Goal: Task Accomplishment & Management: Use online tool/utility

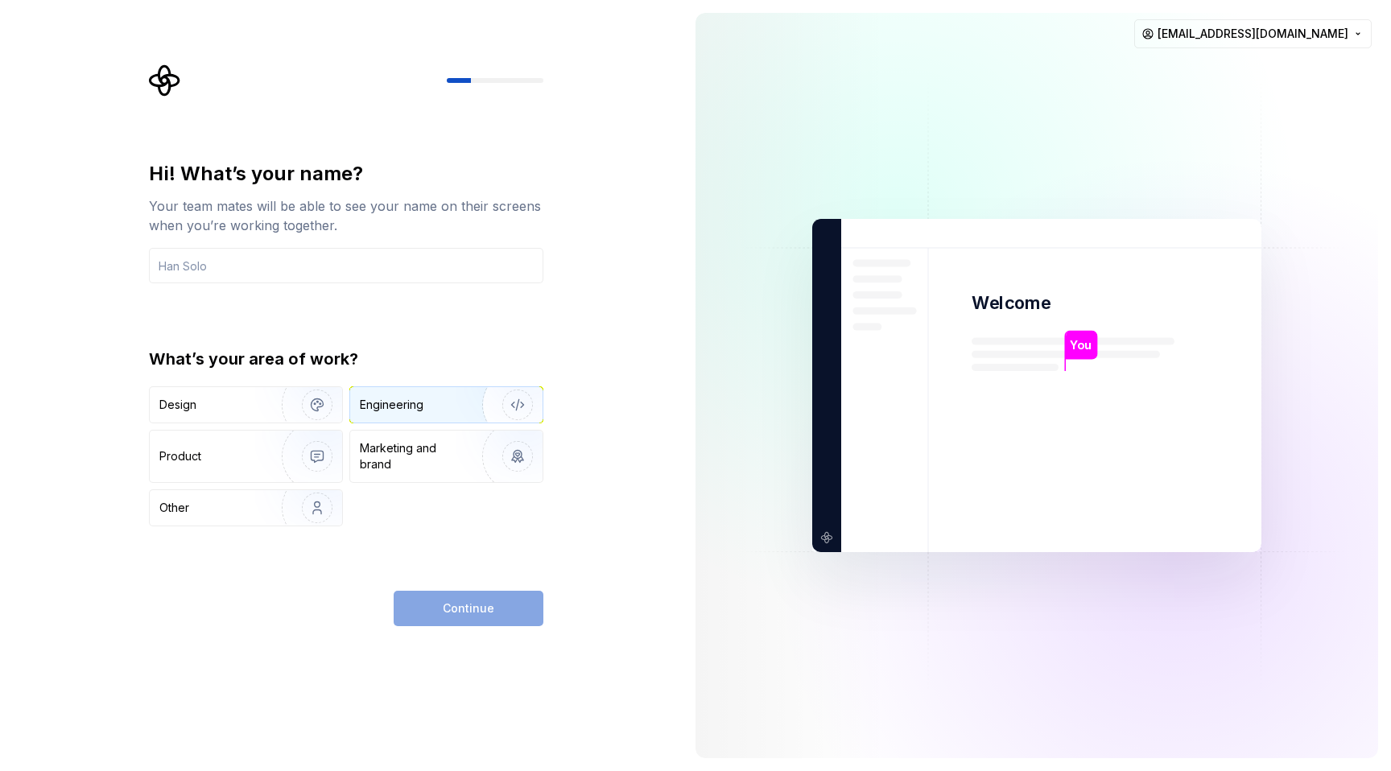
click at [439, 393] on div "Engineering" at bounding box center [446, 404] width 192 height 35
click at [283, 265] on input "text" at bounding box center [346, 265] width 394 height 35
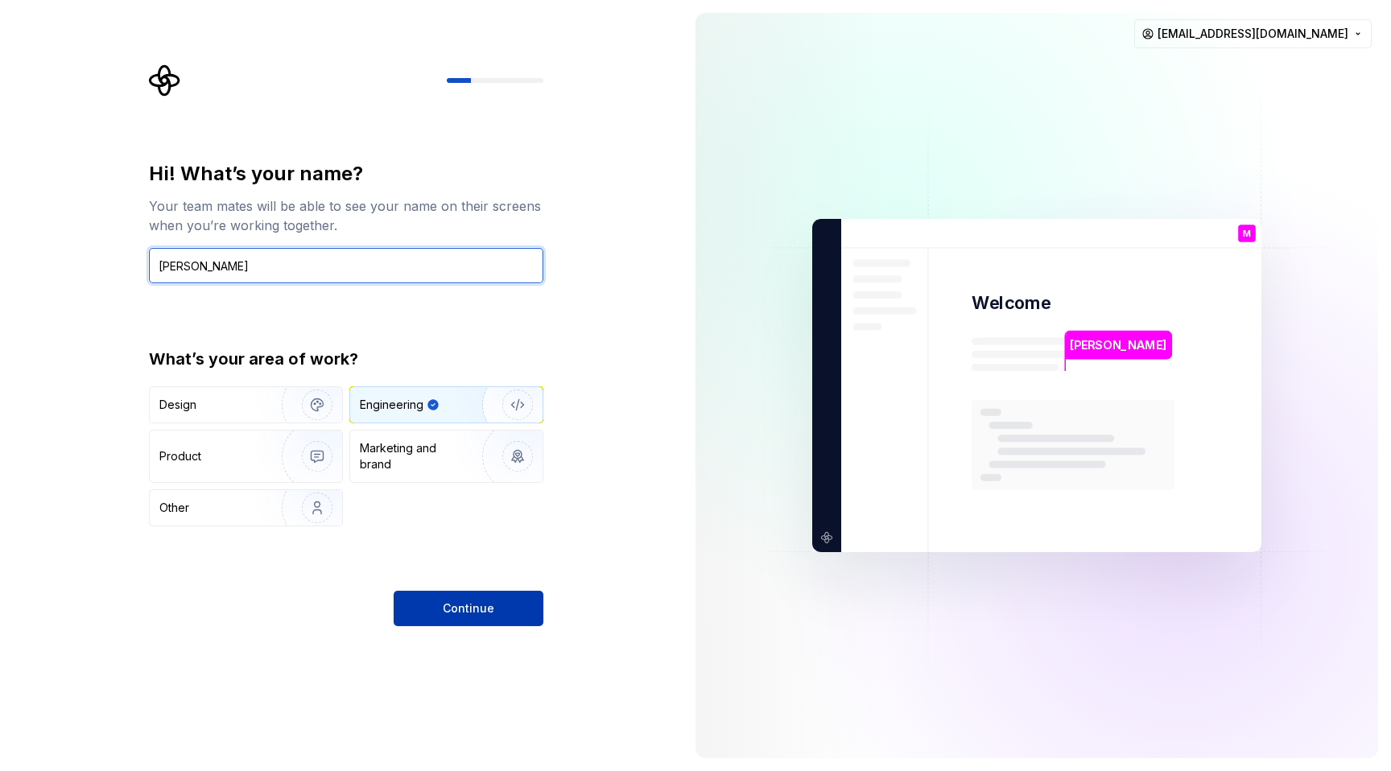
type input "[PERSON_NAME]"
click at [468, 600] on button "Continue" at bounding box center [469, 608] width 150 height 35
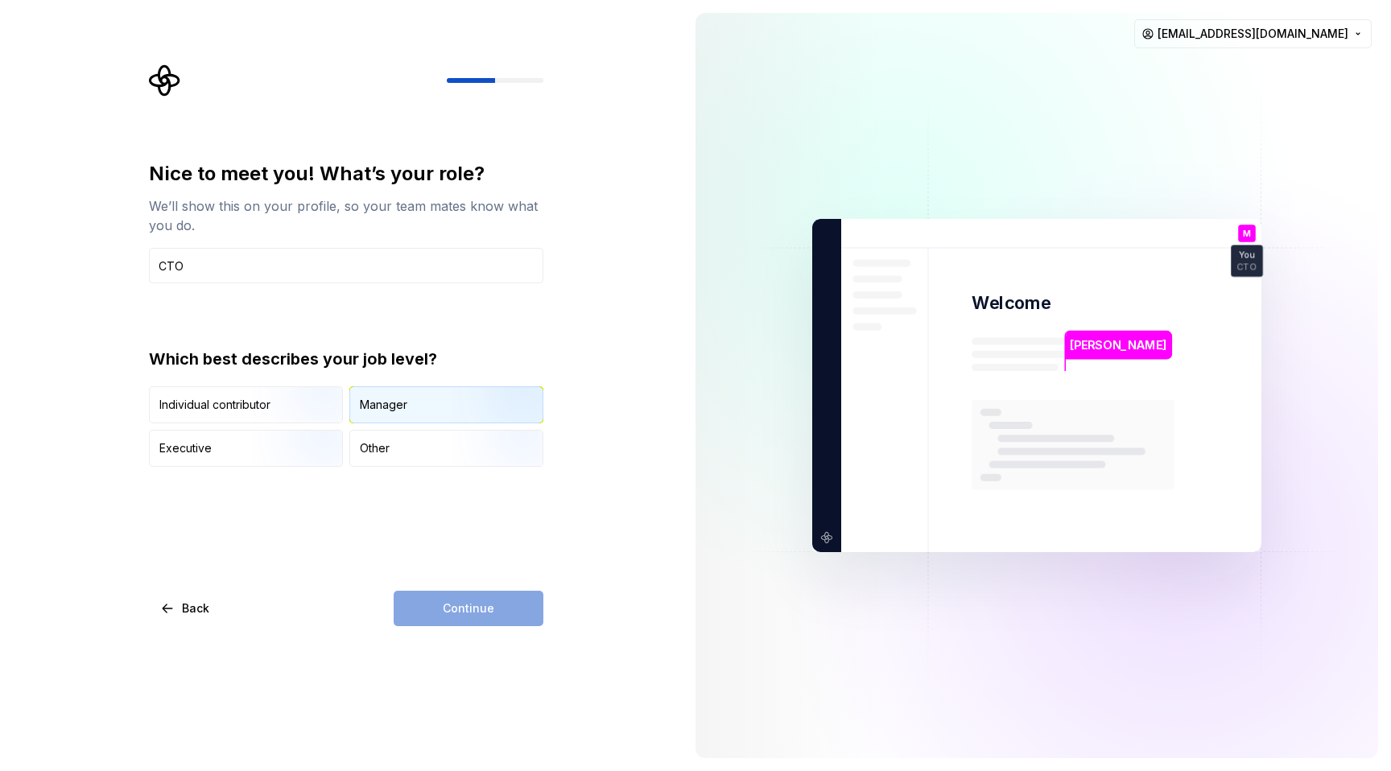
type input "CTO"
click at [411, 401] on div "Manager" at bounding box center [446, 404] width 192 height 35
click at [457, 605] on span "Continue" at bounding box center [469, 609] width 52 height 16
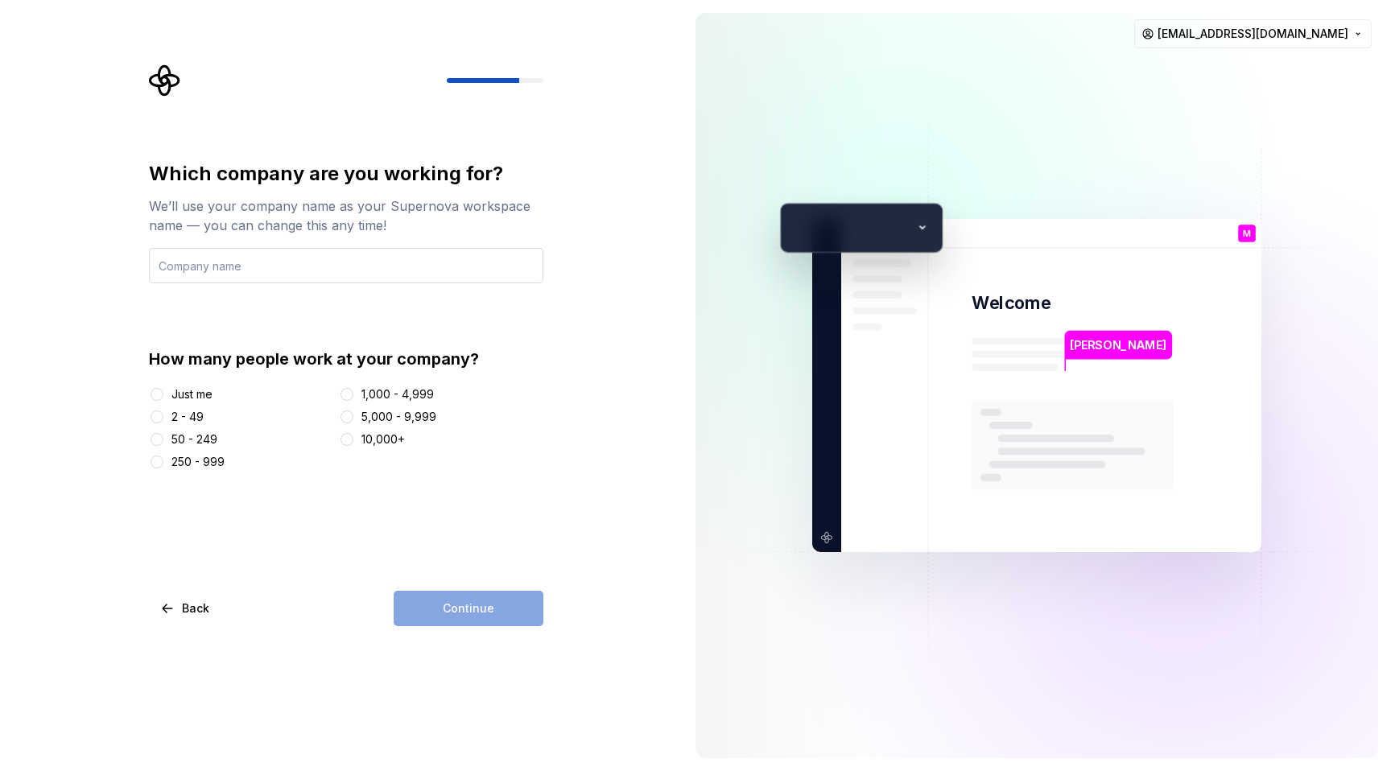
click at [282, 257] on input "text" at bounding box center [346, 265] width 394 height 35
type input "[PERSON_NAME]"
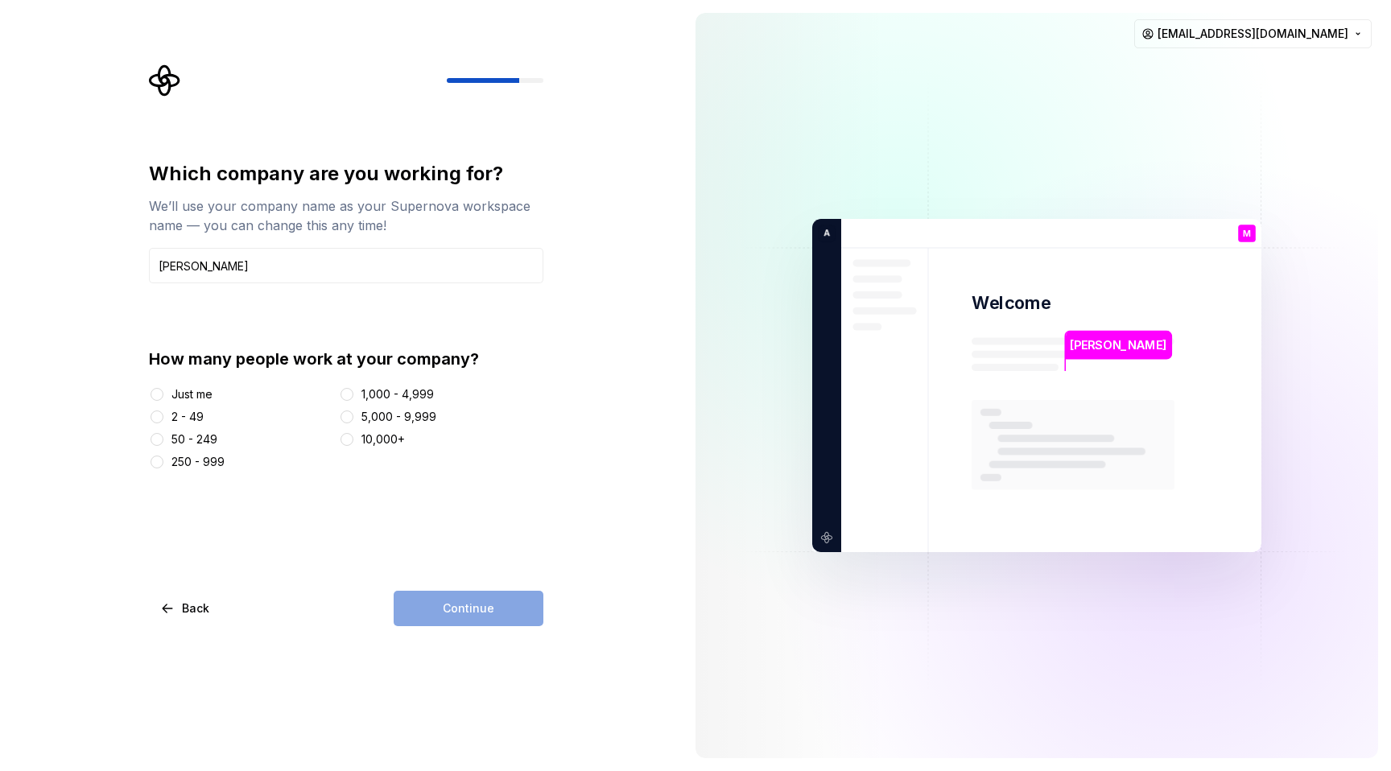
click at [179, 439] on div "50 - 249" at bounding box center [194, 440] width 46 height 16
click at [163, 439] on button "50 - 249" at bounding box center [157, 439] width 13 height 13
click at [461, 595] on button "Continue" at bounding box center [469, 608] width 150 height 35
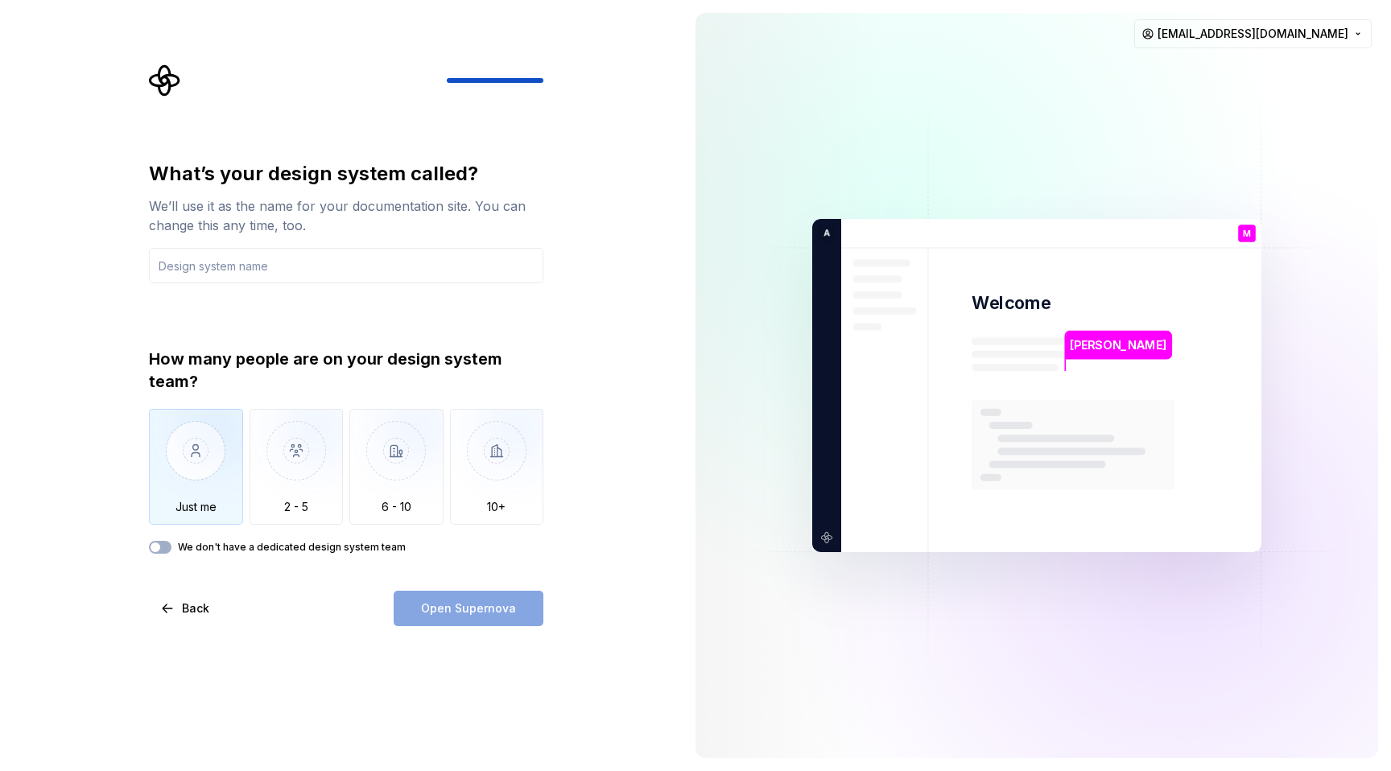
click at [194, 469] on img "button" at bounding box center [196, 463] width 94 height 108
click at [237, 548] on label "We don't have a dedicated design system team" at bounding box center [292, 547] width 228 height 13
click at [171, 548] on button "We don't have a dedicated design system team" at bounding box center [160, 547] width 23 height 13
click at [159, 547] on button "We don't have a dedicated design system team" at bounding box center [160, 547] width 23 height 13
click at [305, 489] on img "button" at bounding box center [297, 463] width 94 height 108
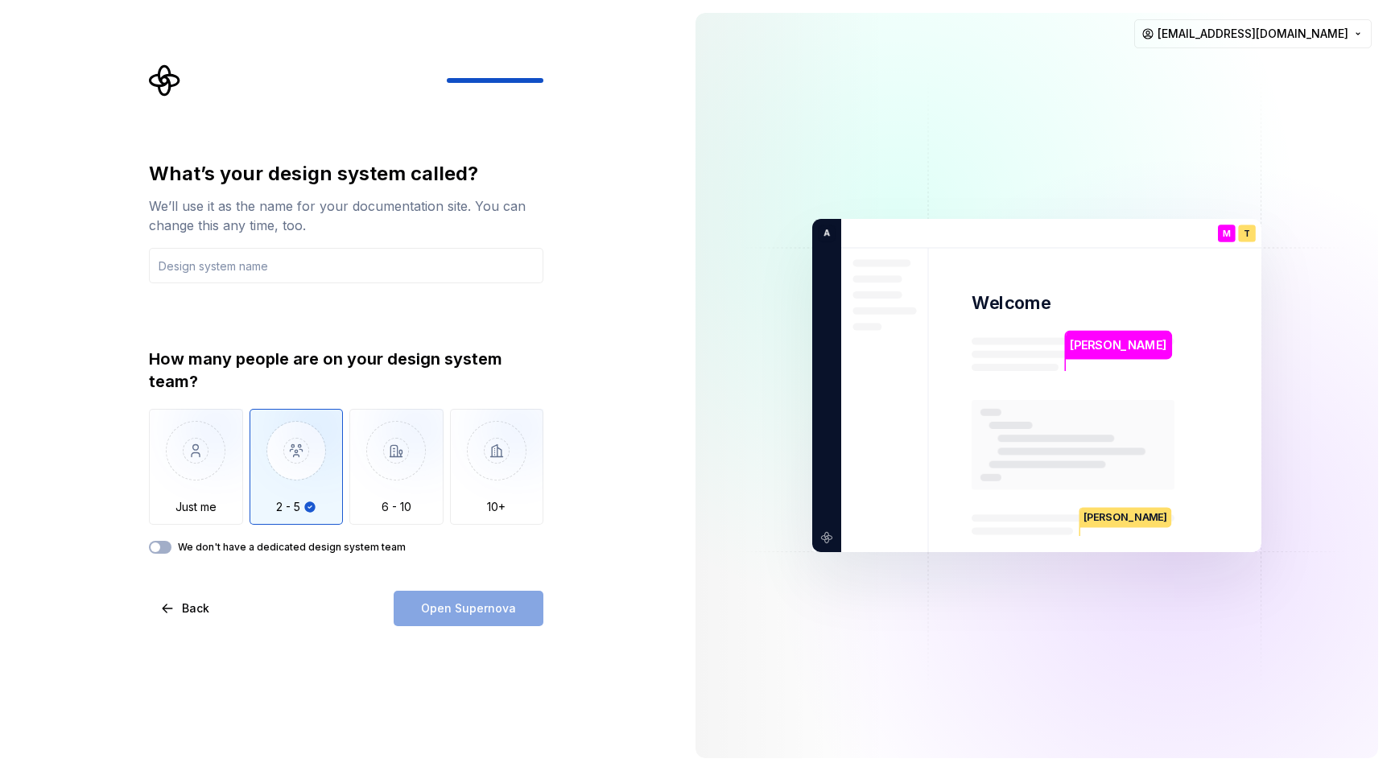
click at [474, 608] on div "Open Supernova" at bounding box center [469, 608] width 150 height 35
click at [492, 460] on img "button" at bounding box center [497, 463] width 94 height 108
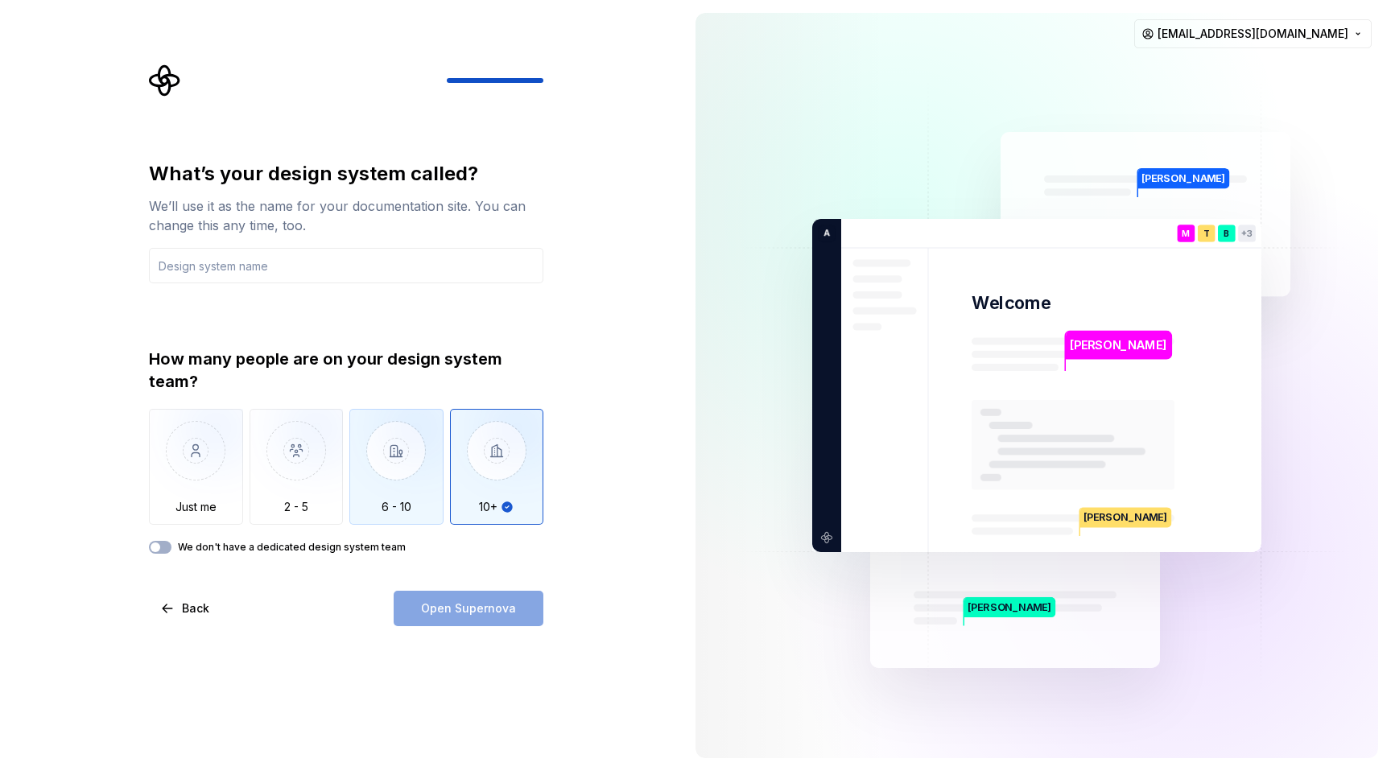
click at [413, 473] on img "button" at bounding box center [396, 463] width 94 height 108
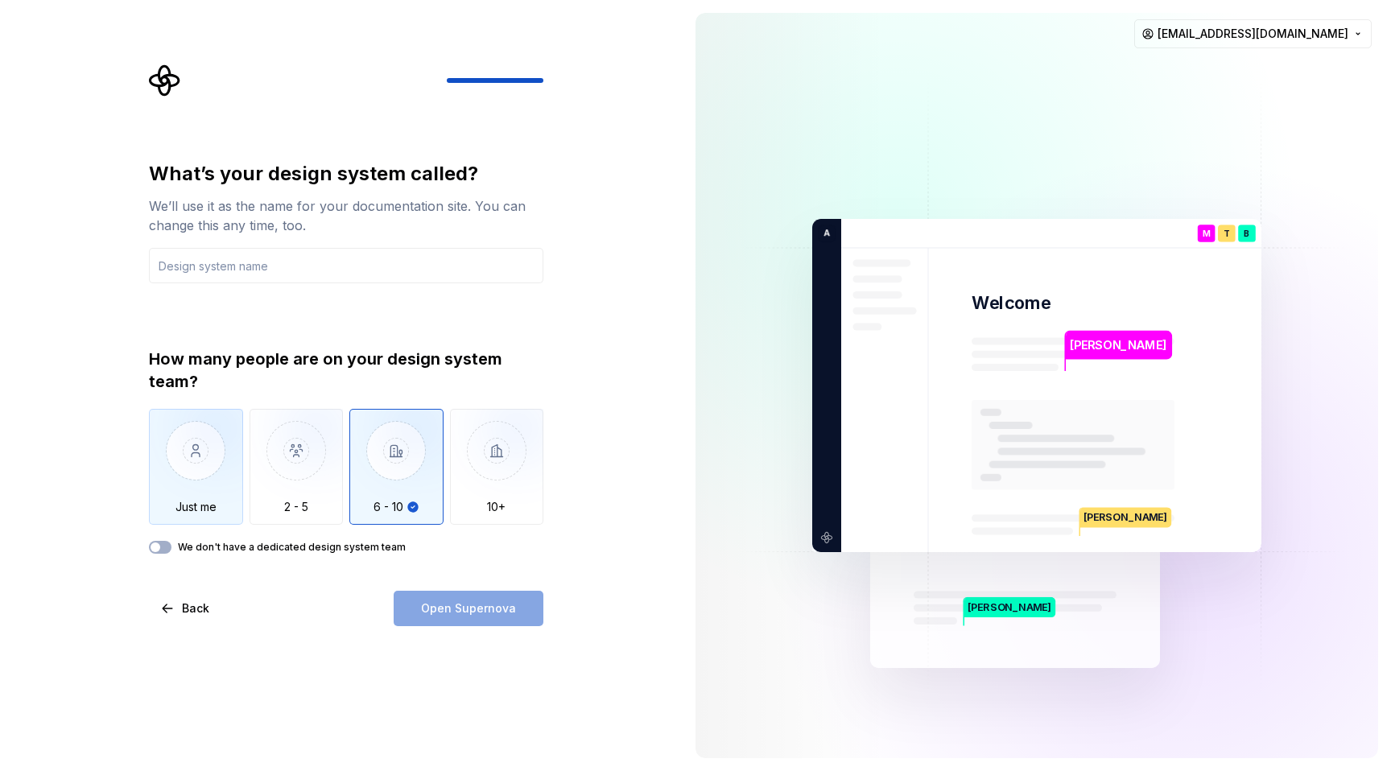
click at [208, 469] on img "button" at bounding box center [196, 463] width 94 height 108
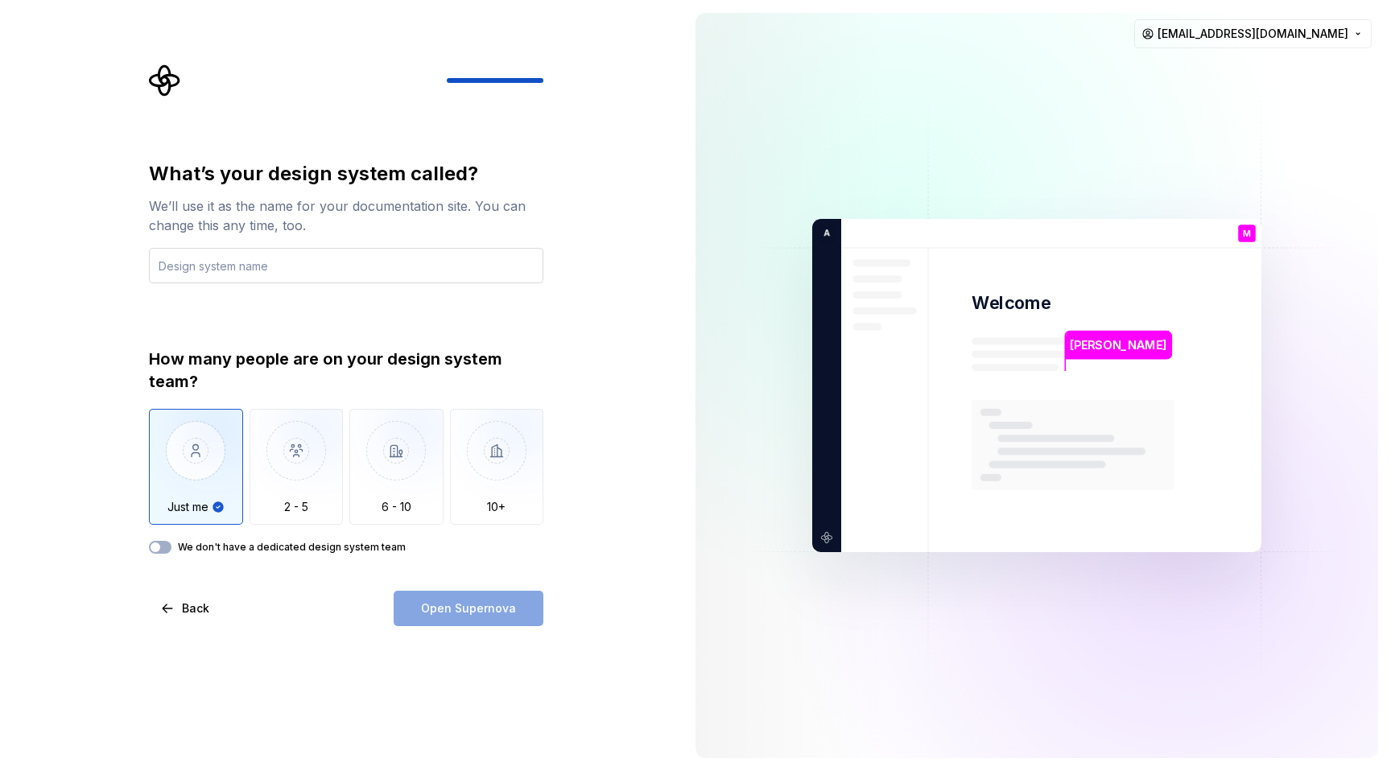
click at [245, 275] on input "text" at bounding box center [346, 265] width 394 height 35
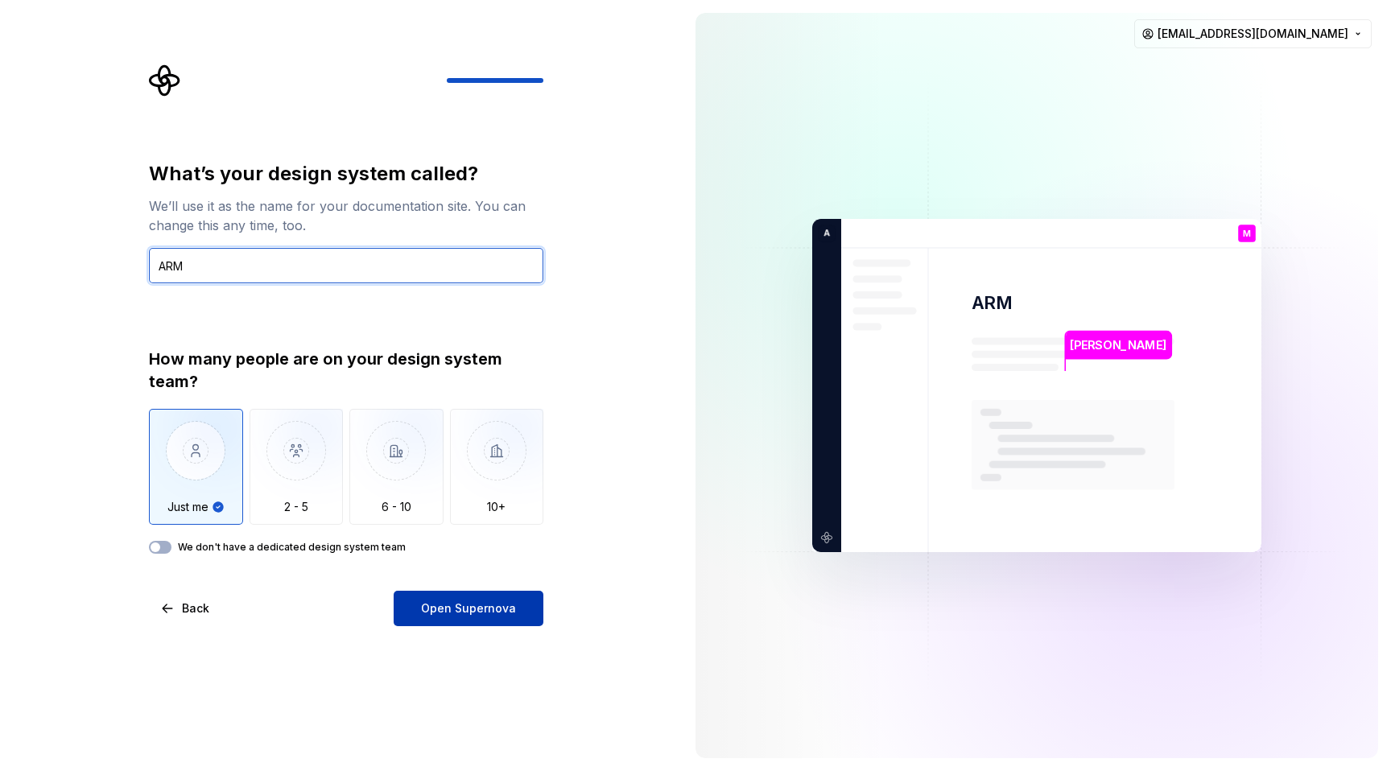
type input "ARM"
click at [477, 614] on span "Open Supernova" at bounding box center [468, 609] width 95 height 16
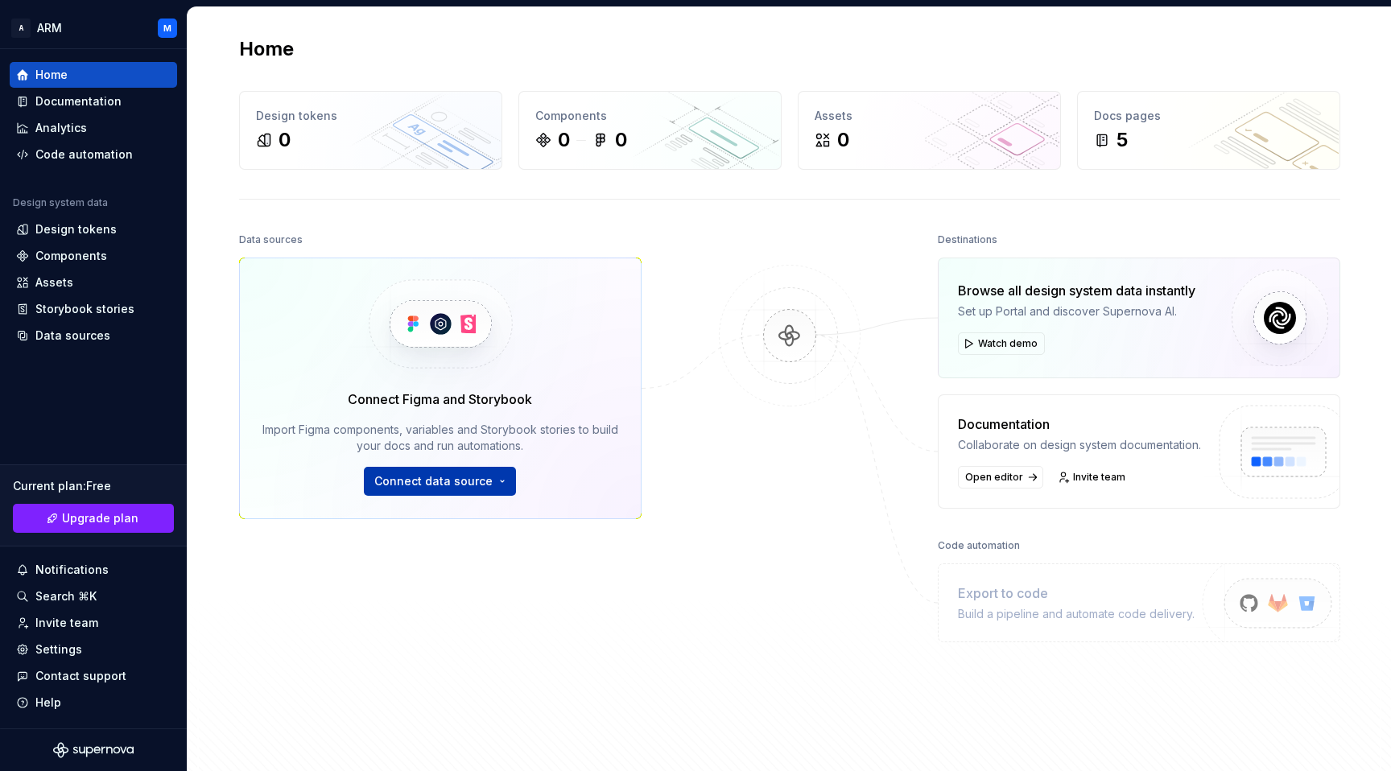
click at [464, 489] on button "Connect data source" at bounding box center [440, 481] width 152 height 29
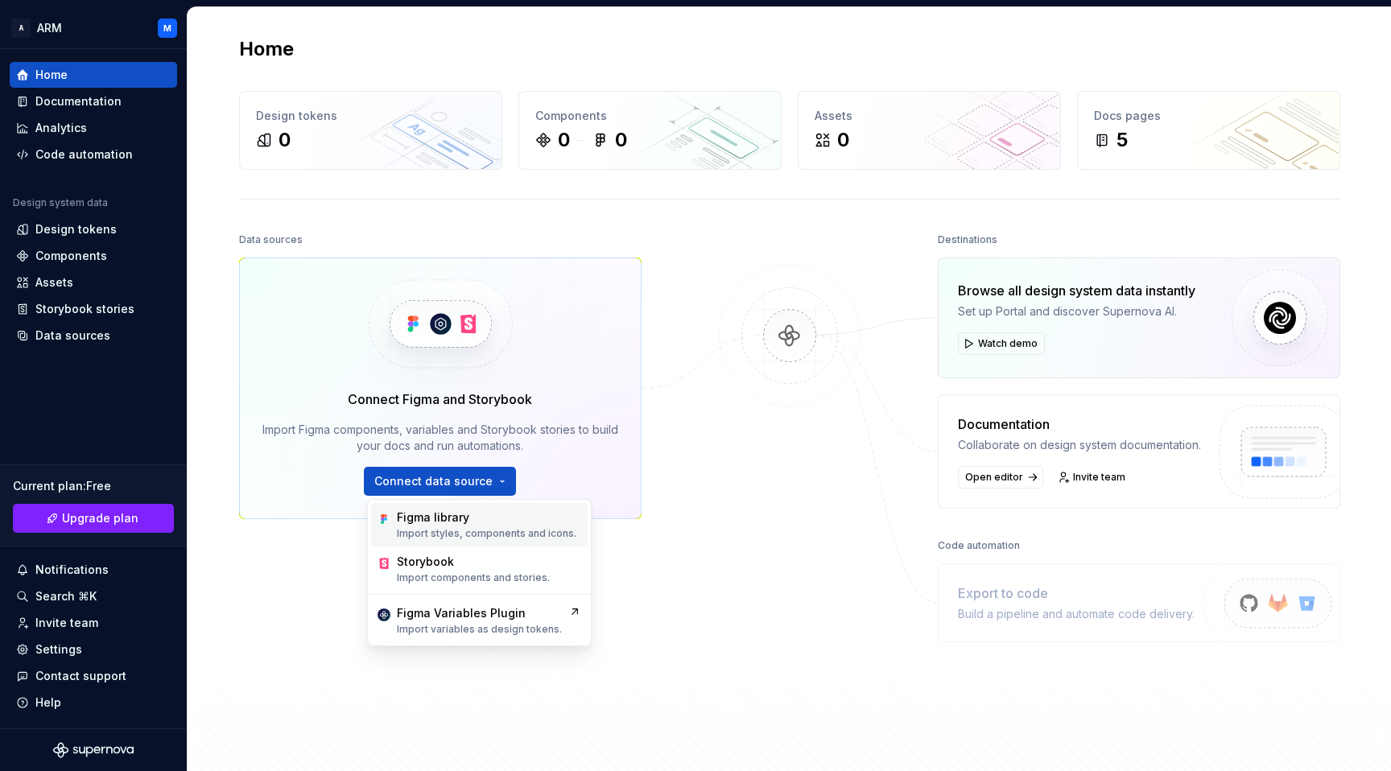
click at [483, 536] on p "Import styles, components and icons." at bounding box center [487, 533] width 180 height 13
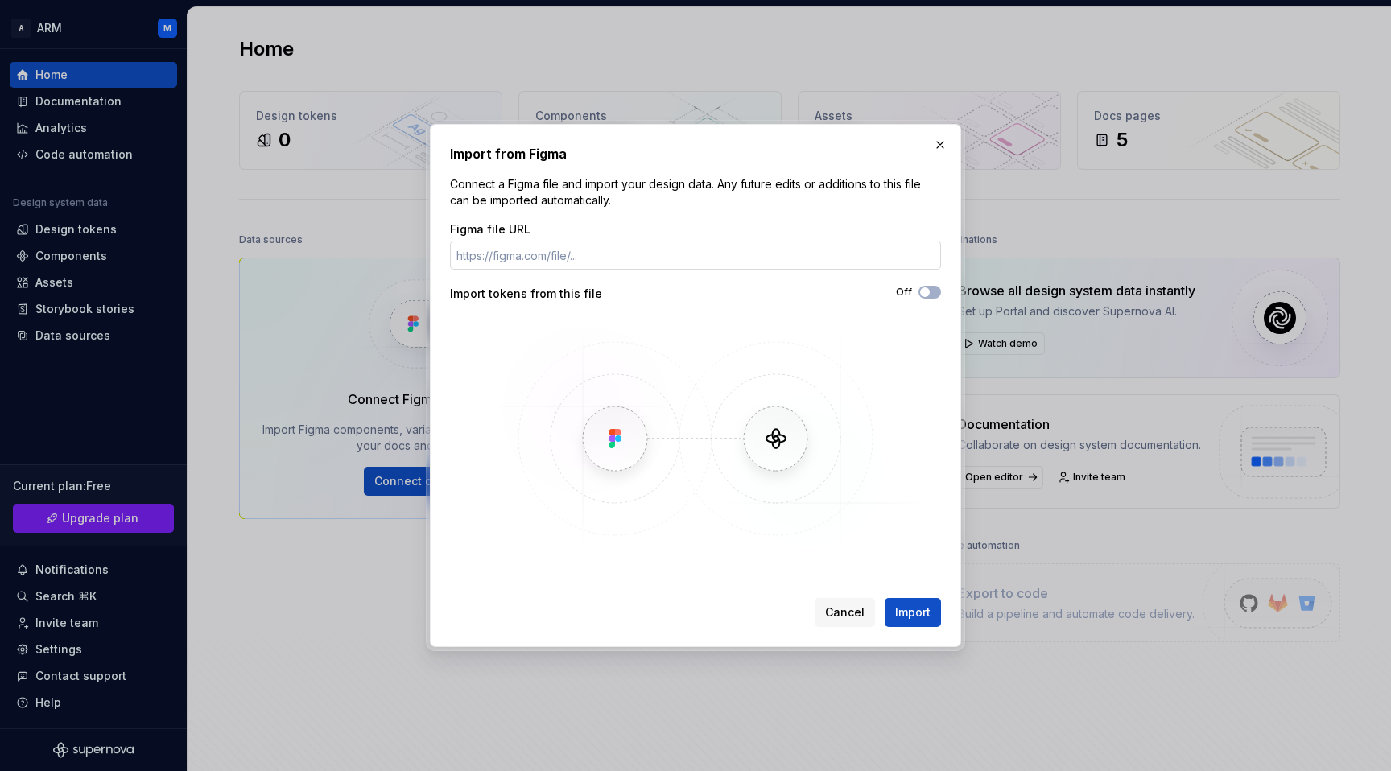
click at [547, 258] on input "Figma file URL" at bounding box center [695, 255] width 491 height 29
click at [922, 288] on span "button" at bounding box center [925, 292] width 10 height 10
click at [933, 291] on span "button" at bounding box center [935, 292] width 10 height 10
click at [929, 291] on span "button" at bounding box center [925, 292] width 10 height 10
click at [920, 617] on span "Import" at bounding box center [912, 613] width 35 height 16
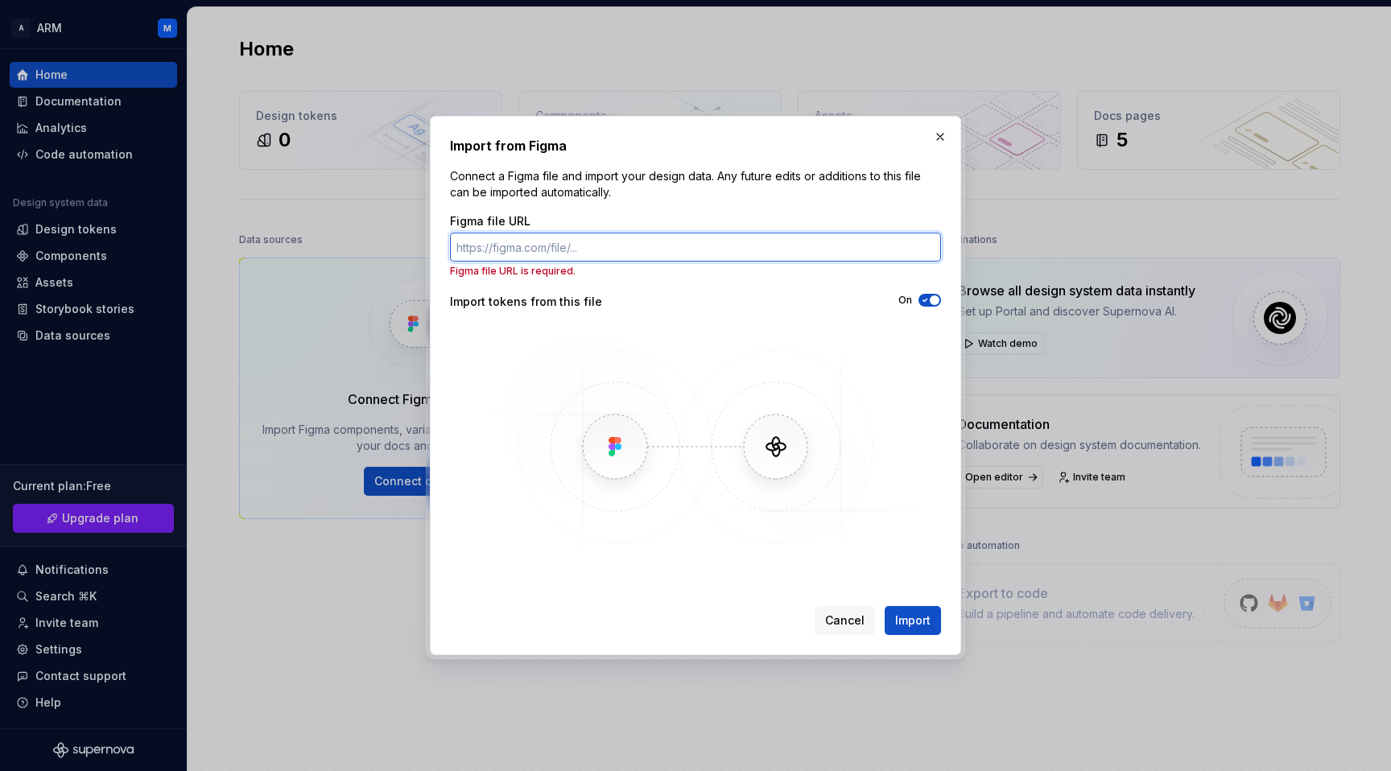
paste input "[URL][DOMAIN_NAME]"
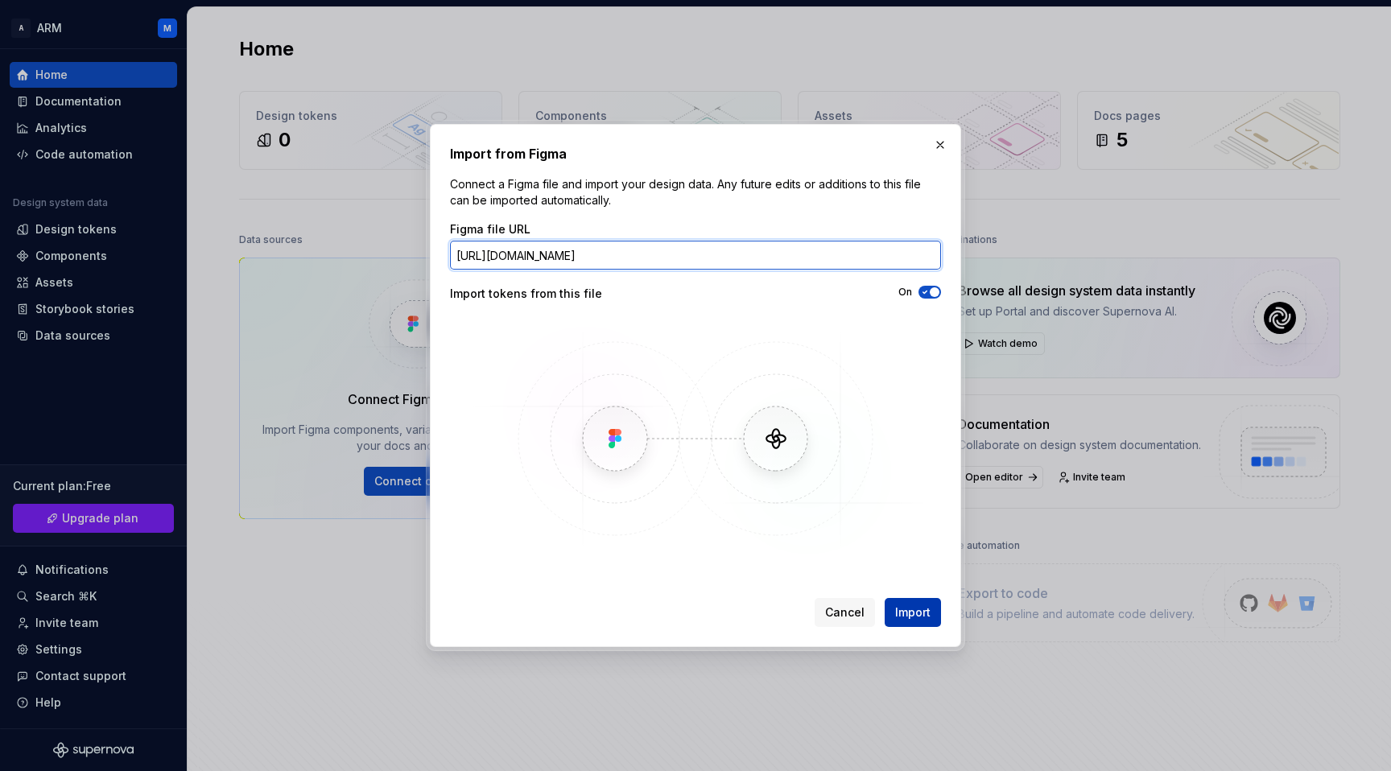
type input "[URL][DOMAIN_NAME]"
click at [922, 613] on span "Import" at bounding box center [912, 613] width 35 height 16
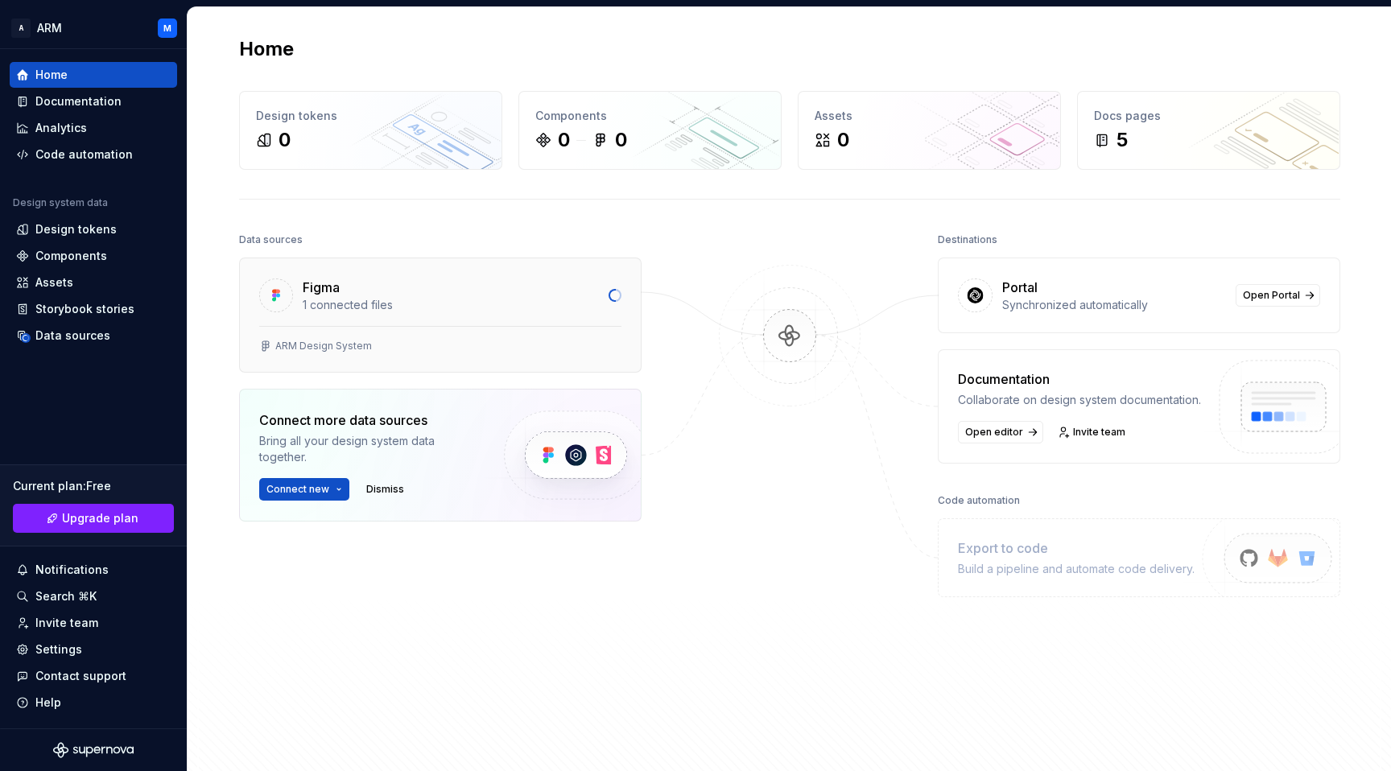
click at [386, 307] on div "1 connected files" at bounding box center [451, 305] width 296 height 16
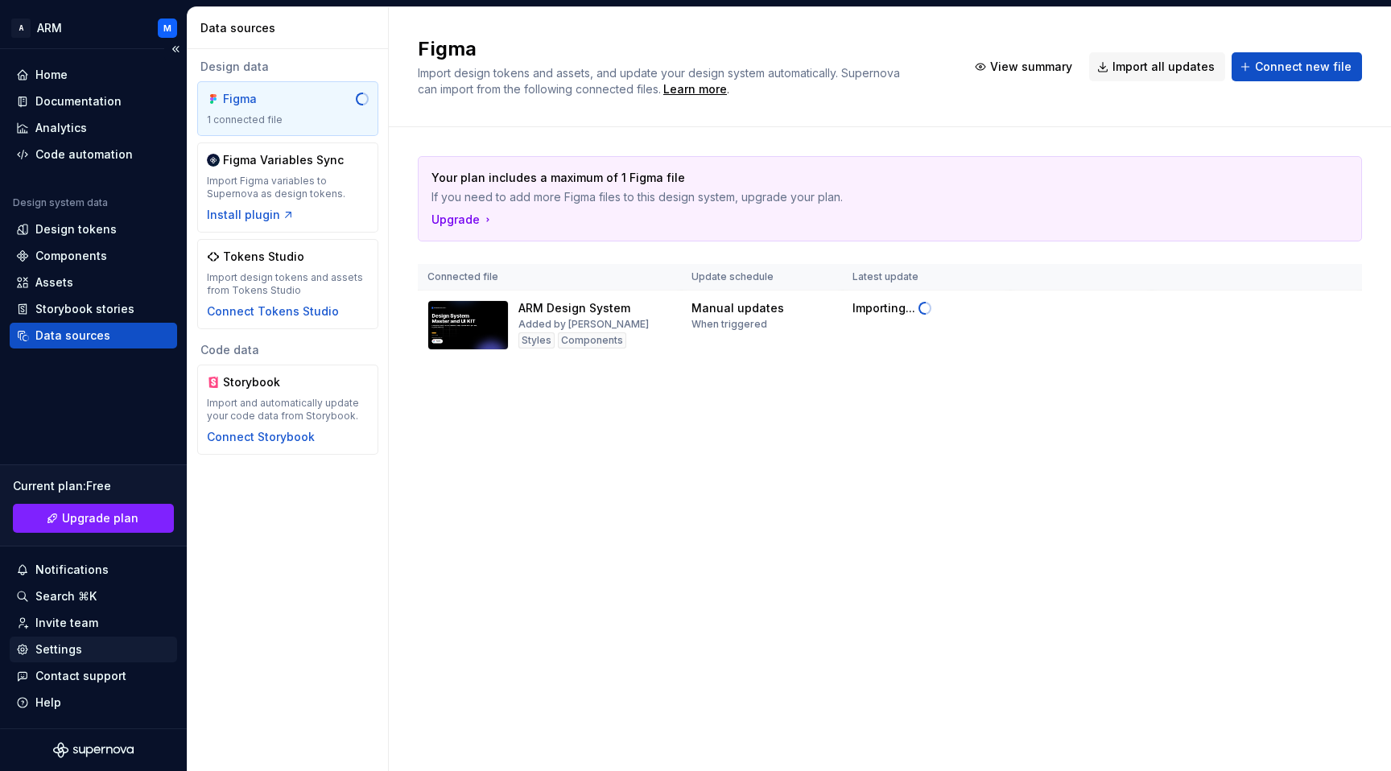
click at [74, 645] on div "Settings" at bounding box center [58, 650] width 47 height 16
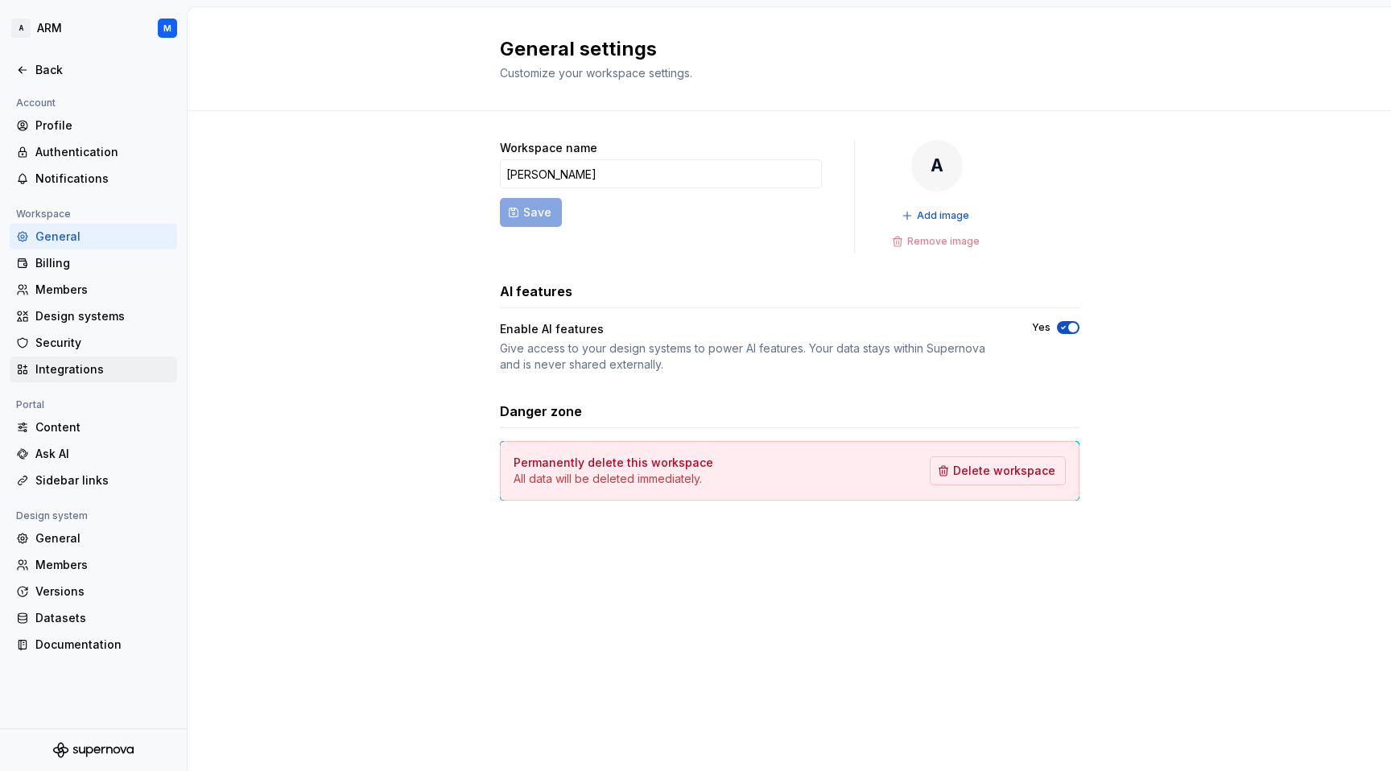
click at [82, 378] on div "Integrations" at bounding box center [102, 369] width 135 height 16
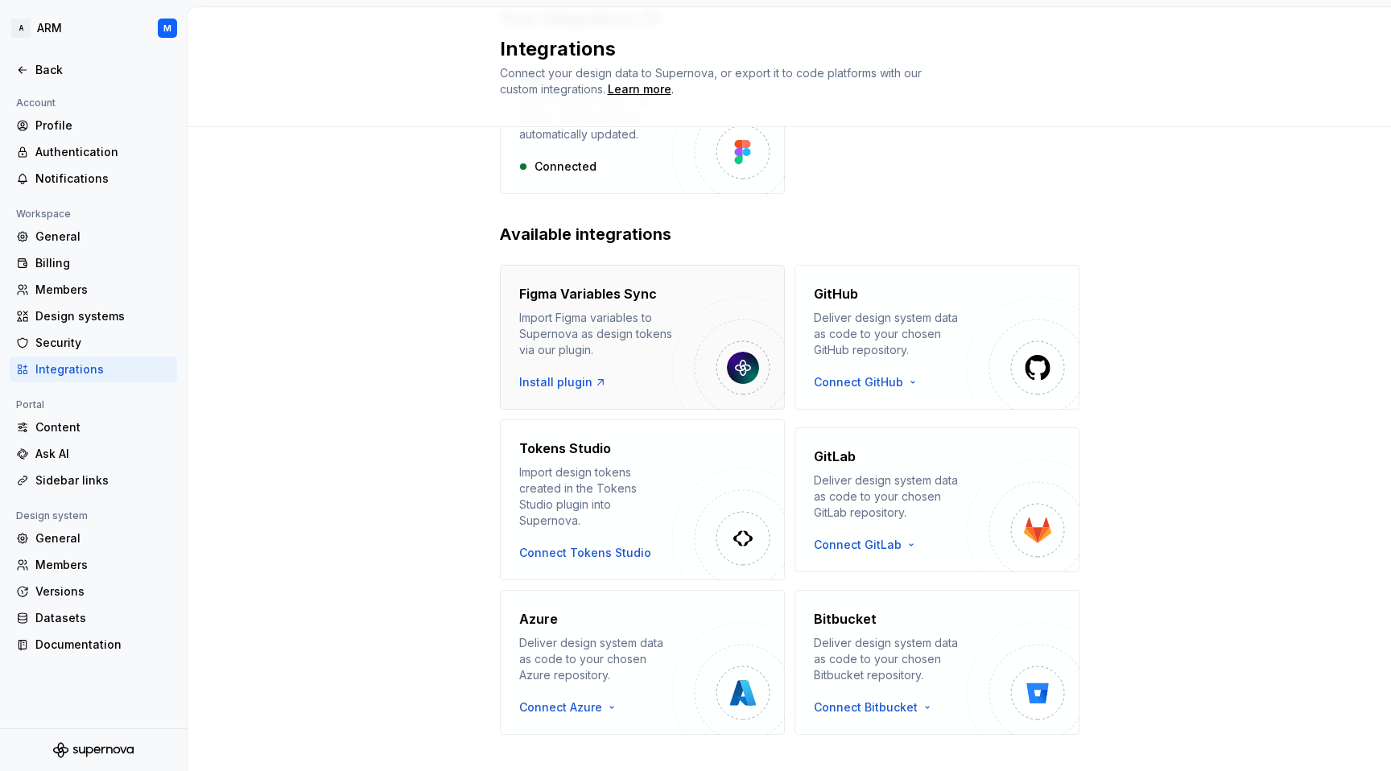
scroll to position [158, 0]
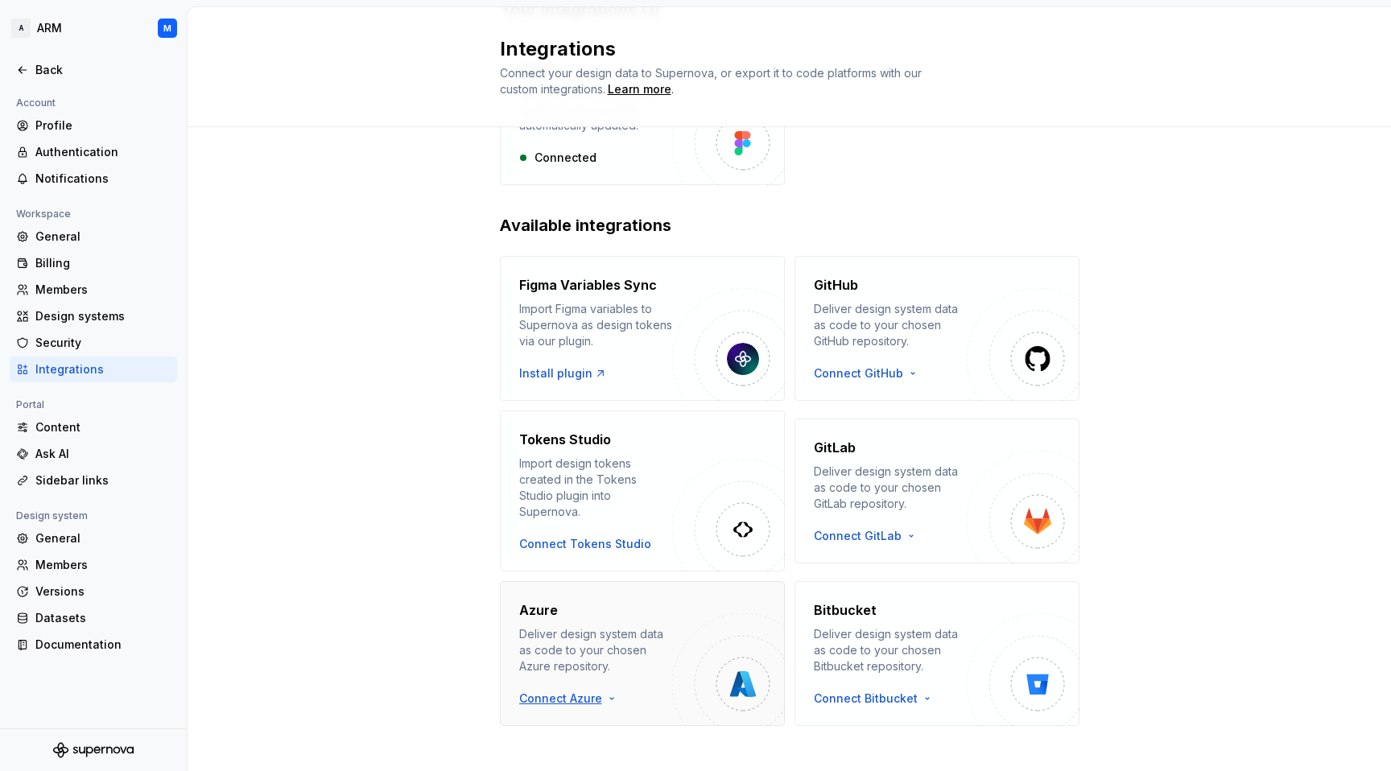
click at [572, 680] on html "A ARM M Back Account Profile Authentication Notifications Workspace General Bil…" at bounding box center [695, 385] width 1391 height 771
click at [616, 736] on div "Use a personal access token" at bounding box center [612, 737] width 164 height 16
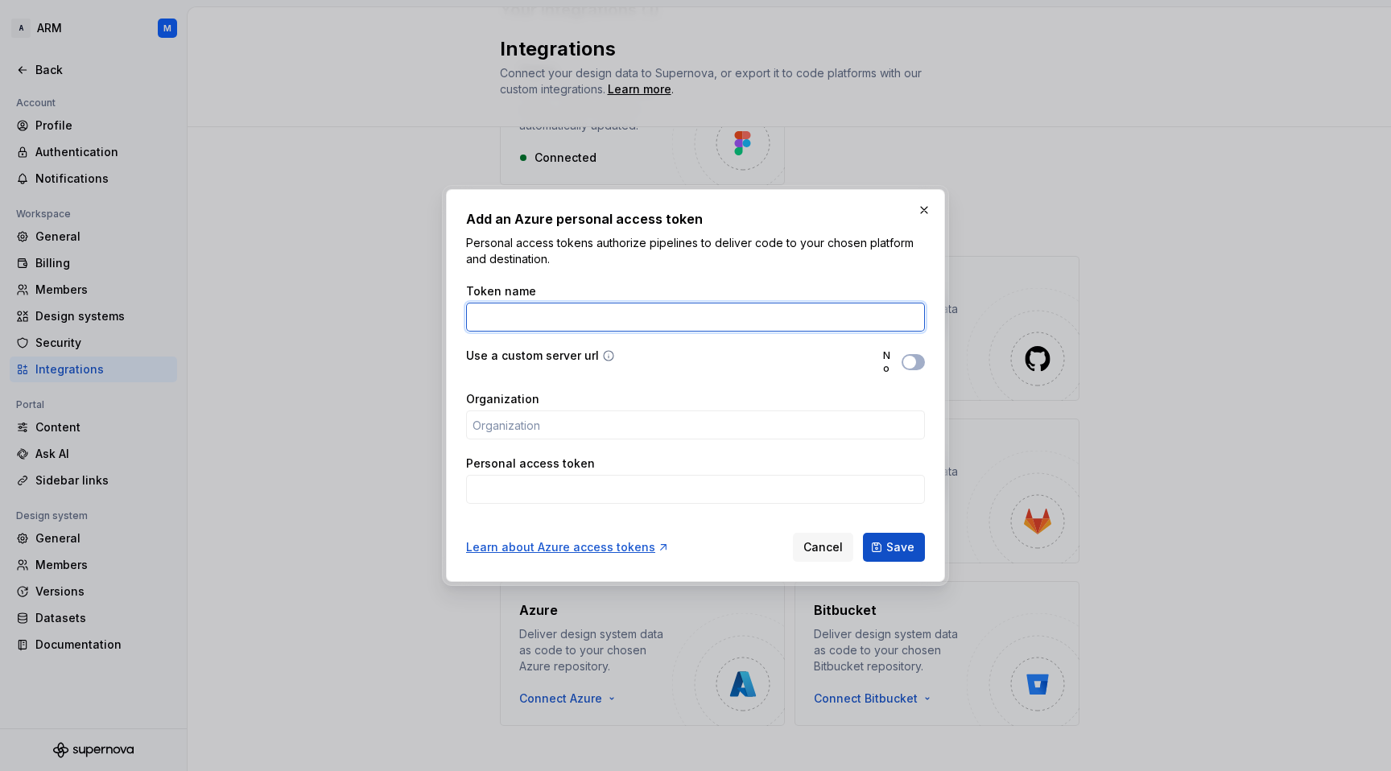
click at [547, 320] on input "Token name" at bounding box center [695, 317] width 459 height 29
type input "Azure"
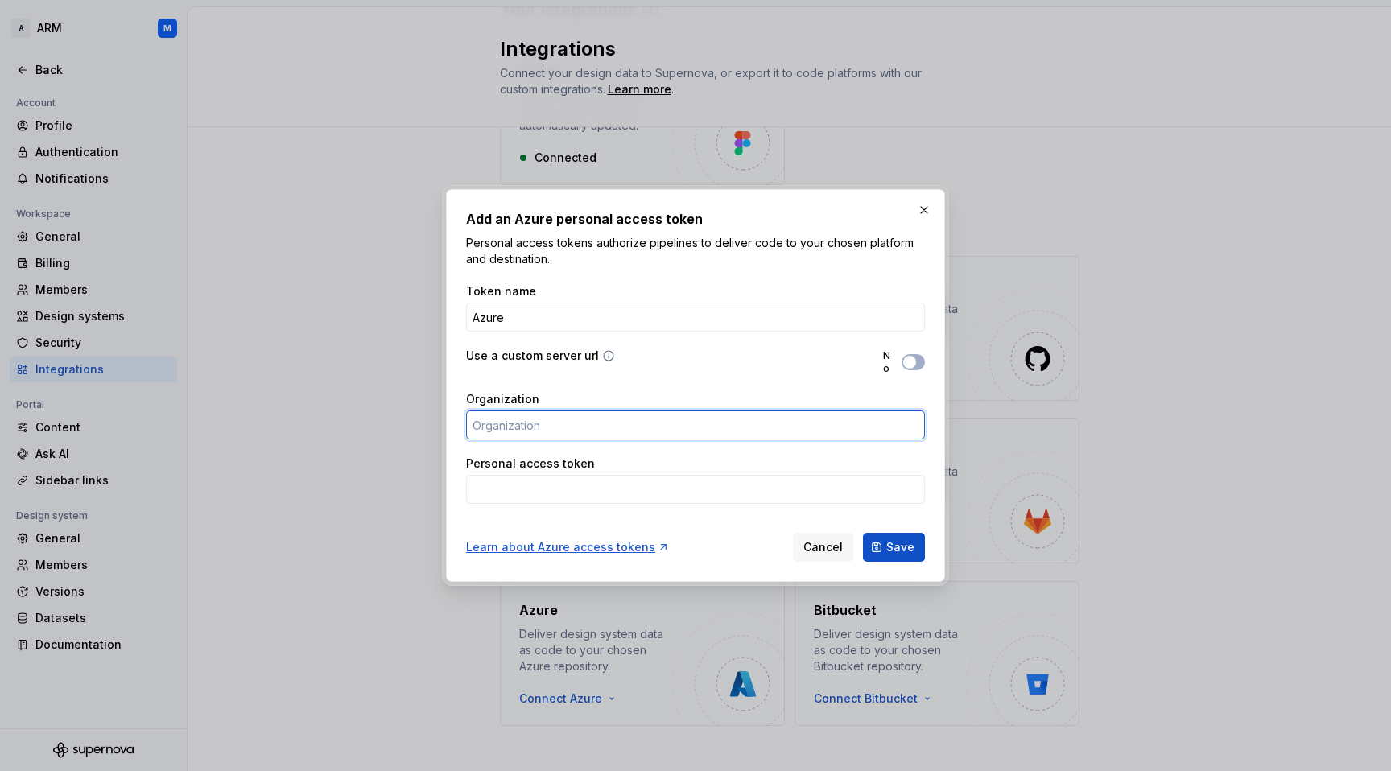
click at [589, 424] on input "Organization" at bounding box center [695, 425] width 459 height 29
type input "areebgroup"
click at [609, 492] on input "Personal access token" at bounding box center [695, 489] width 459 height 29
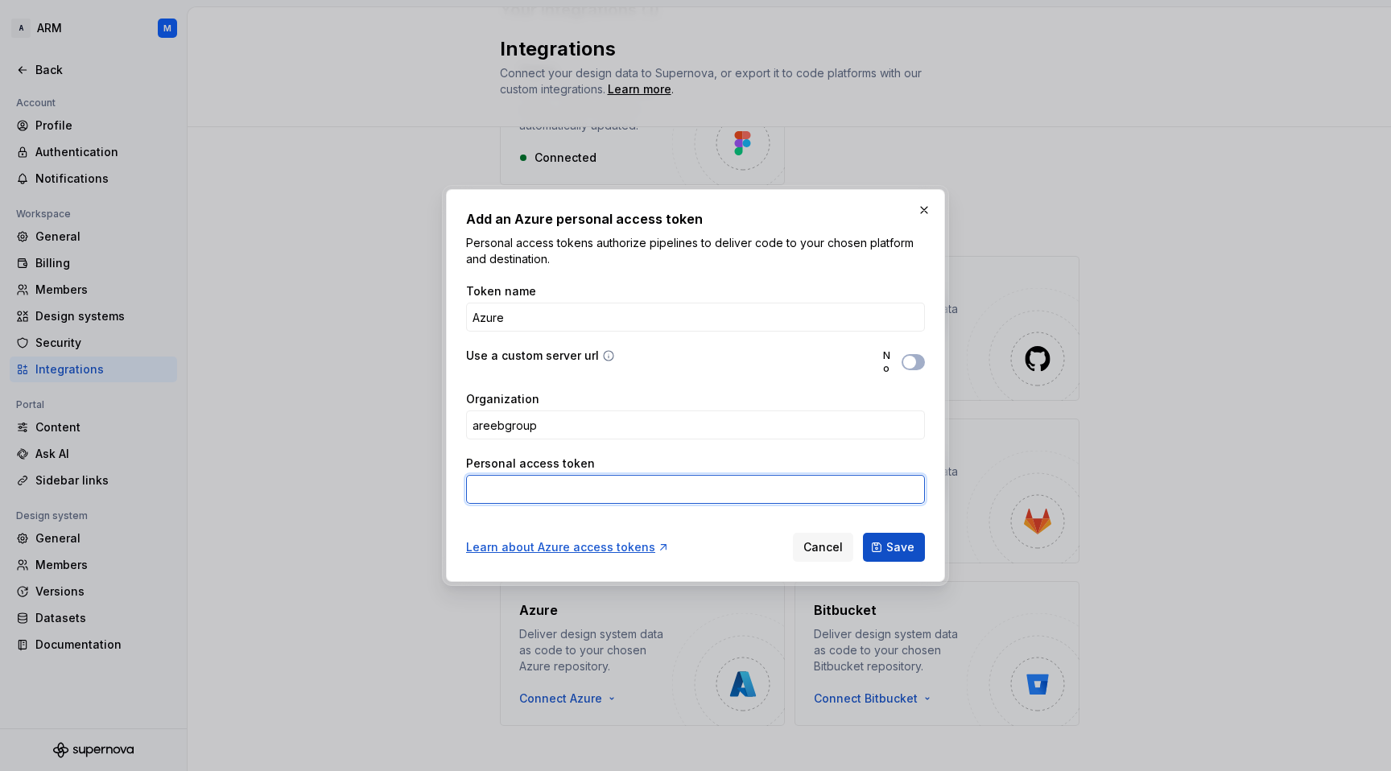
paste input "AYd7ay06PMF1R89E3A4qkPZD5oCaRJVdAJb6PqTf5djl4gSkVcXnJQQJ99BIACAAAAAHdXvcAAASAZD…"
type input "AYd7ay06PMF1R89E3A4qkPZD5oCaRJVdAJb6PqTf5djl4gSkVcXnJQQJ99BIACAAAAAHdXvcAAASAZD…"
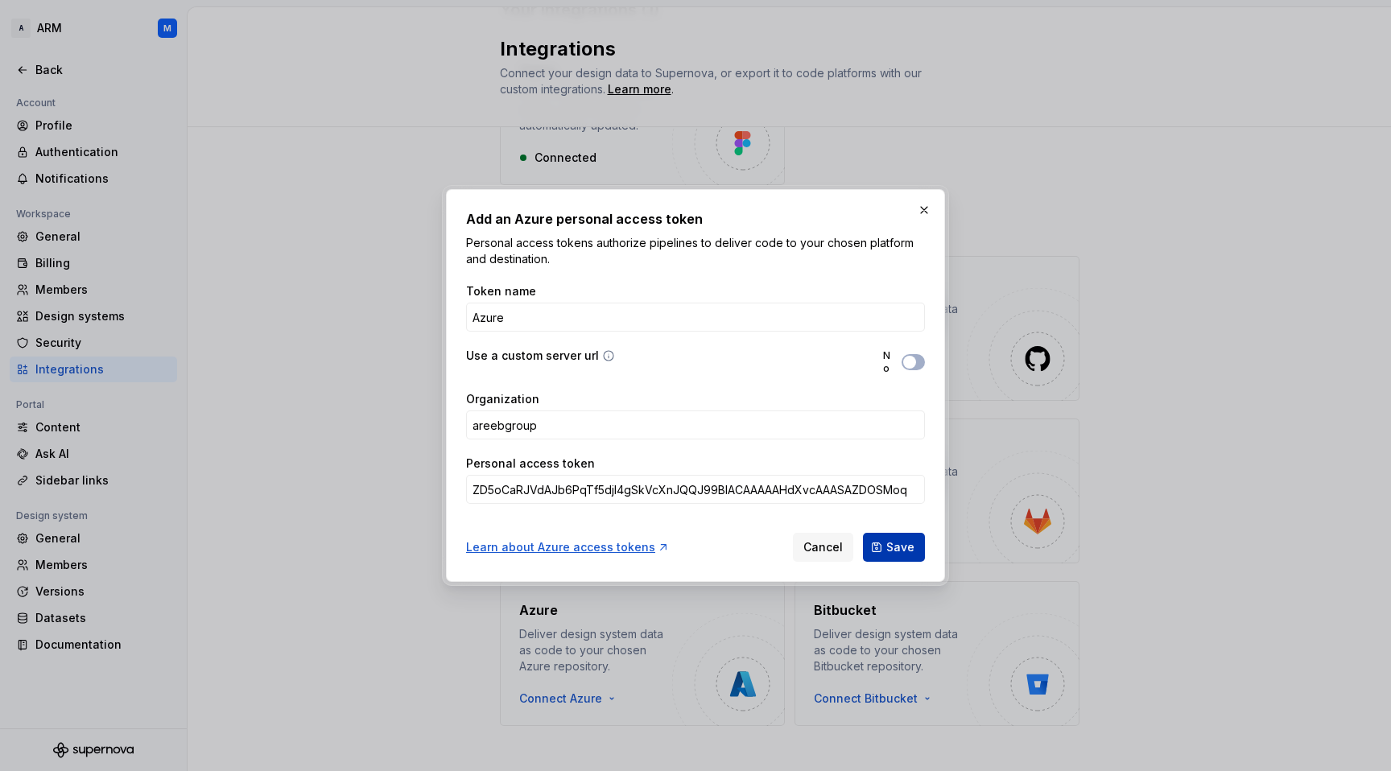
click at [897, 549] on span "Save" at bounding box center [900, 547] width 28 height 16
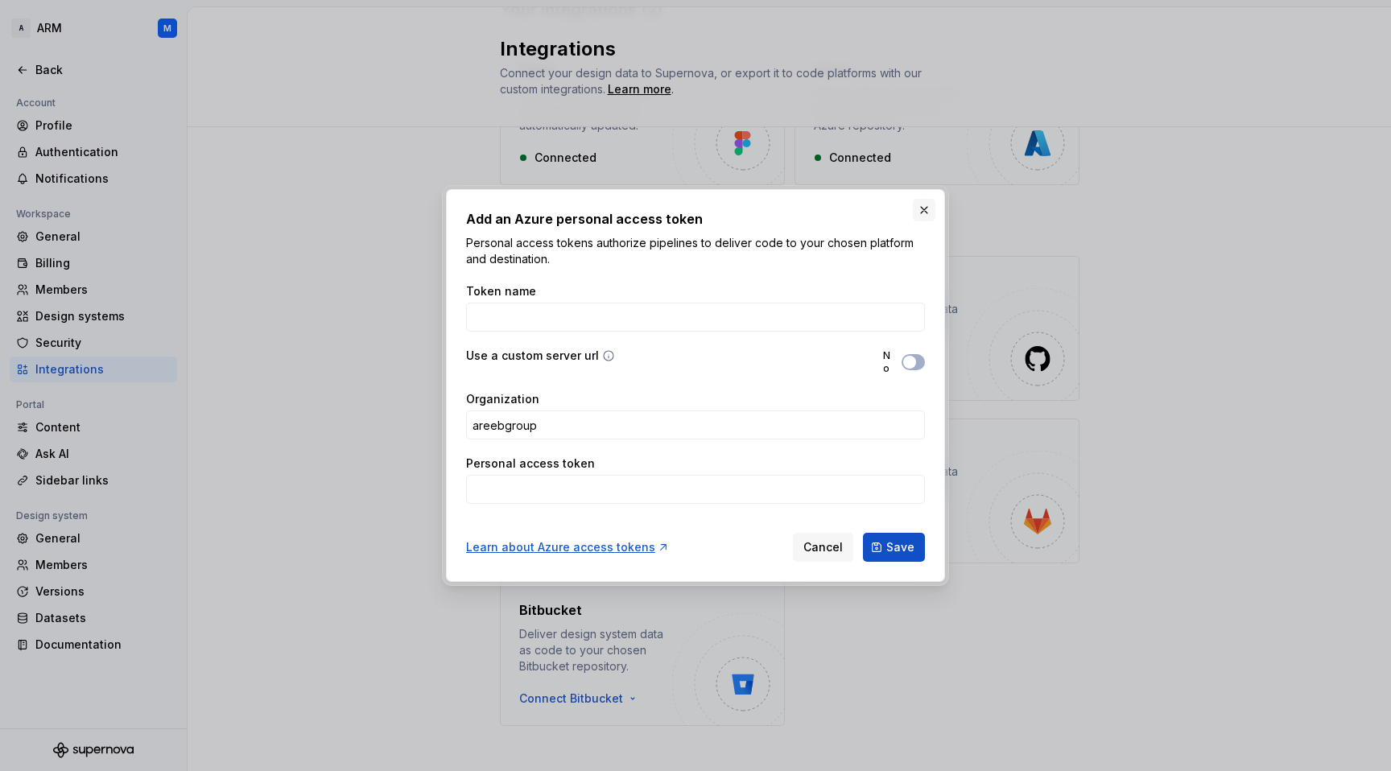
click at [923, 207] on button "button" at bounding box center [924, 210] width 23 height 23
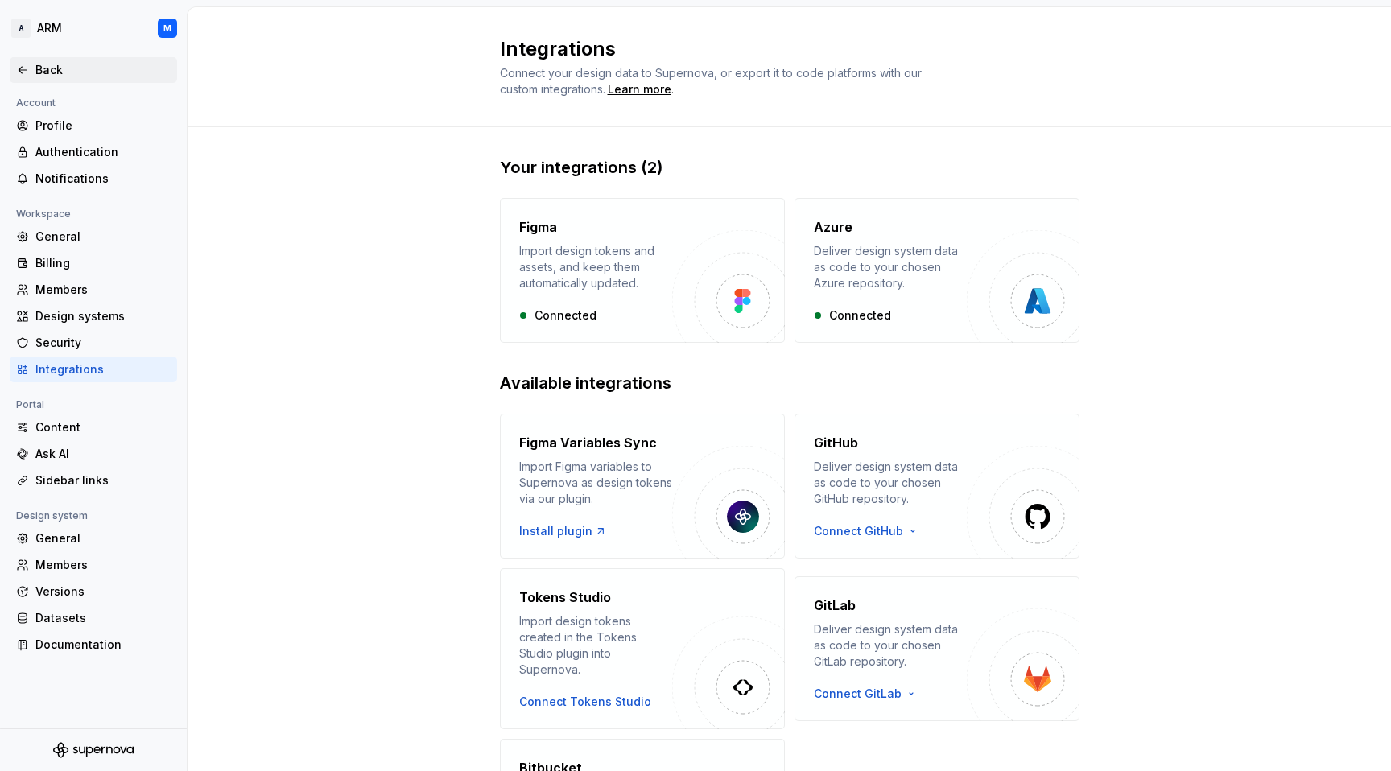
click at [23, 68] on icon at bounding box center [22, 70] width 13 height 13
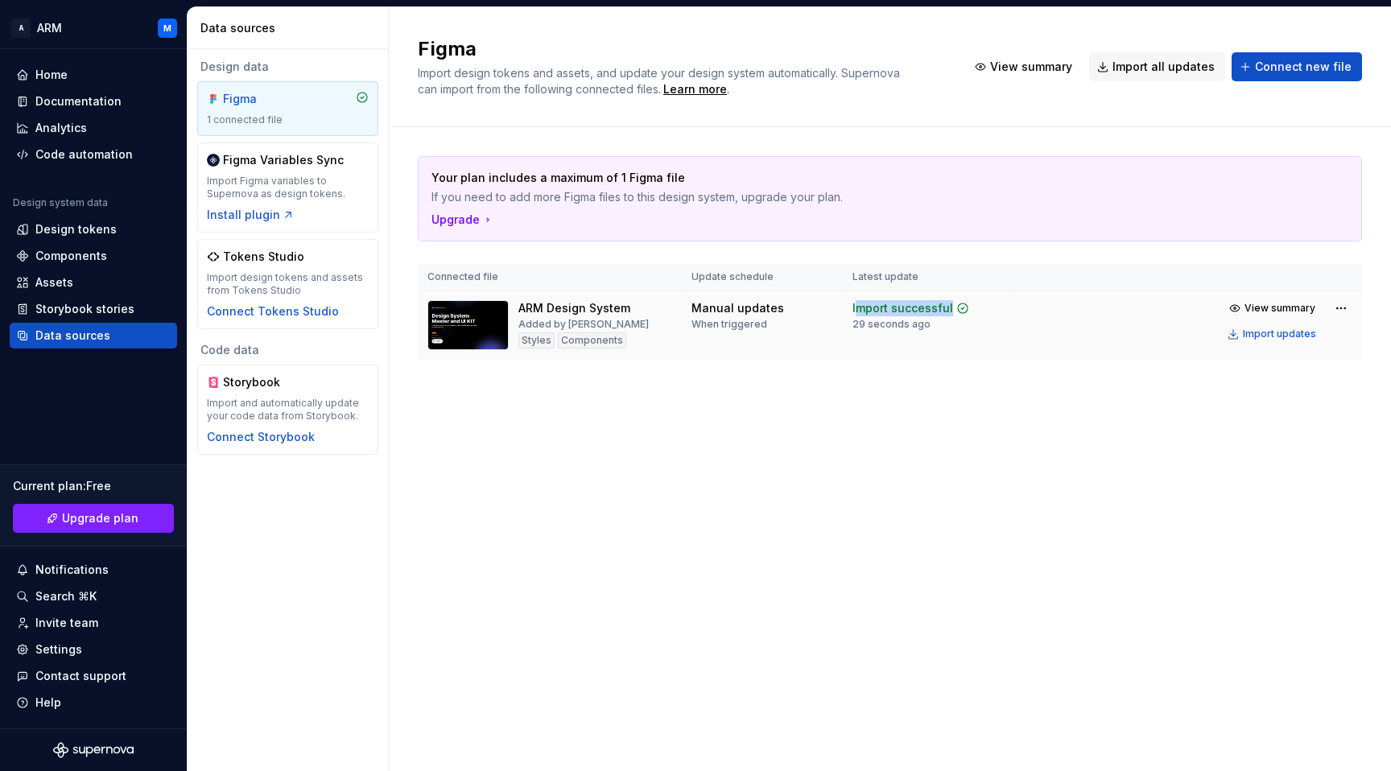
drag, startPoint x: 855, startPoint y: 306, endPoint x: 979, endPoint y: 309, distance: 124.0
click at [979, 309] on div "Import successful 29 seconds ago" at bounding box center [927, 315] width 148 height 31
click at [97, 161] on div "Code automation" at bounding box center [83, 155] width 97 height 16
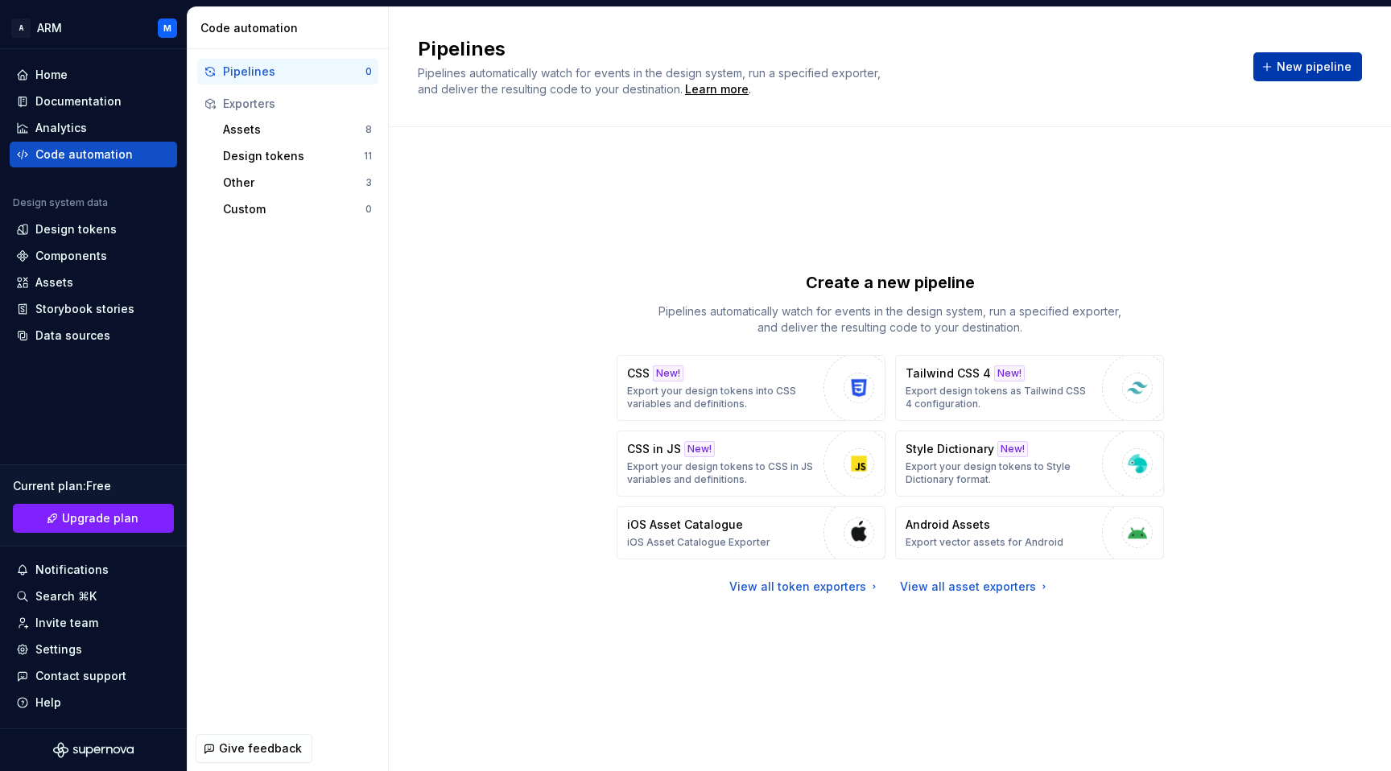
click at [1282, 64] on span "New pipeline" at bounding box center [1314, 67] width 75 height 16
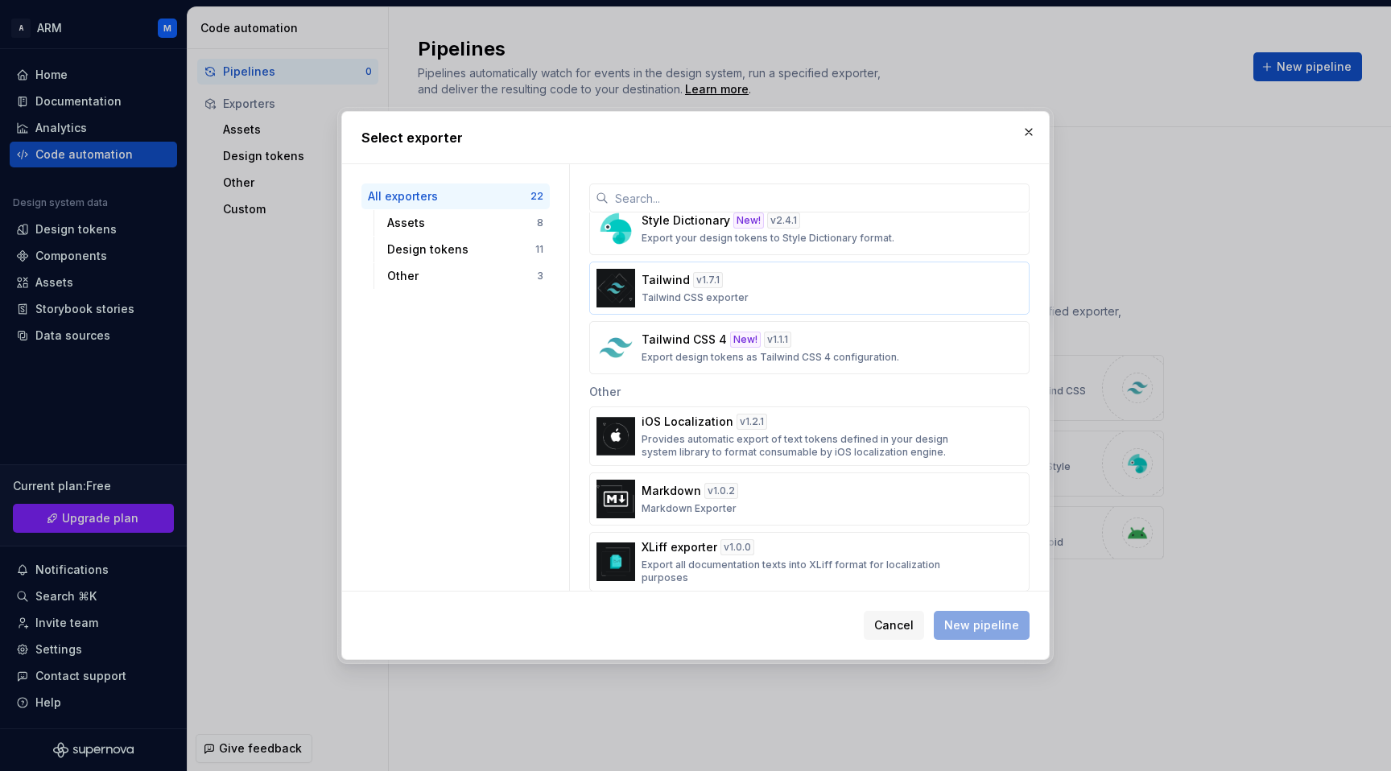
scroll to position [1048, 0]
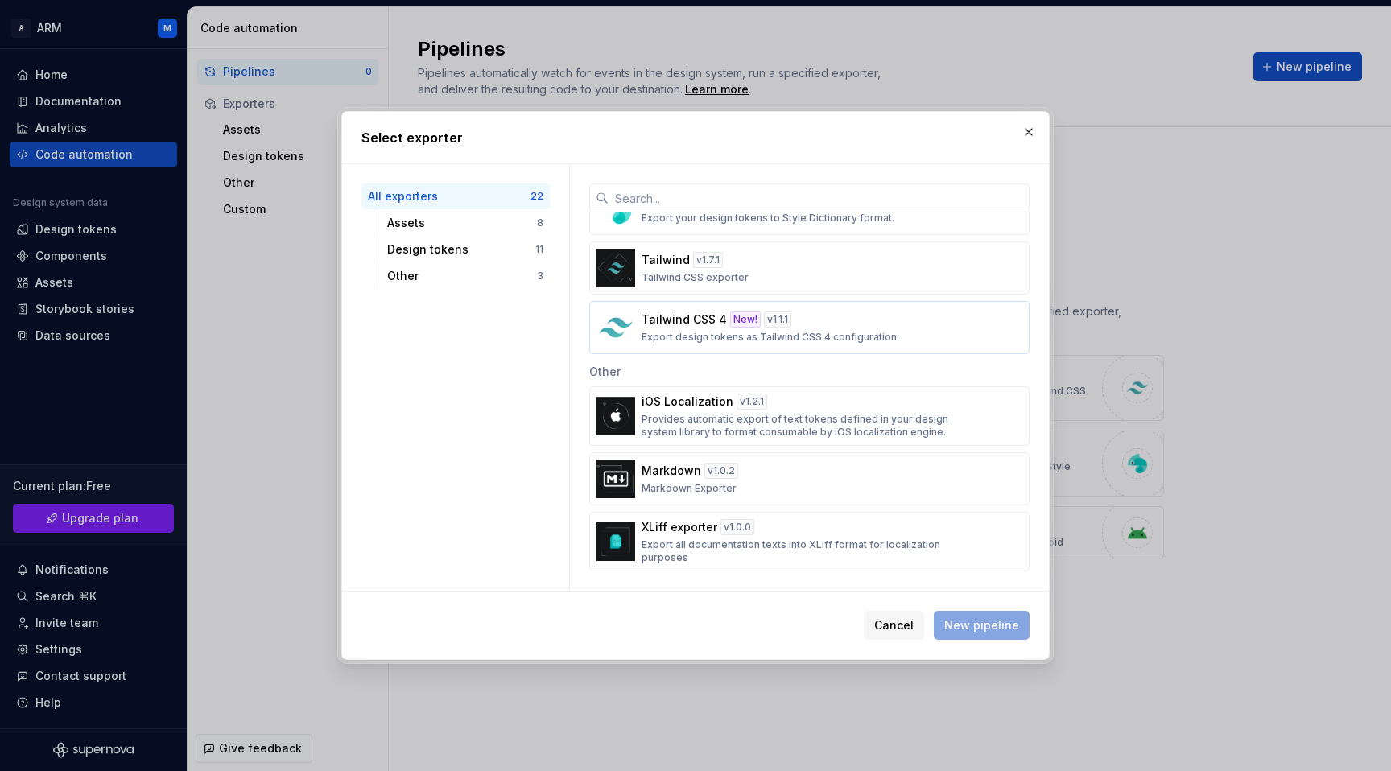
click at [684, 324] on p "Tailwind CSS 4" at bounding box center [684, 320] width 85 height 16
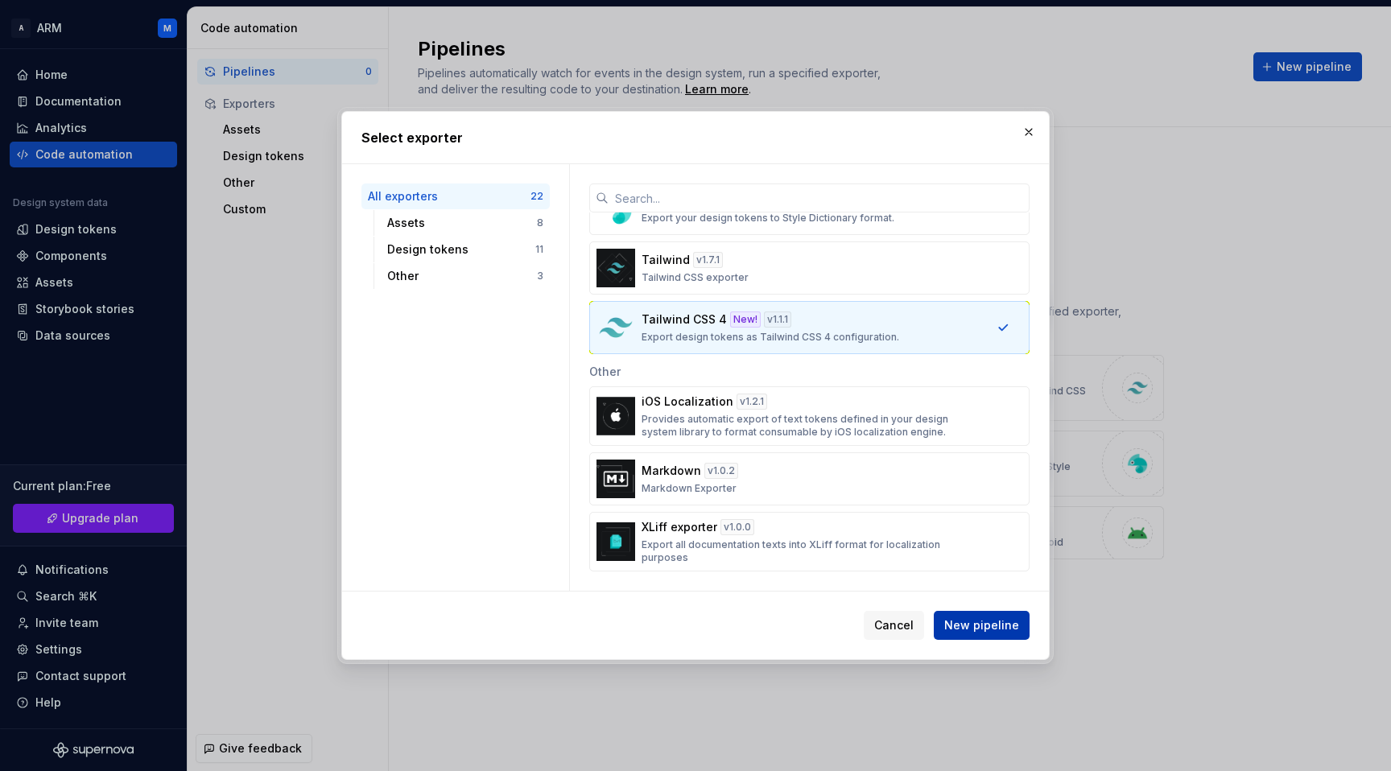
click at [989, 626] on span "New pipeline" at bounding box center [981, 625] width 75 height 16
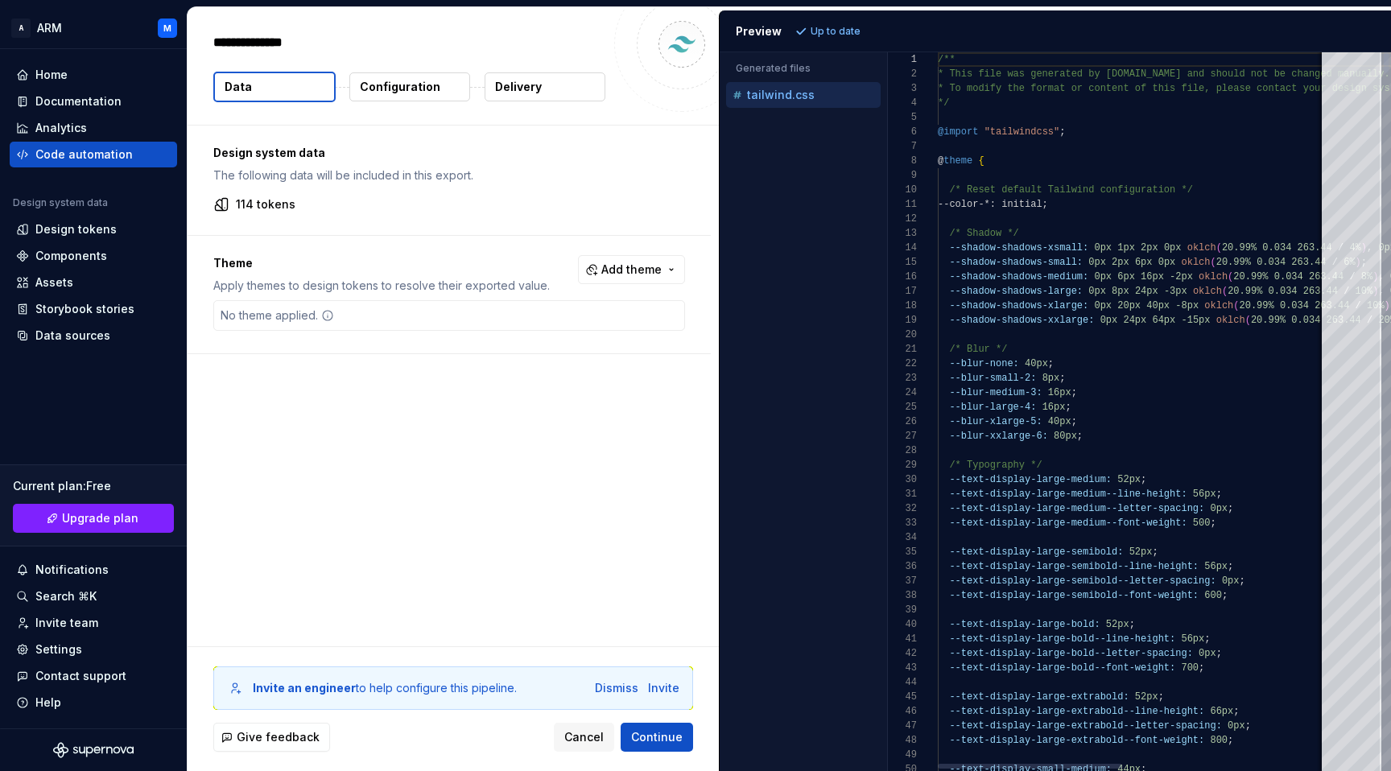
type textarea "*"
click at [669, 737] on span "Continue" at bounding box center [657, 737] width 52 height 16
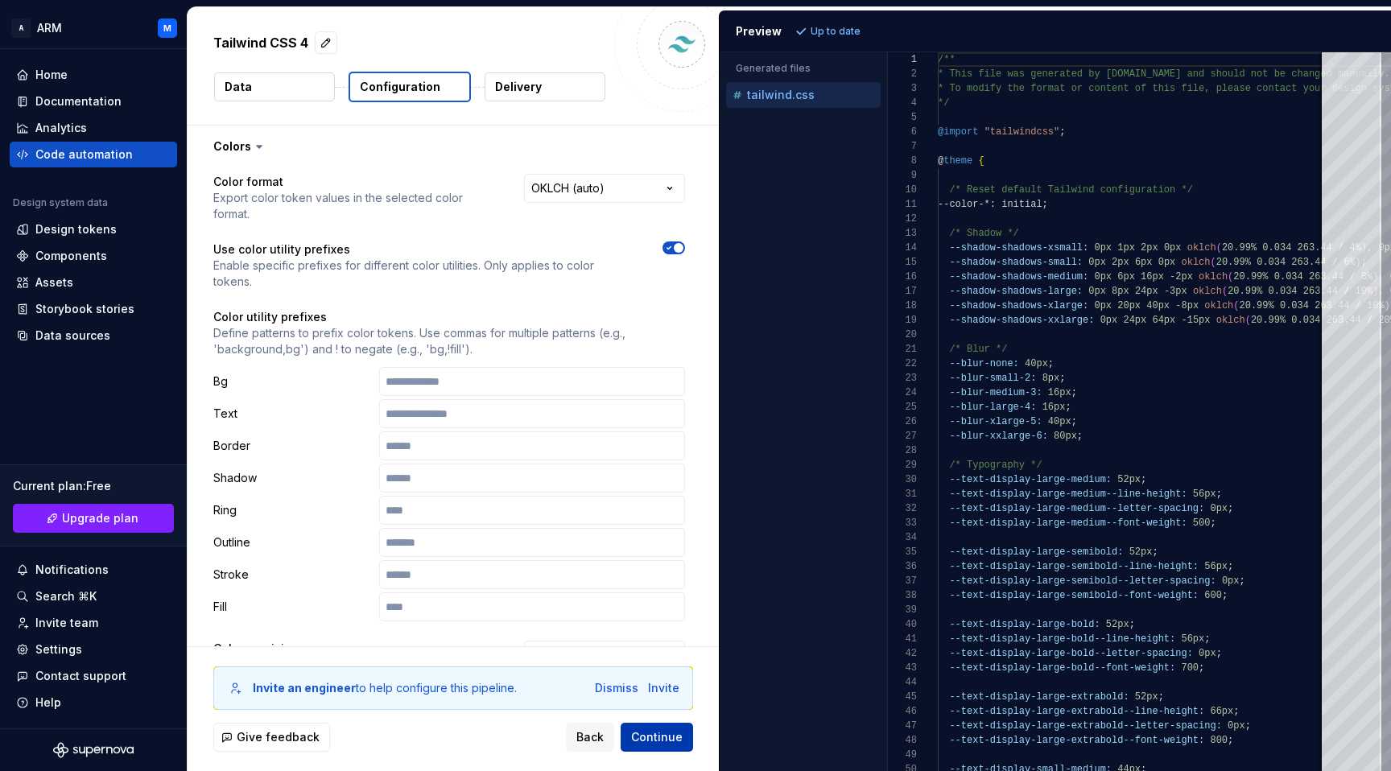
click at [669, 737] on span "Continue" at bounding box center [657, 737] width 52 height 16
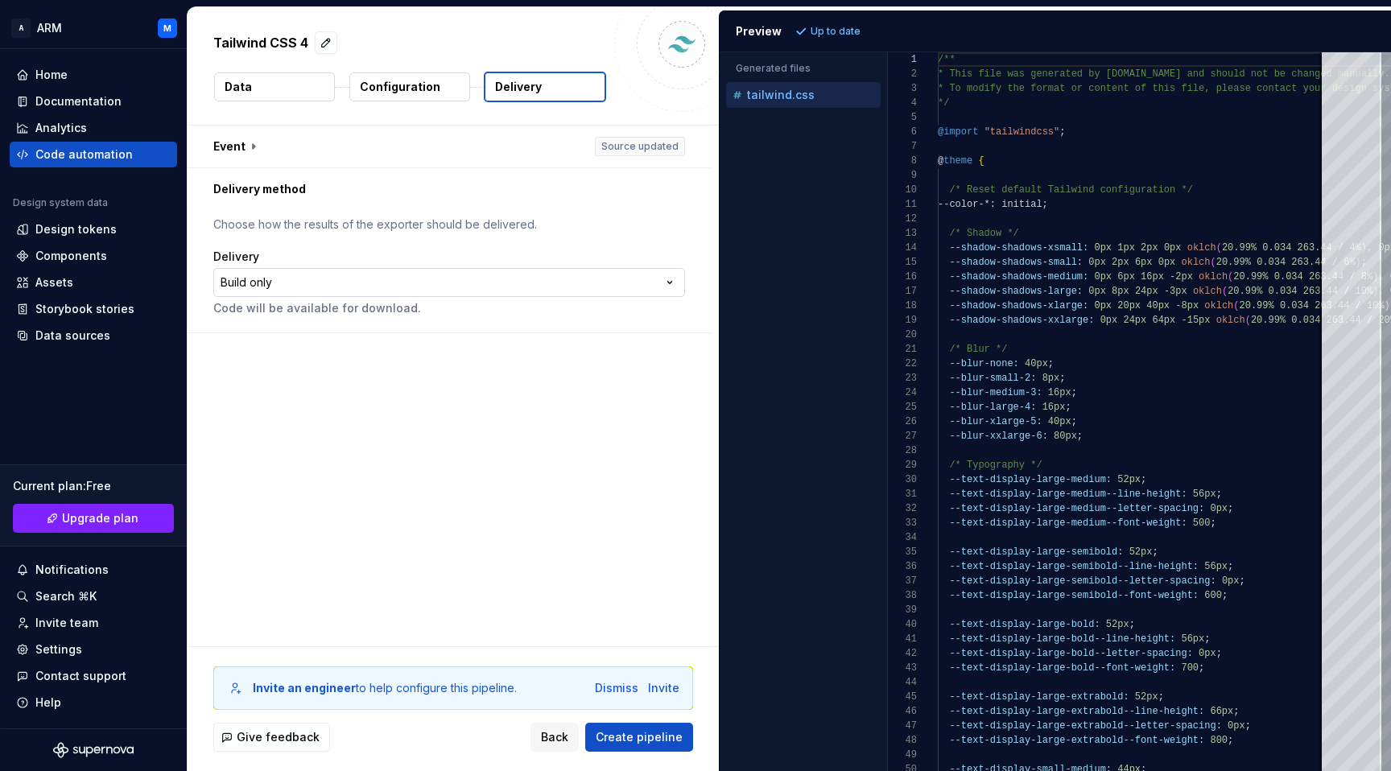
click at [506, 278] on html "**********" at bounding box center [695, 385] width 1391 height 771
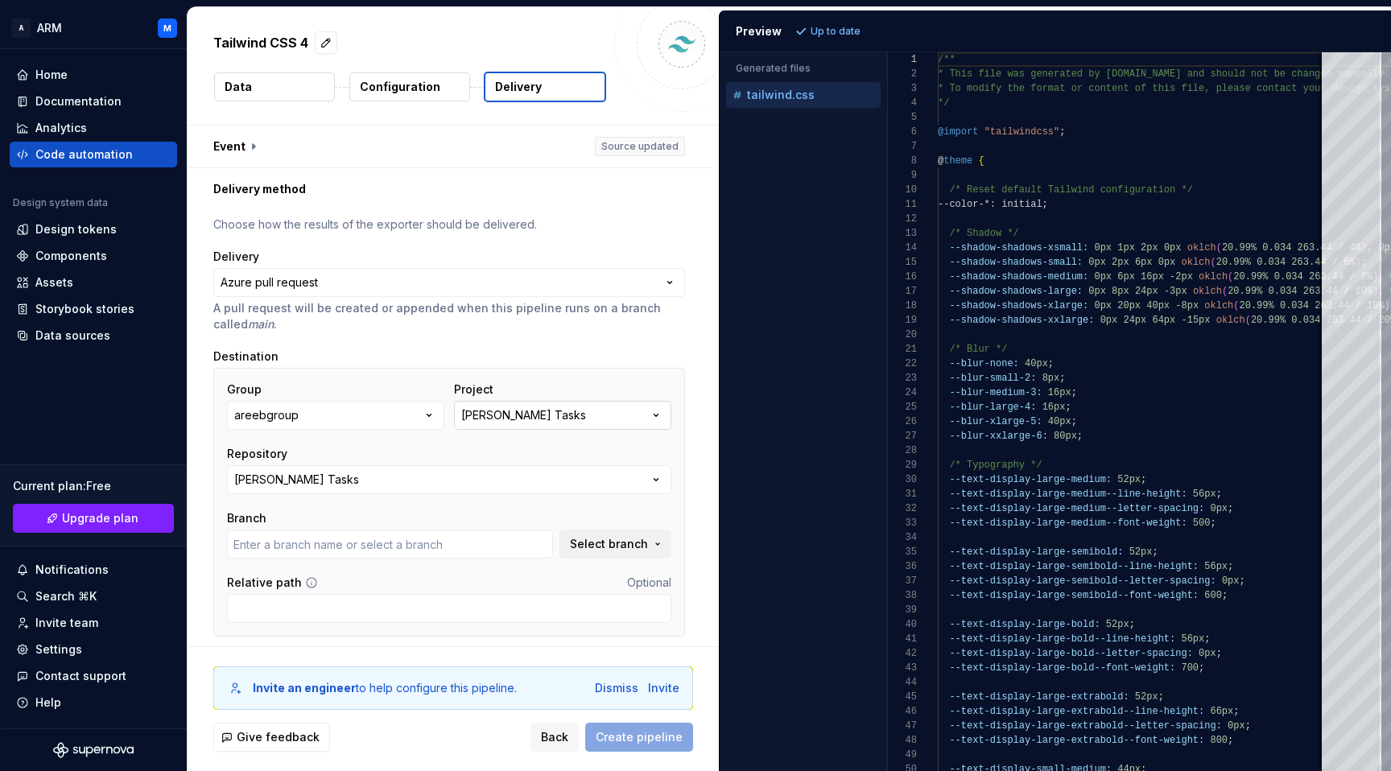
type input "develop"
click at [560, 411] on button "[PERSON_NAME] Tasks" at bounding box center [562, 415] width 217 height 29
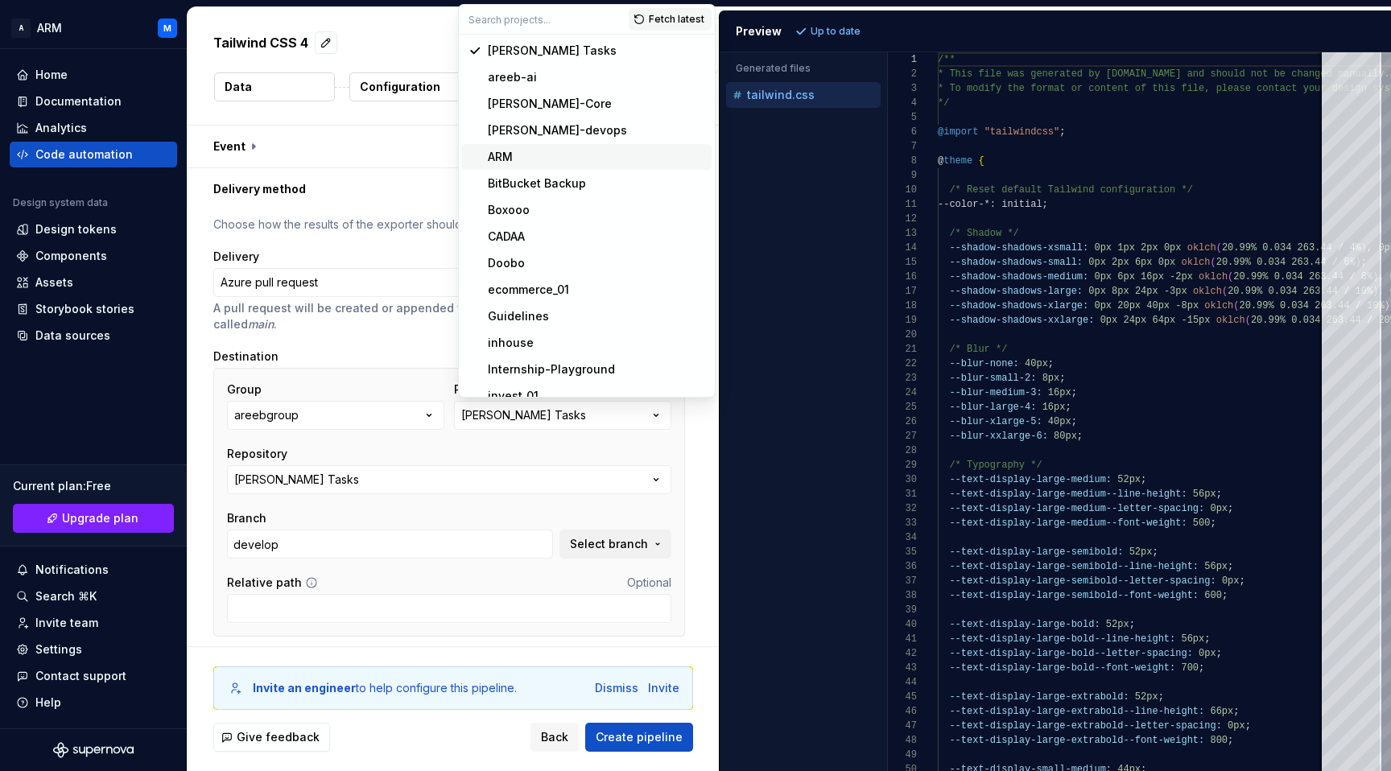
click at [494, 151] on div "ARM" at bounding box center [500, 157] width 25 height 16
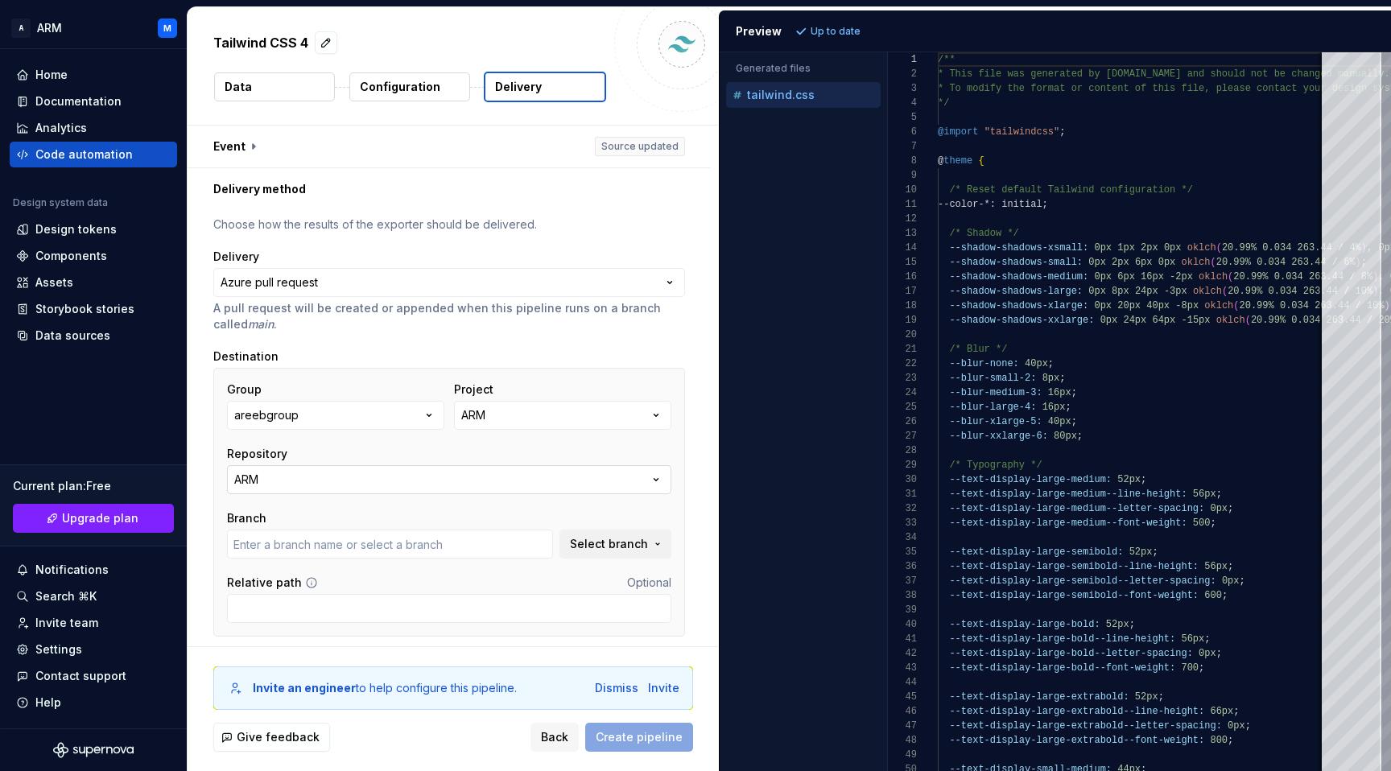
type input "change/nav-links-style"
click at [446, 482] on button "ARM" at bounding box center [449, 479] width 444 height 29
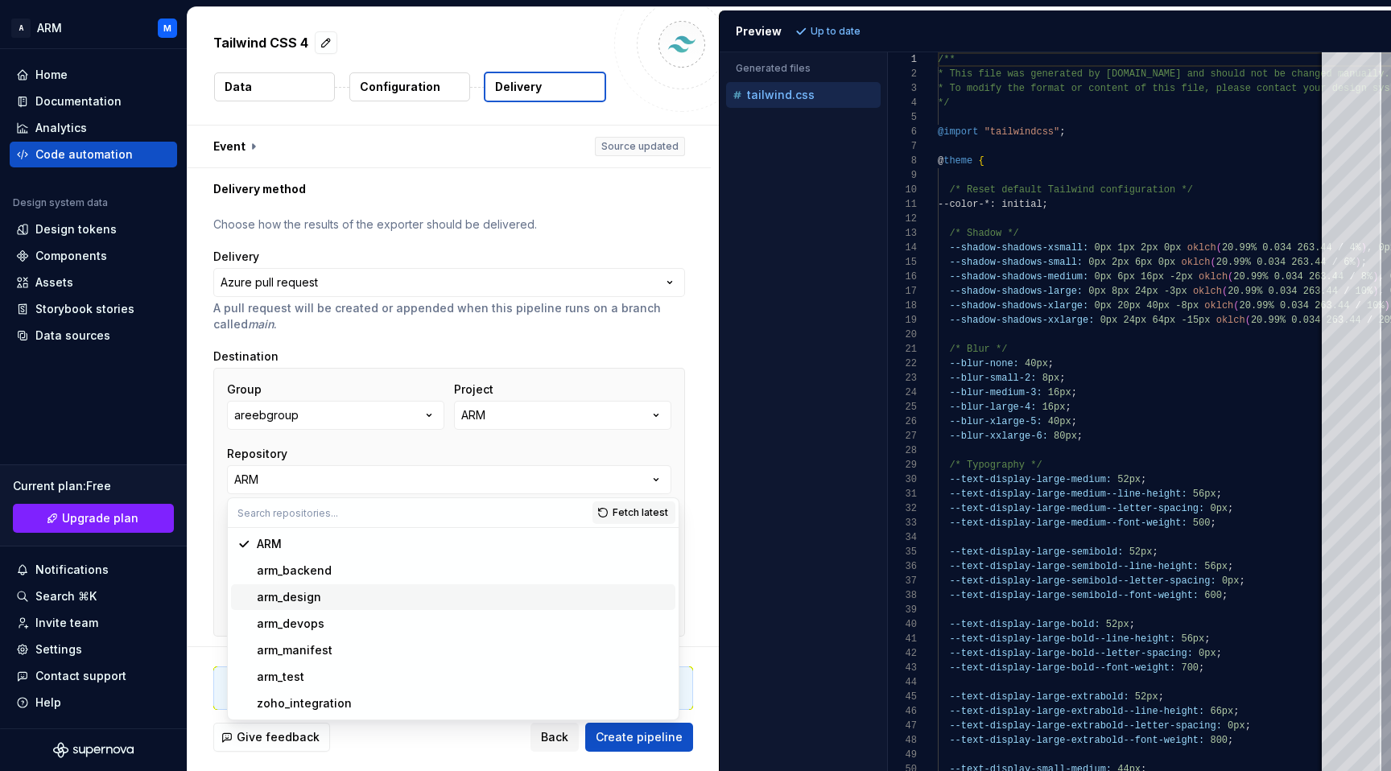
click at [394, 592] on div "arm_design" at bounding box center [463, 597] width 412 height 16
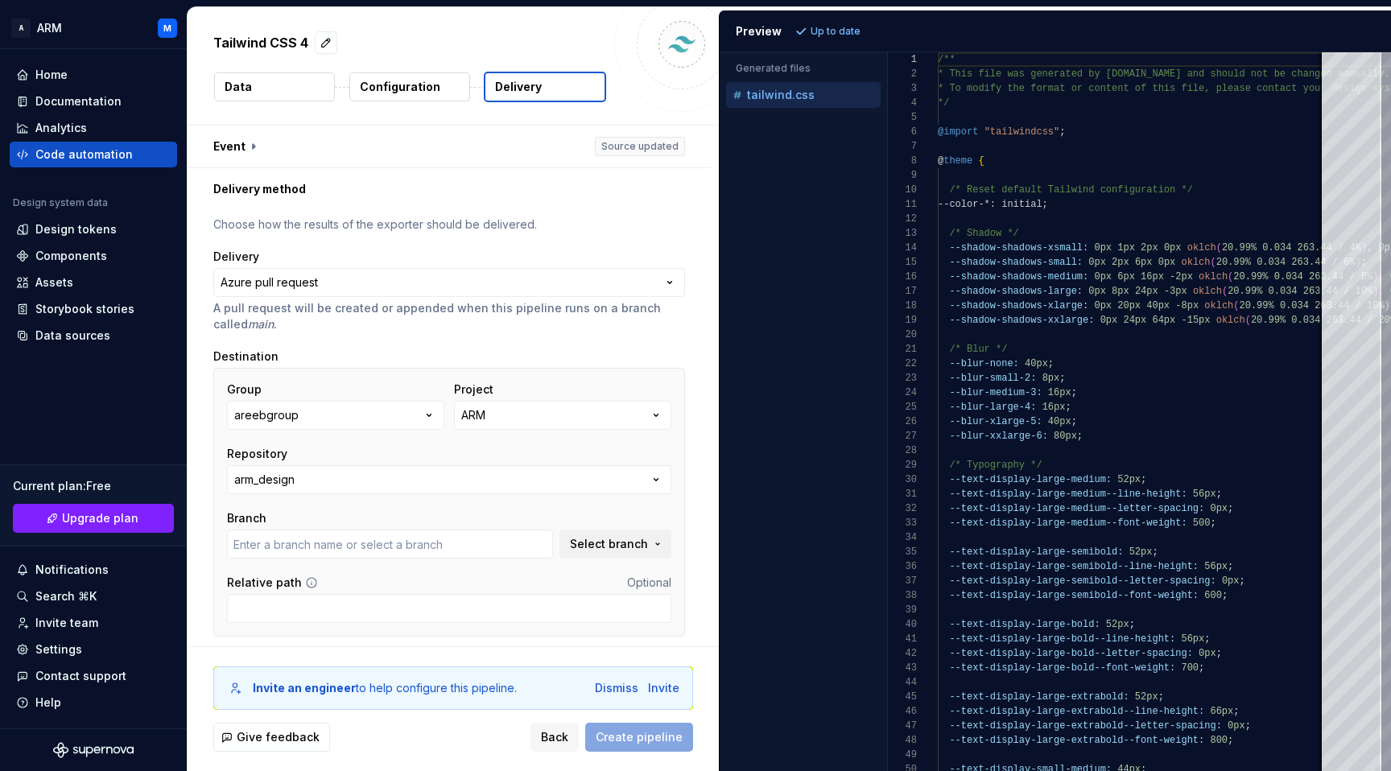
type input "design"
click at [615, 730] on span "Create pipeline" at bounding box center [639, 737] width 87 height 16
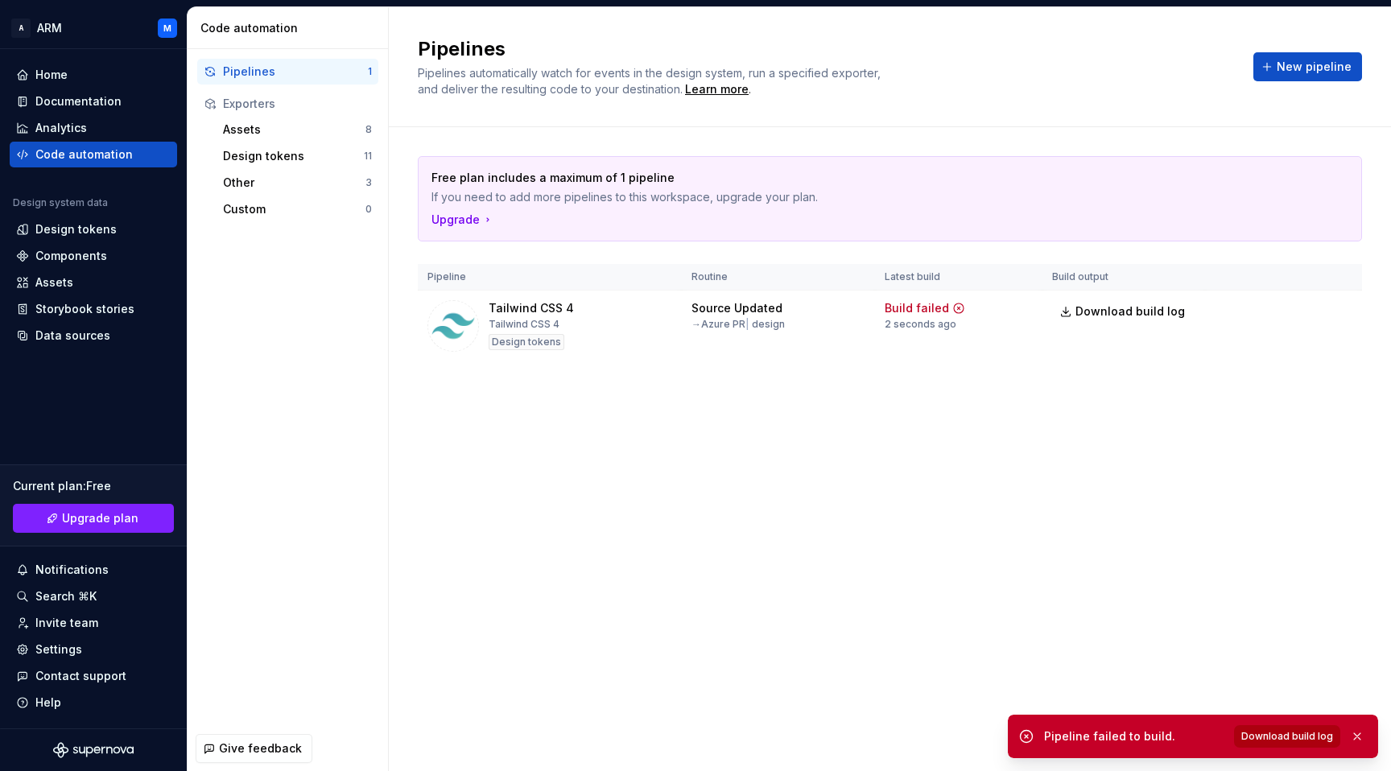
click at [1265, 735] on span "Download build log" at bounding box center [1287, 736] width 92 height 13
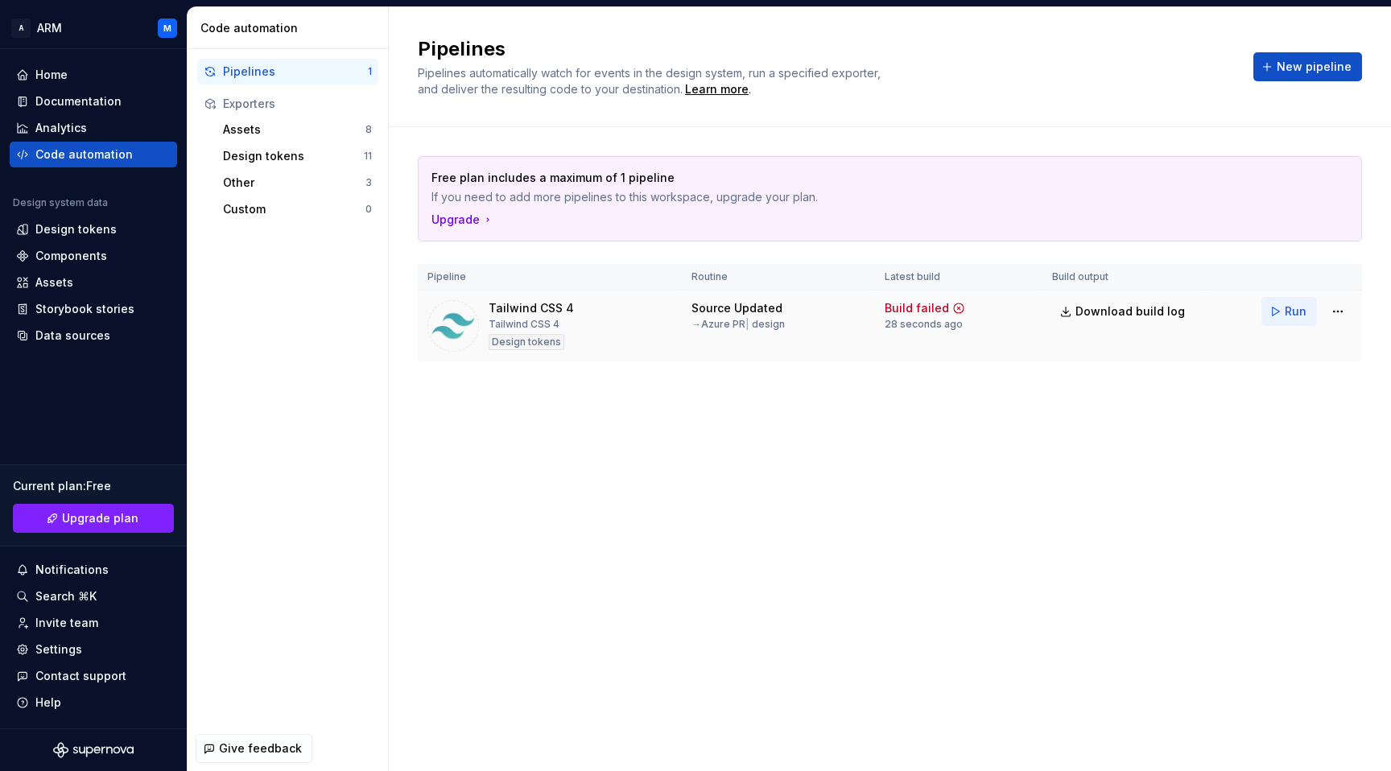
click at [1278, 305] on button "Run" at bounding box center [1290, 311] width 56 height 29
click at [1339, 308] on html "A ARM M Home Documentation Analytics Code automation Design system data Design …" at bounding box center [695, 385] width 1391 height 771
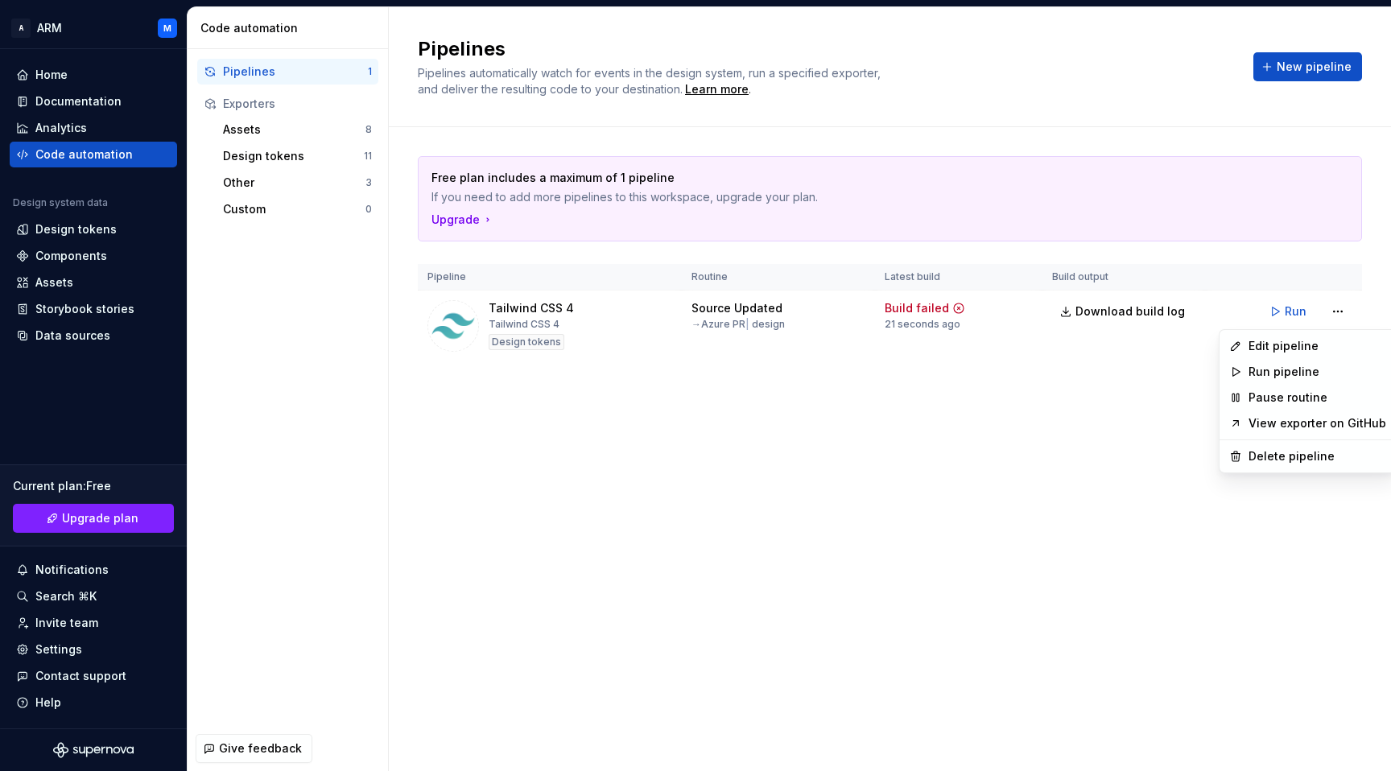
click at [1113, 303] on html "A ARM M Home Documentation Analytics Code automation Design system data Design …" at bounding box center [695, 385] width 1391 height 771
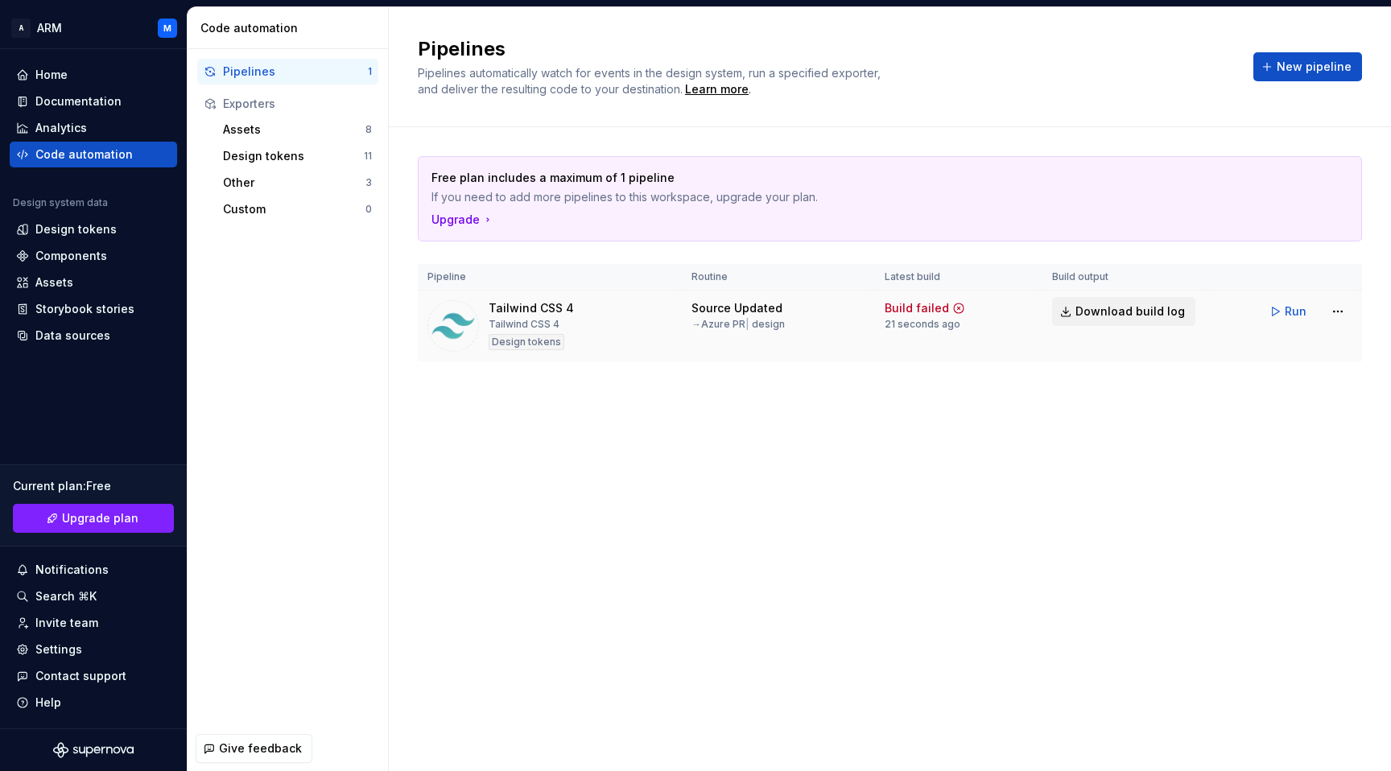
click at [1122, 310] on span "Download build log" at bounding box center [1130, 312] width 109 height 16
click at [1342, 312] on html "A ARM M Home Documentation Analytics Code automation Design system data Design …" at bounding box center [695, 385] width 1391 height 771
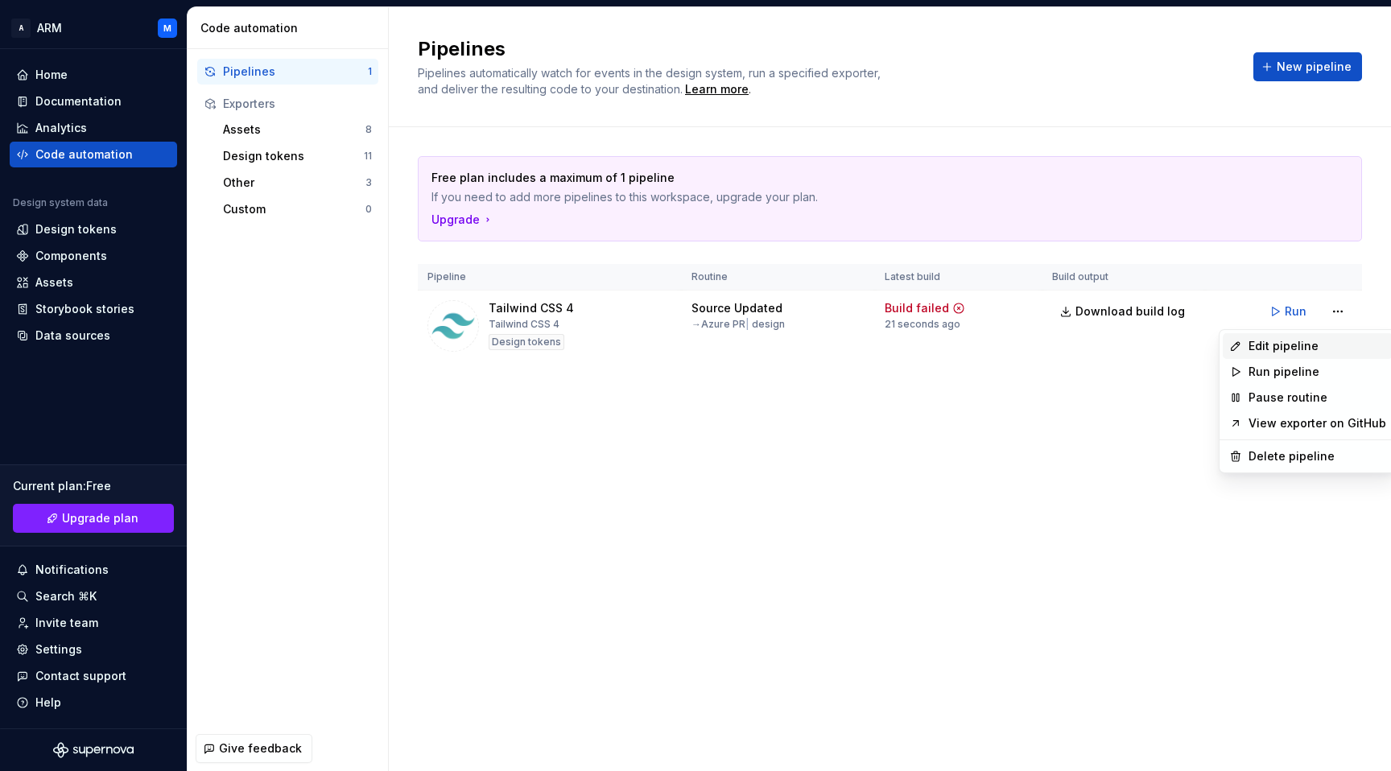
click at [1278, 349] on div "Edit pipeline" at bounding box center [1318, 346] width 138 height 16
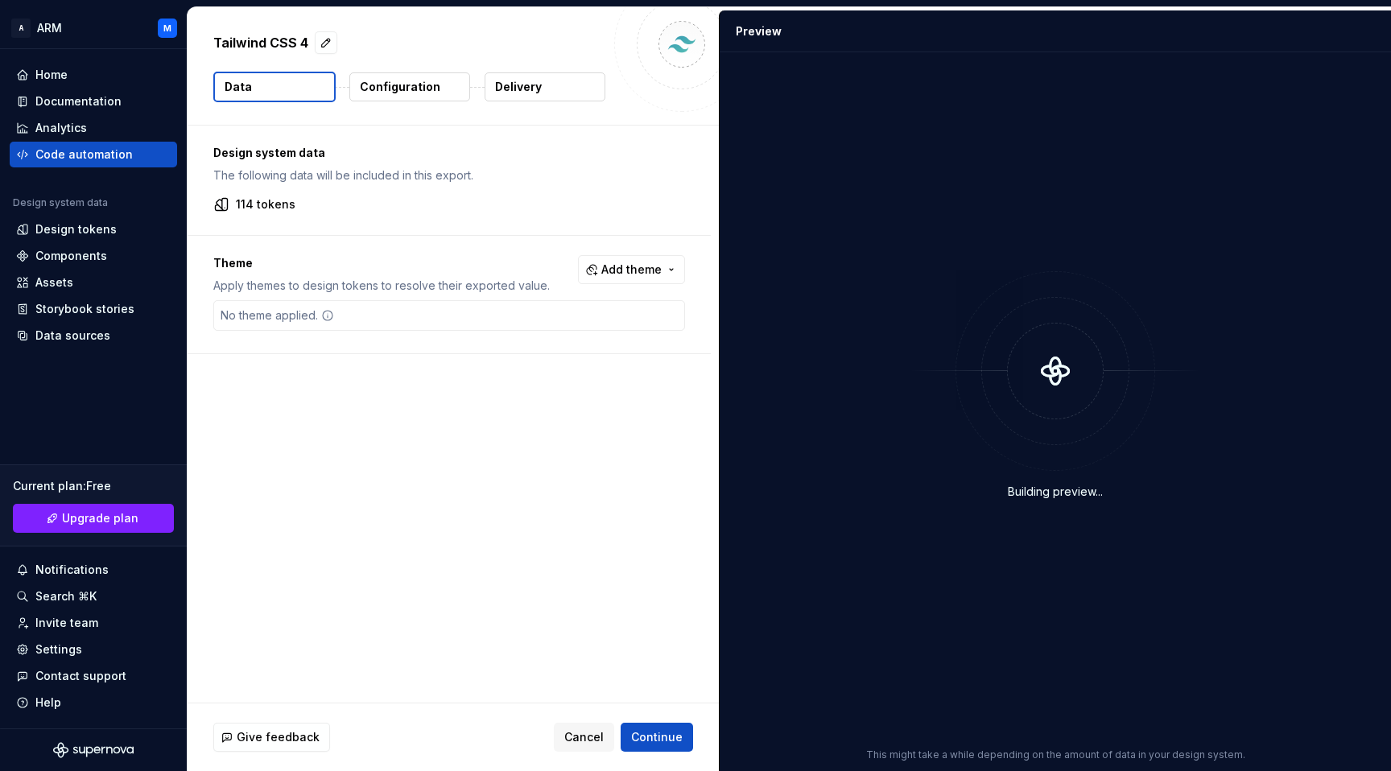
click at [332, 57] on div "Tailwind CSS 4" at bounding box center [453, 44] width 480 height 29
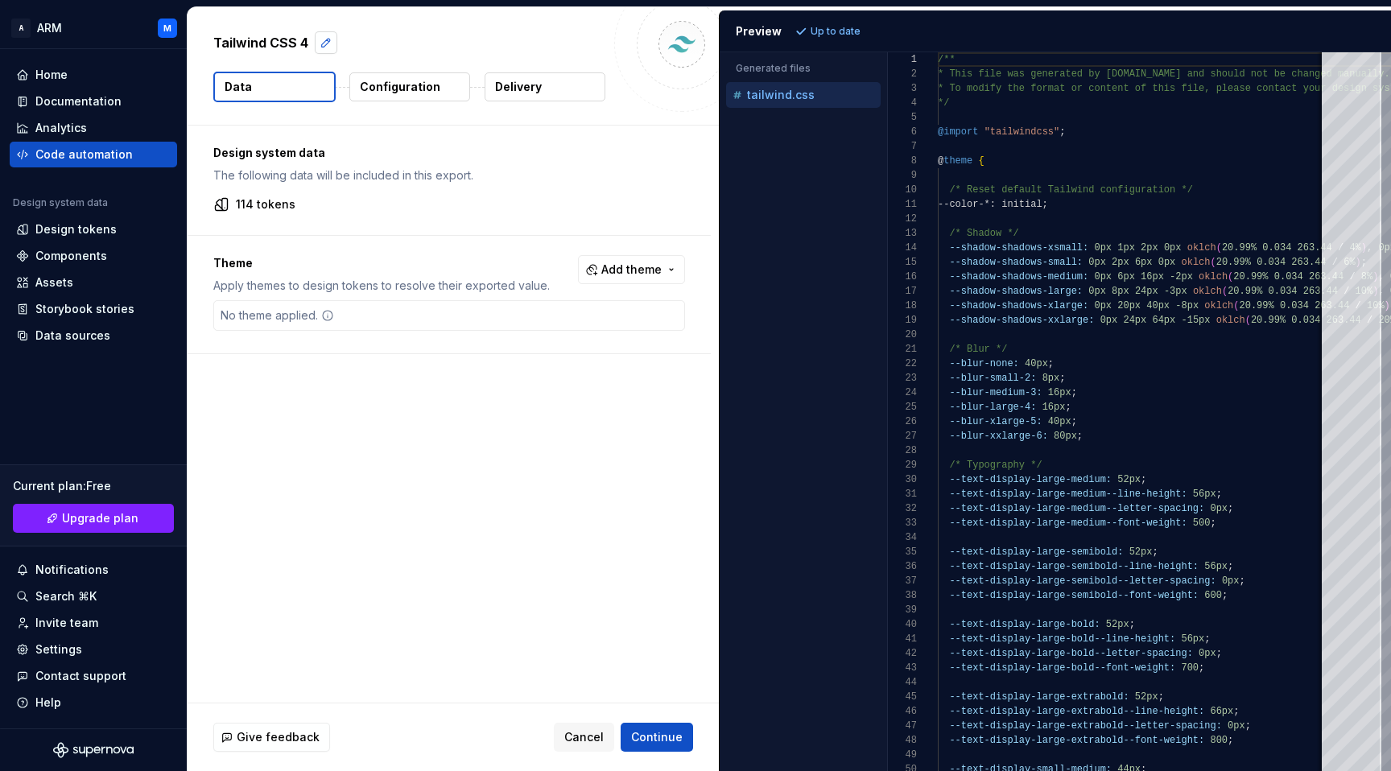
click at [327, 39] on button "button" at bounding box center [326, 42] width 23 height 23
click at [586, 736] on span "Cancel" at bounding box center [583, 737] width 39 height 16
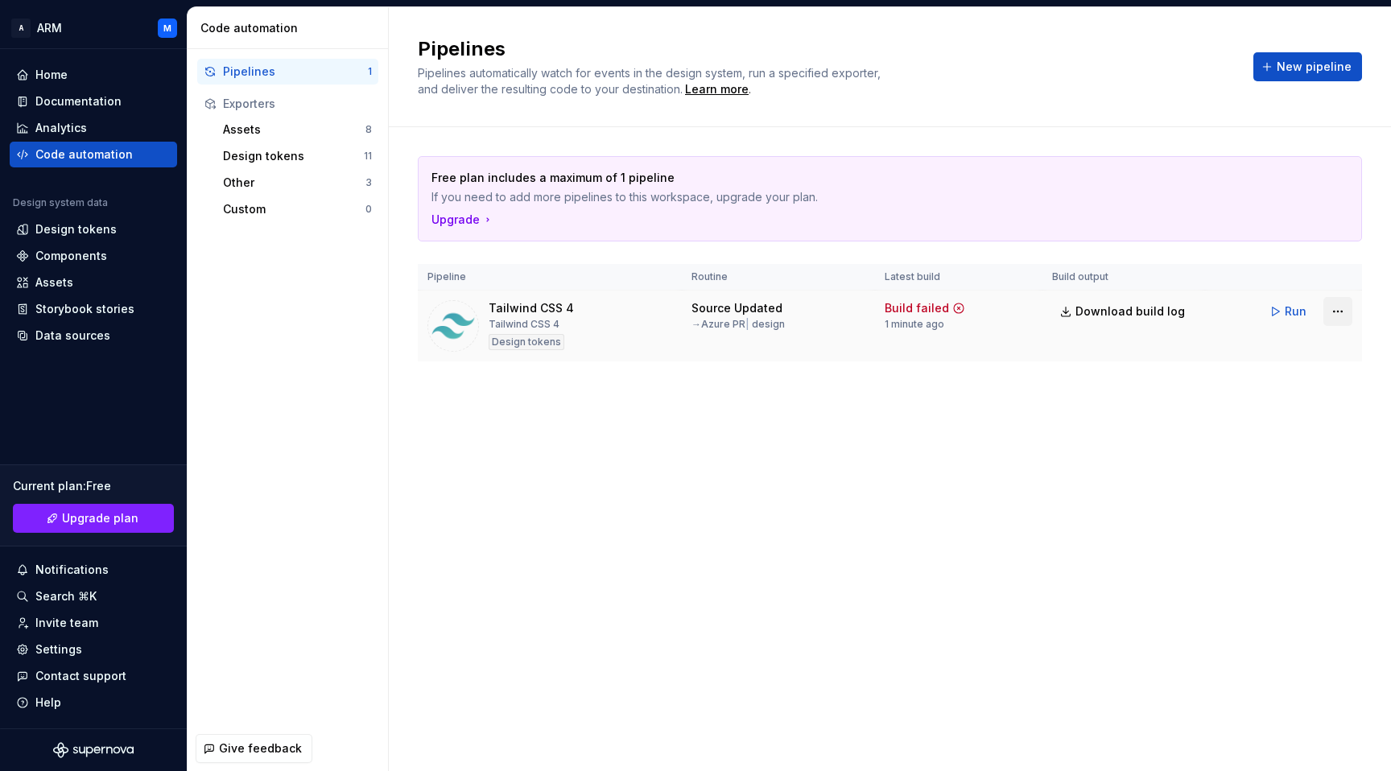
click at [1336, 309] on html "A ARM M Home Documentation Analytics Code automation Design system data Design …" at bounding box center [695, 385] width 1391 height 771
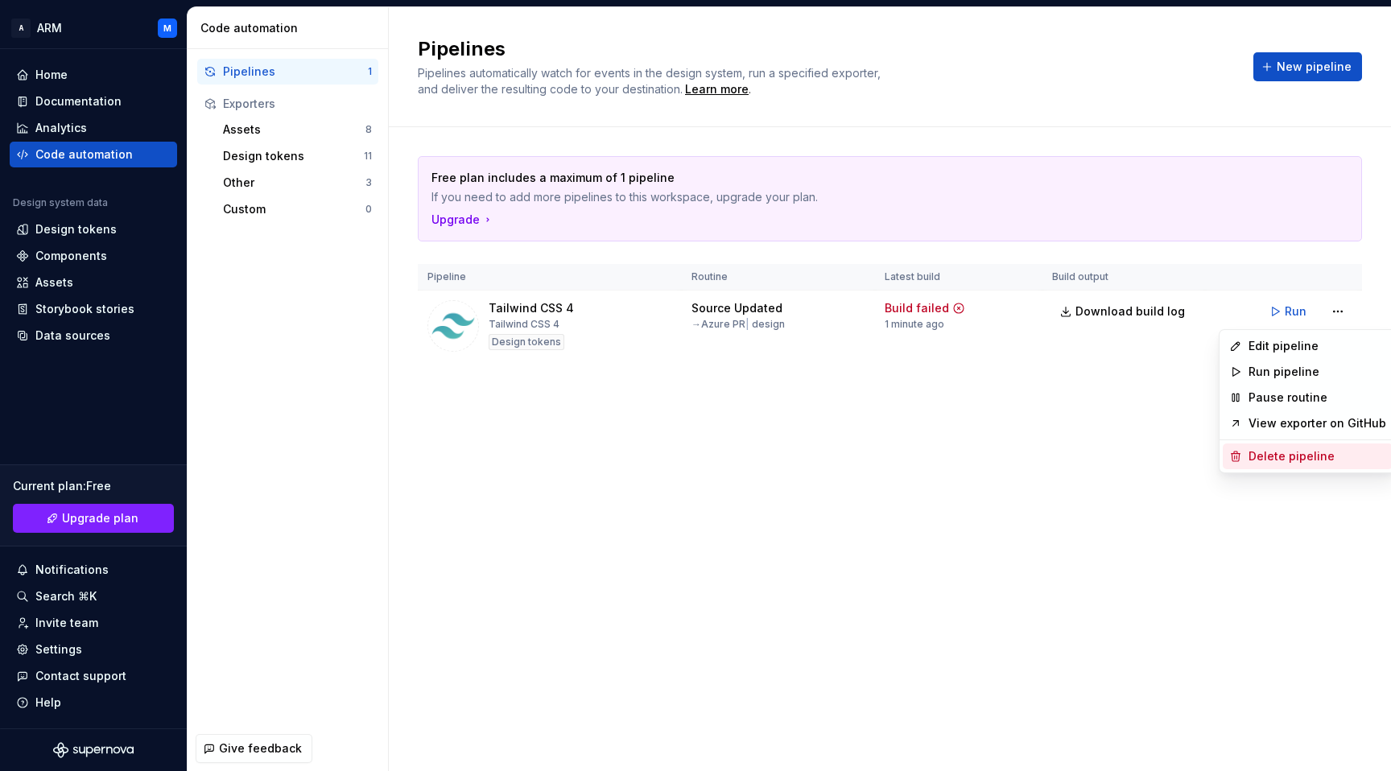
click at [1284, 456] on div "Delete pipeline" at bounding box center [1318, 456] width 138 height 16
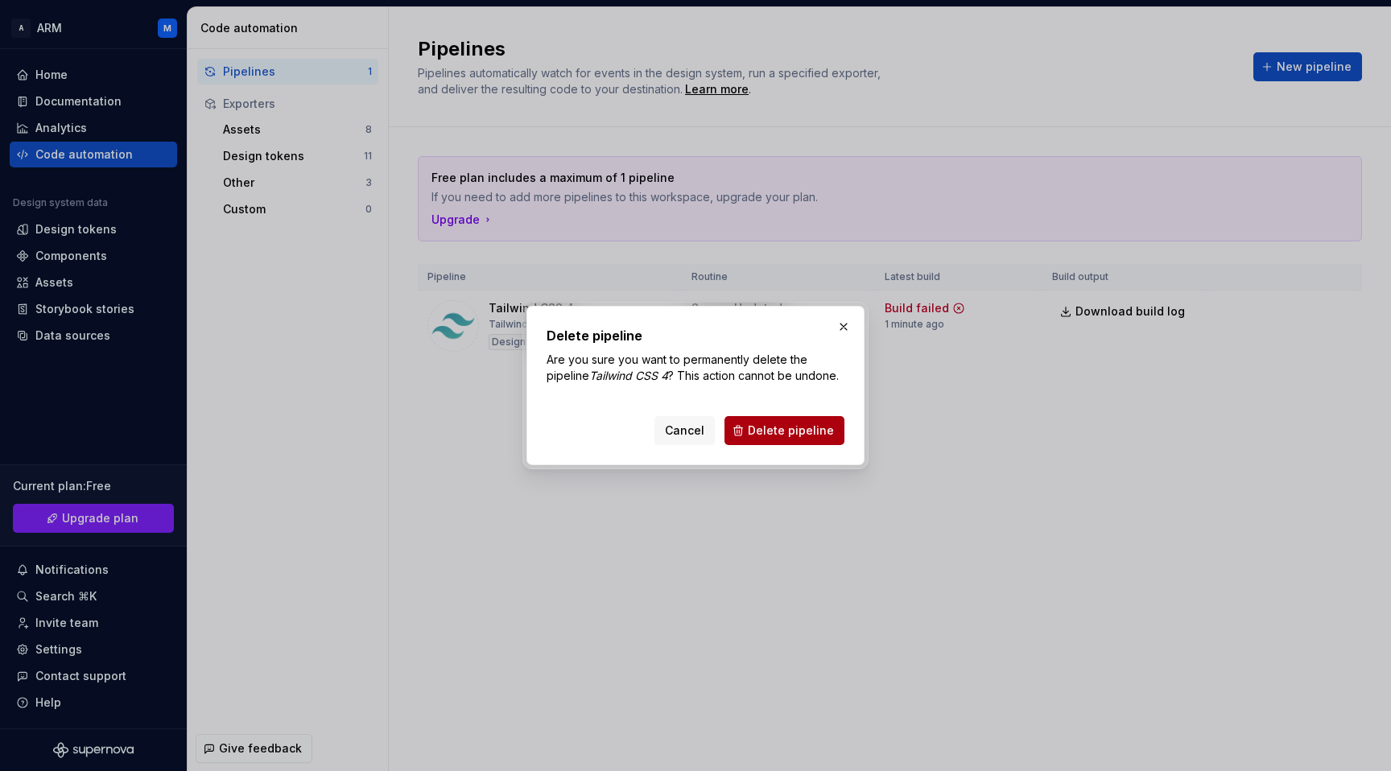
click at [799, 430] on span "Delete pipeline" at bounding box center [791, 431] width 86 height 16
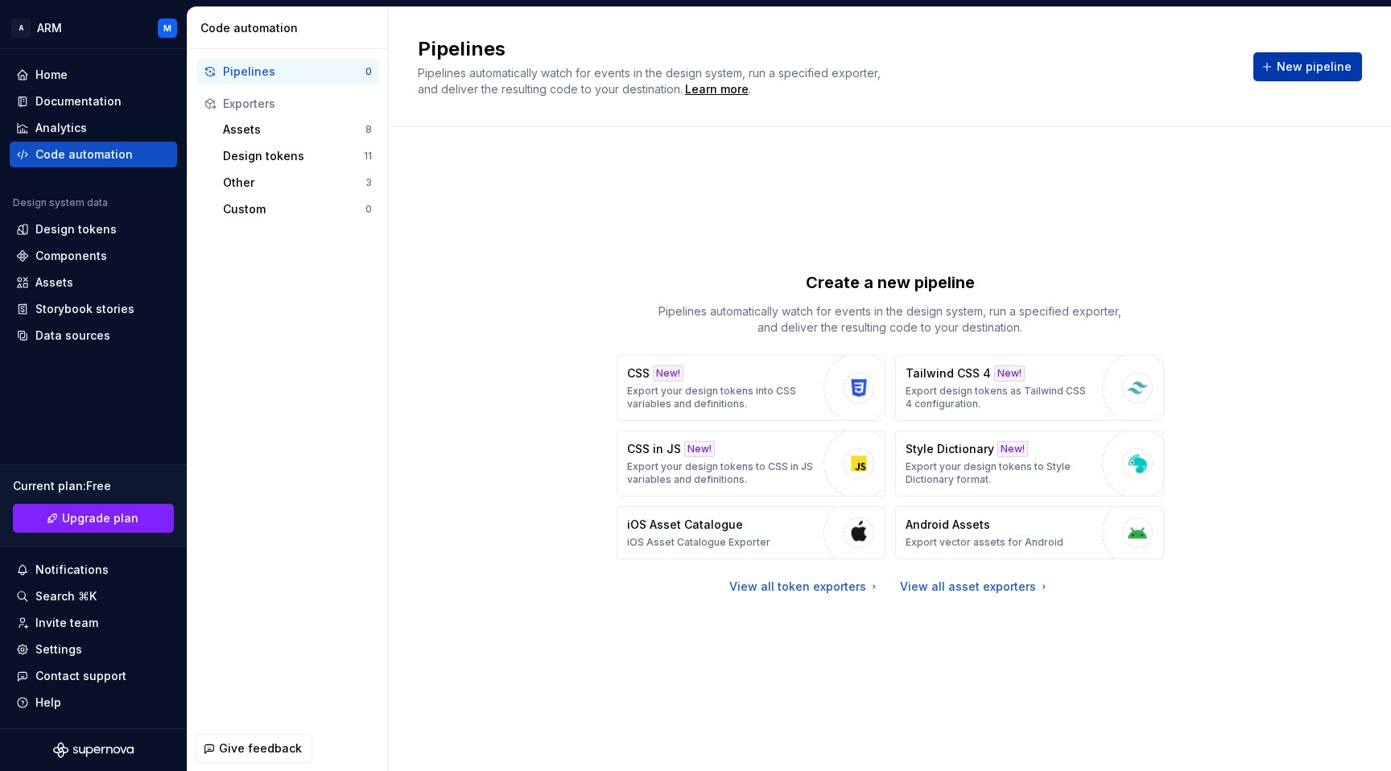
click at [1295, 68] on span "New pipeline" at bounding box center [1314, 67] width 75 height 16
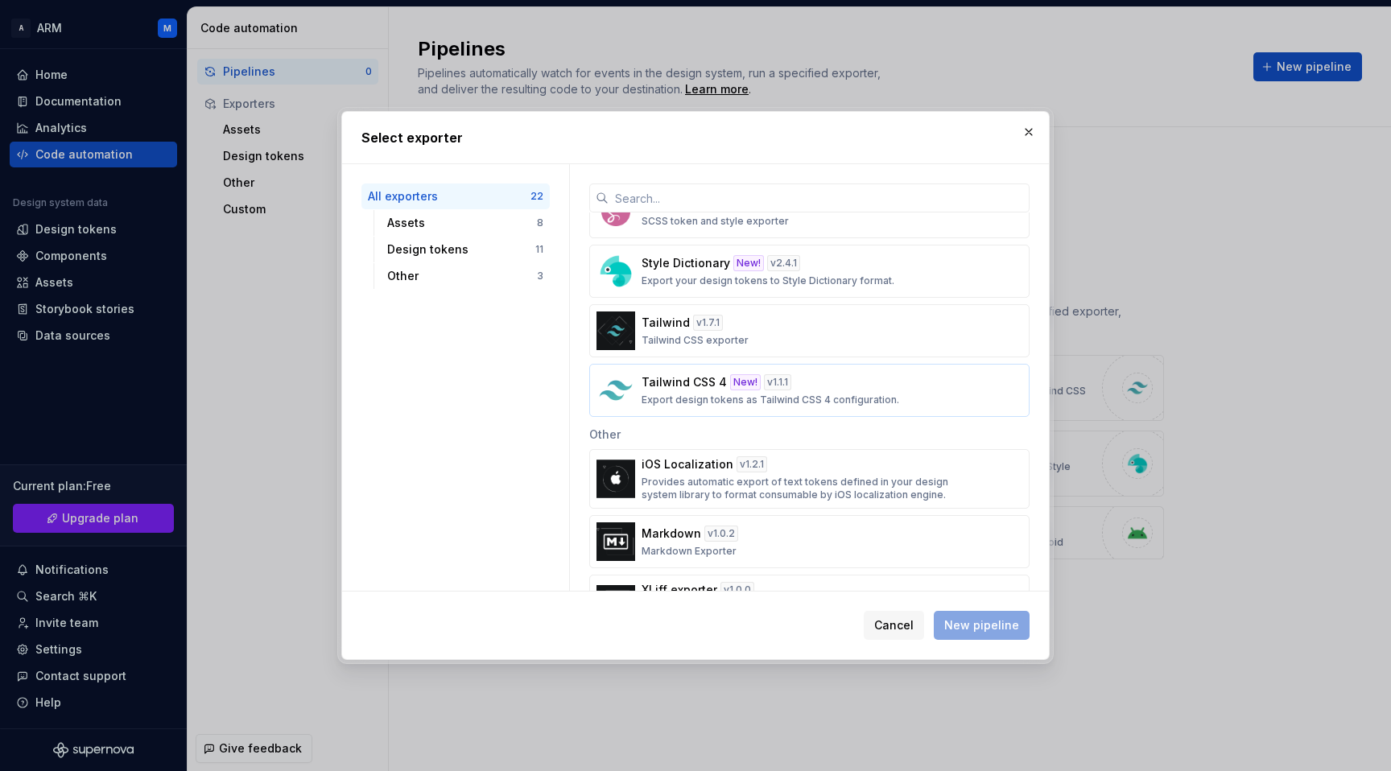
scroll to position [936, 0]
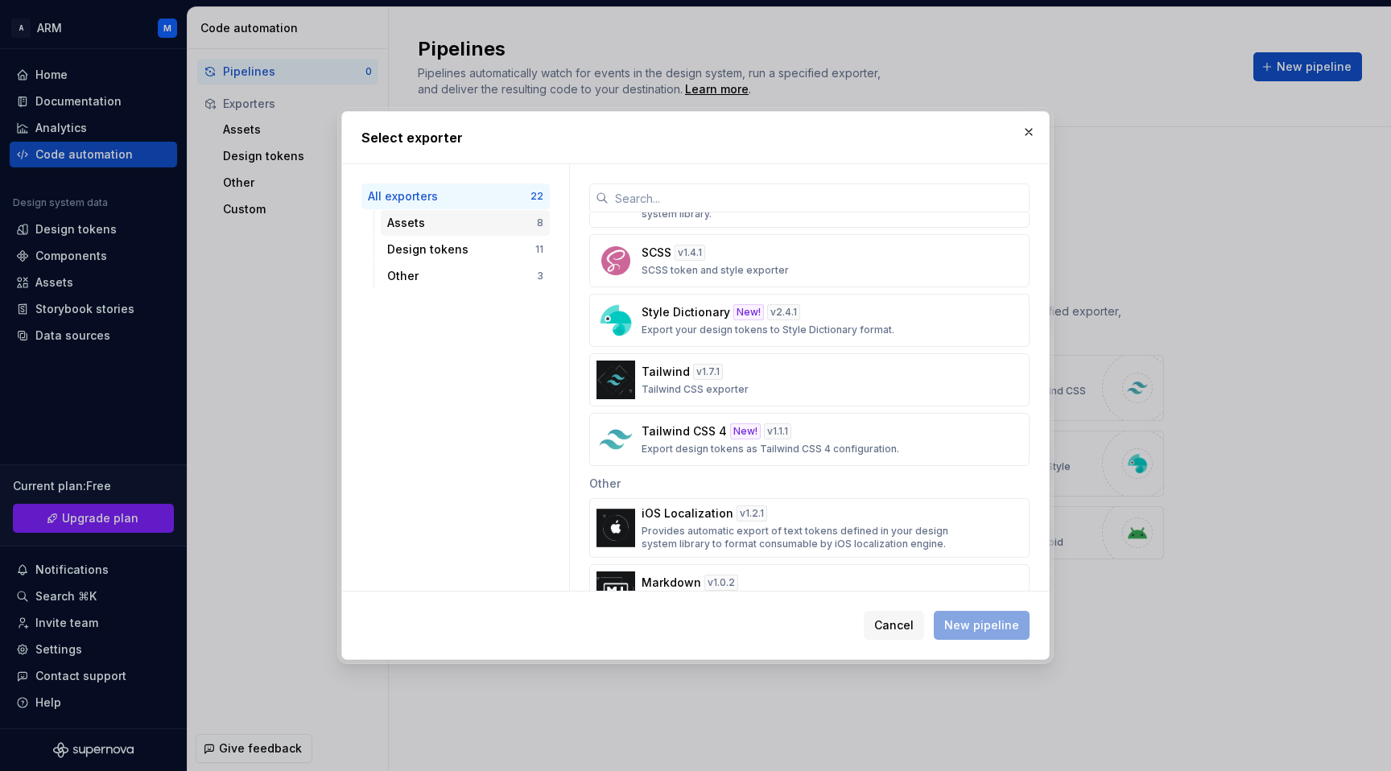
click at [456, 222] on div "Assets" at bounding box center [462, 223] width 150 height 16
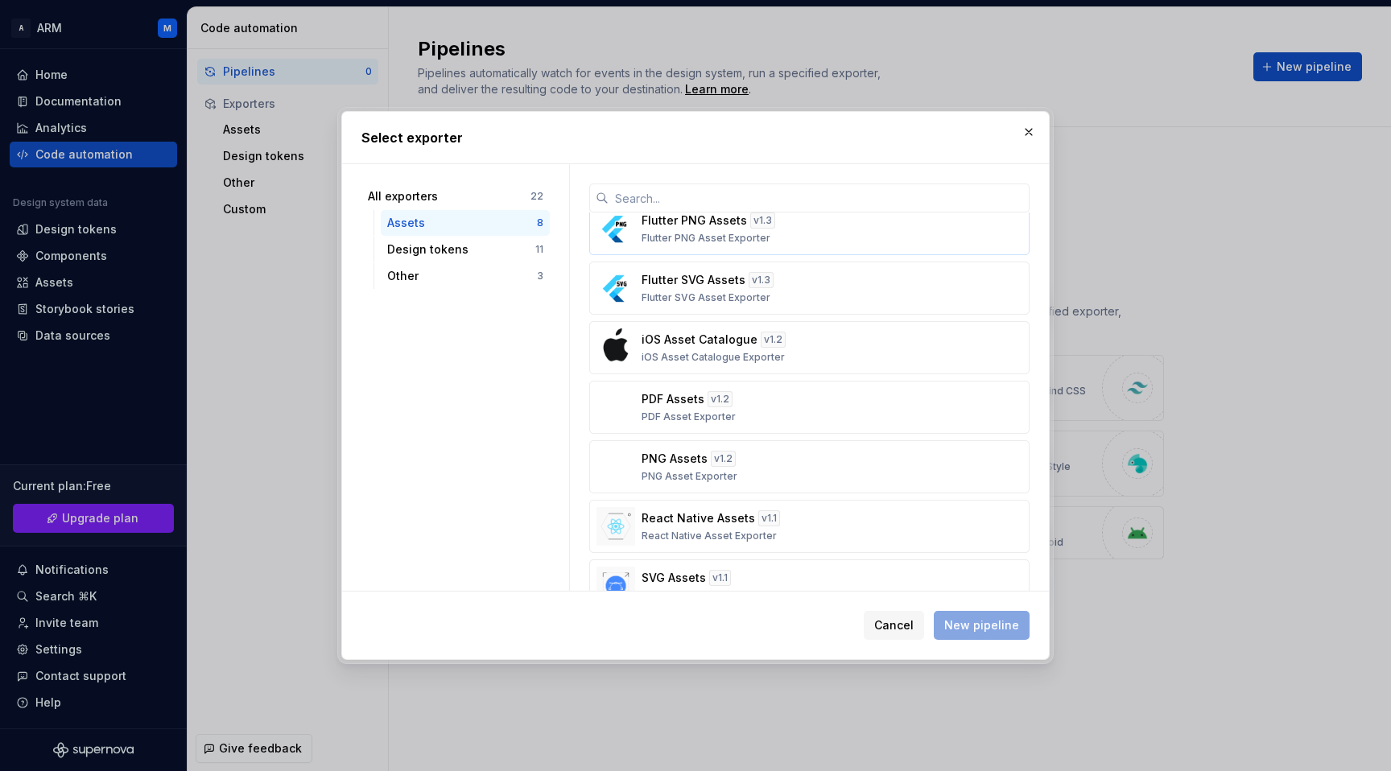
scroll to position [118, 0]
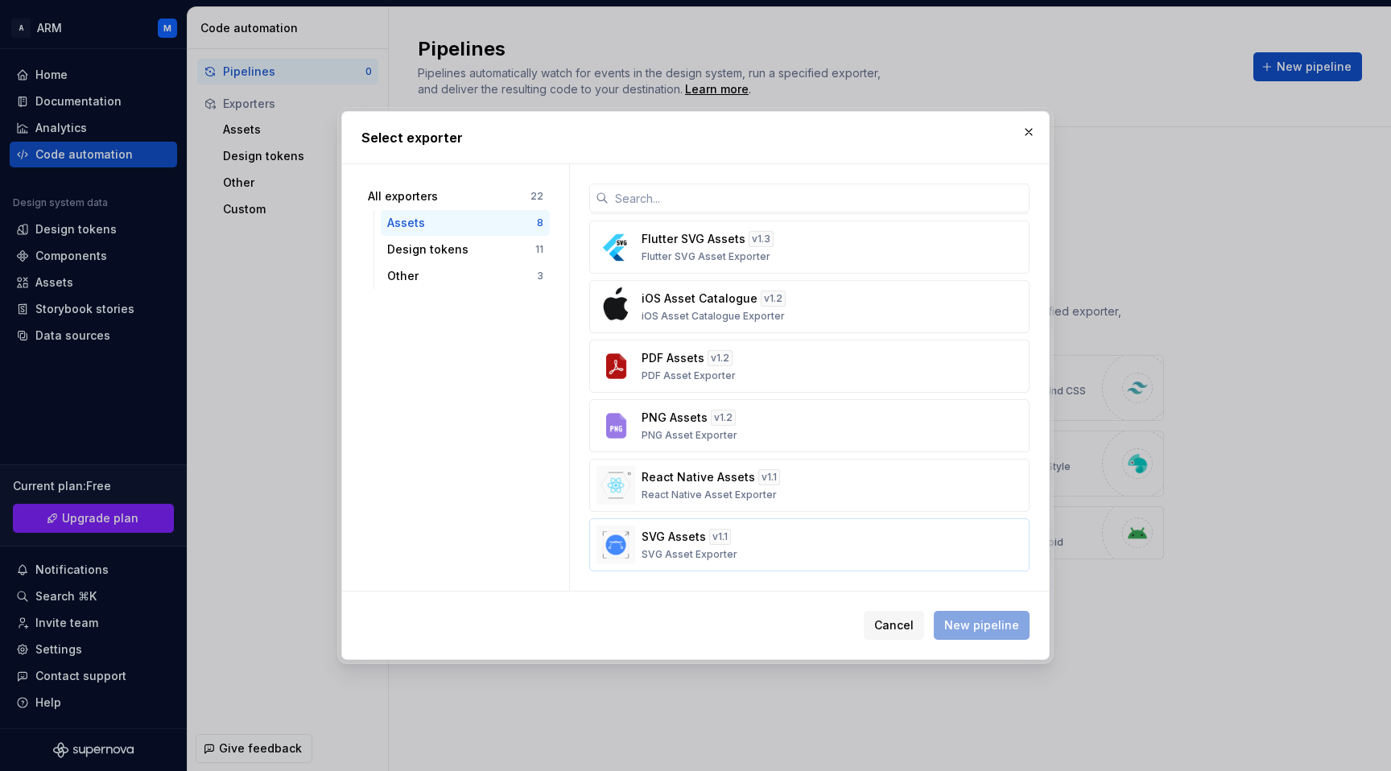
click at [733, 558] on div "SVG Assets v 1.1 SVG Asset Exporter" at bounding box center [805, 545] width 326 height 32
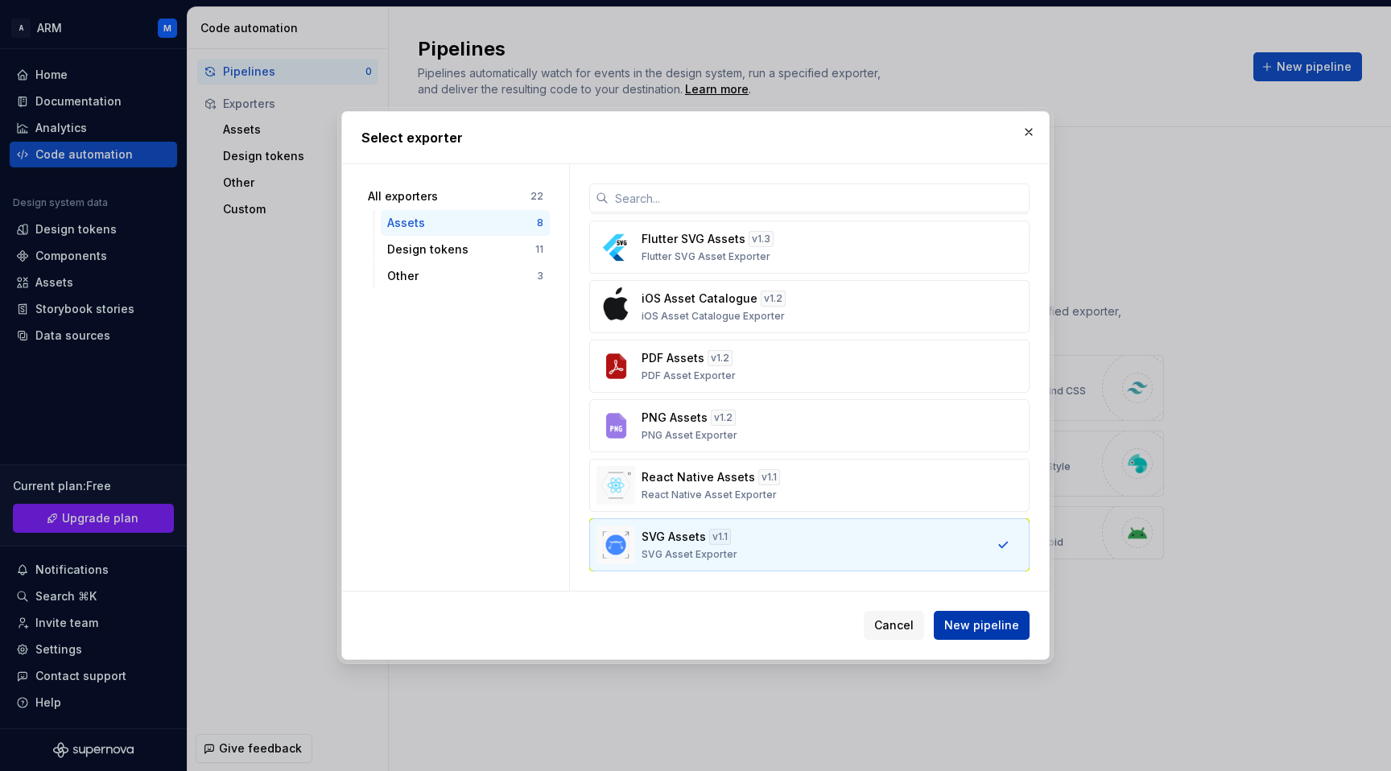
click at [976, 617] on span "New pipeline" at bounding box center [981, 625] width 75 height 16
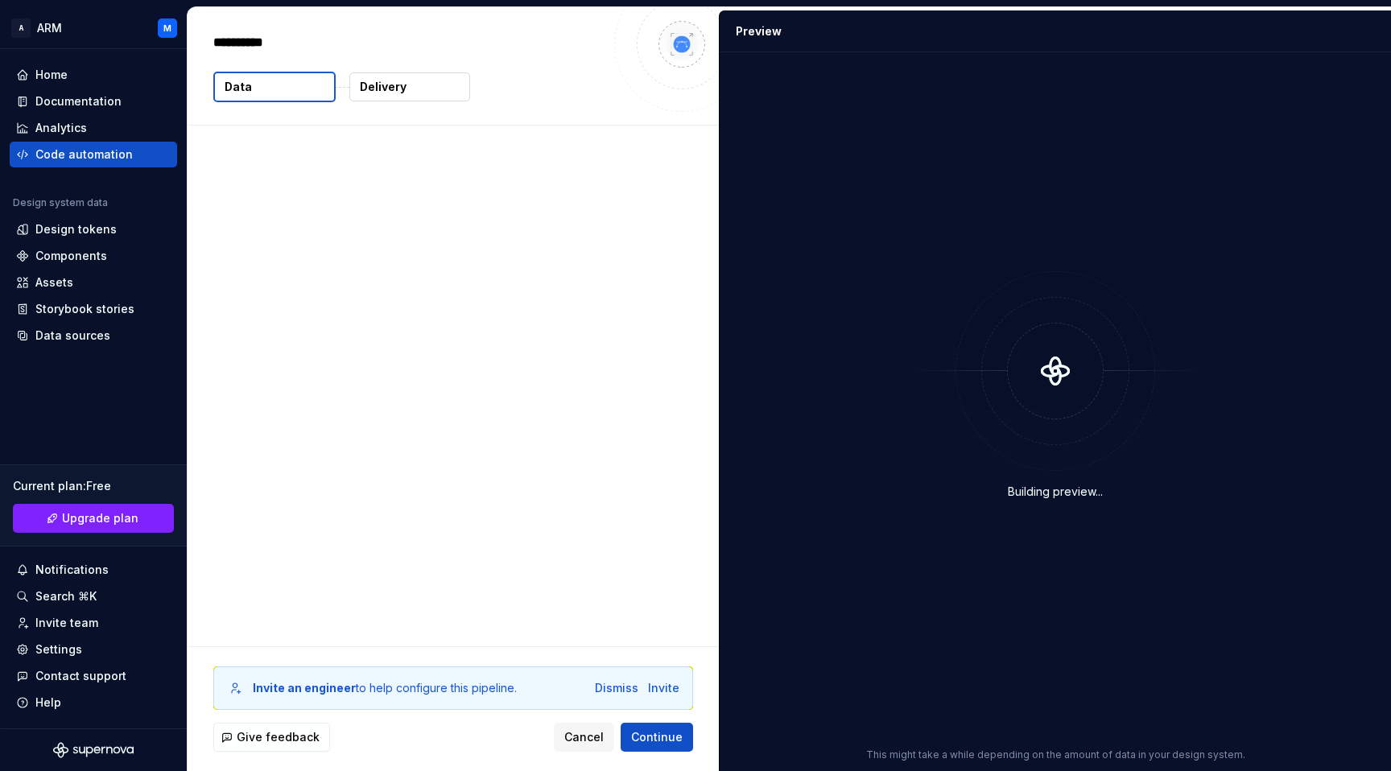
type textarea "*"
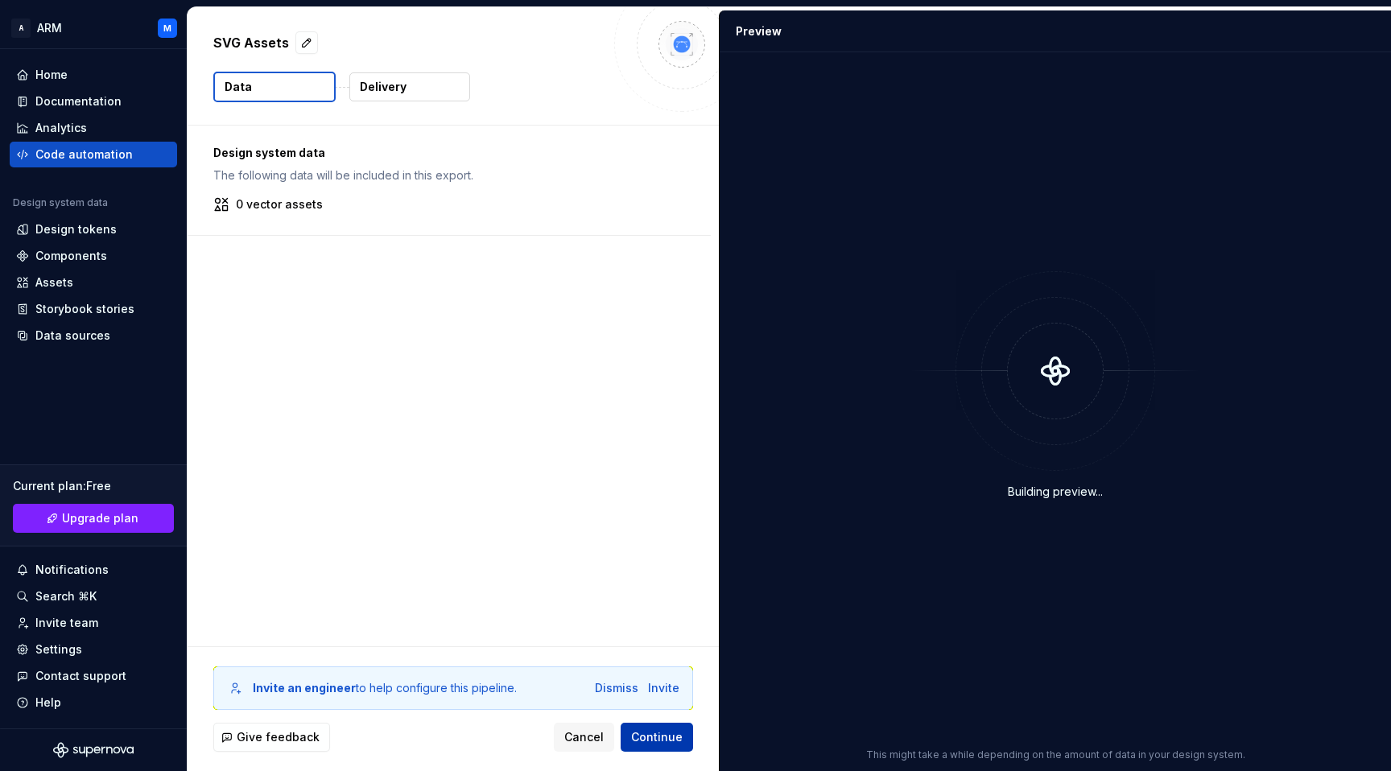
click at [663, 741] on span "Continue" at bounding box center [657, 737] width 52 height 16
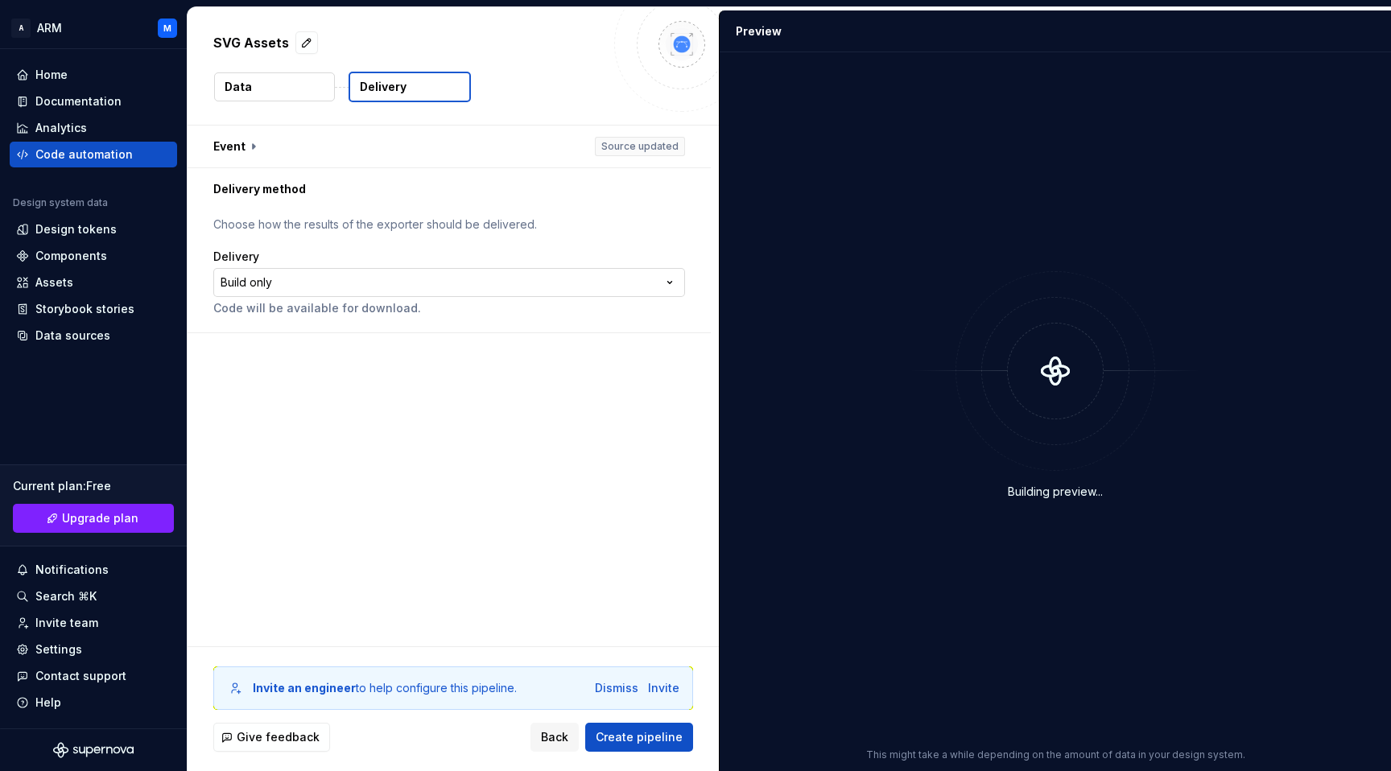
click at [407, 288] on html "**********" at bounding box center [695, 385] width 1391 height 771
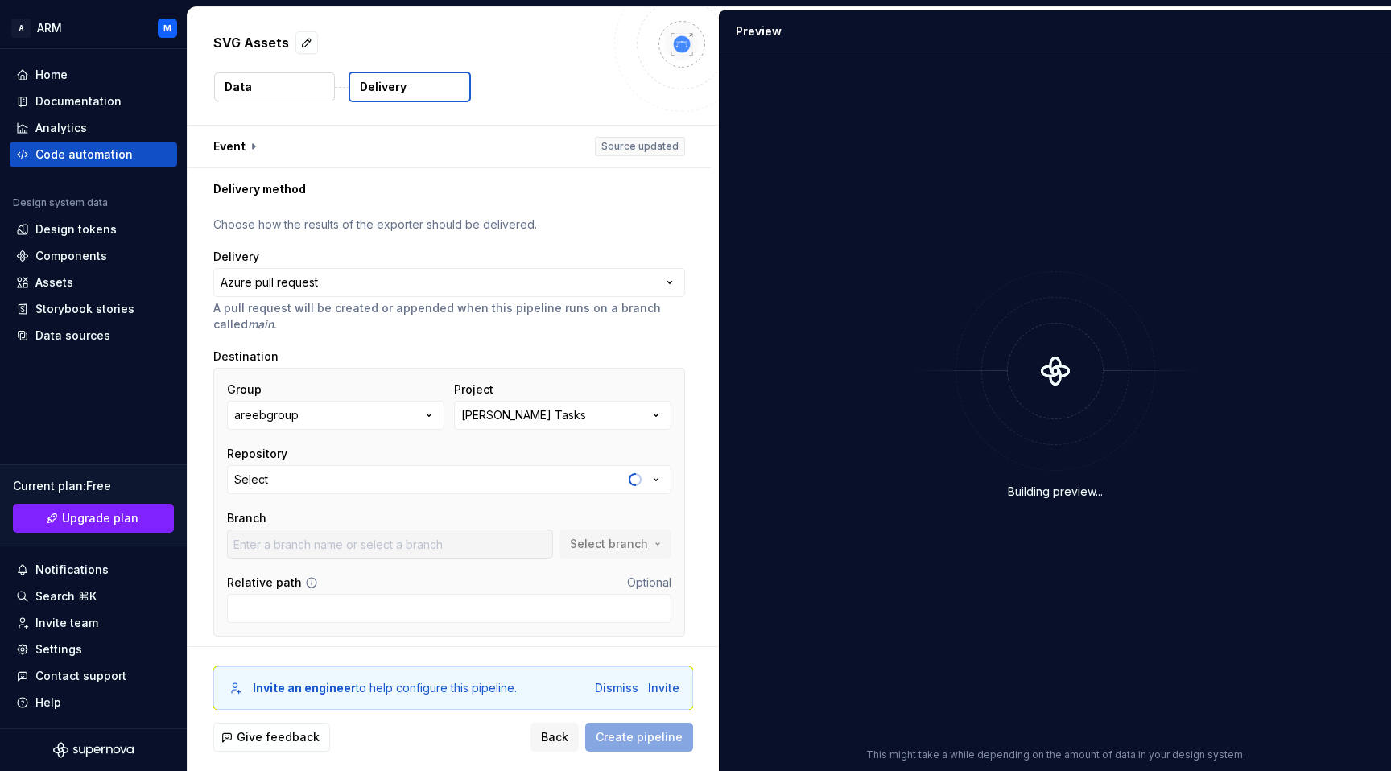
scroll to position [50, 0]
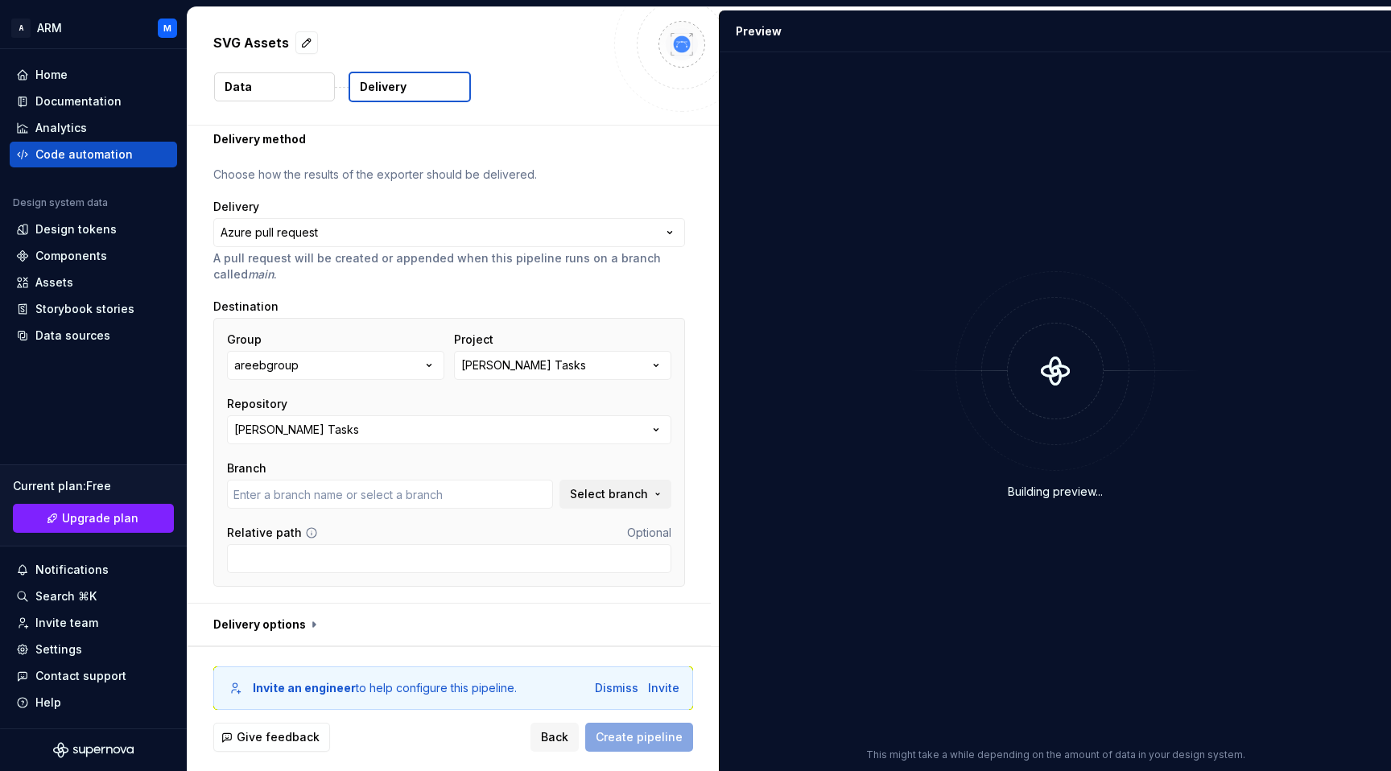
type input "develop"
click at [535, 370] on button "[PERSON_NAME] Tasks" at bounding box center [562, 365] width 217 height 29
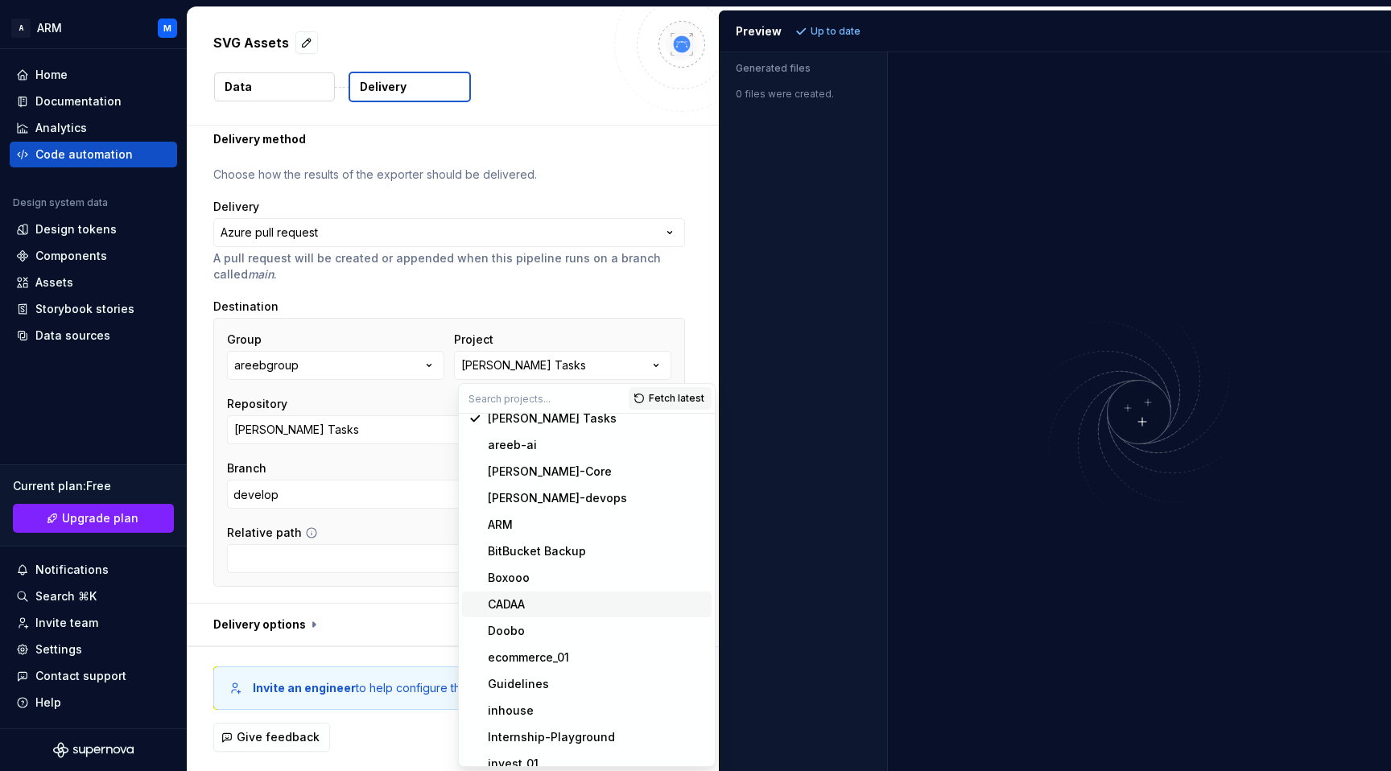
scroll to position [0, 0]
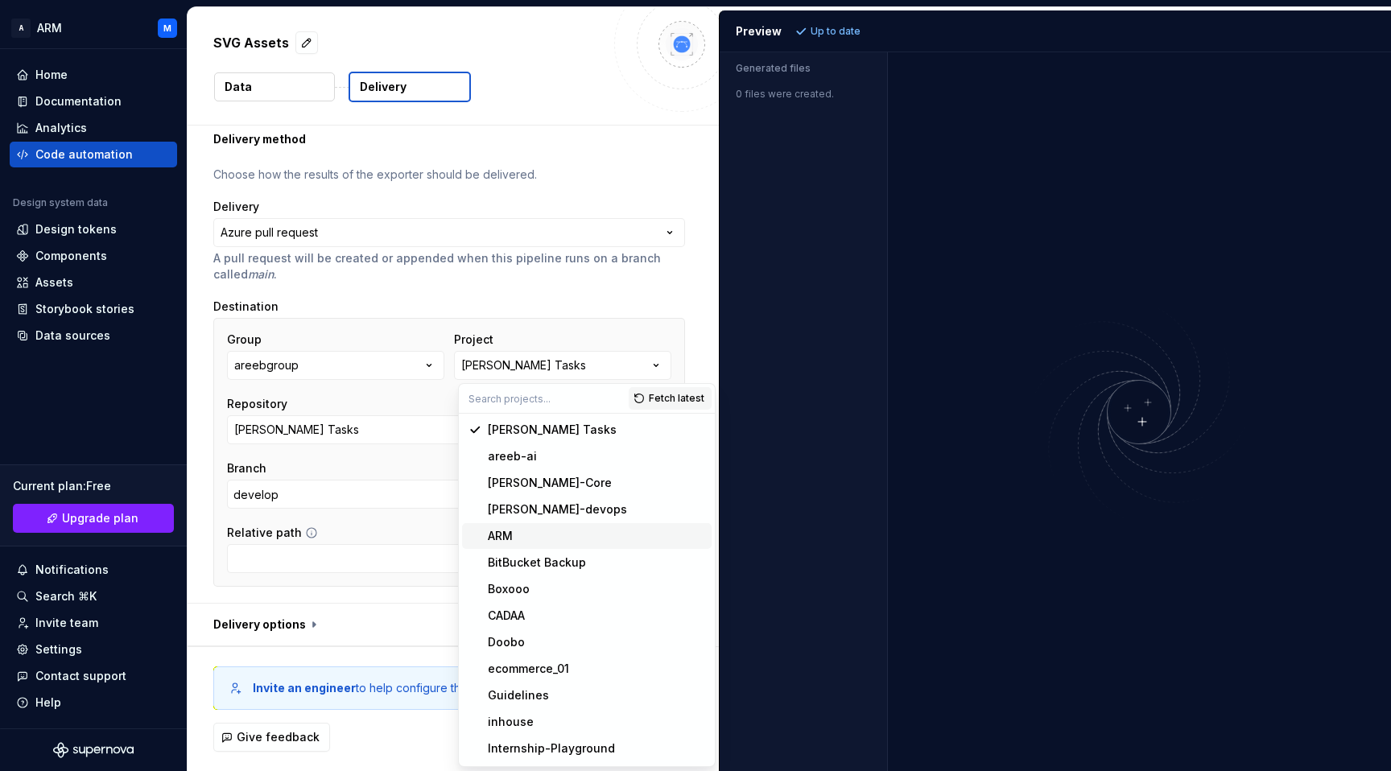
click at [528, 543] on div "ARM" at bounding box center [596, 536] width 217 height 16
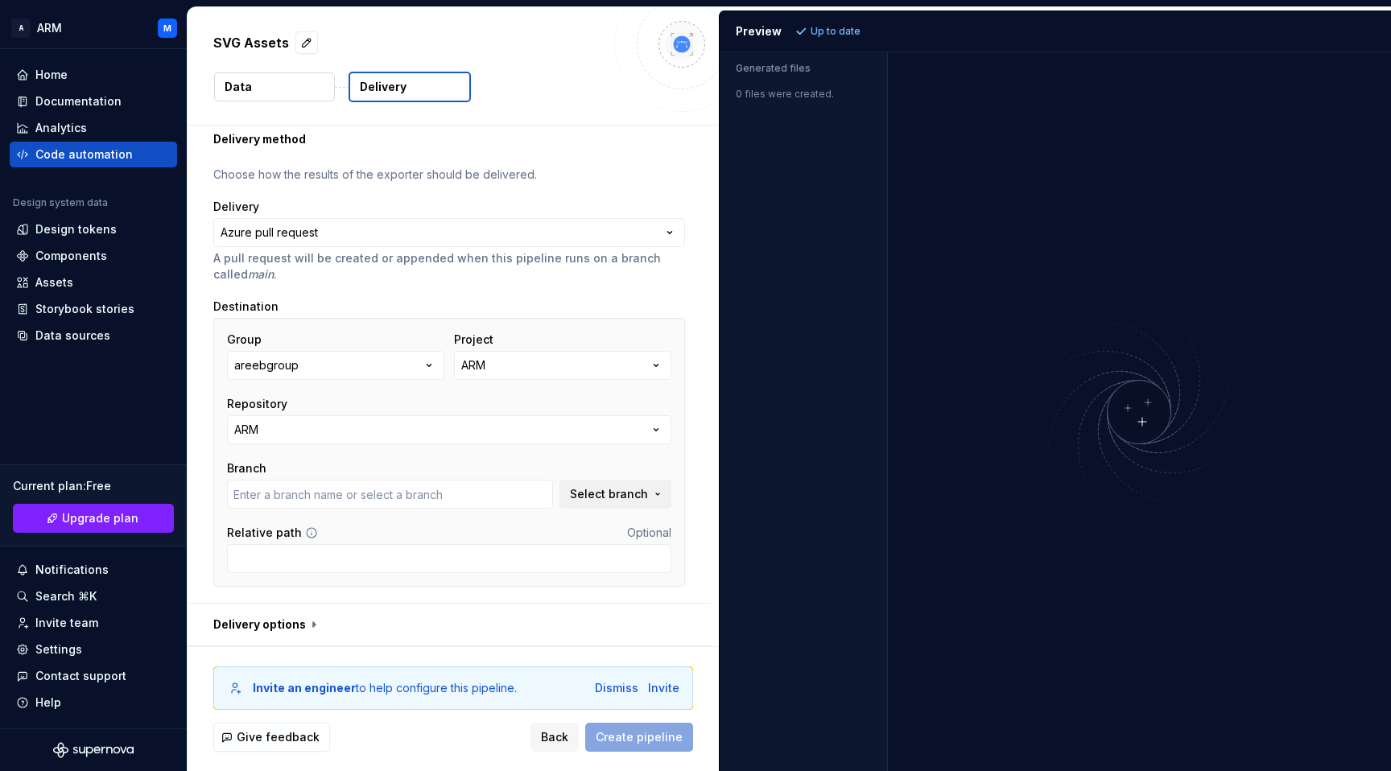
type input "change/nav-links-style"
click at [307, 424] on button "ARM" at bounding box center [449, 429] width 444 height 29
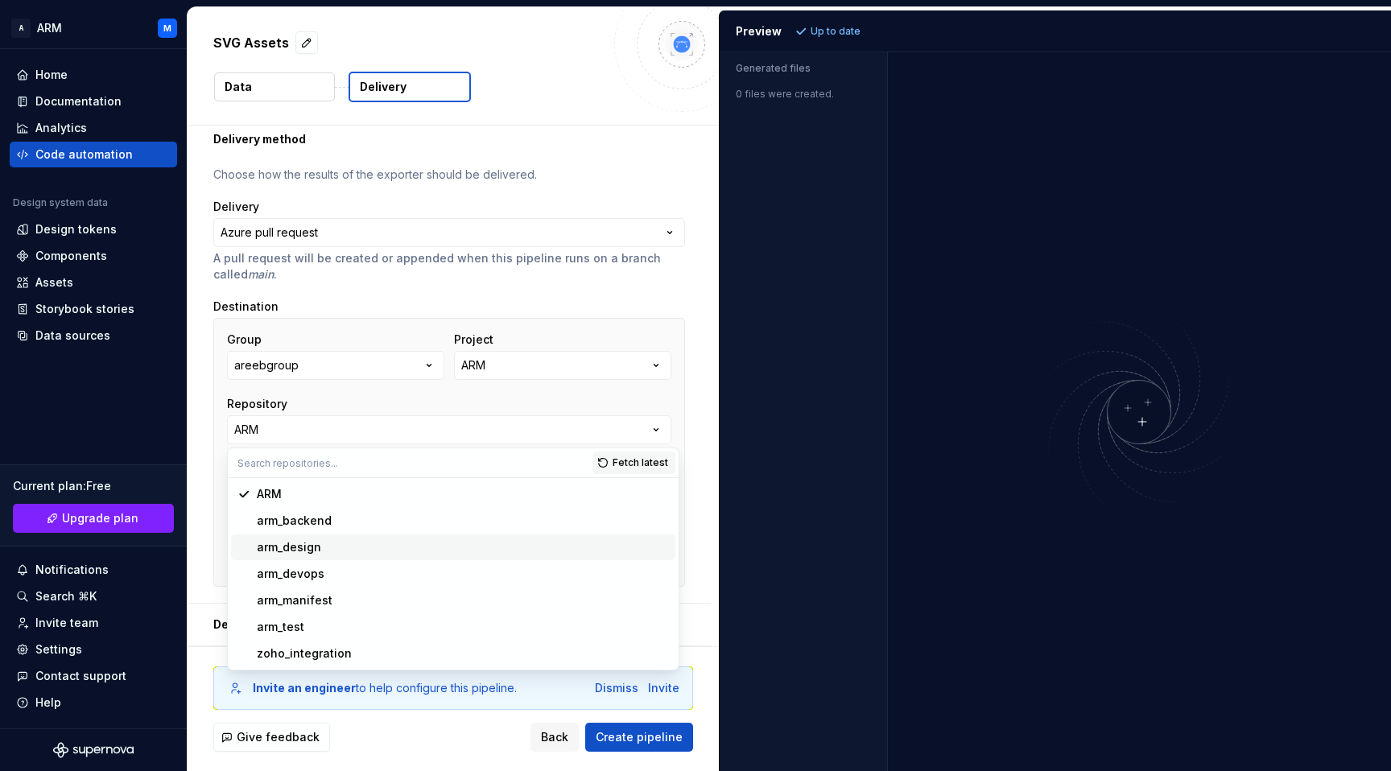
click at [328, 550] on div "arm_design" at bounding box center [463, 547] width 412 height 16
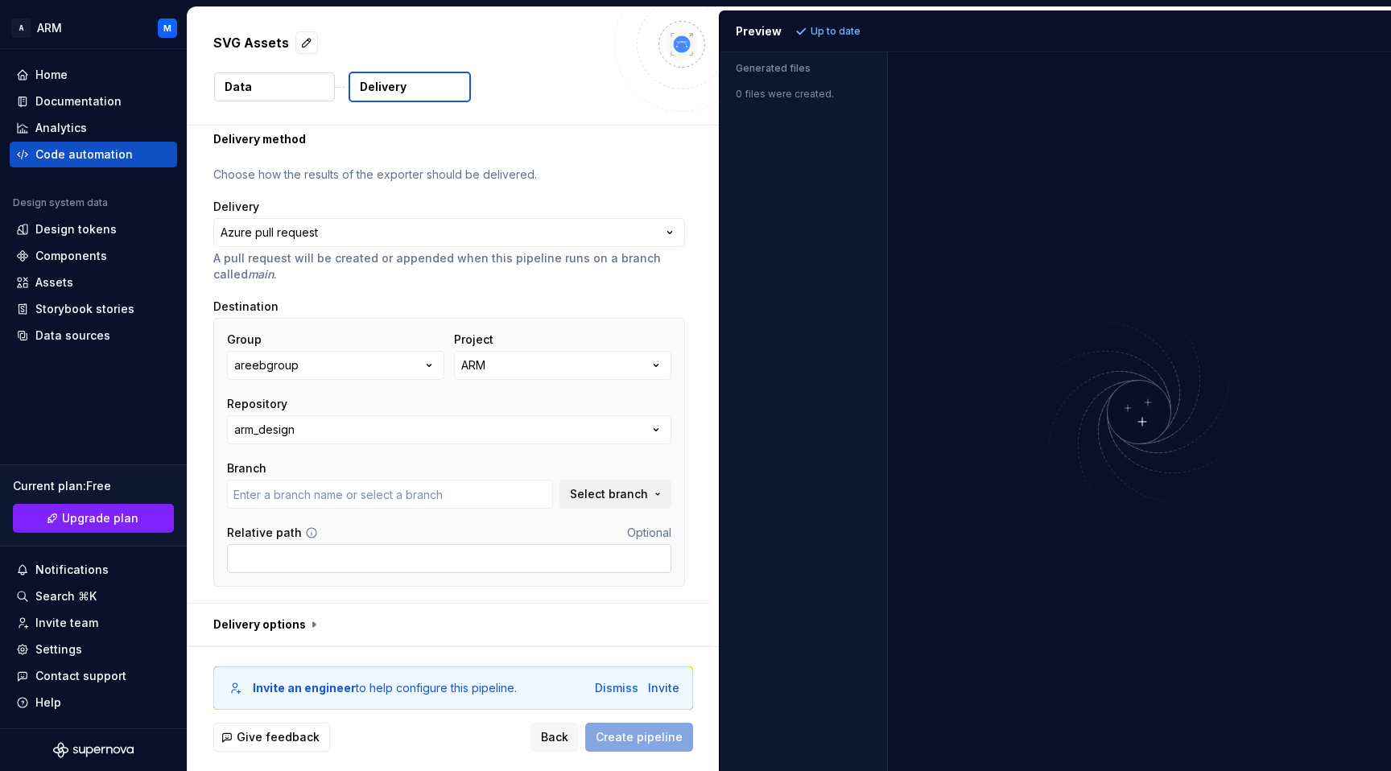
type input "design"
click at [640, 740] on span "Create pipeline" at bounding box center [639, 737] width 87 height 16
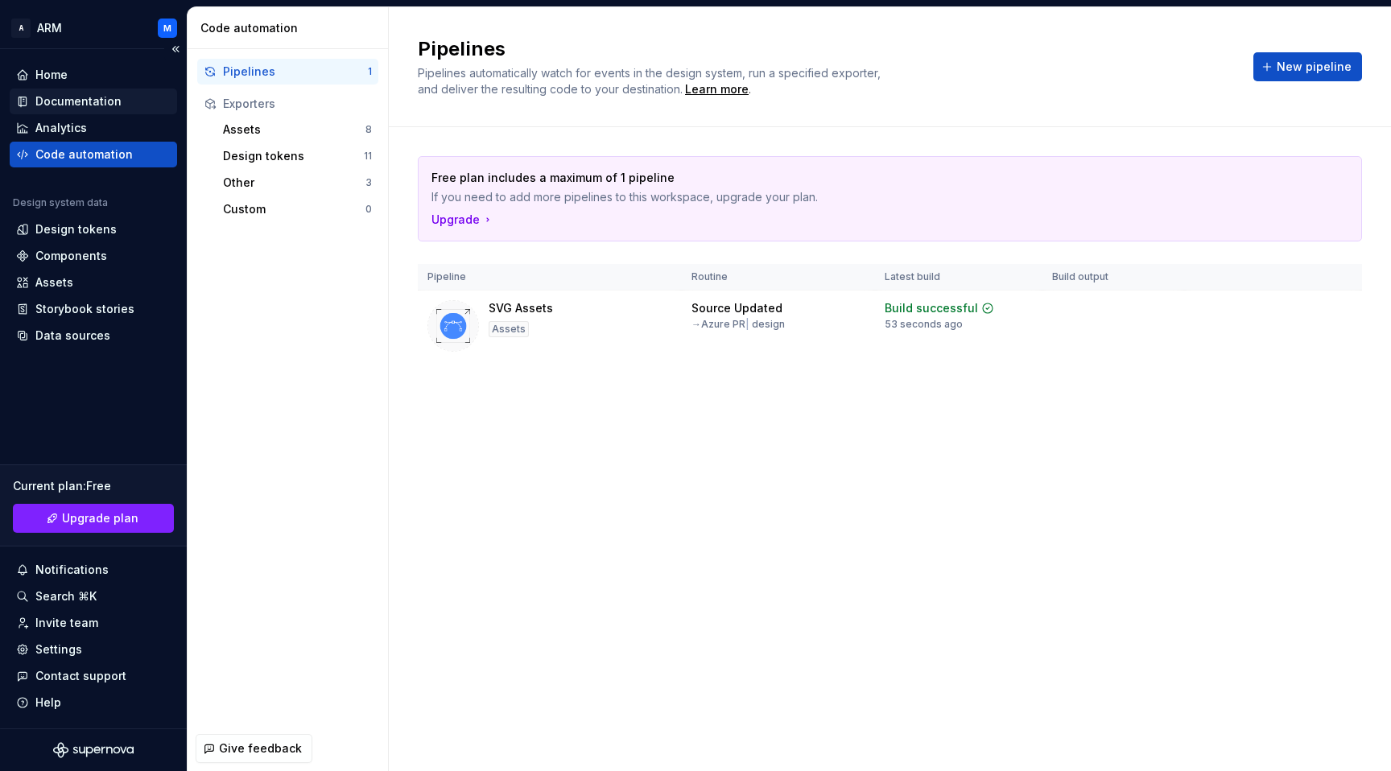
click at [93, 103] on div "Documentation" at bounding box center [78, 101] width 86 height 16
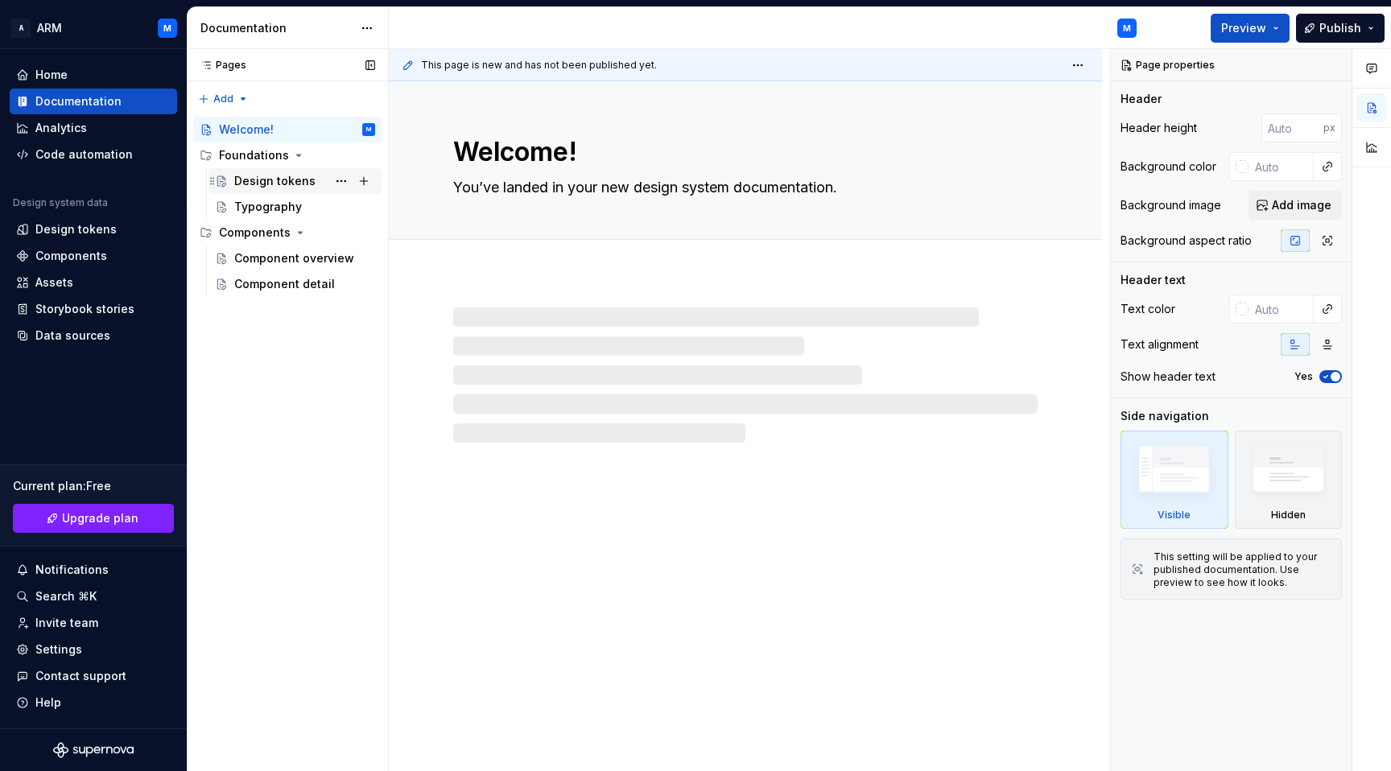
type textarea "*"
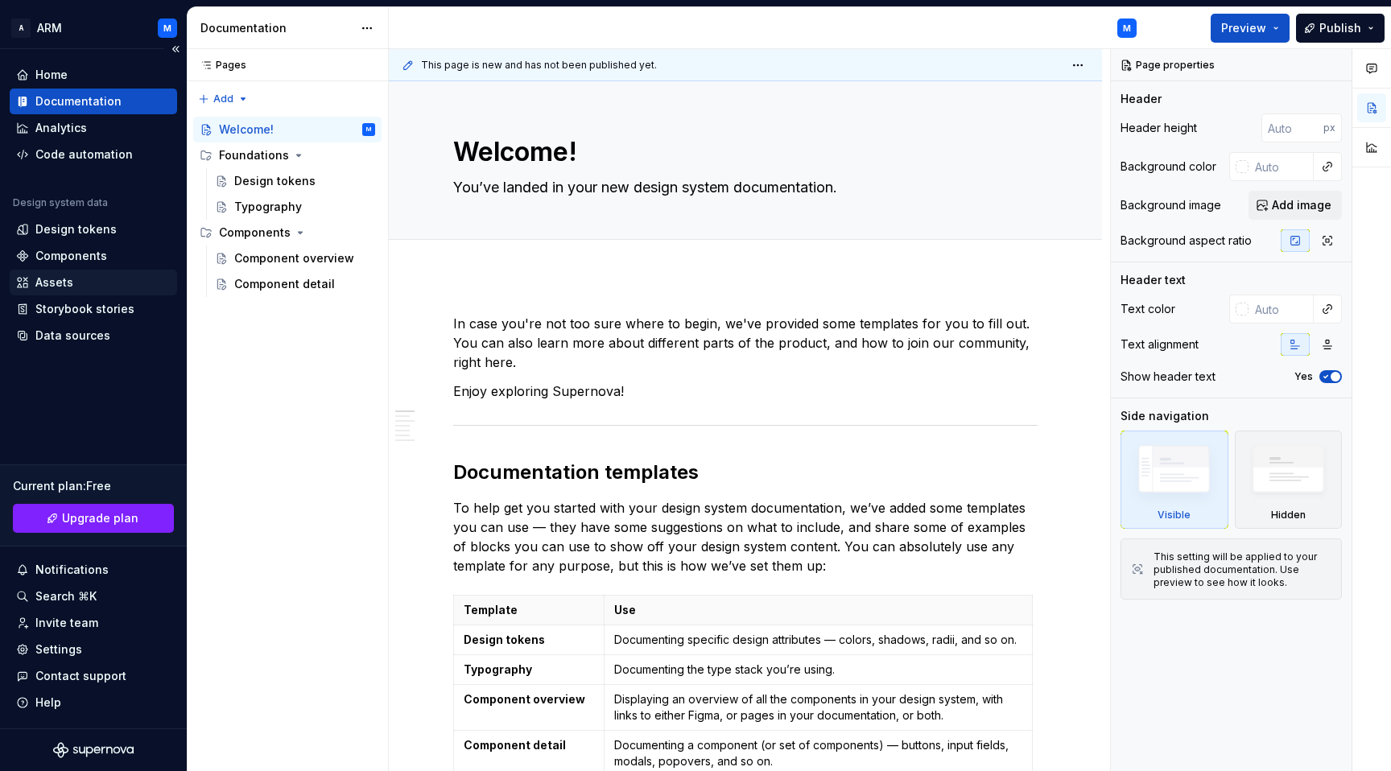
click at [79, 288] on div "Assets" at bounding box center [93, 283] width 155 height 16
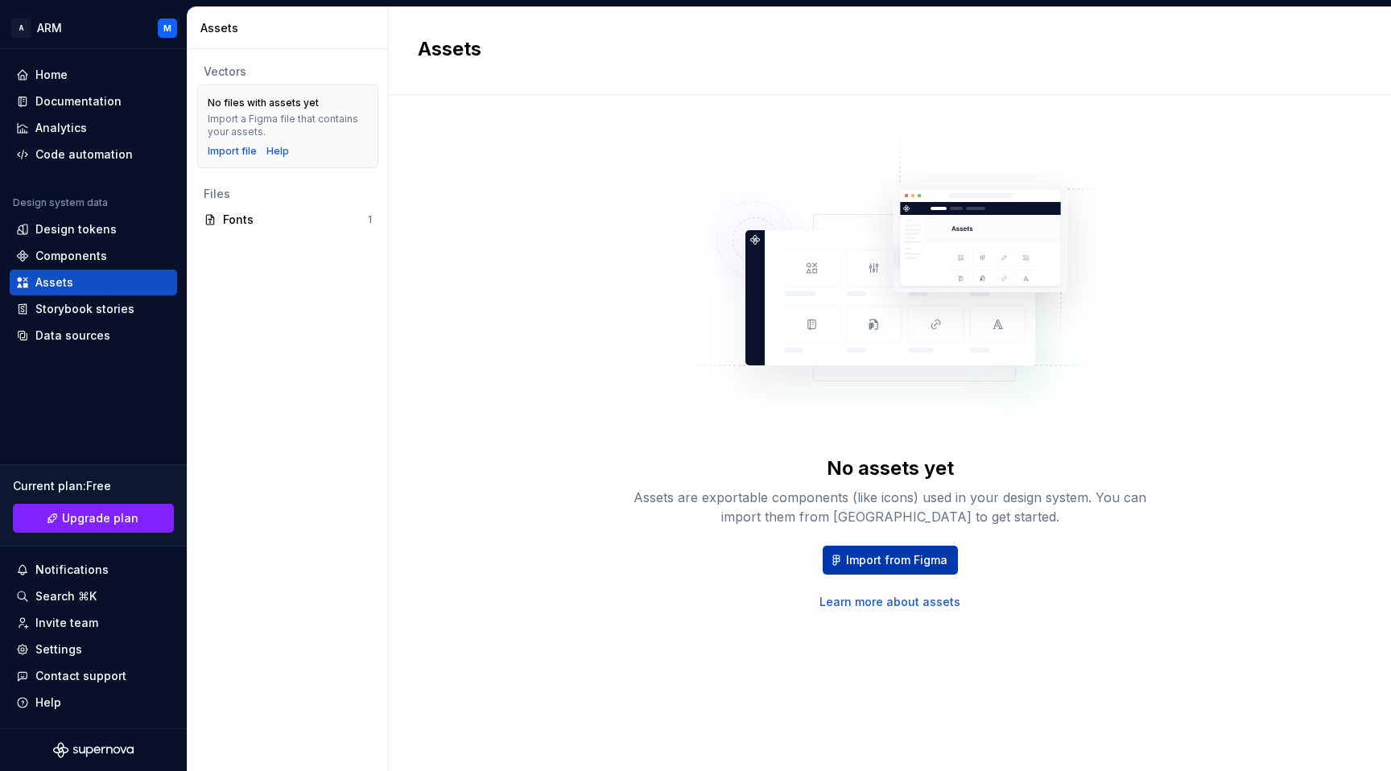
click at [889, 568] on span "Import from Figma" at bounding box center [896, 560] width 101 height 16
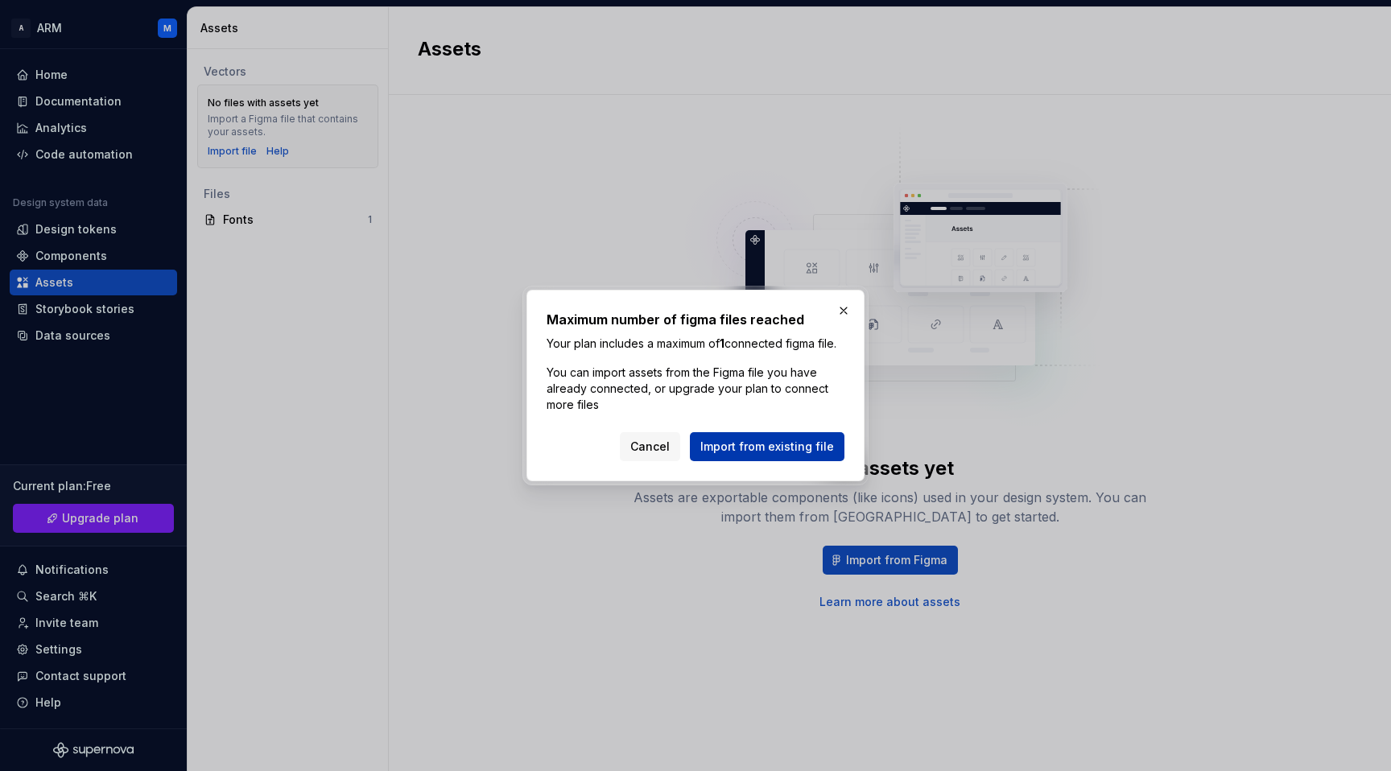
click at [782, 448] on span "Import from existing file" at bounding box center [767, 447] width 134 height 16
drag, startPoint x: 720, startPoint y: 335, endPoint x: 774, endPoint y: 341, distance: 54.3
click at [774, 341] on p "Your plan includes a maximum of 1 connected figma file." at bounding box center [696, 344] width 298 height 16
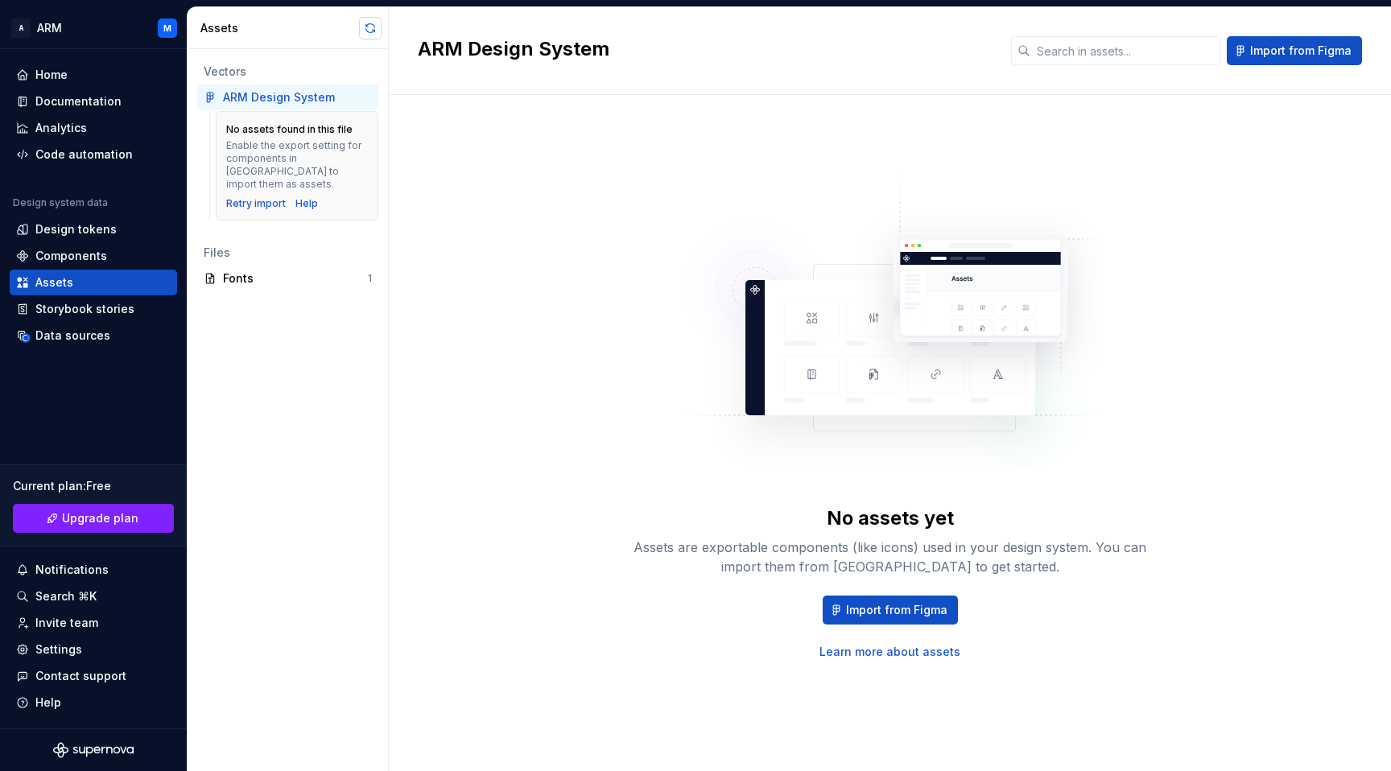
click at [370, 31] on button "button" at bounding box center [370, 28] width 23 height 23
click at [368, 30] on button "button" at bounding box center [370, 28] width 23 height 23
drag, startPoint x: 229, startPoint y: 129, endPoint x: 343, endPoint y: 146, distance: 115.6
click at [343, 146] on div "No assets found in this file Enable the export setting for components in [GEOGR…" at bounding box center [297, 157] width 142 height 68
click at [426, 187] on div "No assets yet Assets are exportable components (like icons) used in your design…" at bounding box center [890, 417] width 944 height 586
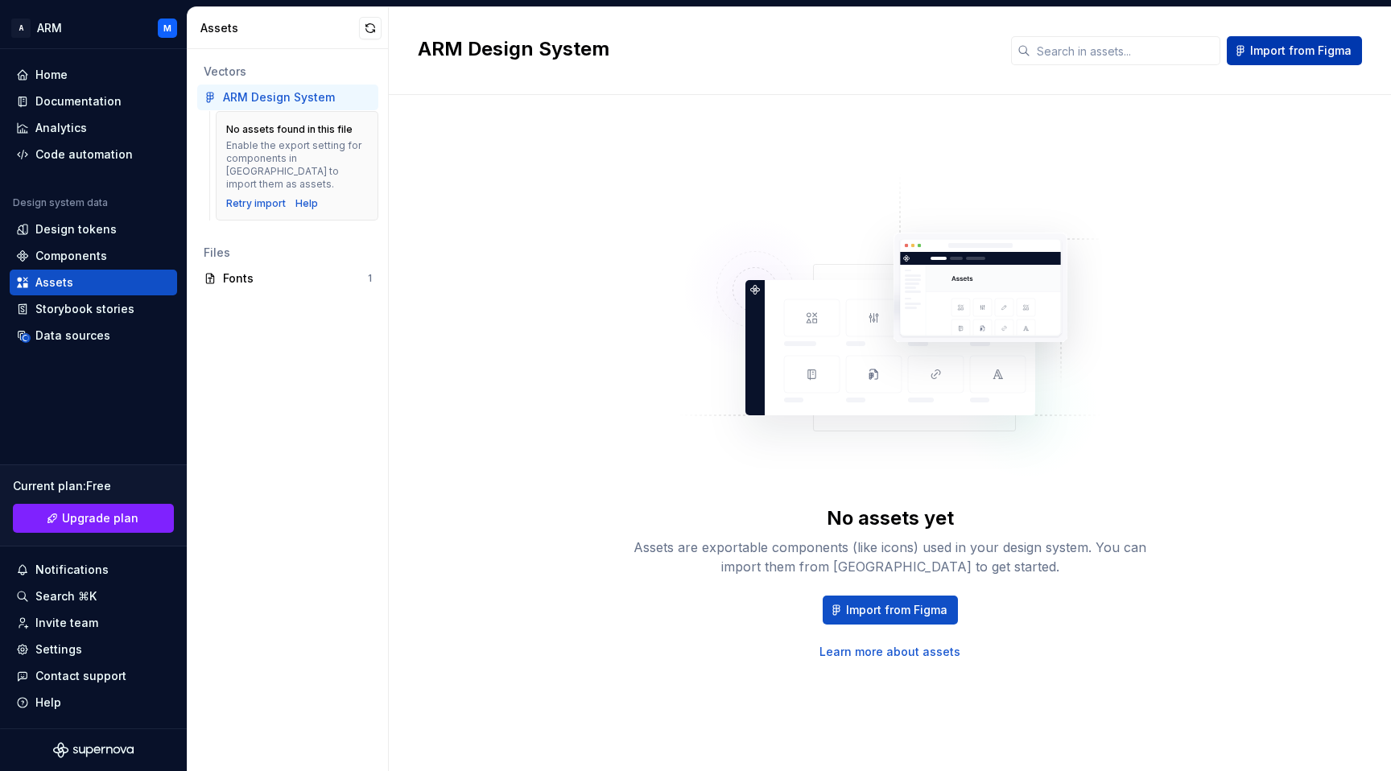
click at [1289, 53] on span "Import from Figma" at bounding box center [1300, 51] width 101 height 16
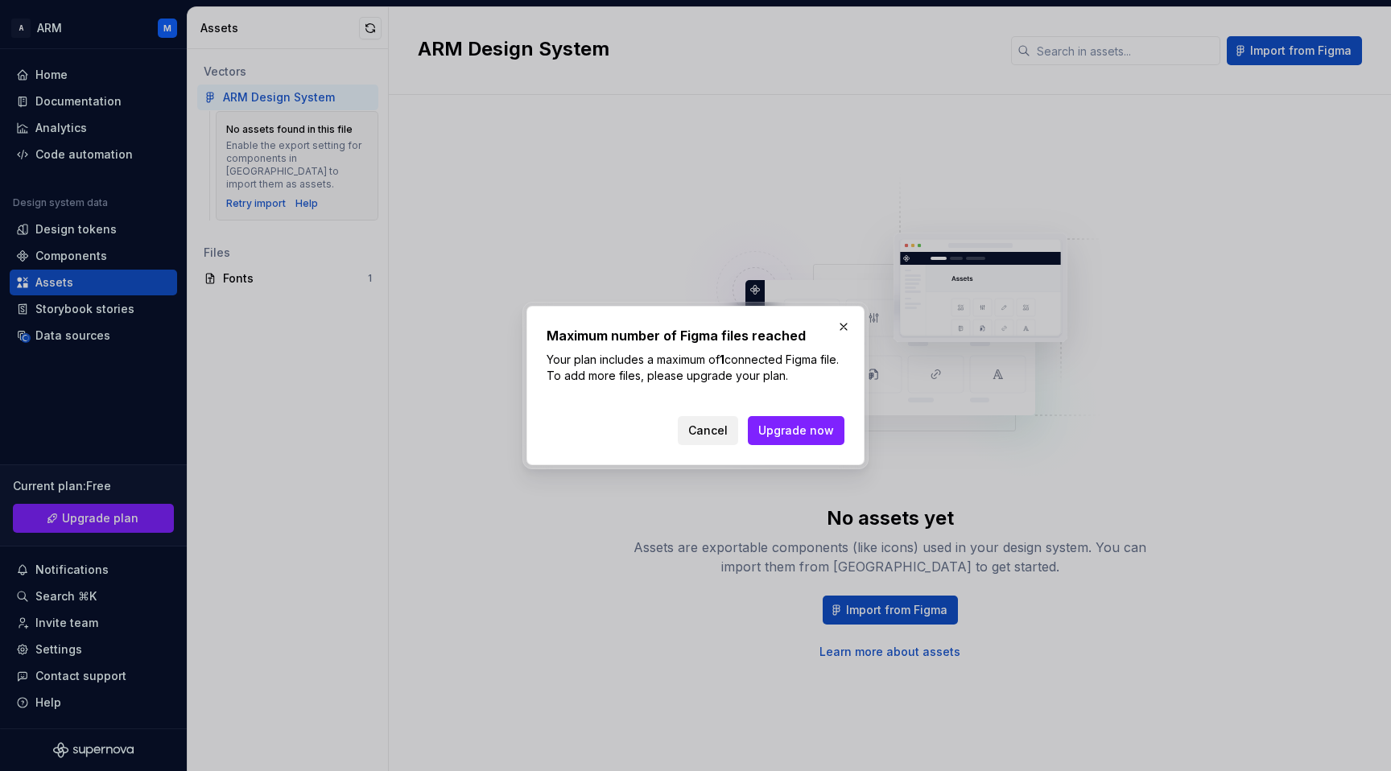
click at [702, 429] on span "Cancel" at bounding box center [707, 431] width 39 height 16
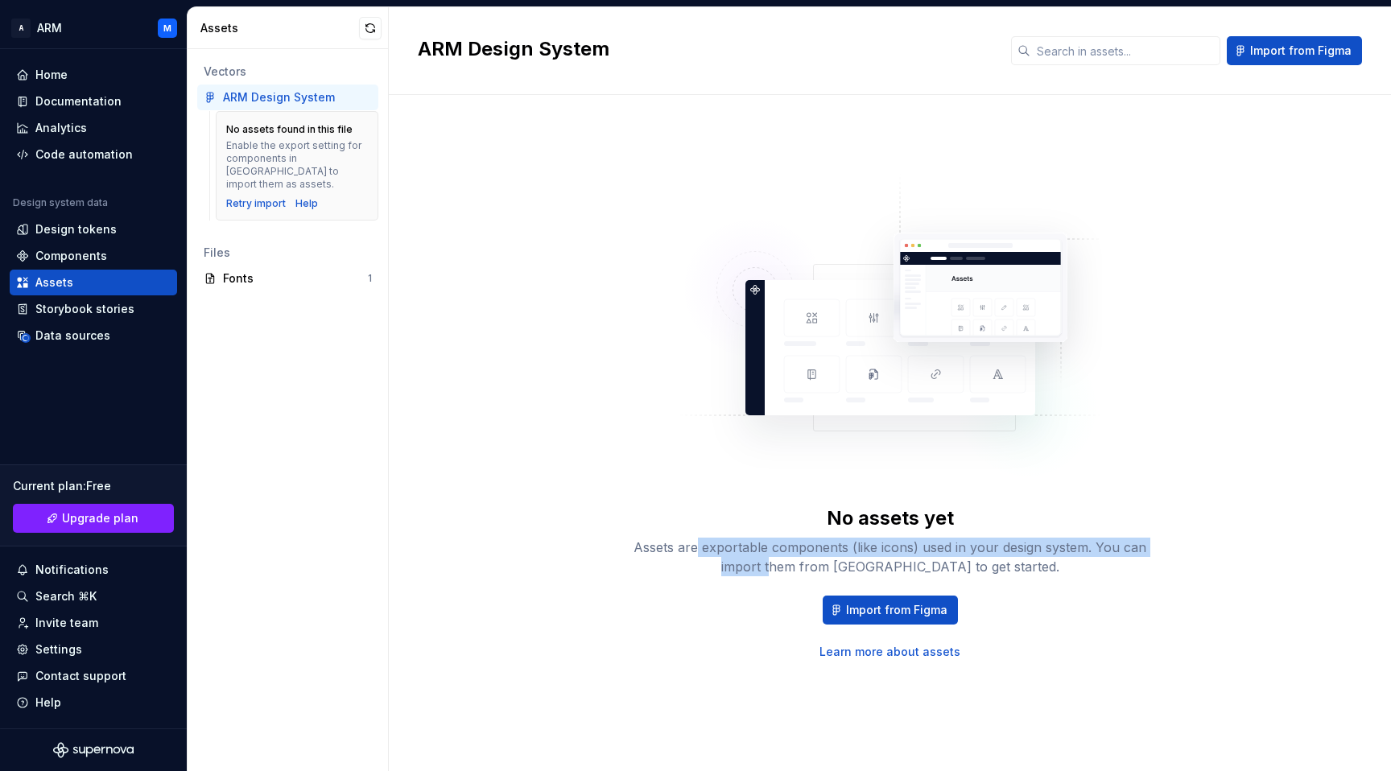
drag, startPoint x: 697, startPoint y: 553, endPoint x: 819, endPoint y: 559, distance: 121.7
click at [819, 560] on div "Assets are exportable components (like icons) used in your design system. You c…" at bounding box center [890, 557] width 515 height 39
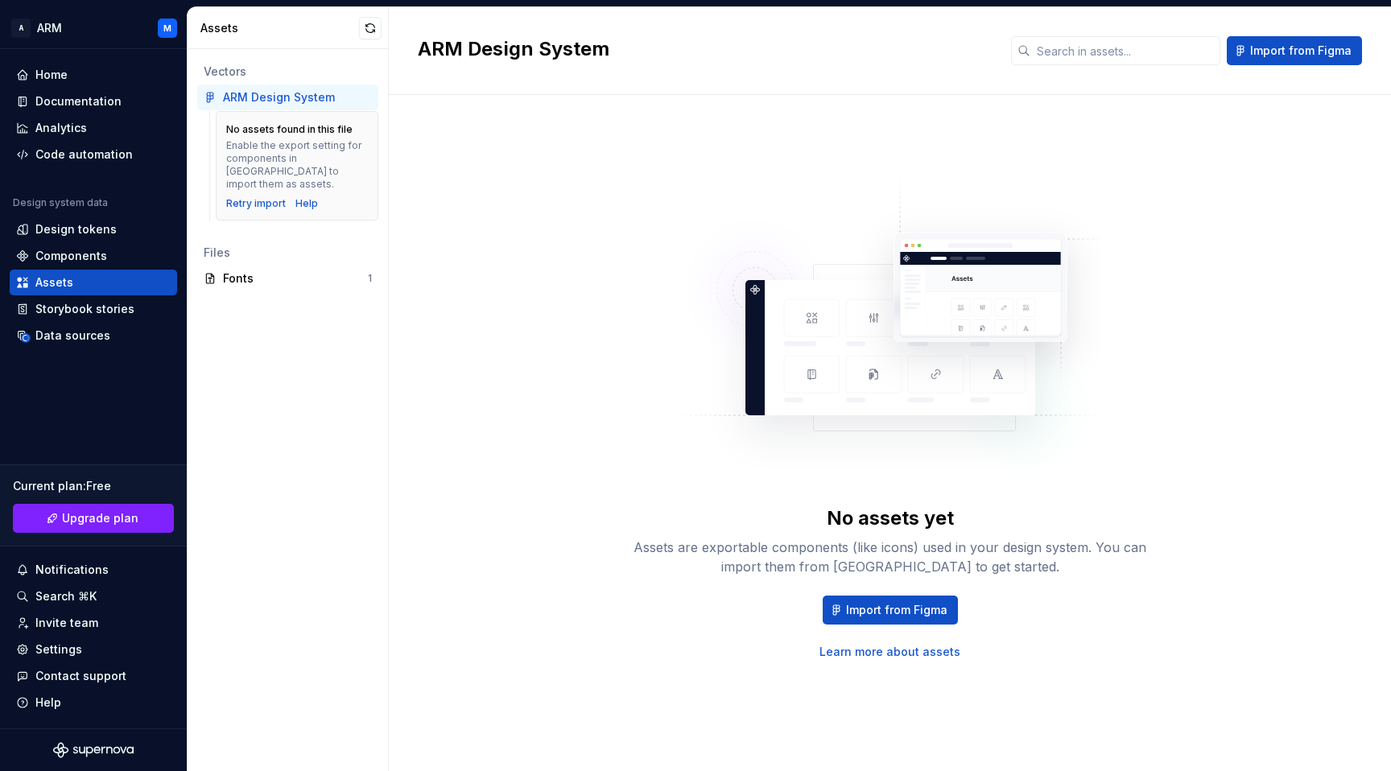
click at [865, 555] on div "Assets are exportable components (like icons) used in your design system. You c…" at bounding box center [890, 557] width 515 height 39
click at [266, 270] on div "Fonts" at bounding box center [295, 278] width 145 height 16
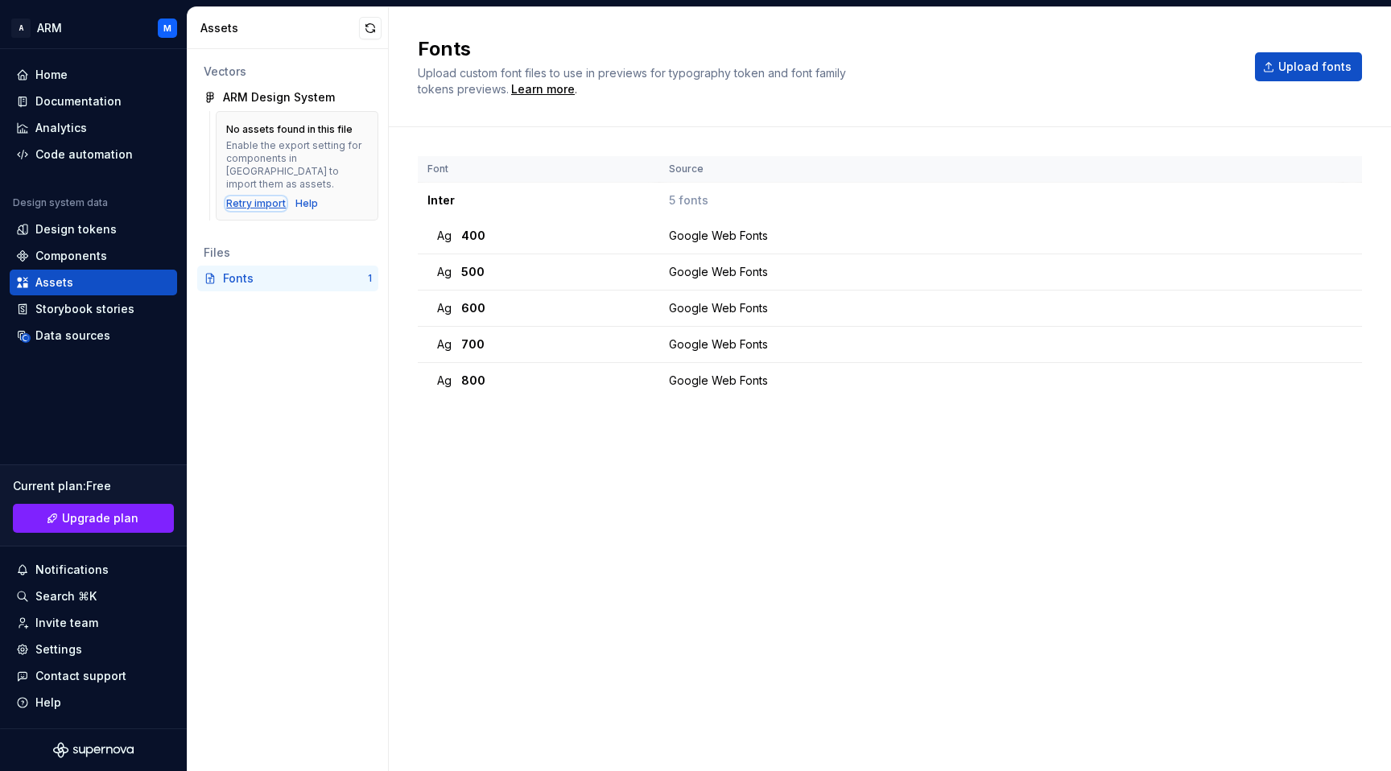
click at [254, 197] on div "Retry import" at bounding box center [256, 203] width 60 height 13
click at [58, 259] on div "Components" at bounding box center [71, 256] width 72 height 16
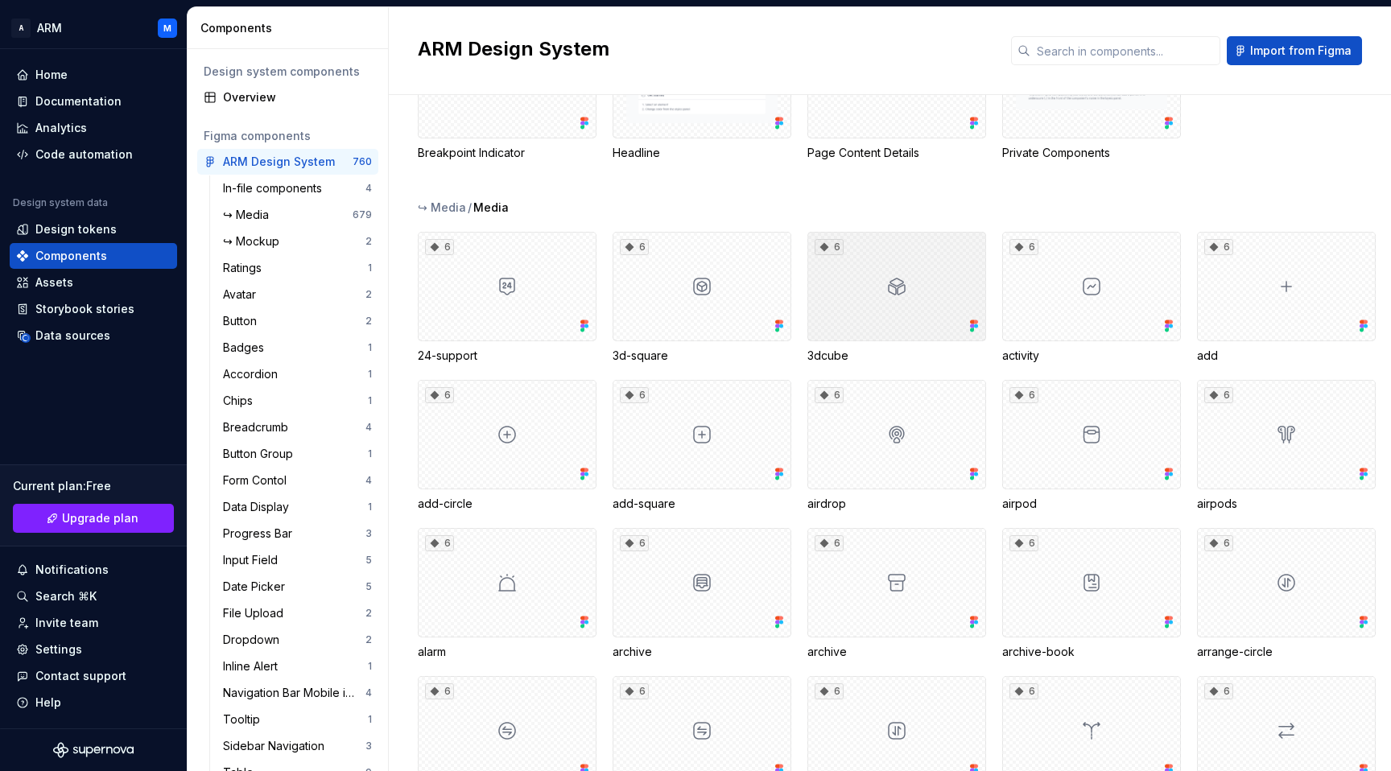
scroll to position [136, 0]
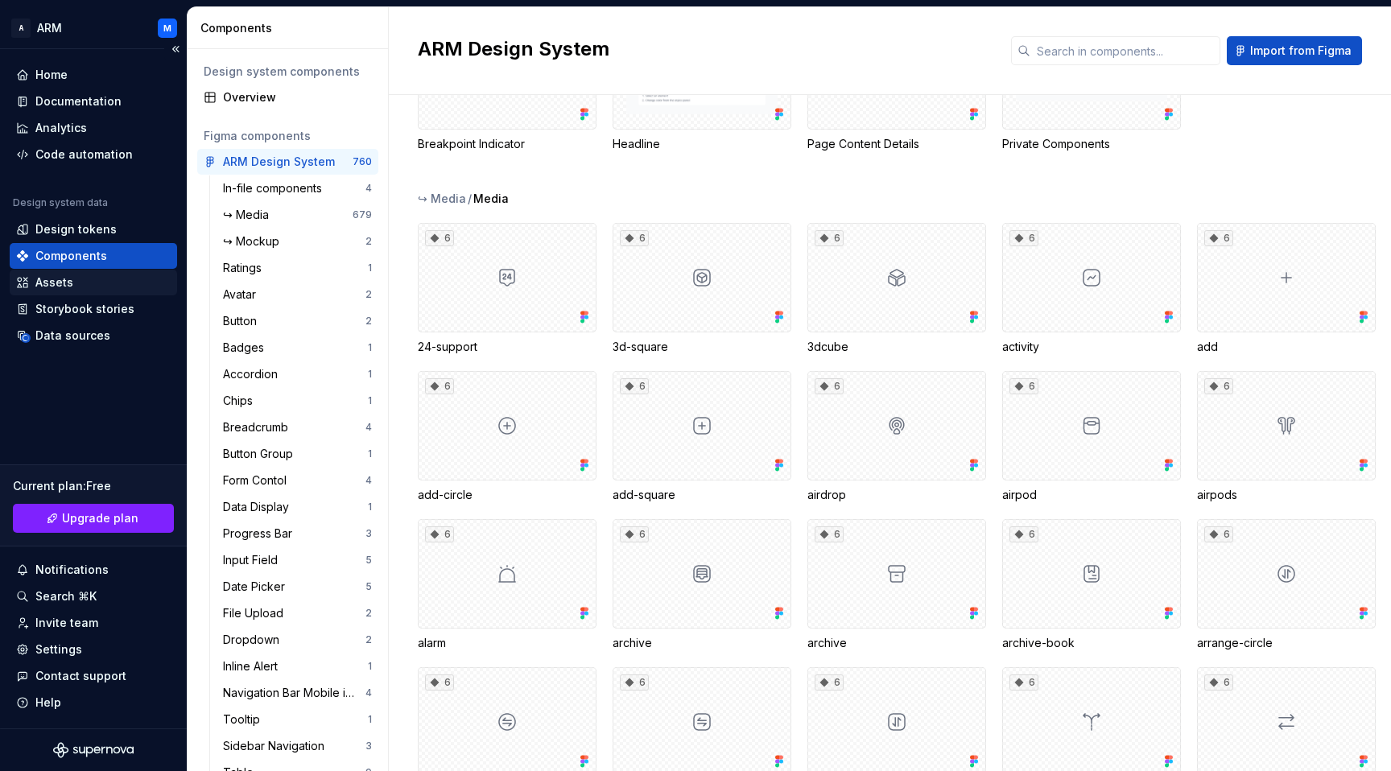
click at [69, 289] on div "Assets" at bounding box center [54, 283] width 38 height 16
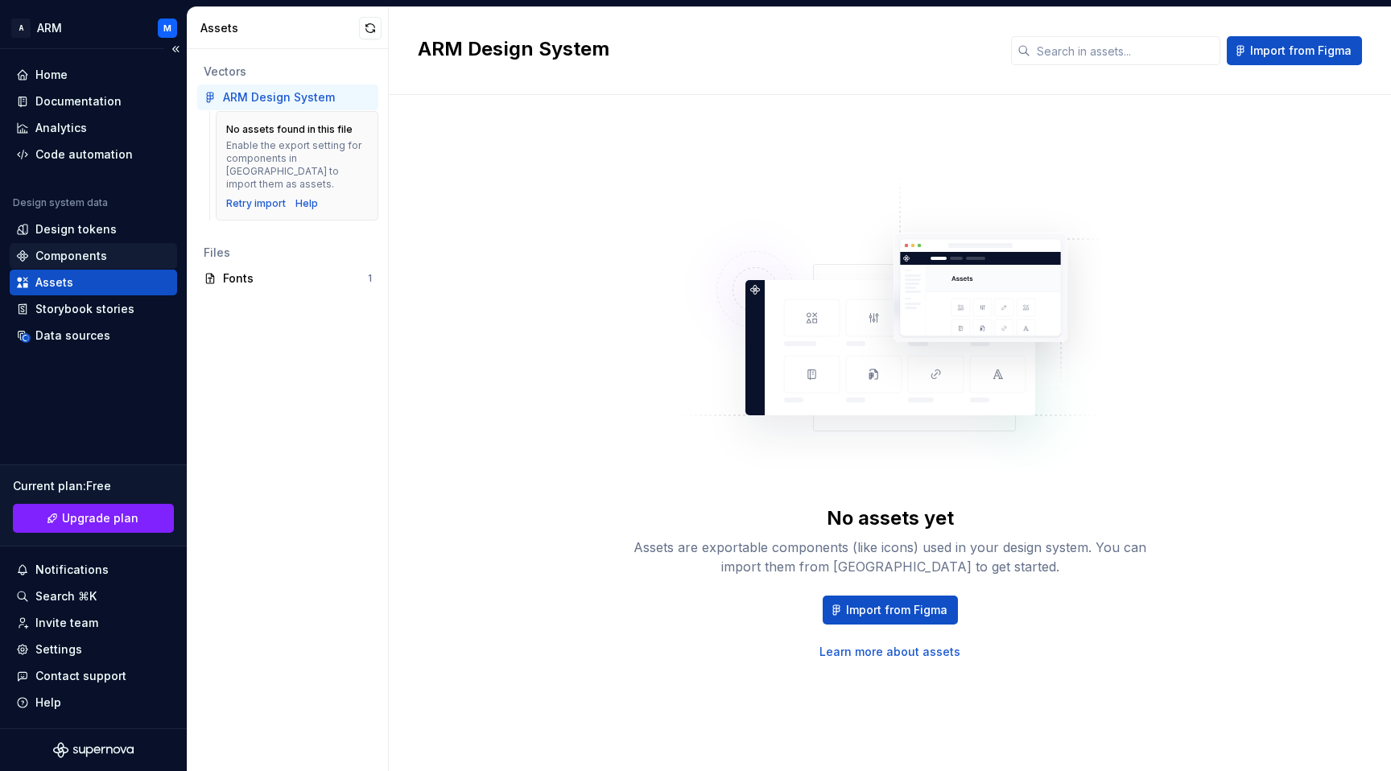
click at [81, 253] on div "Components" at bounding box center [71, 256] width 72 height 16
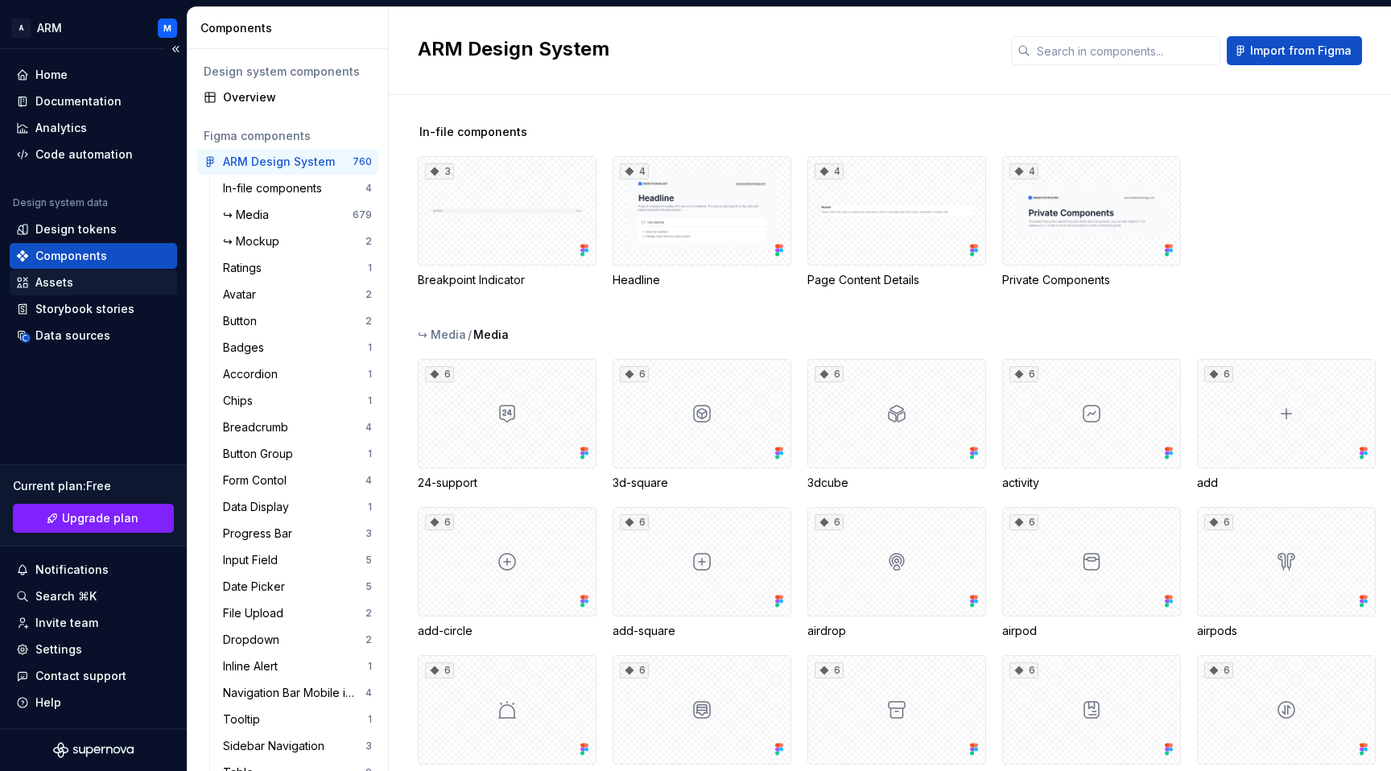
click at [35, 278] on div "Assets" at bounding box center [54, 283] width 38 height 16
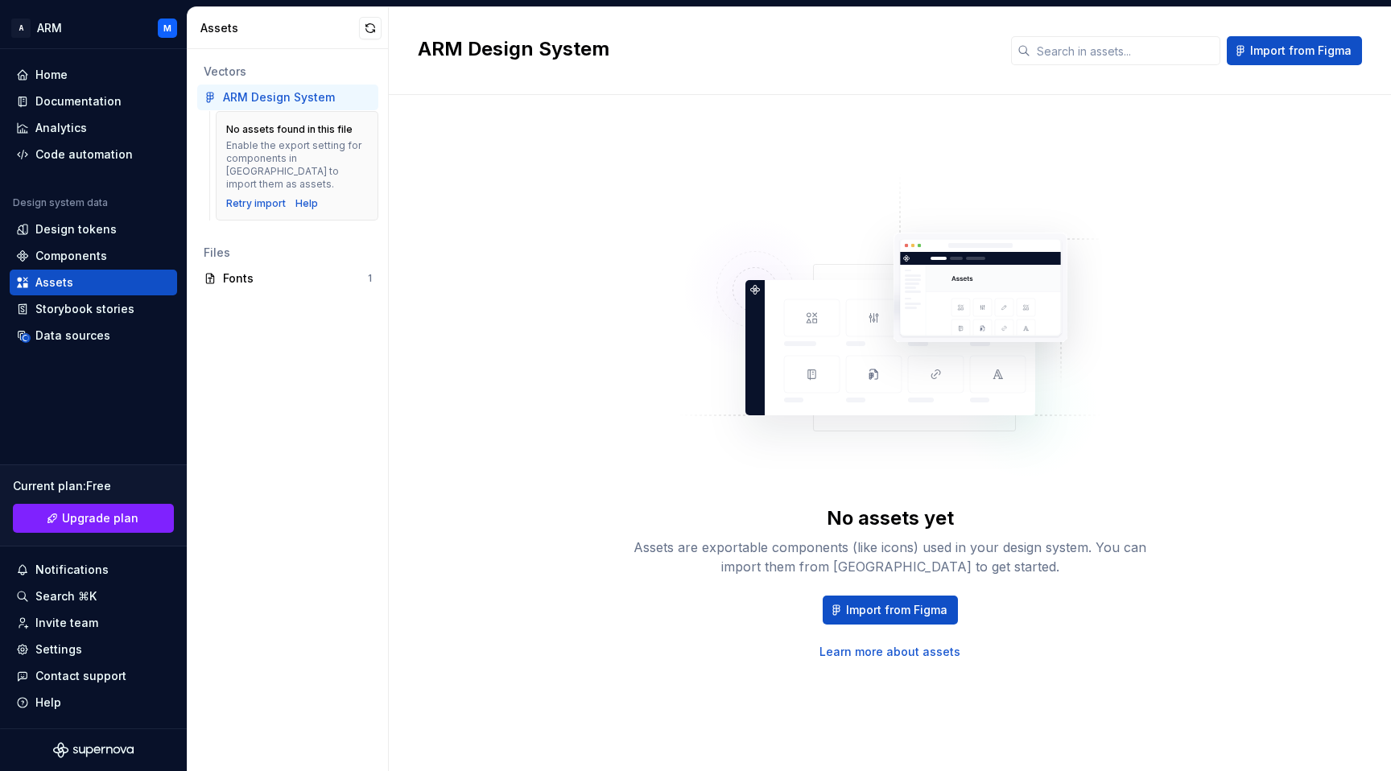
click at [898, 652] on link "Learn more about assets" at bounding box center [890, 652] width 141 height 16
click at [101, 154] on div "Code automation" at bounding box center [83, 155] width 97 height 16
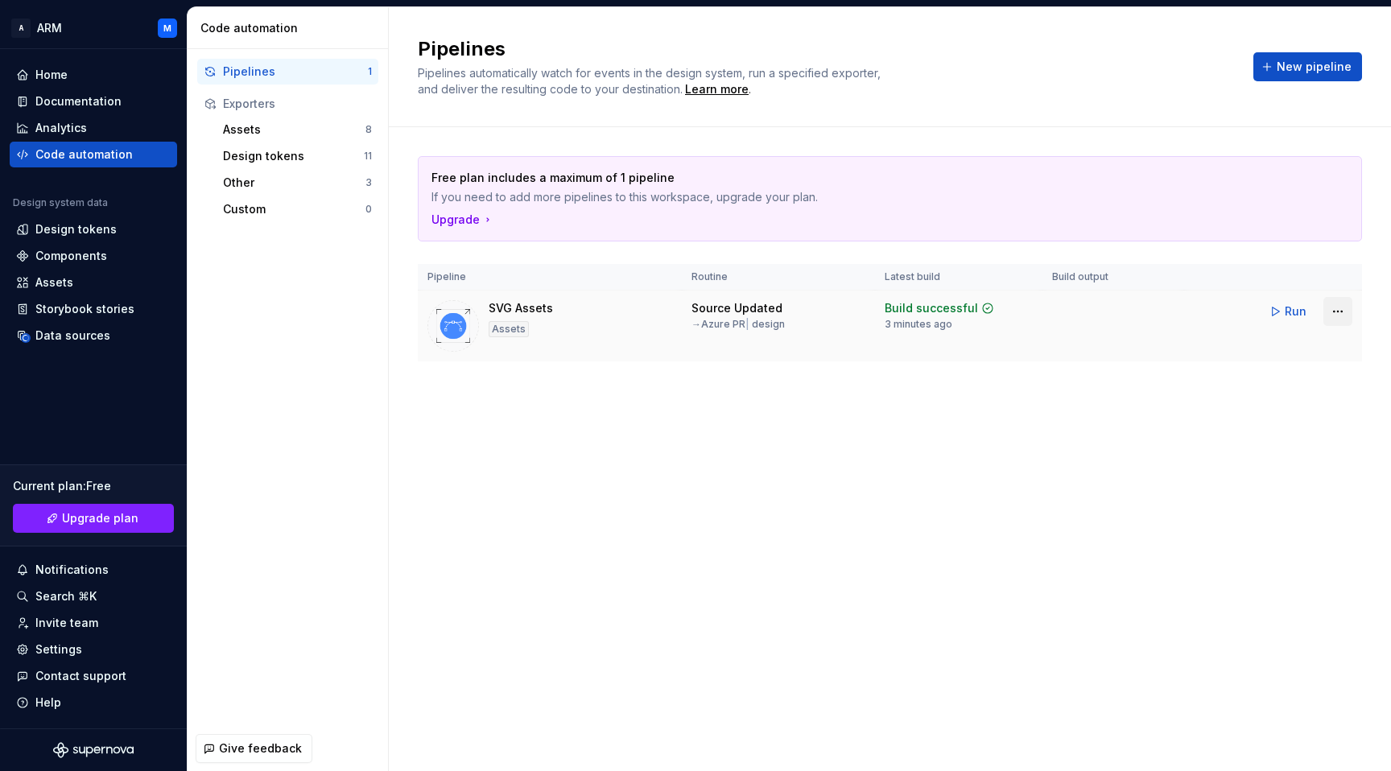
click at [1334, 312] on html "A ARM M Home Documentation Analytics Code automation Design system data Design …" at bounding box center [695, 385] width 1391 height 771
click at [1332, 310] on html "A ARM M Home Documentation Analytics Code automation Design system data Design …" at bounding box center [695, 385] width 1391 height 771
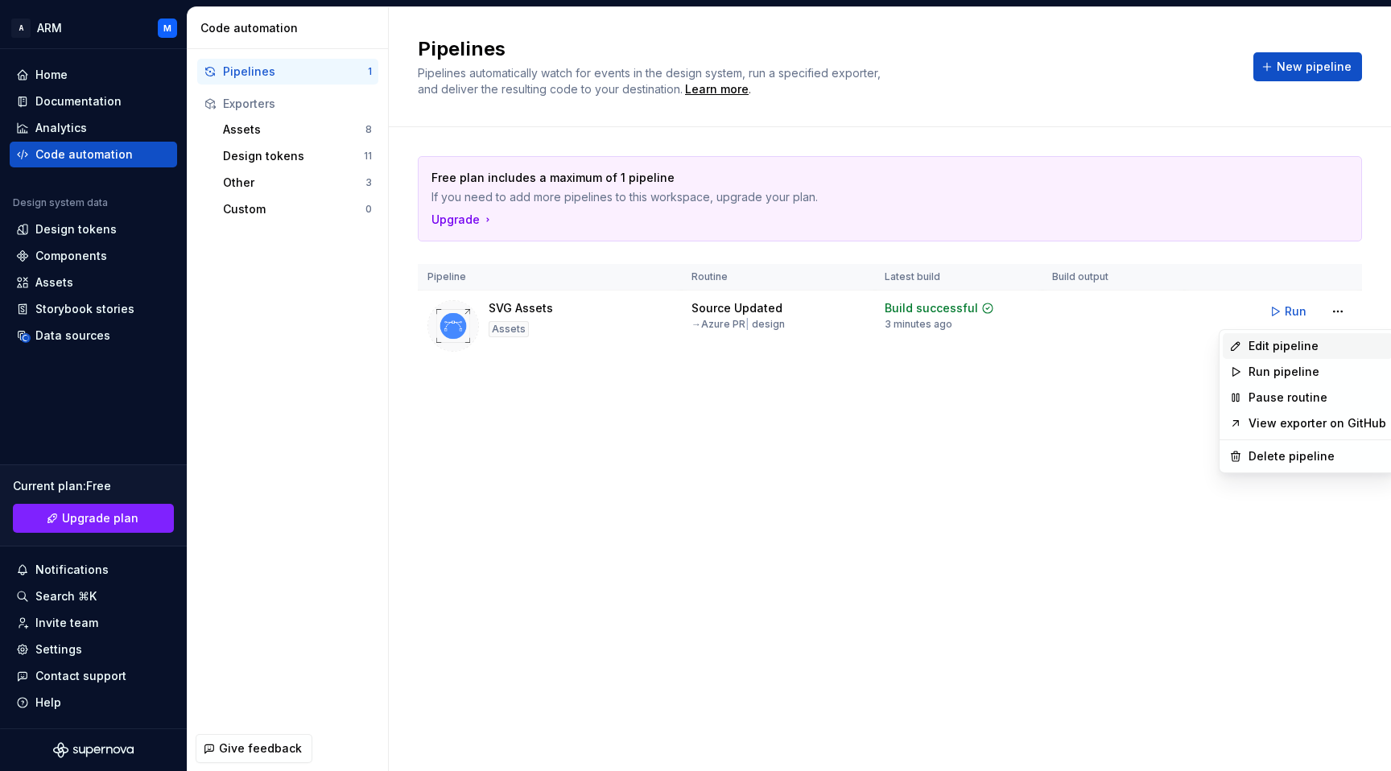
click at [1272, 350] on div "Edit pipeline" at bounding box center [1318, 346] width 138 height 16
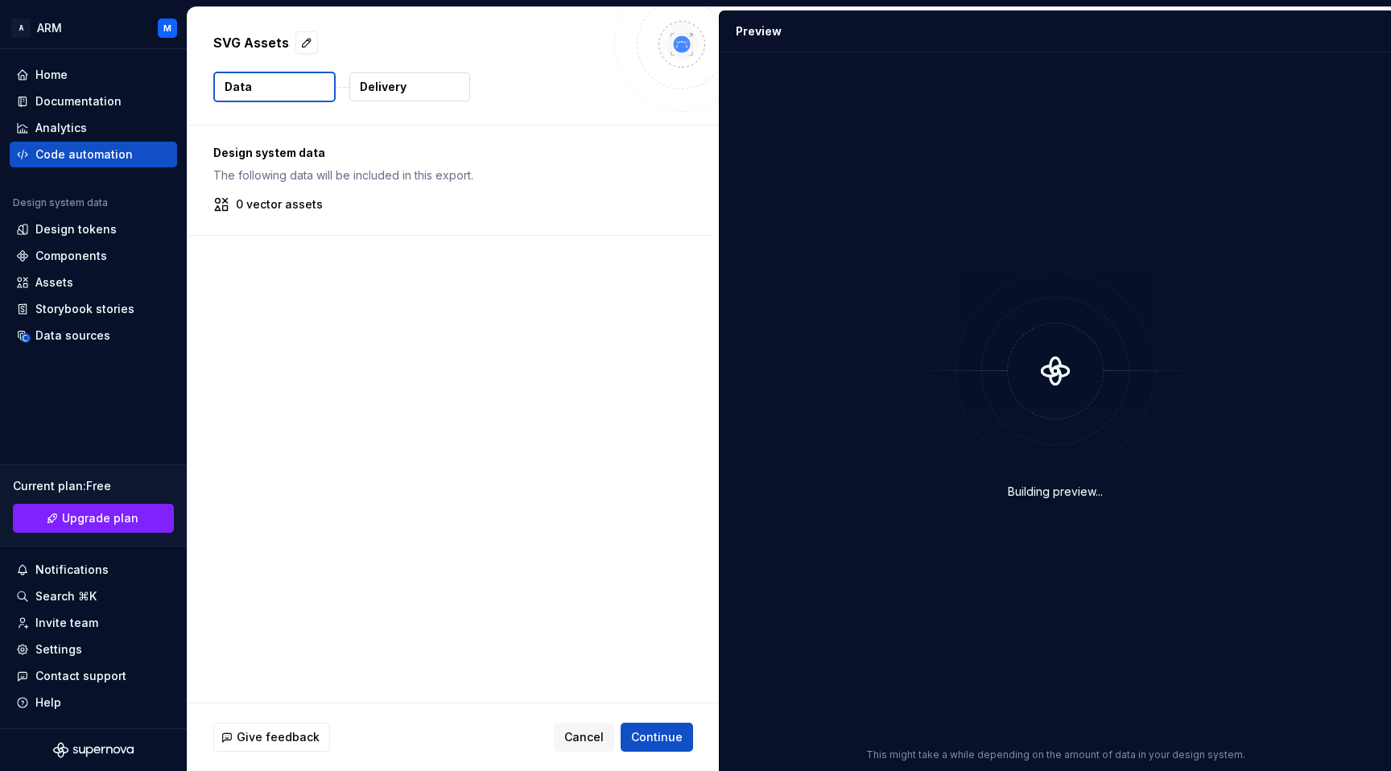
click at [268, 206] on p "0 vector assets" at bounding box center [279, 204] width 87 height 16
drag, startPoint x: 213, startPoint y: 157, endPoint x: 308, endPoint y: 219, distance: 112.8
click at [308, 219] on div "Design system data The following data will be included in this export. 0 vector…" at bounding box center [449, 180] width 523 height 109
click at [341, 188] on div "Design system data The following data will be included in this export. 0 vector…" at bounding box center [449, 180] width 523 height 109
drag, startPoint x: 270, startPoint y: 178, endPoint x: 299, endPoint y: 185, distance: 30.7
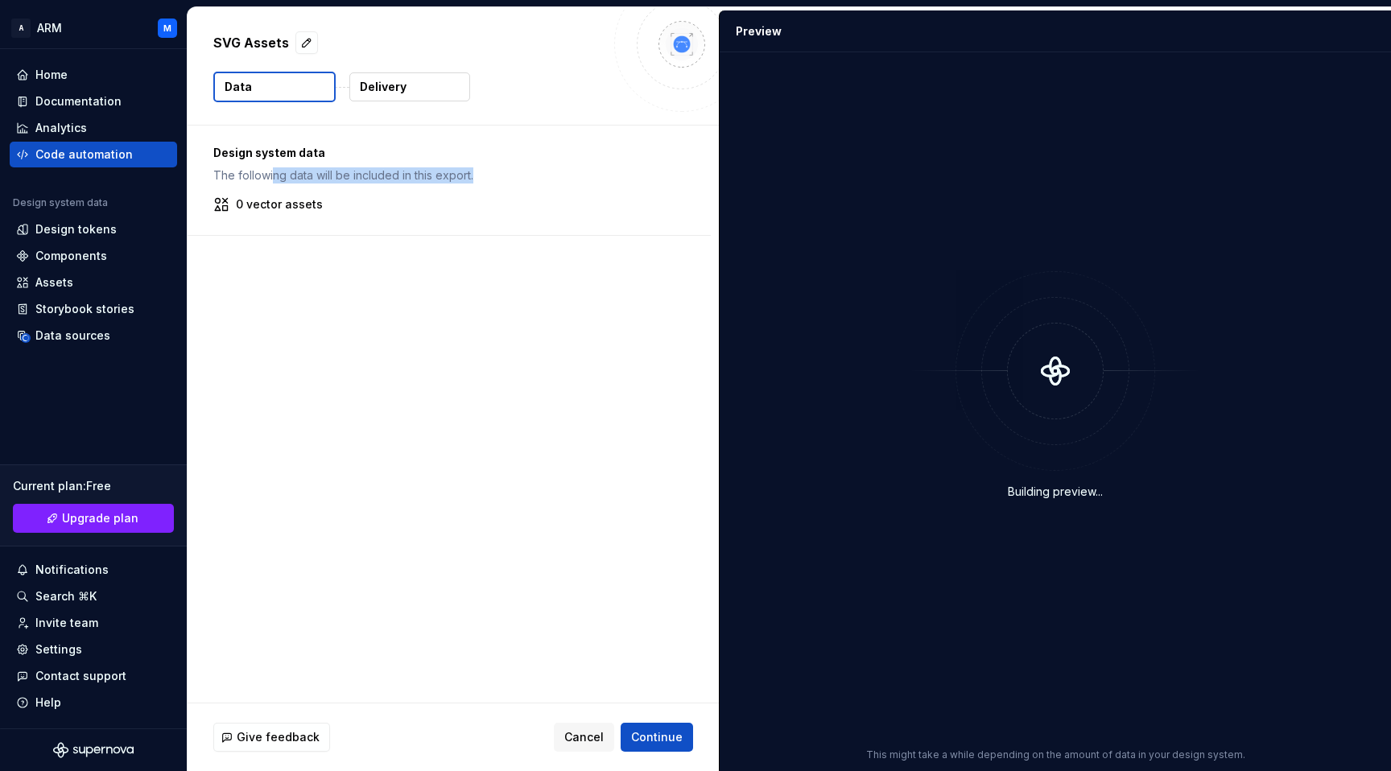
click at [299, 185] on div "Design system data The following data will be included in this export. 0 vector…" at bounding box center [449, 180] width 523 height 109
drag, startPoint x: 228, startPoint y: 202, endPoint x: 280, endPoint y: 202, distance: 52.3
click at [279, 202] on div "0 vector assets" at bounding box center [449, 204] width 472 height 16
click at [586, 739] on span "Cancel" at bounding box center [583, 737] width 39 height 16
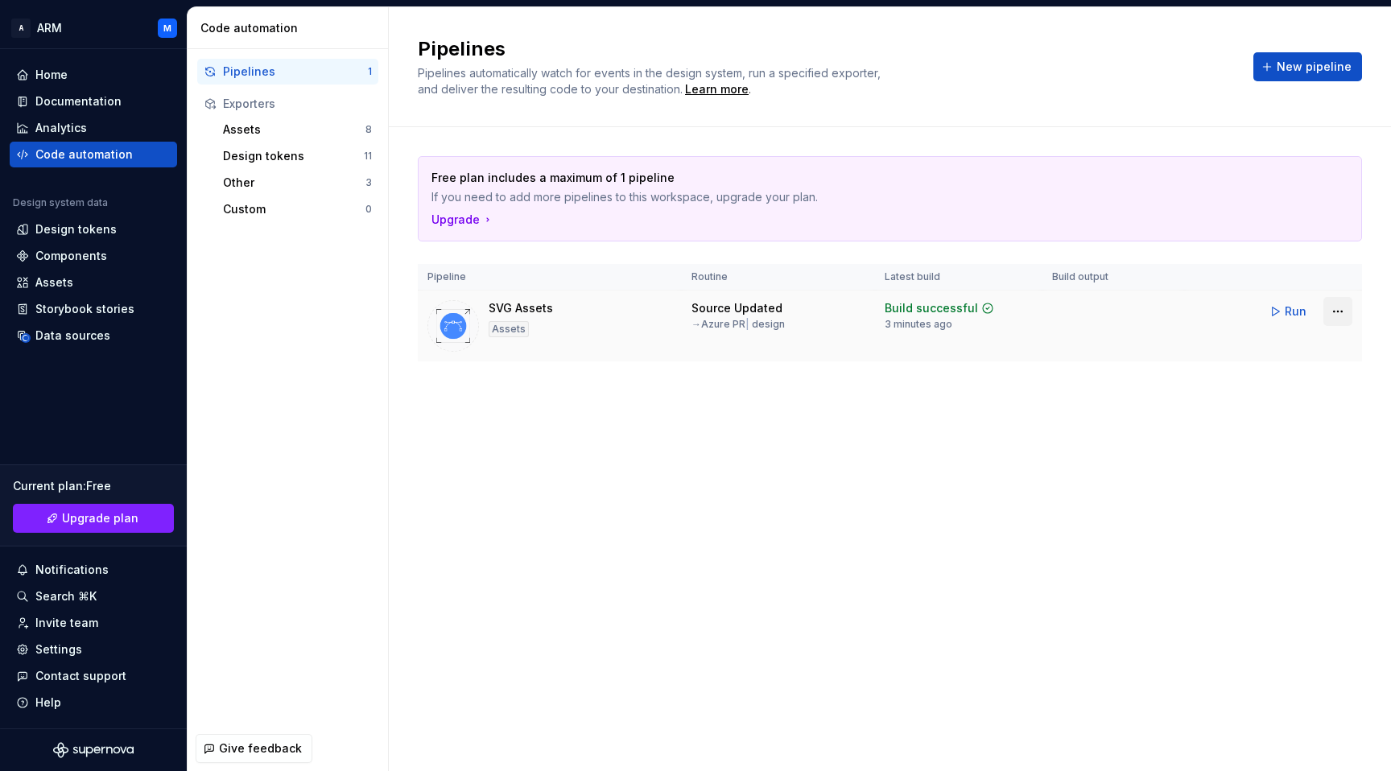
click at [1336, 316] on html "A ARM M Home Documentation Analytics Code automation Design system data Design …" at bounding box center [695, 385] width 1391 height 771
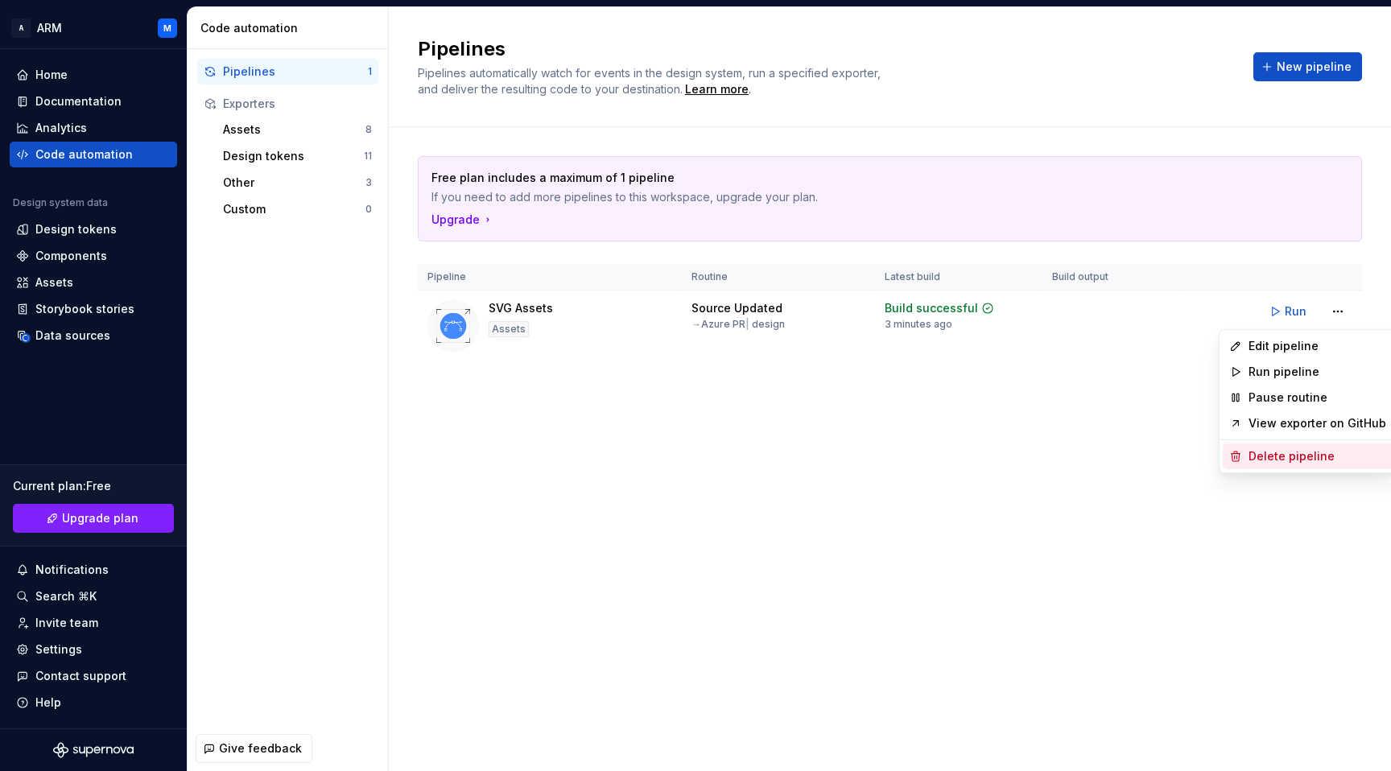
click at [1291, 459] on div "Delete pipeline" at bounding box center [1318, 456] width 138 height 16
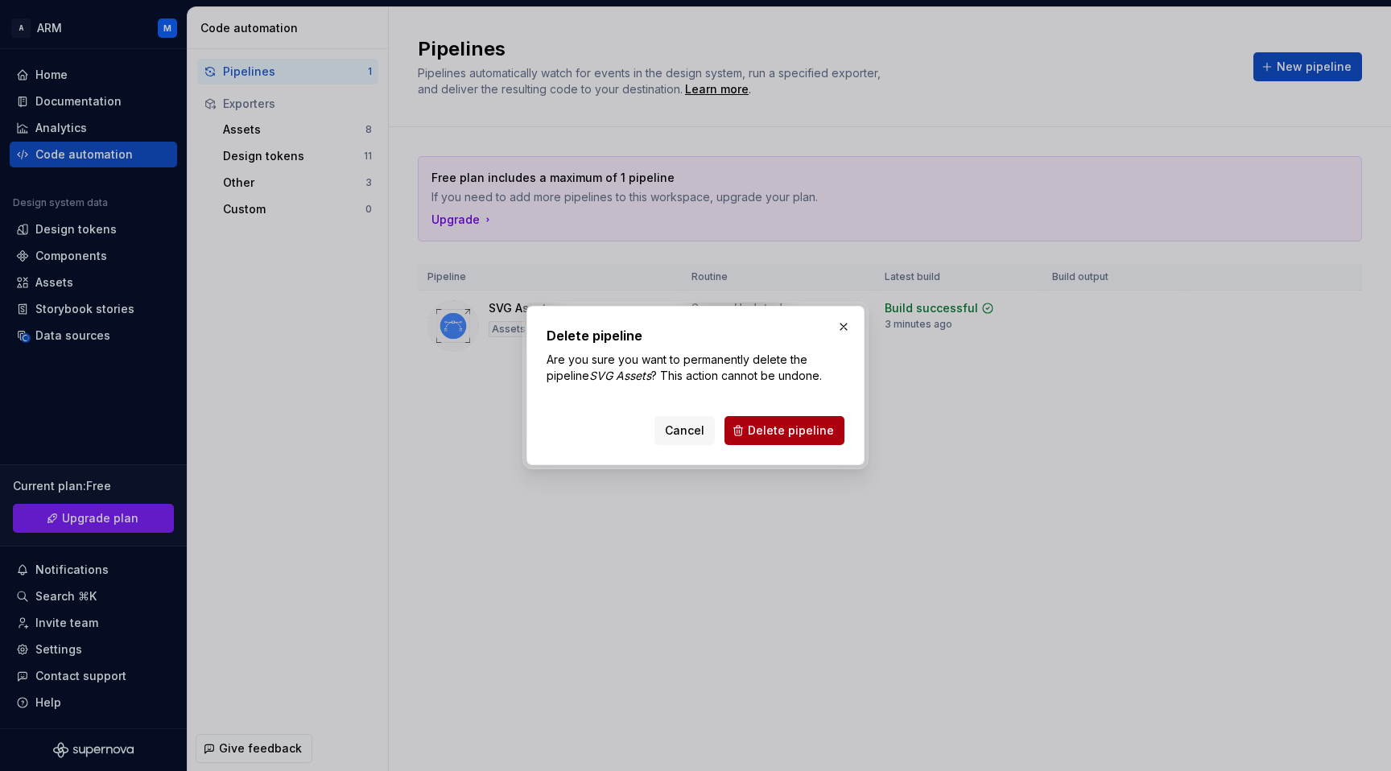
click at [770, 428] on span "Delete pipeline" at bounding box center [791, 431] width 86 height 16
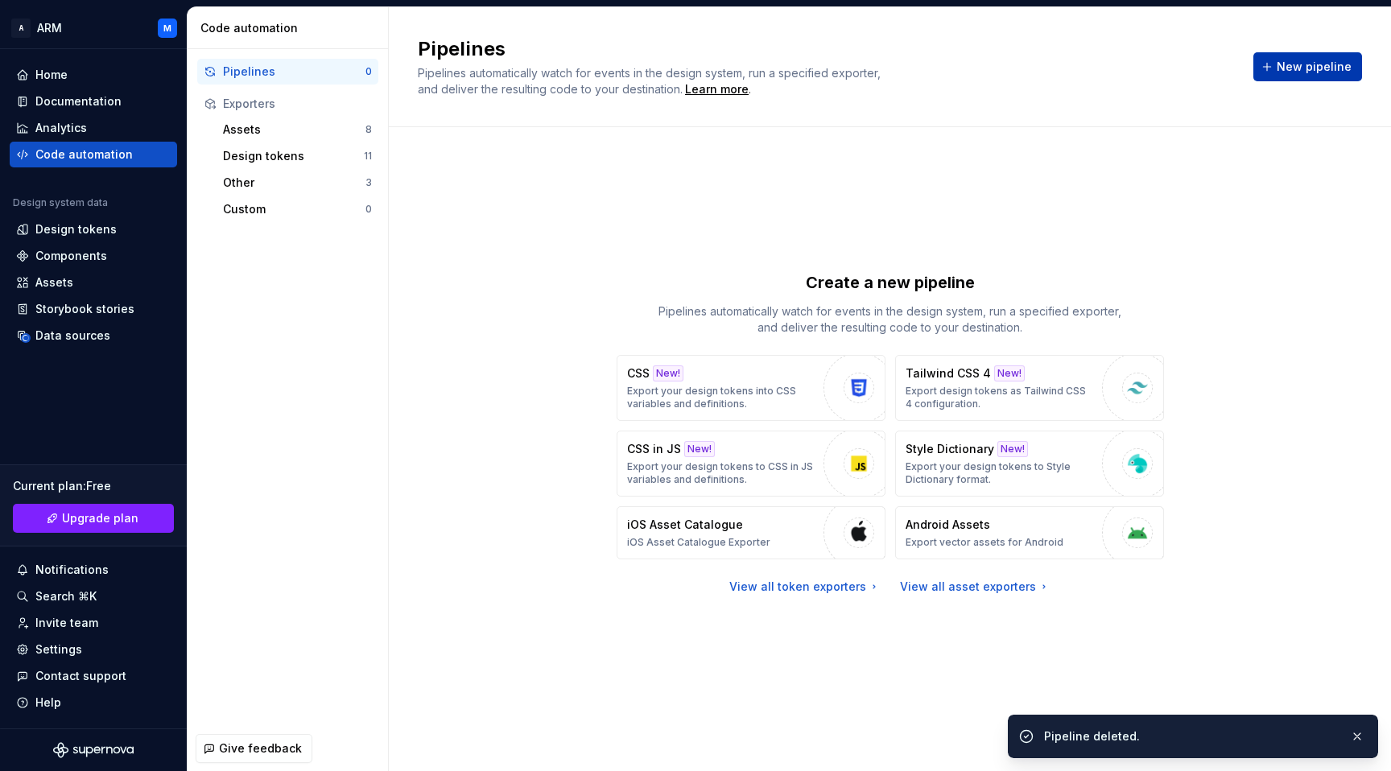
click at [1283, 67] on span "New pipeline" at bounding box center [1314, 67] width 75 height 16
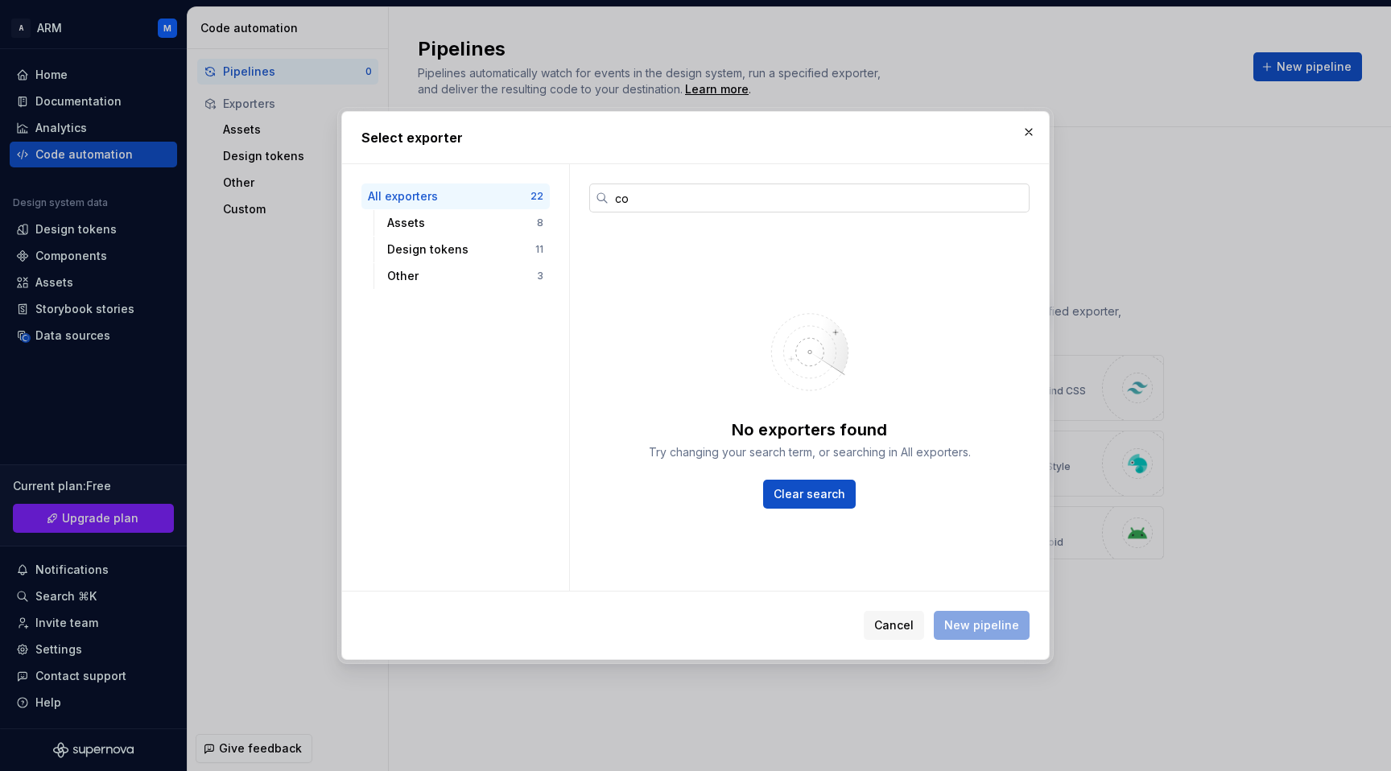
type input "c"
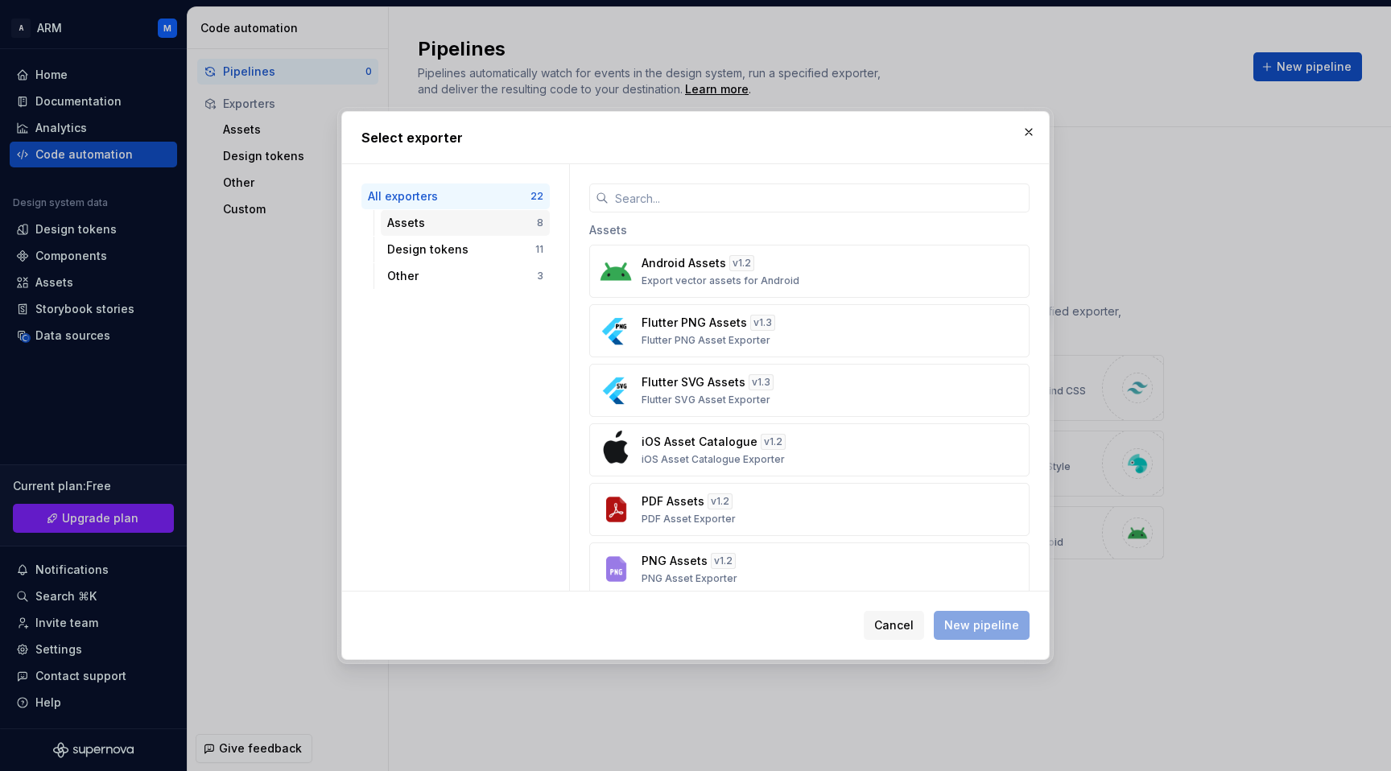
click at [429, 227] on div "Assets" at bounding box center [462, 223] width 150 height 16
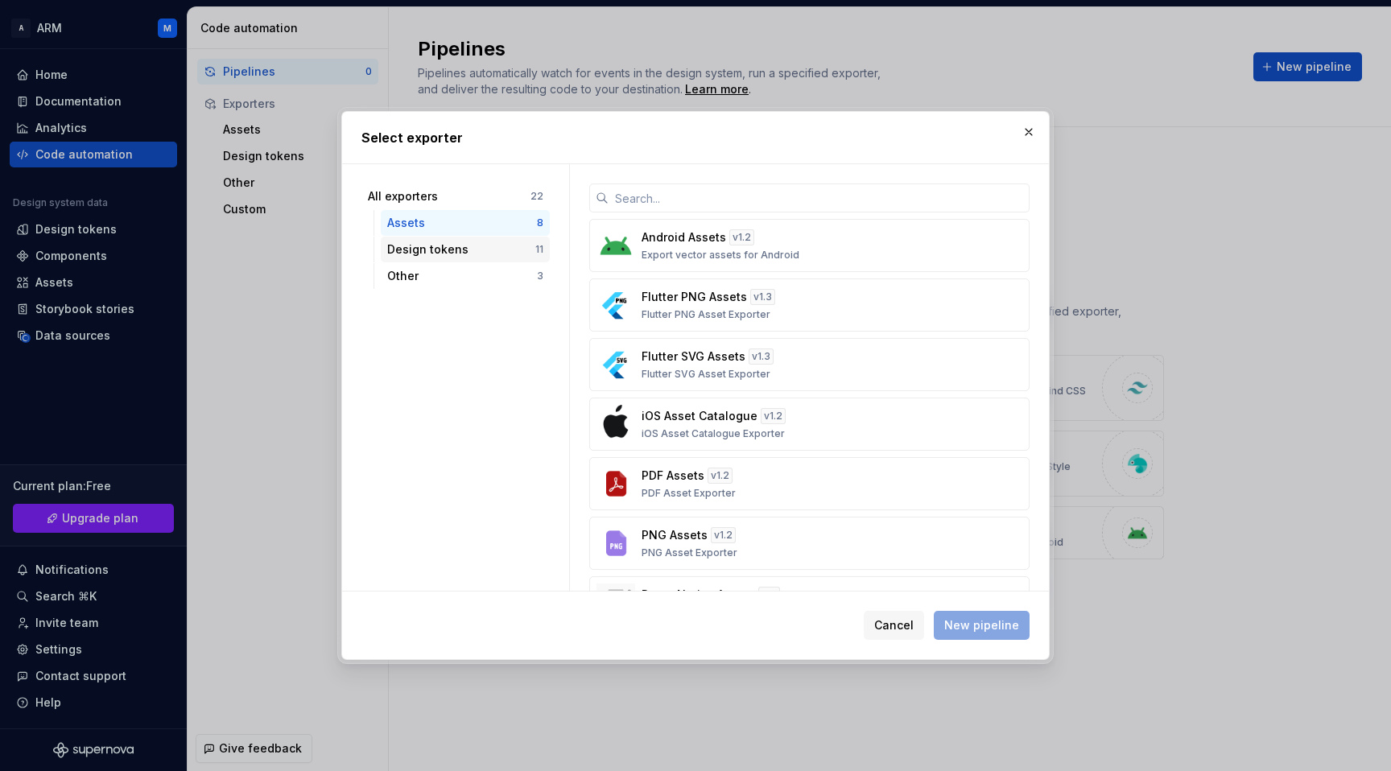
click at [460, 255] on div "Design tokens" at bounding box center [461, 250] width 148 height 16
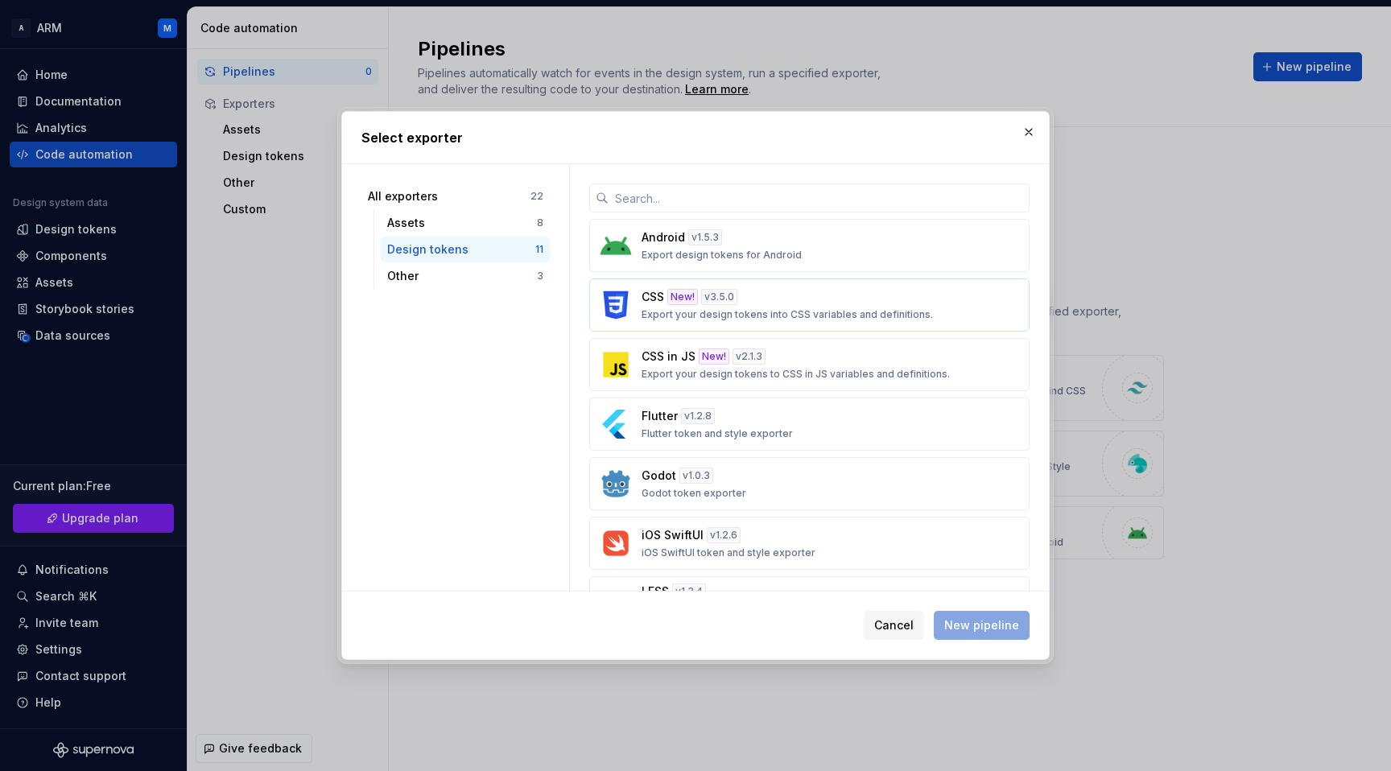
click at [656, 315] on p "Export your design tokens into CSS variables and definitions." at bounding box center [787, 314] width 291 height 13
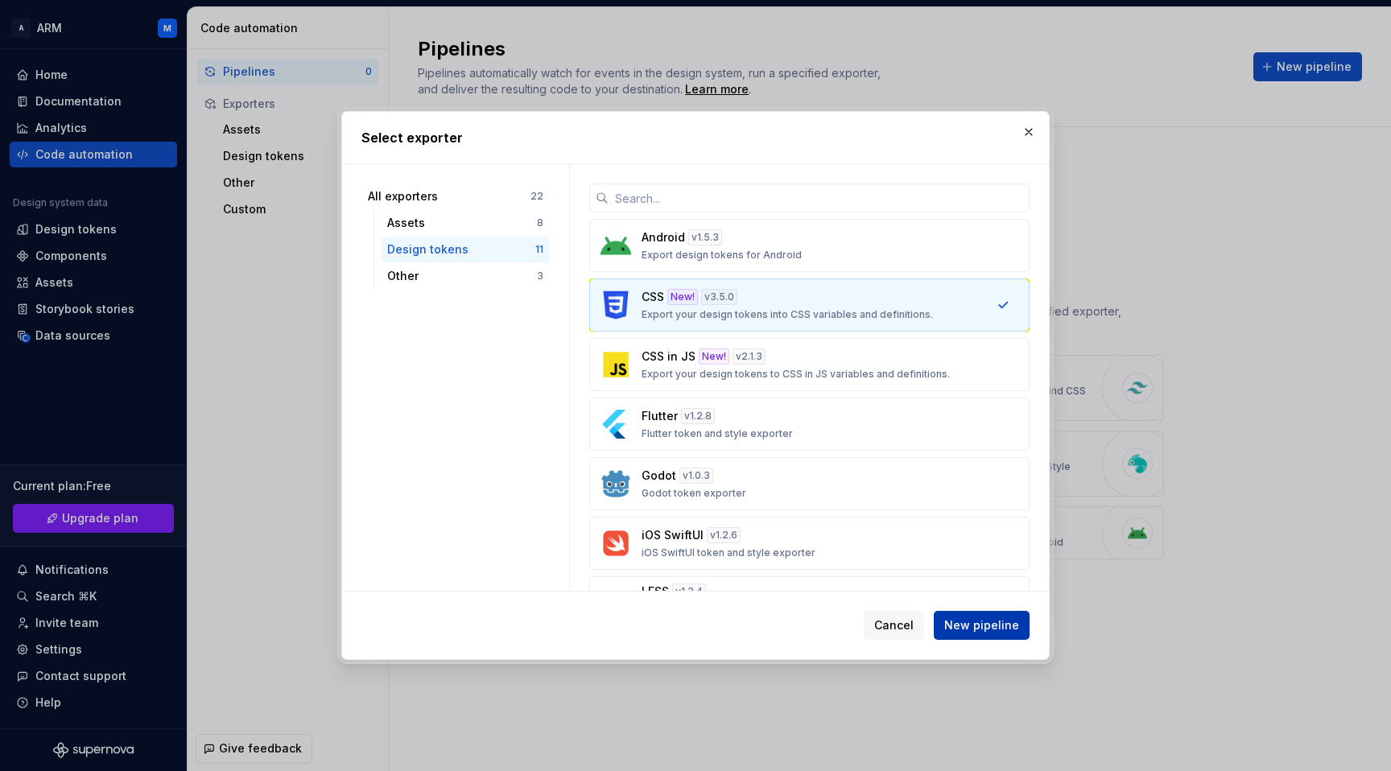
click at [981, 626] on span "New pipeline" at bounding box center [981, 625] width 75 height 16
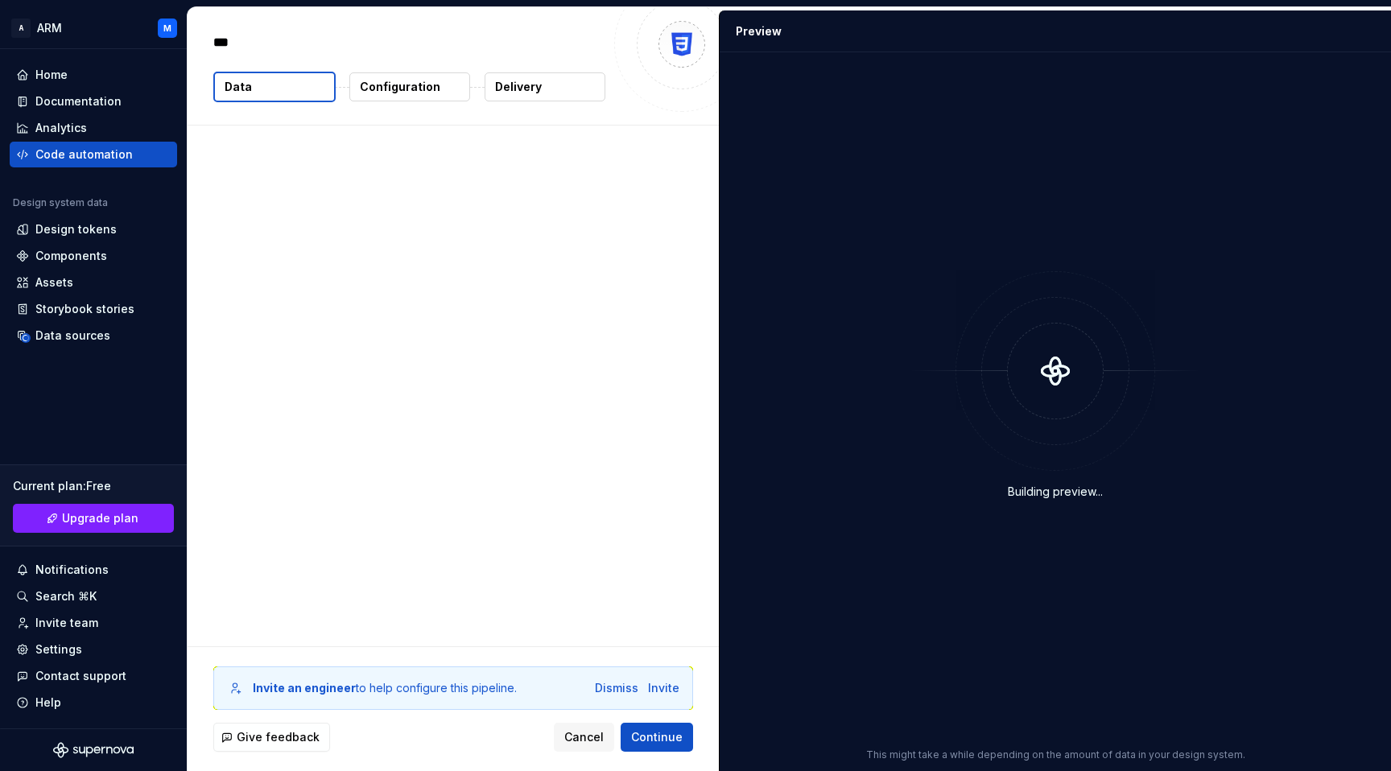
type textarea "*"
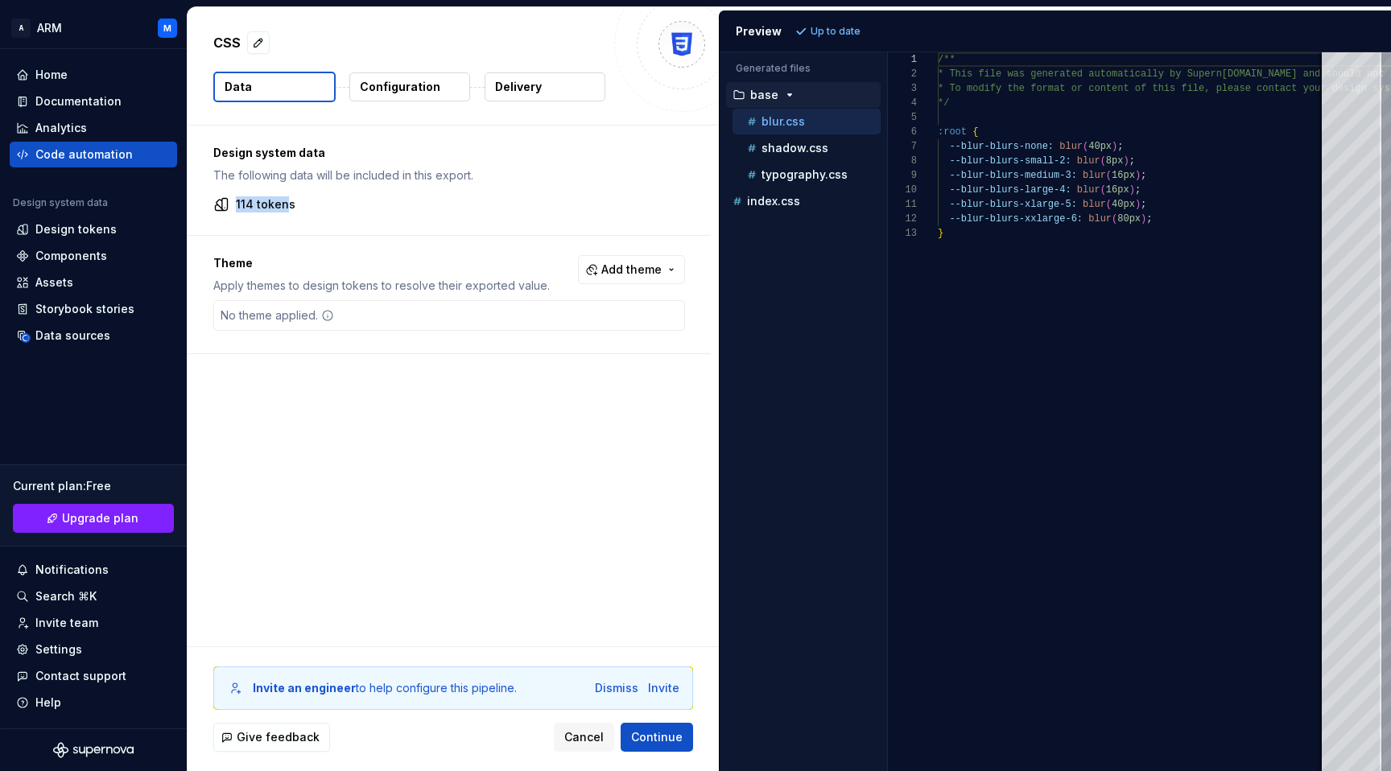
drag, startPoint x: 228, startPoint y: 204, endPoint x: 288, endPoint y: 204, distance: 60.4
click at [287, 204] on div "114 tokens" at bounding box center [449, 204] width 472 height 16
click at [657, 739] on span "Continue" at bounding box center [657, 737] width 52 height 16
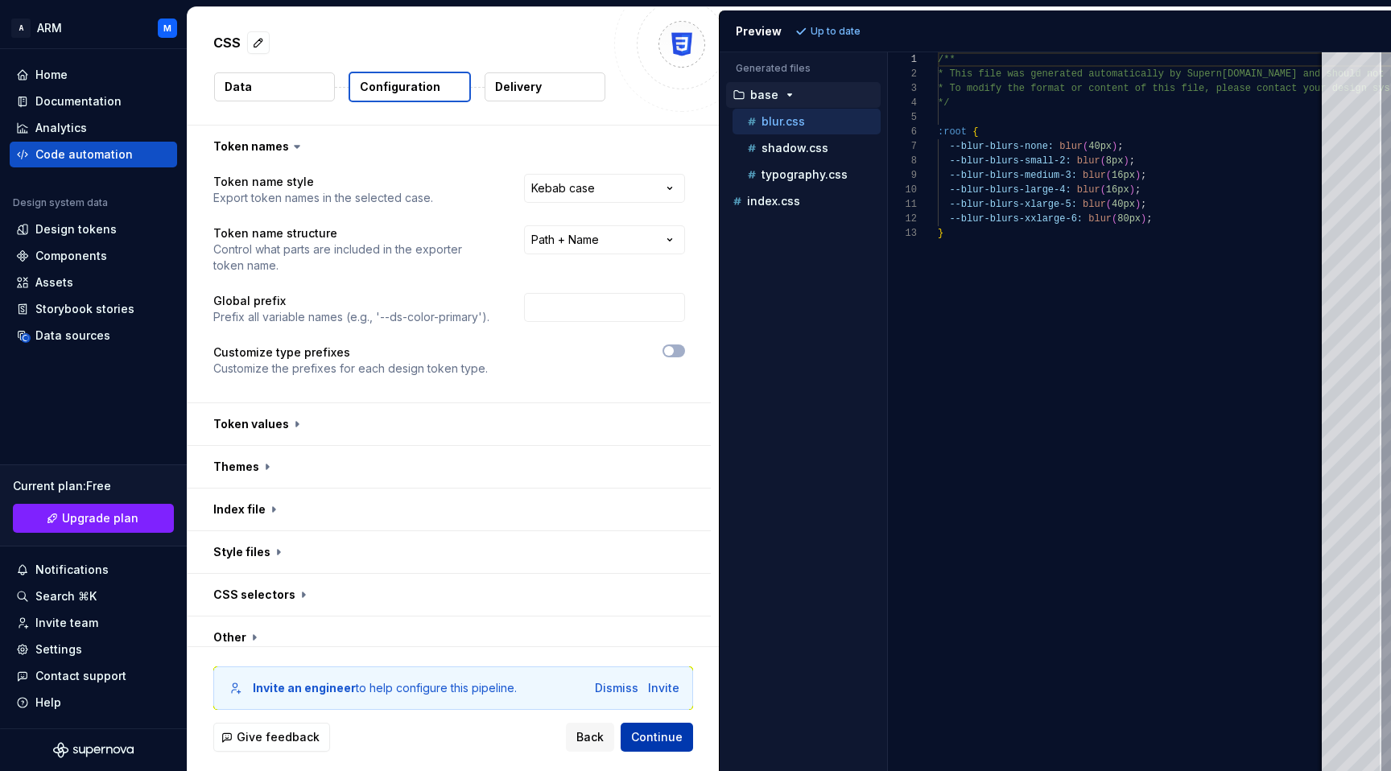
click at [667, 734] on span "Continue" at bounding box center [657, 737] width 52 height 16
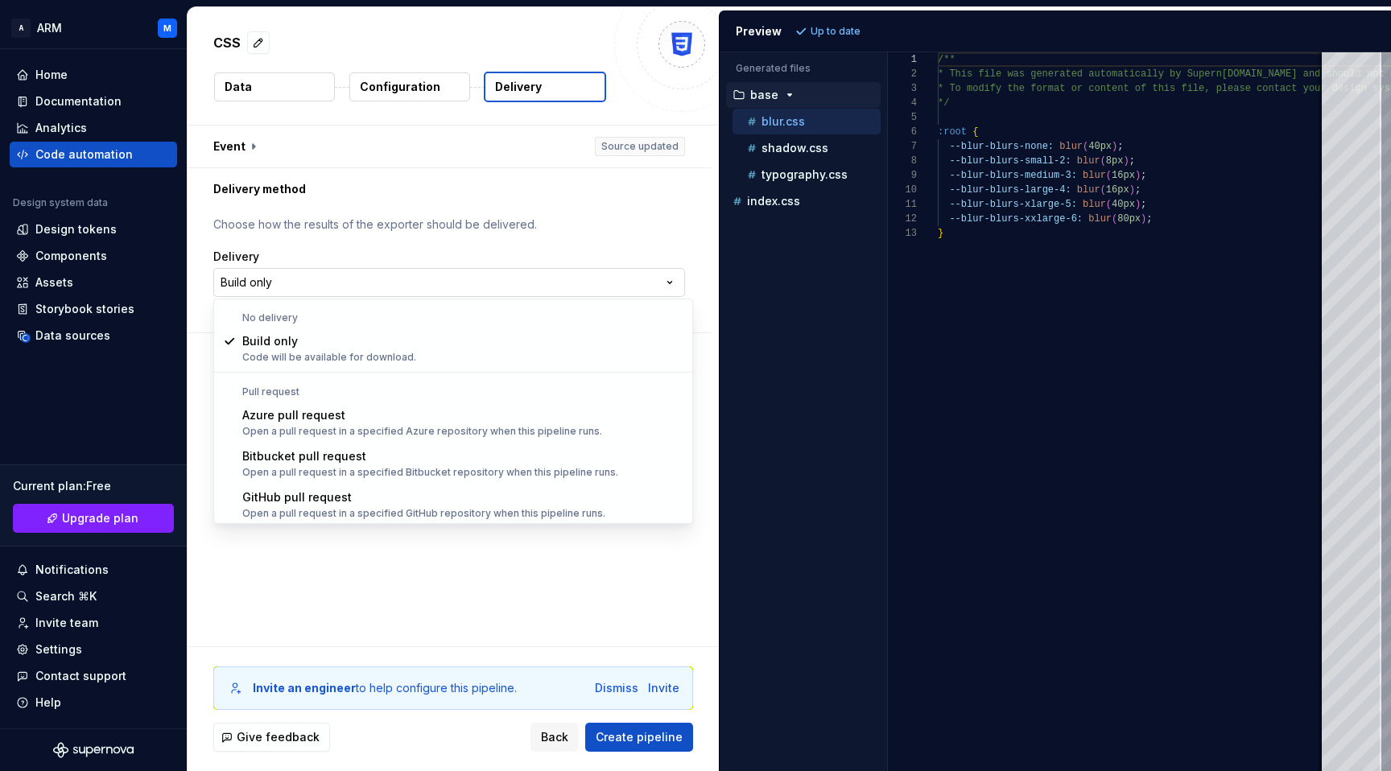
click at [463, 271] on html "**********" at bounding box center [695, 385] width 1391 height 771
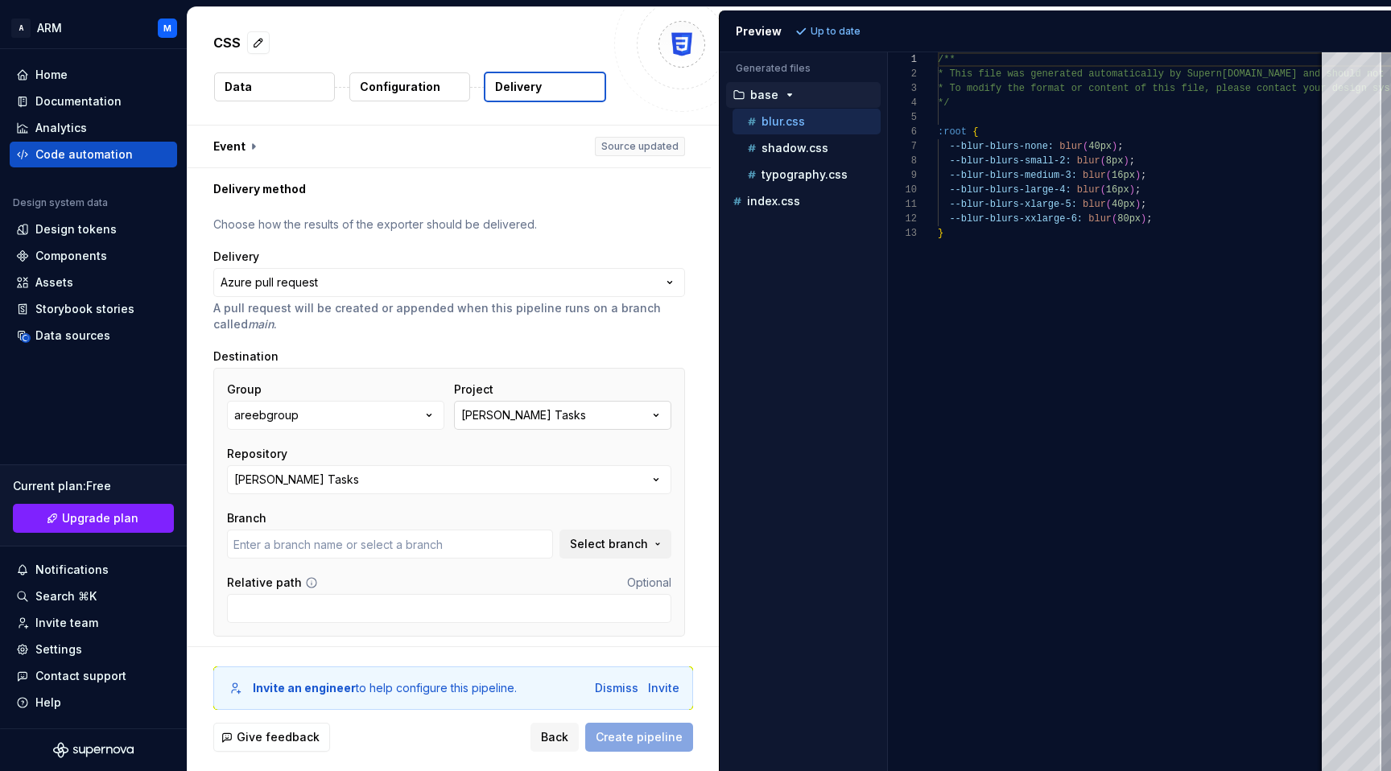
type input "develop"
click at [543, 417] on button "[PERSON_NAME] Tasks" at bounding box center [562, 415] width 217 height 29
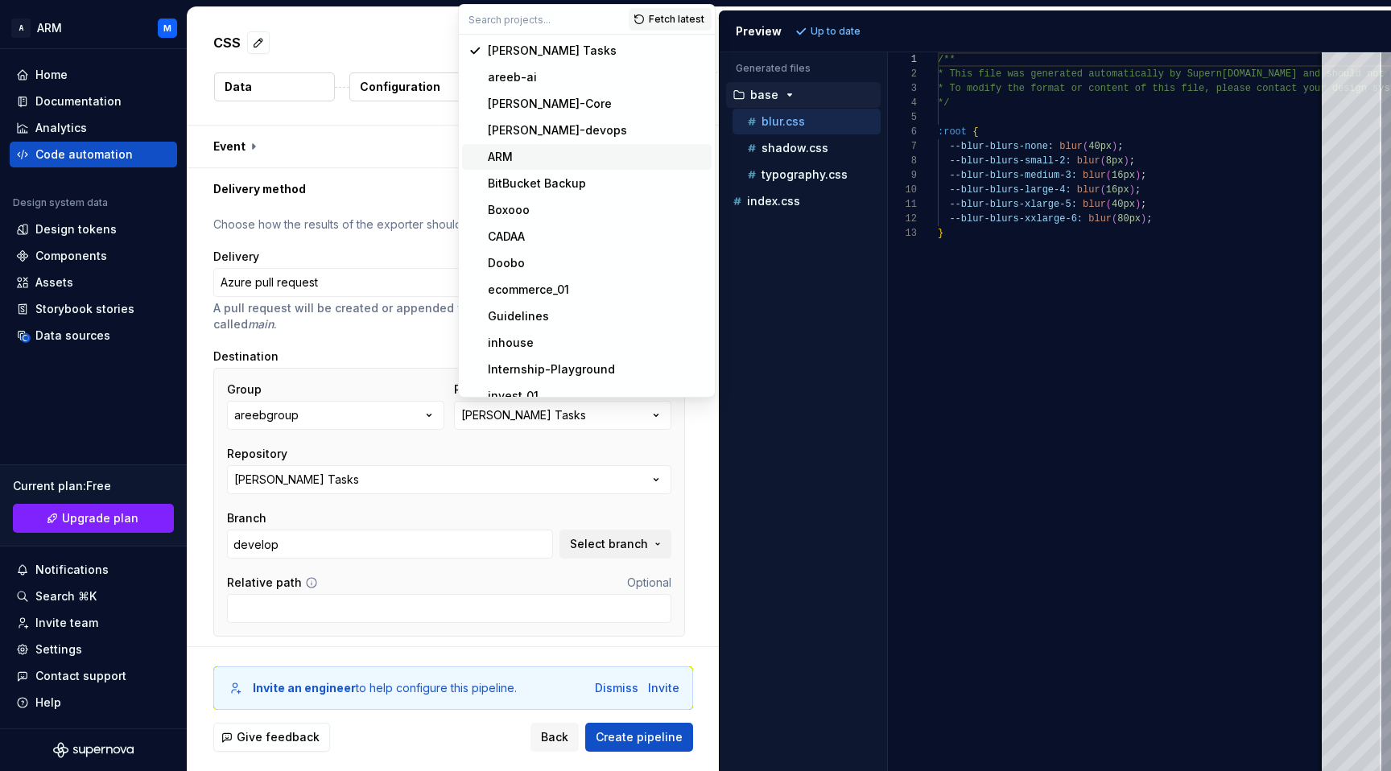
click at [539, 161] on div "ARM" at bounding box center [596, 157] width 217 height 16
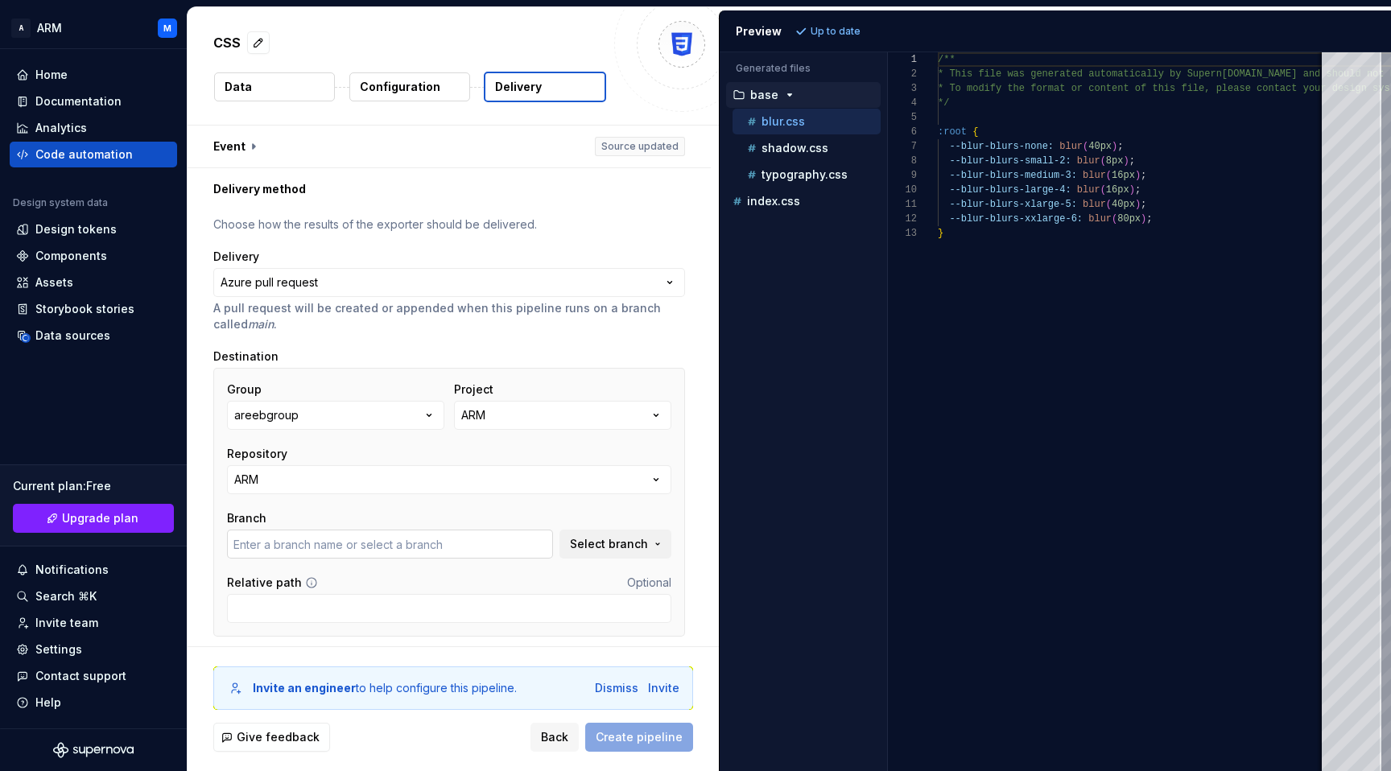
type input "change/nav-links-style"
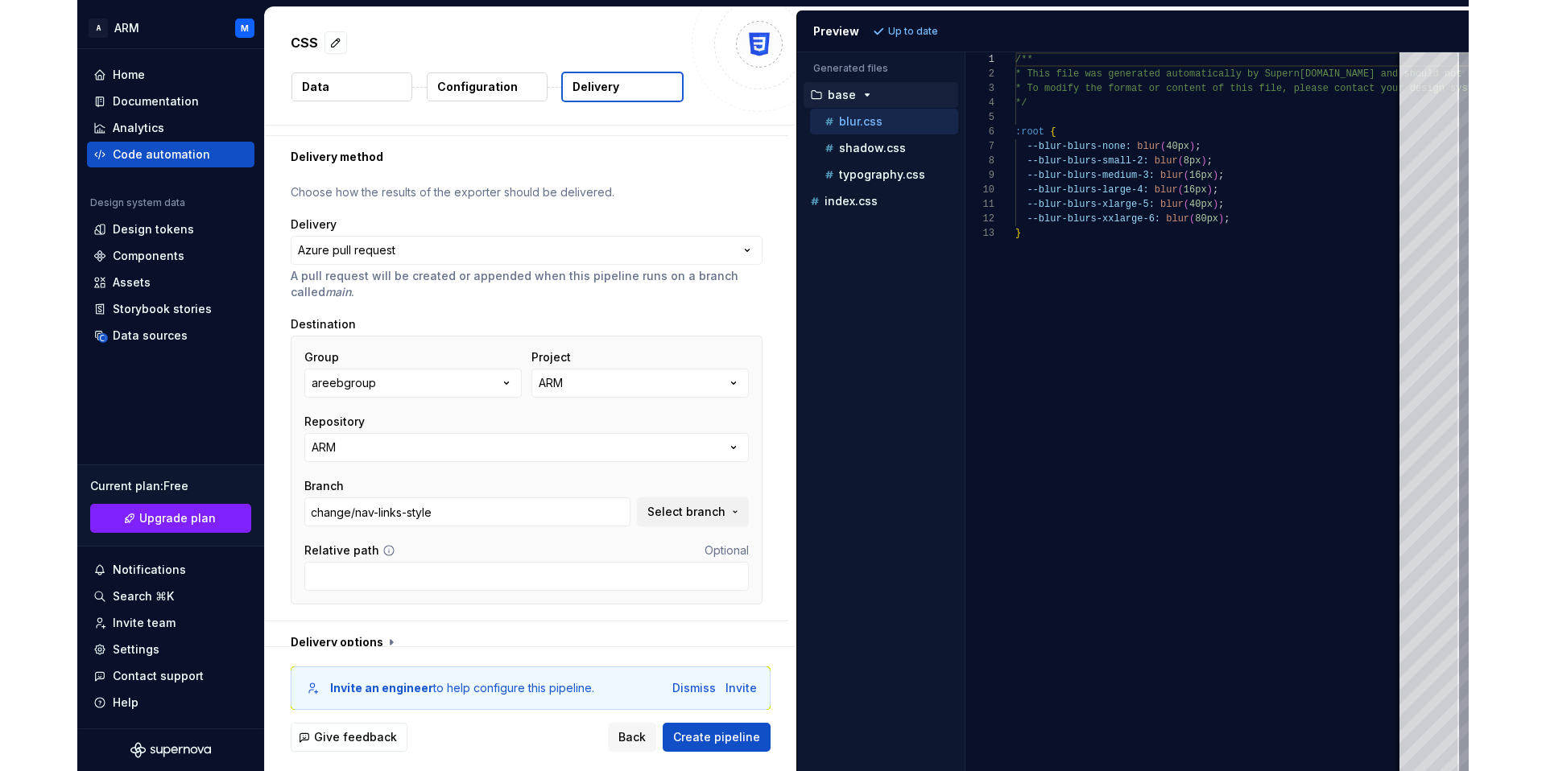
scroll to position [50, 0]
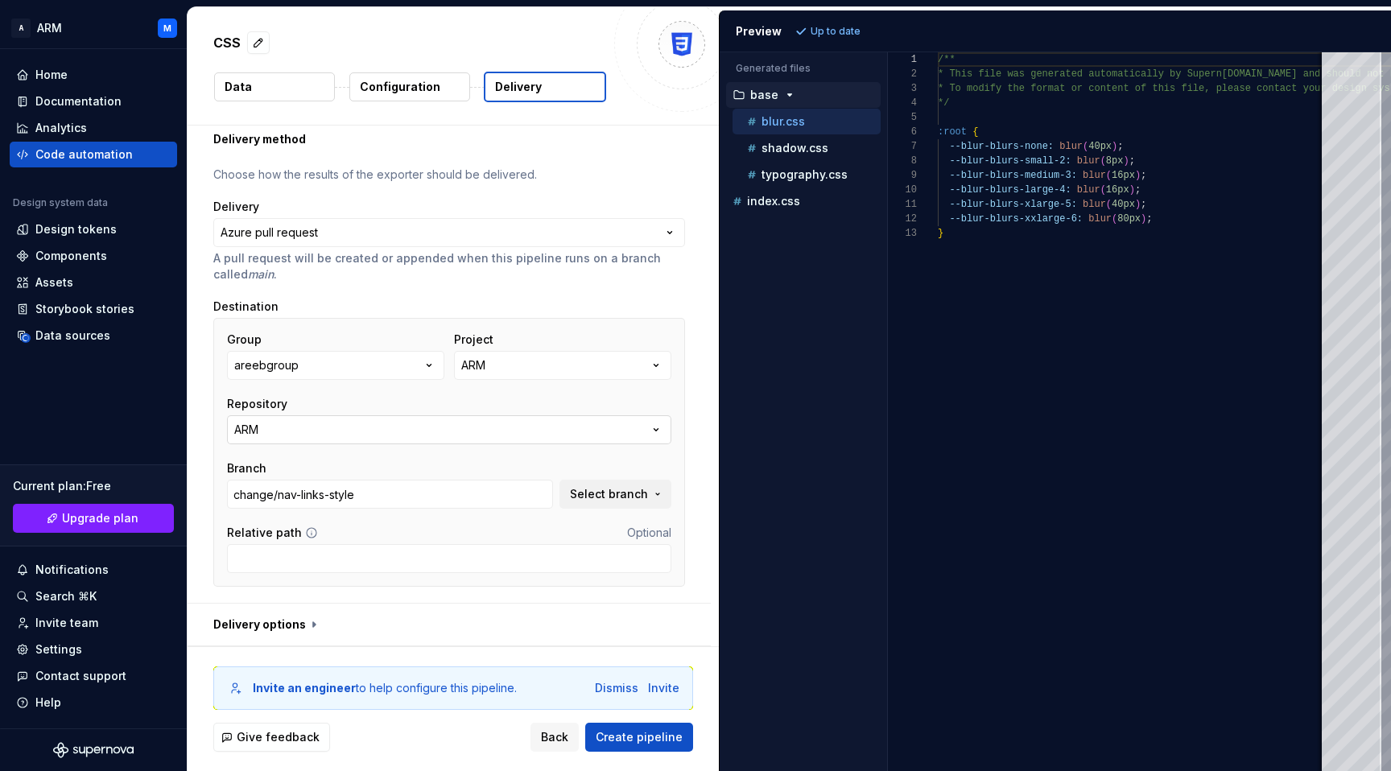
click at [626, 436] on button "ARM" at bounding box center [449, 429] width 444 height 29
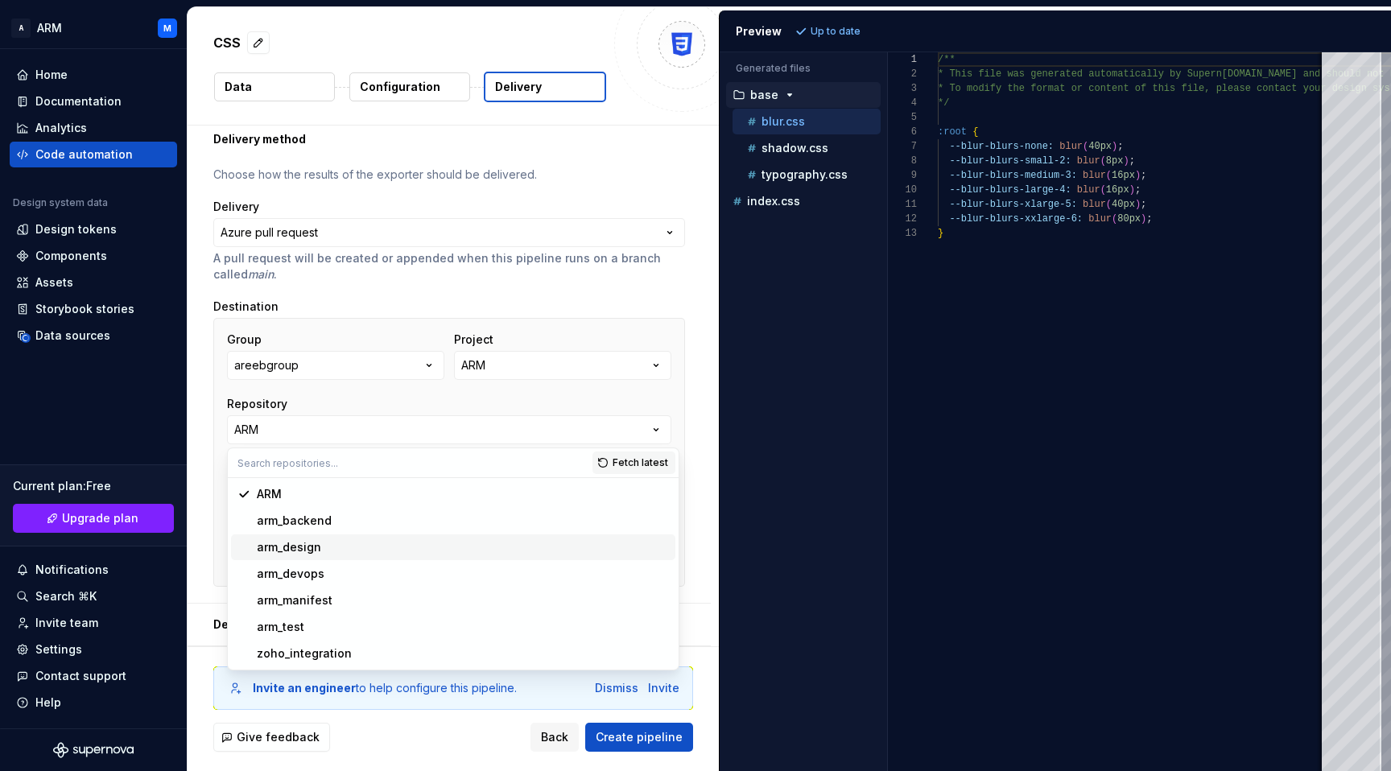
click at [354, 551] on div "arm_design" at bounding box center [463, 547] width 412 height 16
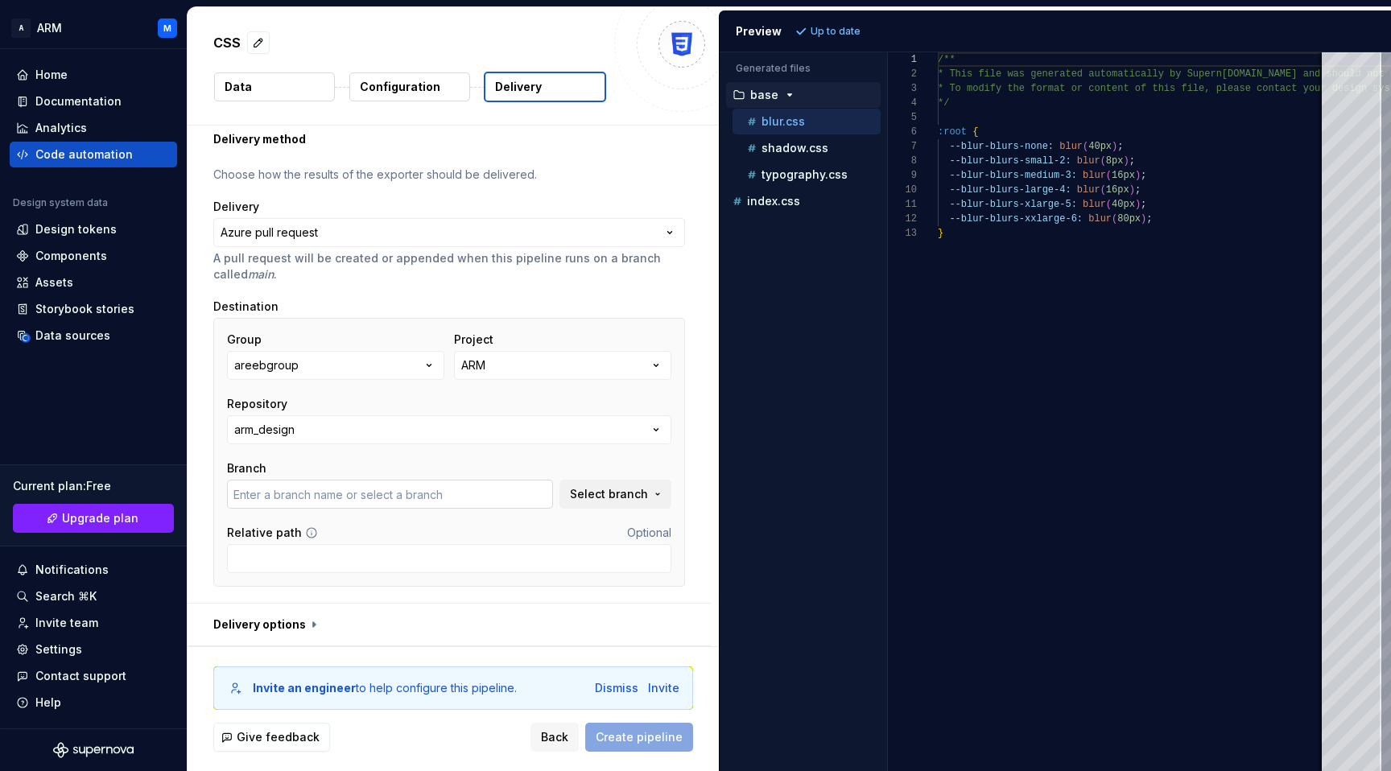
type input "design"
click at [626, 740] on span "Create pipeline" at bounding box center [639, 737] width 87 height 16
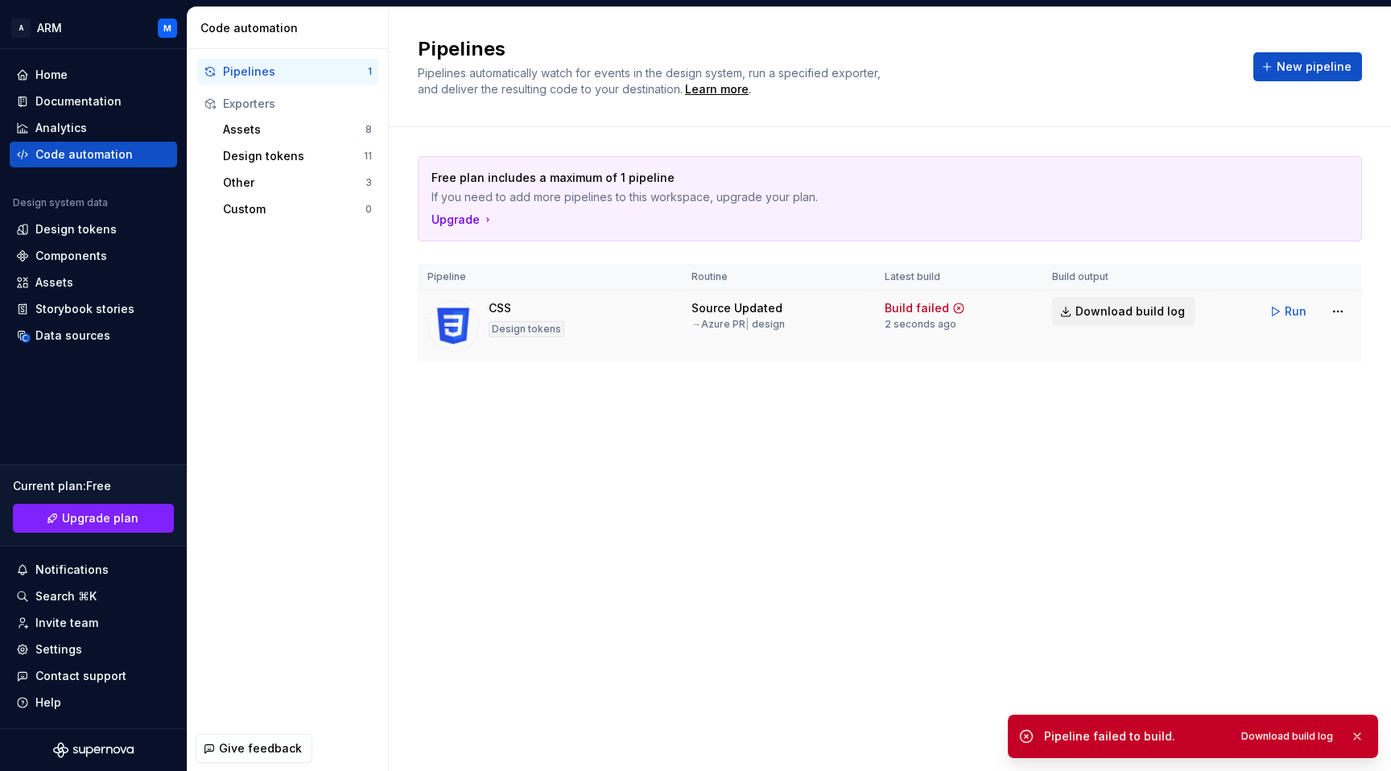
click at [1119, 311] on span "Download build log" at bounding box center [1130, 312] width 109 height 16
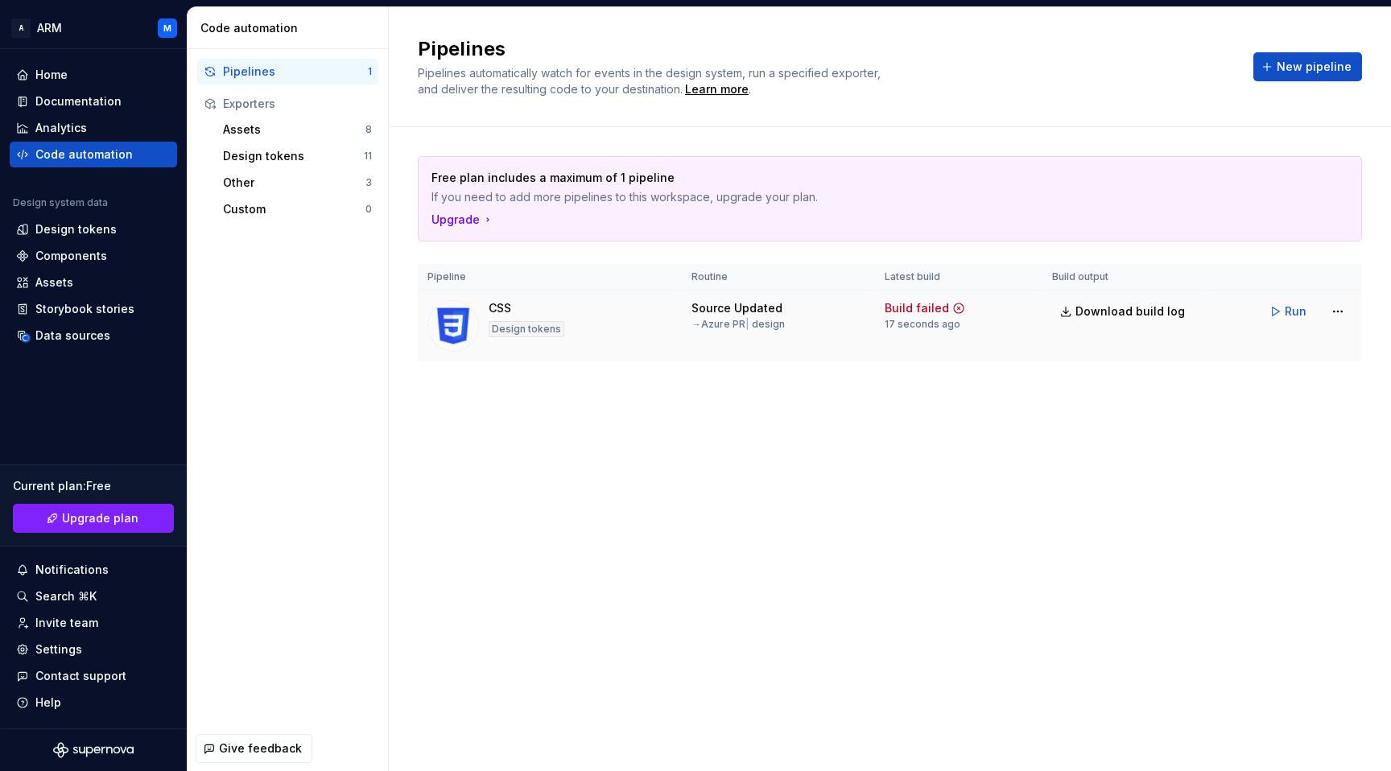
click at [946, 304] on div "Build failed" at bounding box center [925, 308] width 81 height 16
click at [955, 311] on icon at bounding box center [958, 308] width 13 height 13
drag, startPoint x: 708, startPoint y: 313, endPoint x: 836, endPoint y: 333, distance: 129.6
click at [836, 333] on td "Source Updated → Azure PR | design" at bounding box center [778, 327] width 193 height 72
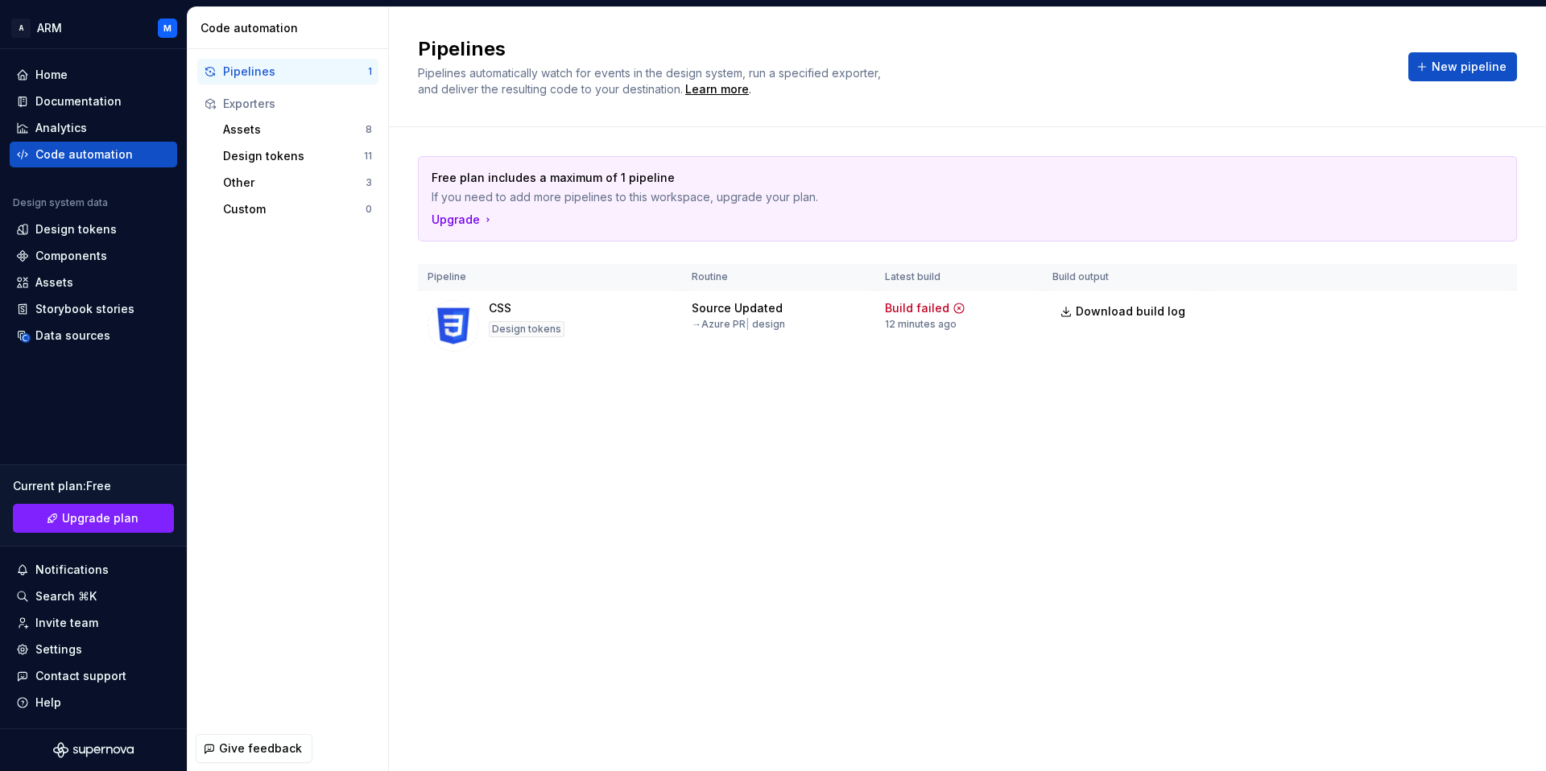
click at [965, 412] on div "Free plan includes a maximum of 1 pipeline If you need to add more pipelines to…" at bounding box center [967, 274] width 1099 height 295
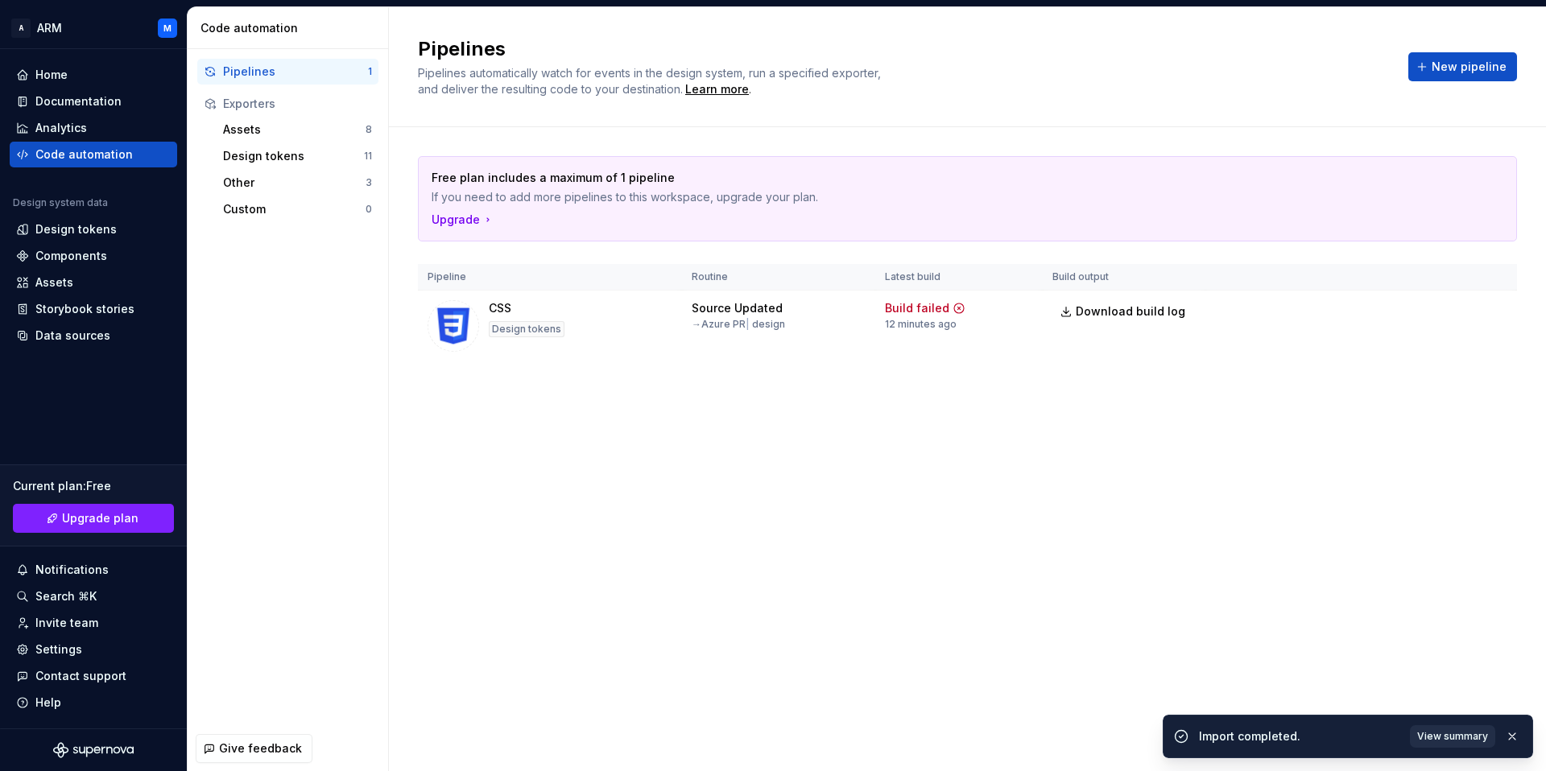
click at [1390, 733] on span "View summary" at bounding box center [1452, 736] width 71 height 13
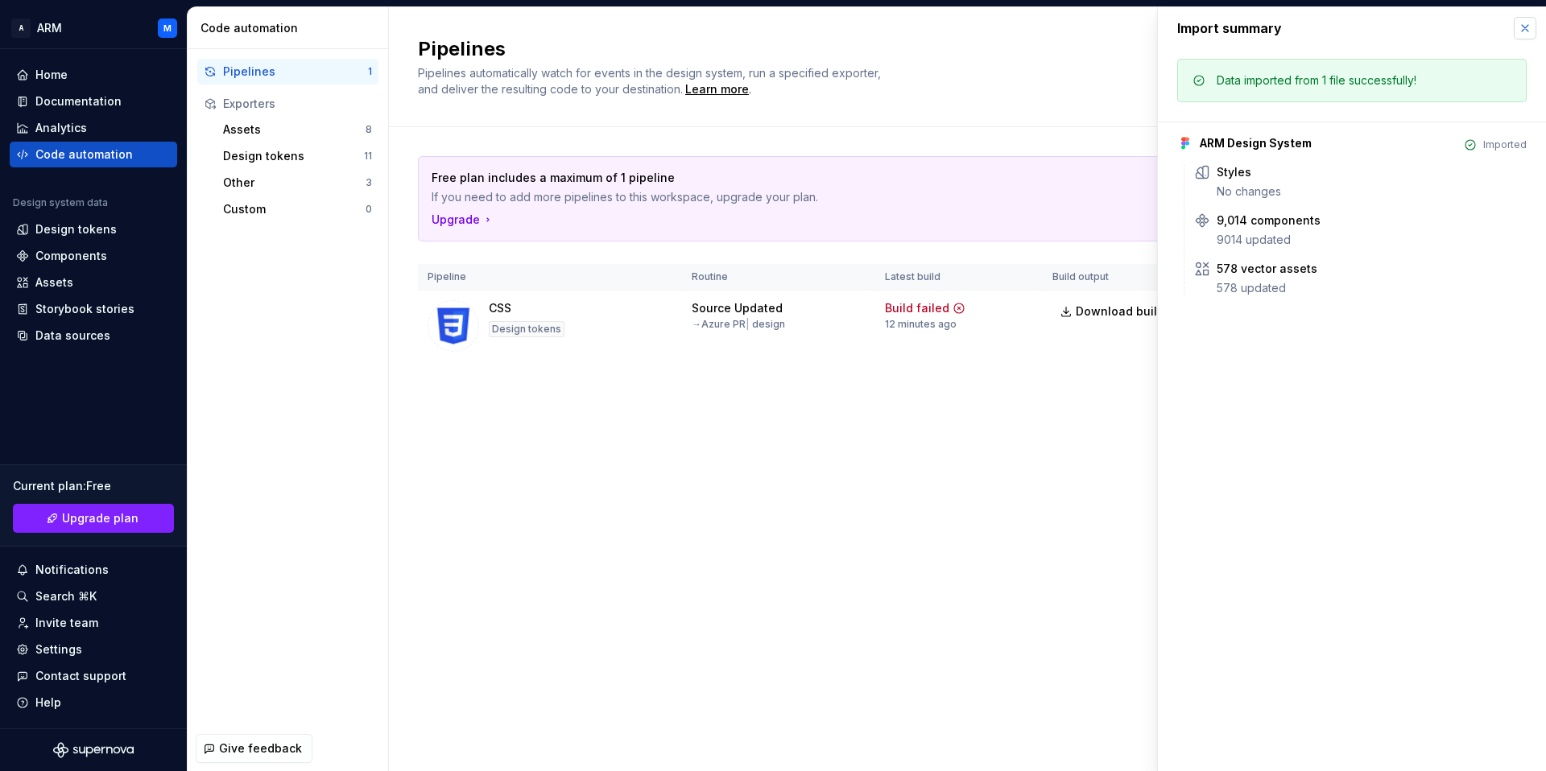
click at [1390, 33] on button "button" at bounding box center [1524, 28] width 23 height 23
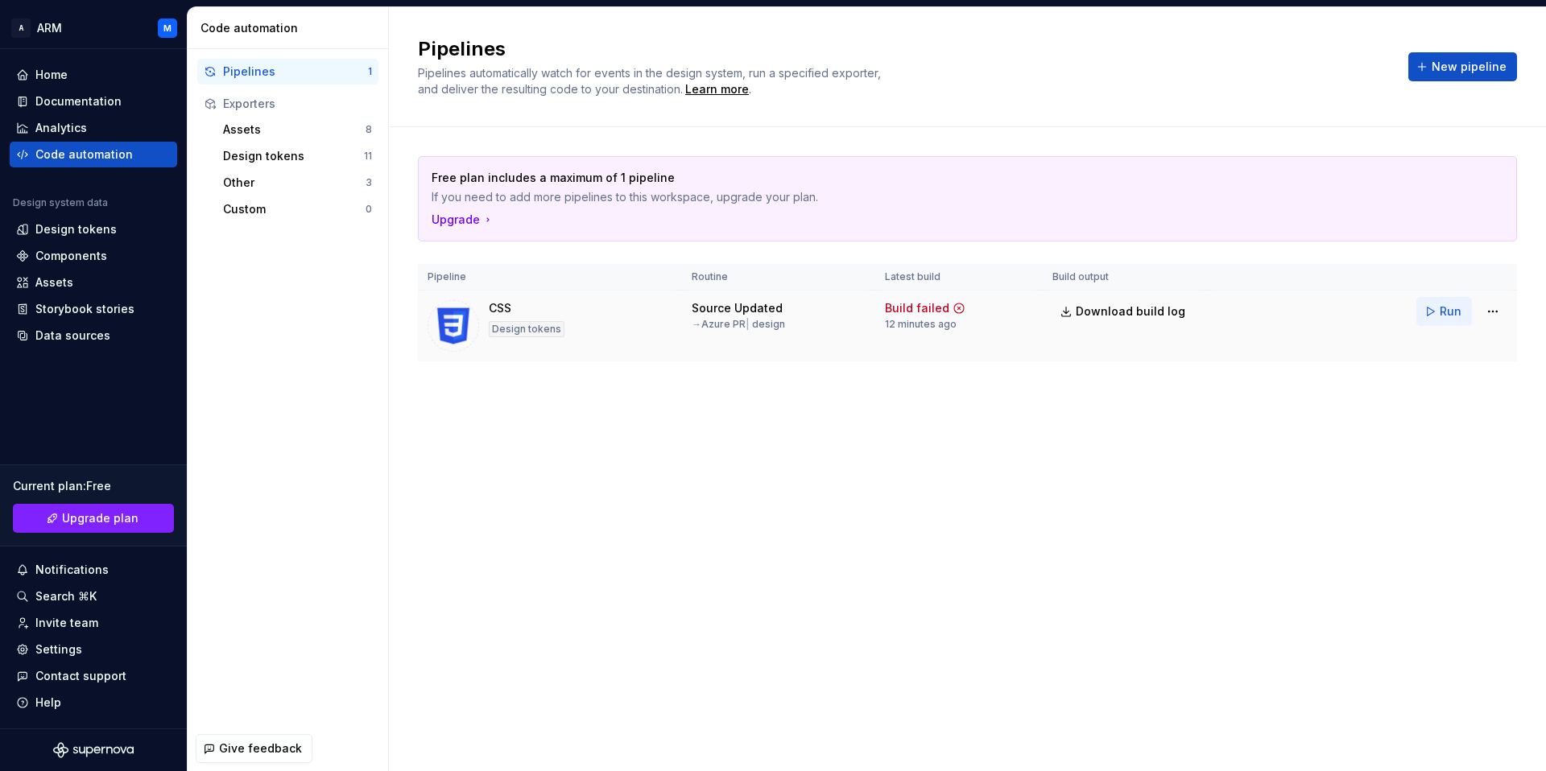
click at [1390, 310] on span "Run" at bounding box center [1450, 312] width 22 height 16
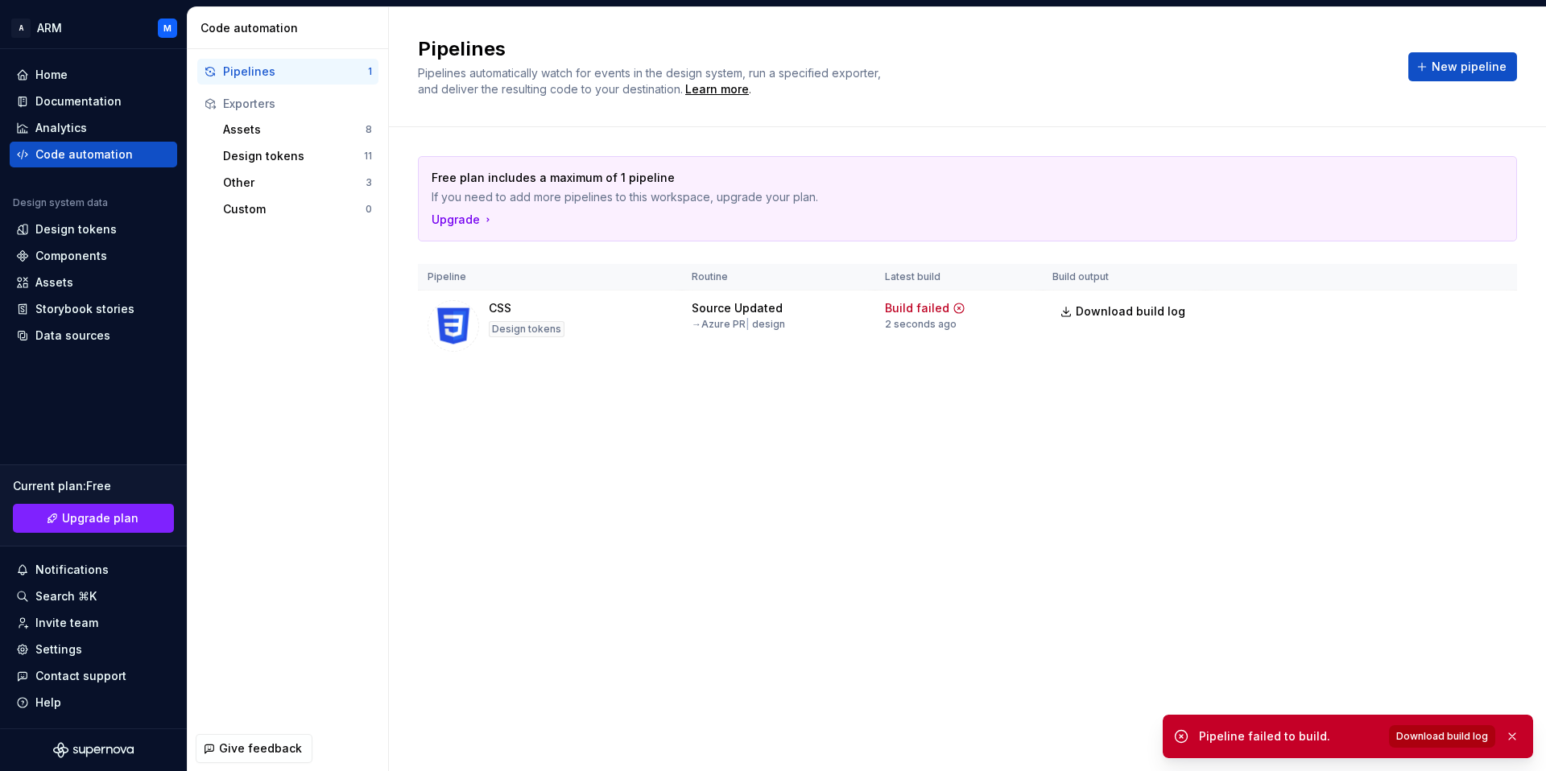
click at [1390, 735] on span "Download build log" at bounding box center [1442, 736] width 92 height 13
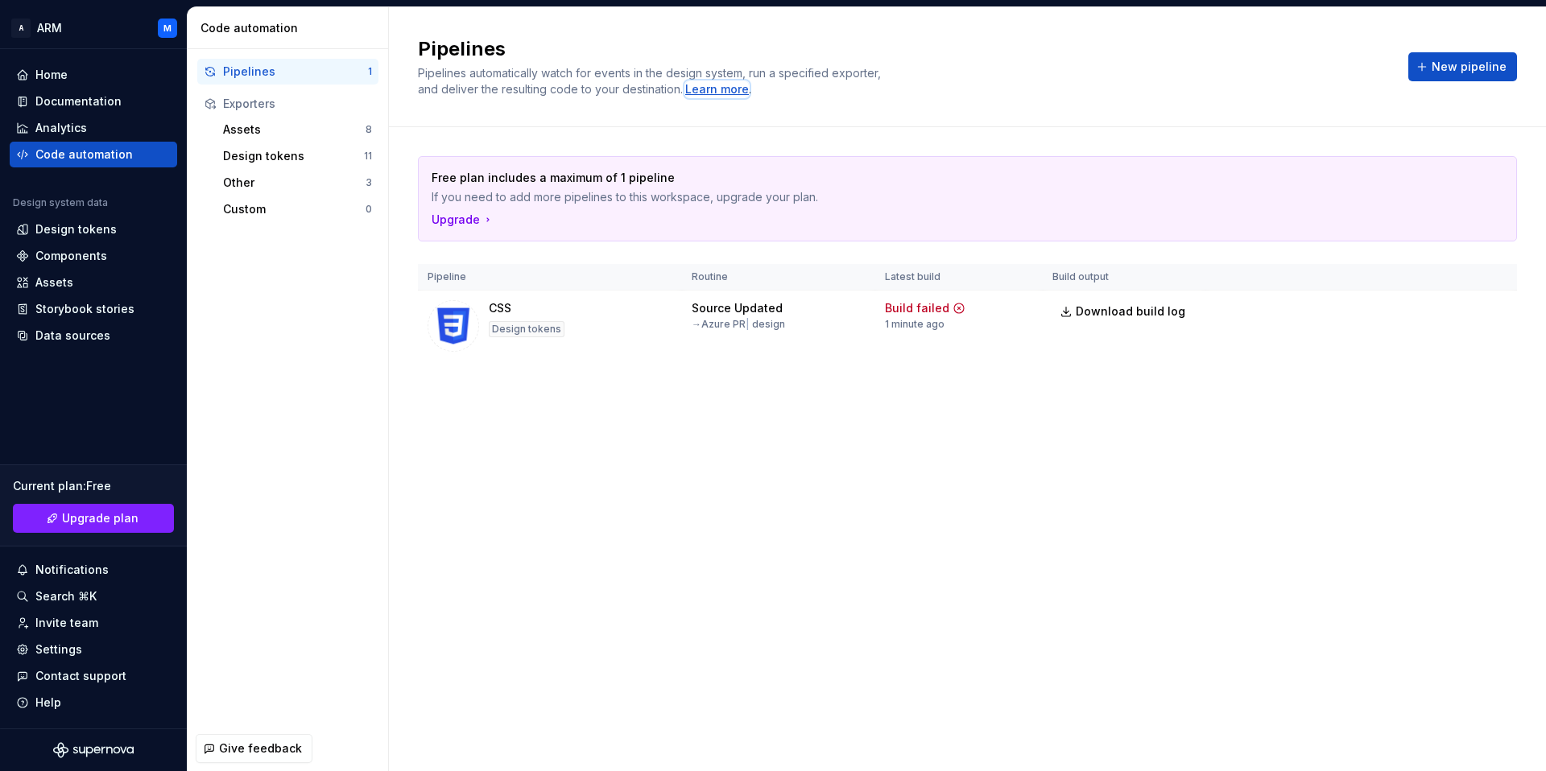
click at [712, 89] on div "Learn more" at bounding box center [717, 89] width 64 height 16
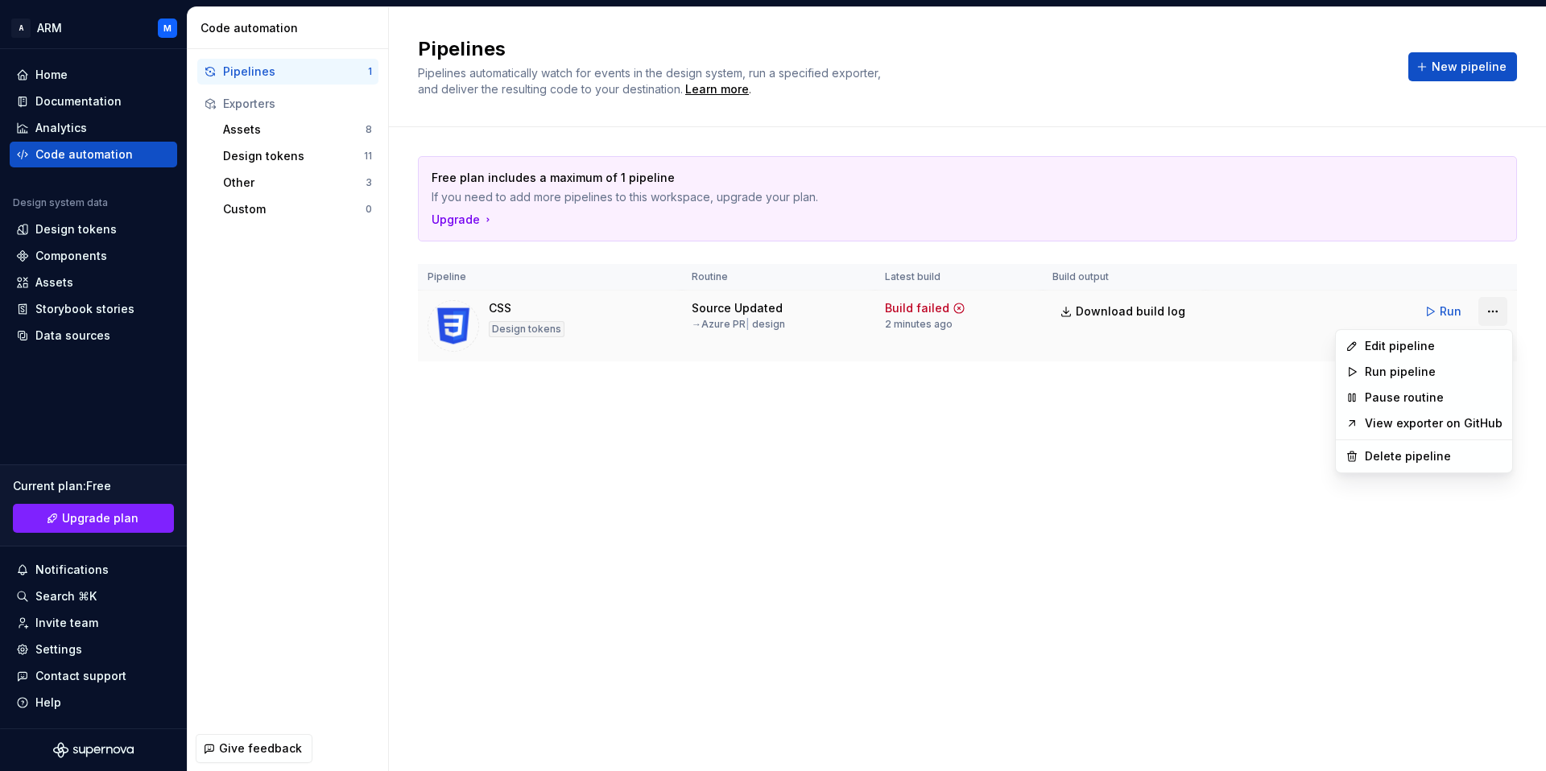
click at [1390, 308] on html "A ARM M Home Documentation Analytics Code automation Design system data Design …" at bounding box center [773, 385] width 1546 height 771
click at [1390, 343] on div "Edit pipeline" at bounding box center [1434, 346] width 138 height 16
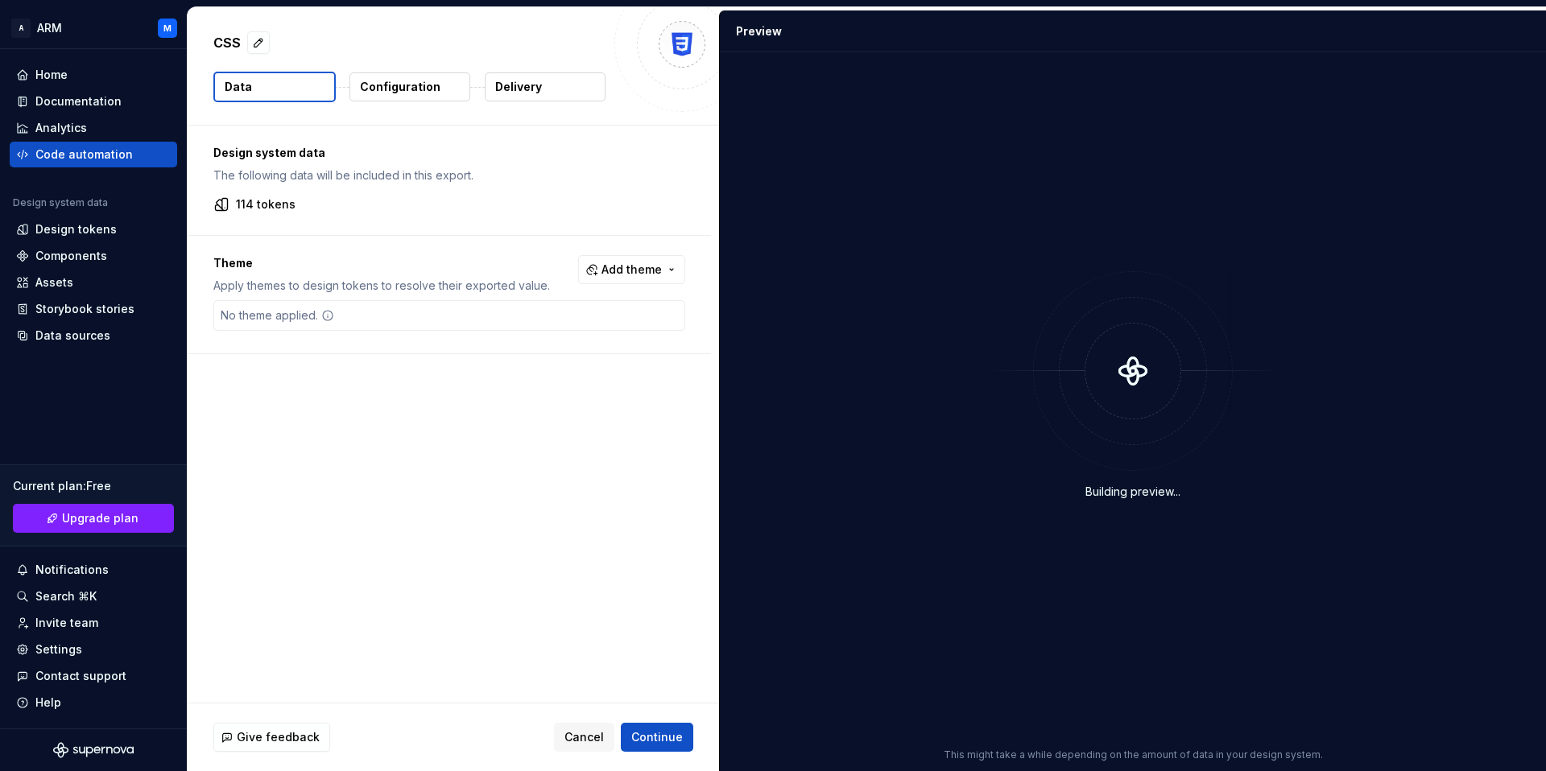
click at [508, 80] on p "Delivery" at bounding box center [518, 87] width 47 height 16
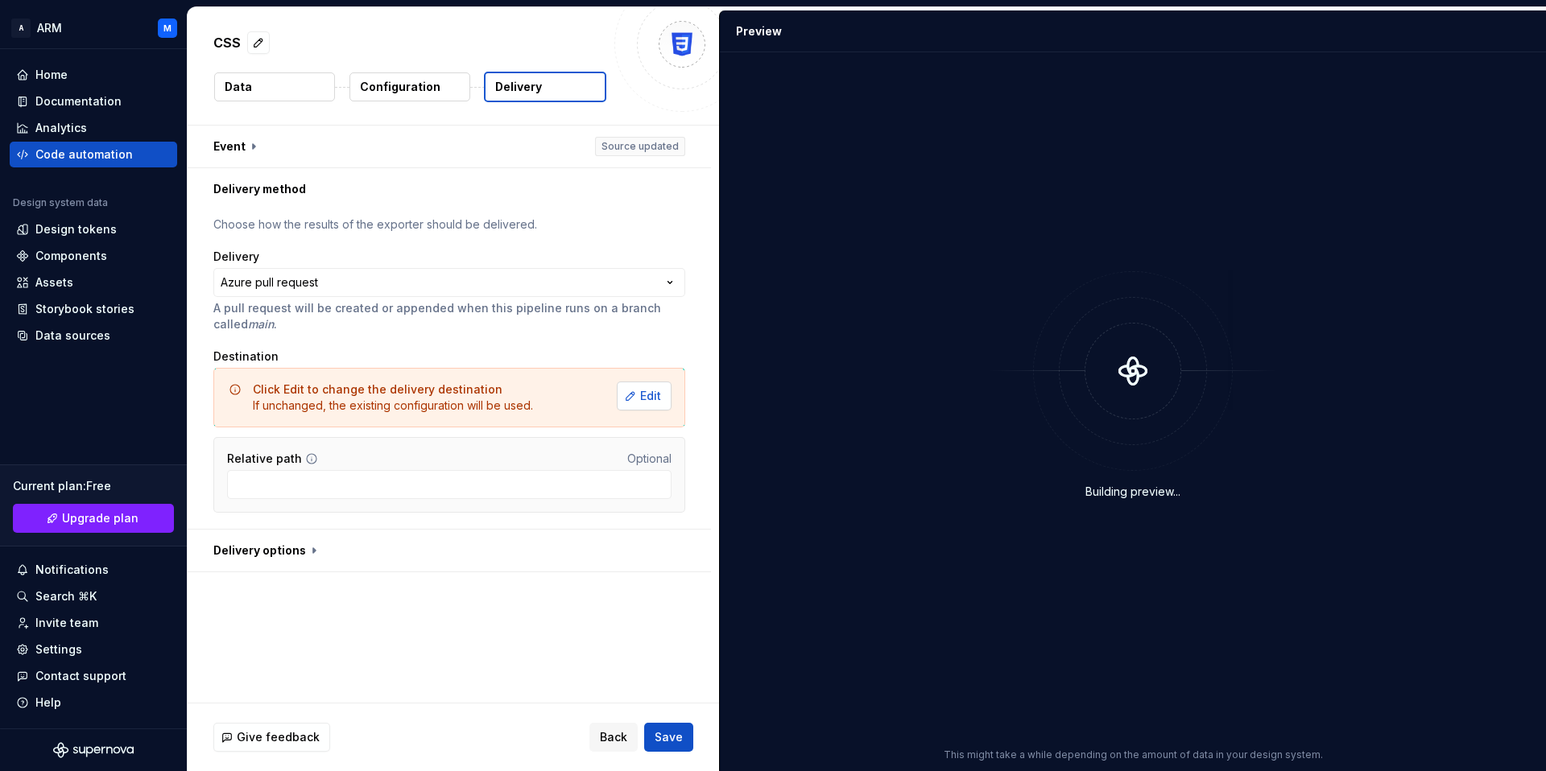
click at [647, 398] on span "Edit" at bounding box center [650, 396] width 21 height 16
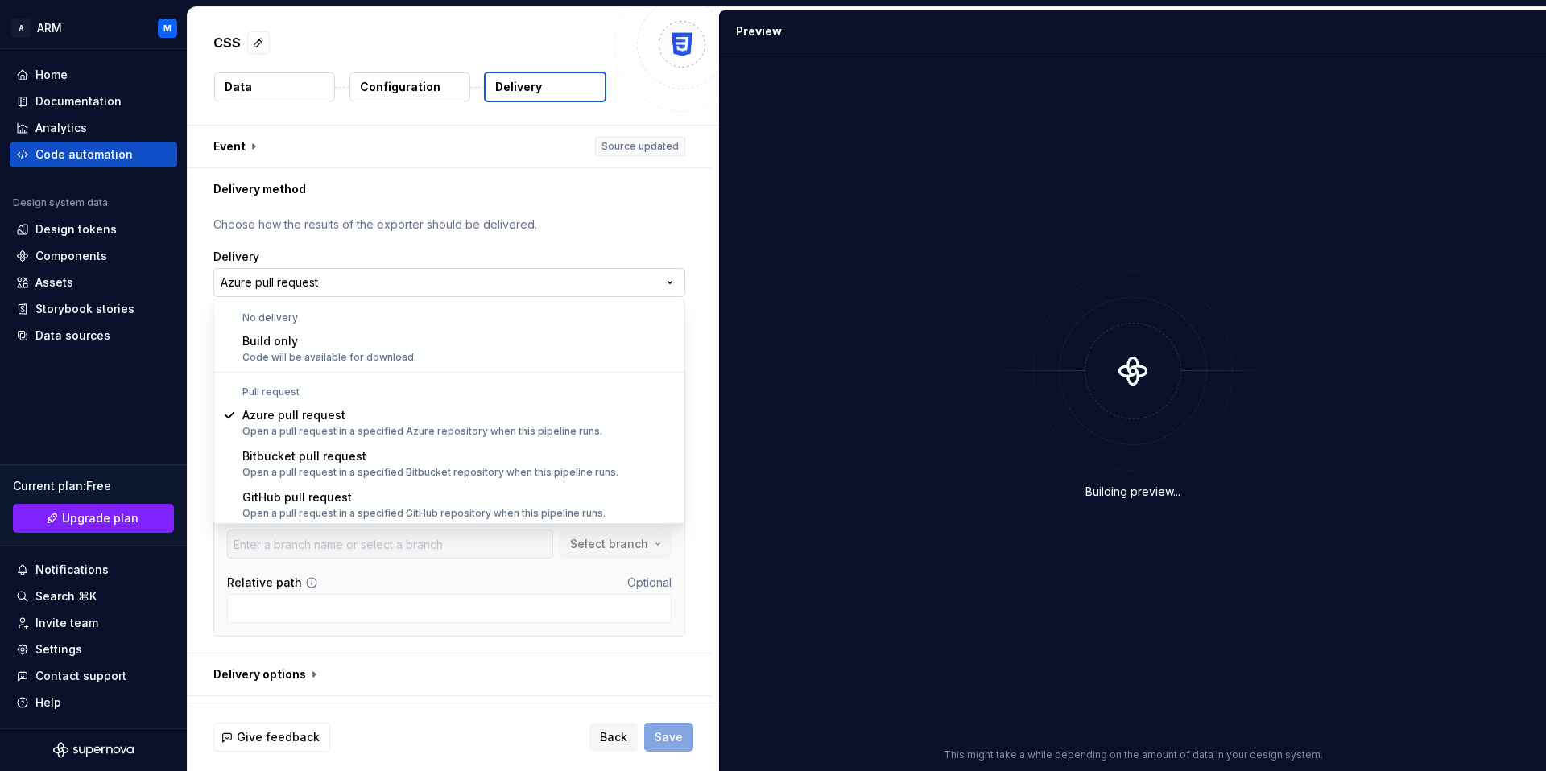
click at [600, 273] on html "**********" at bounding box center [773, 385] width 1546 height 771
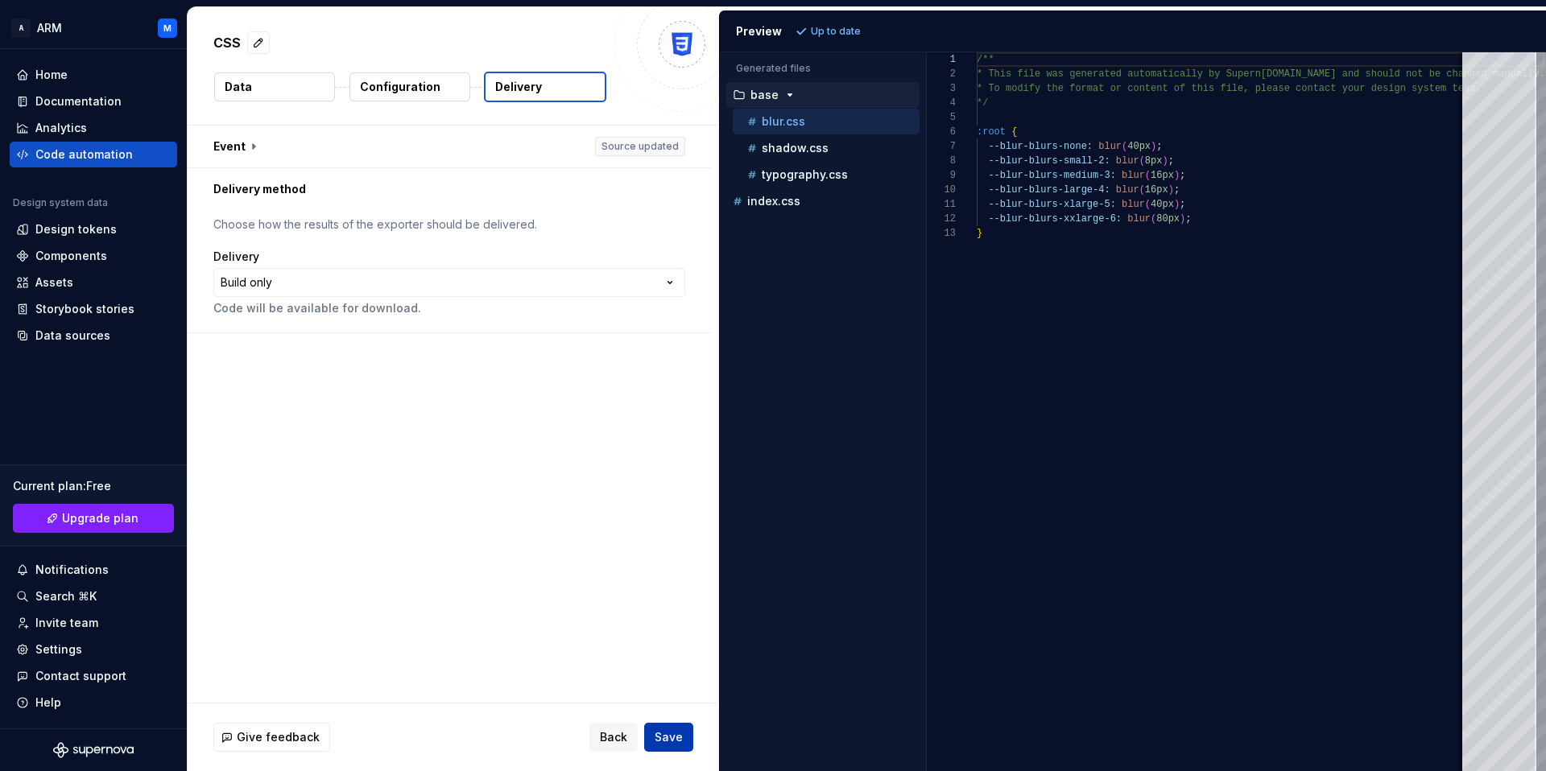
click at [671, 736] on span "Save" at bounding box center [669, 737] width 28 height 16
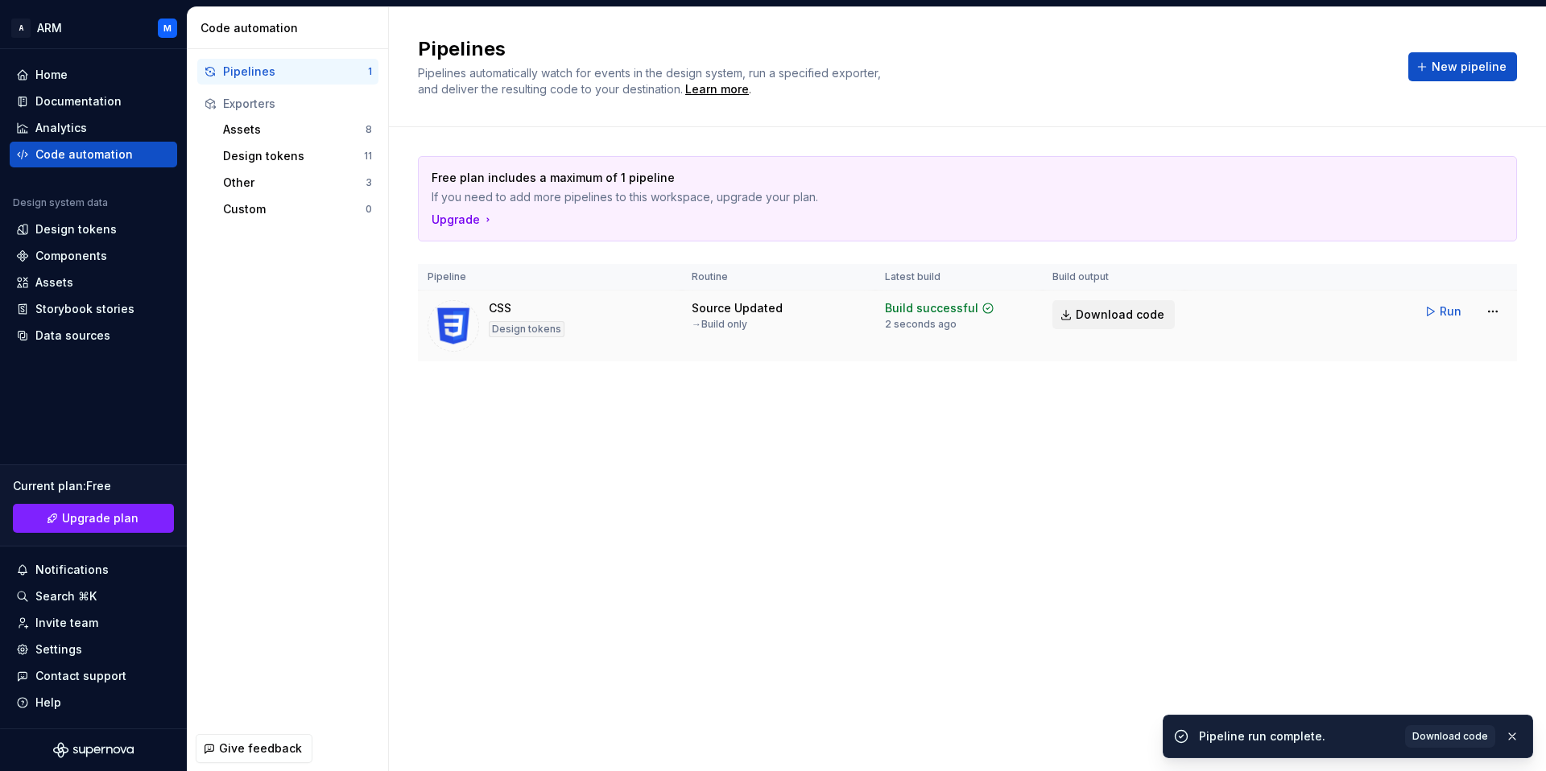
click at [1103, 312] on span "Download code" at bounding box center [1120, 315] width 89 height 16
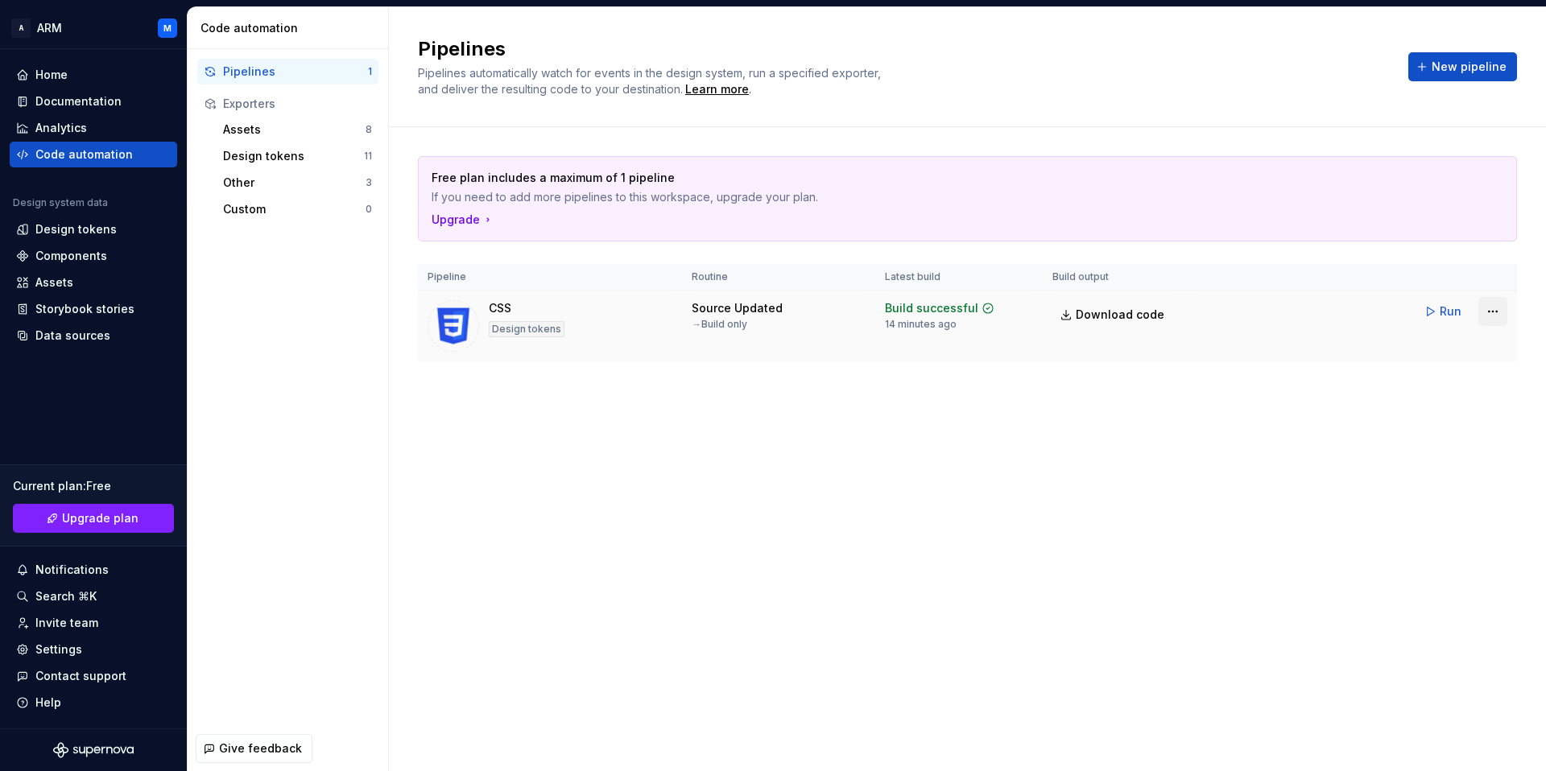
click at [1390, 317] on html "A ARM M Home Documentation Analytics Code automation Design system data Design …" at bounding box center [773, 385] width 1546 height 771
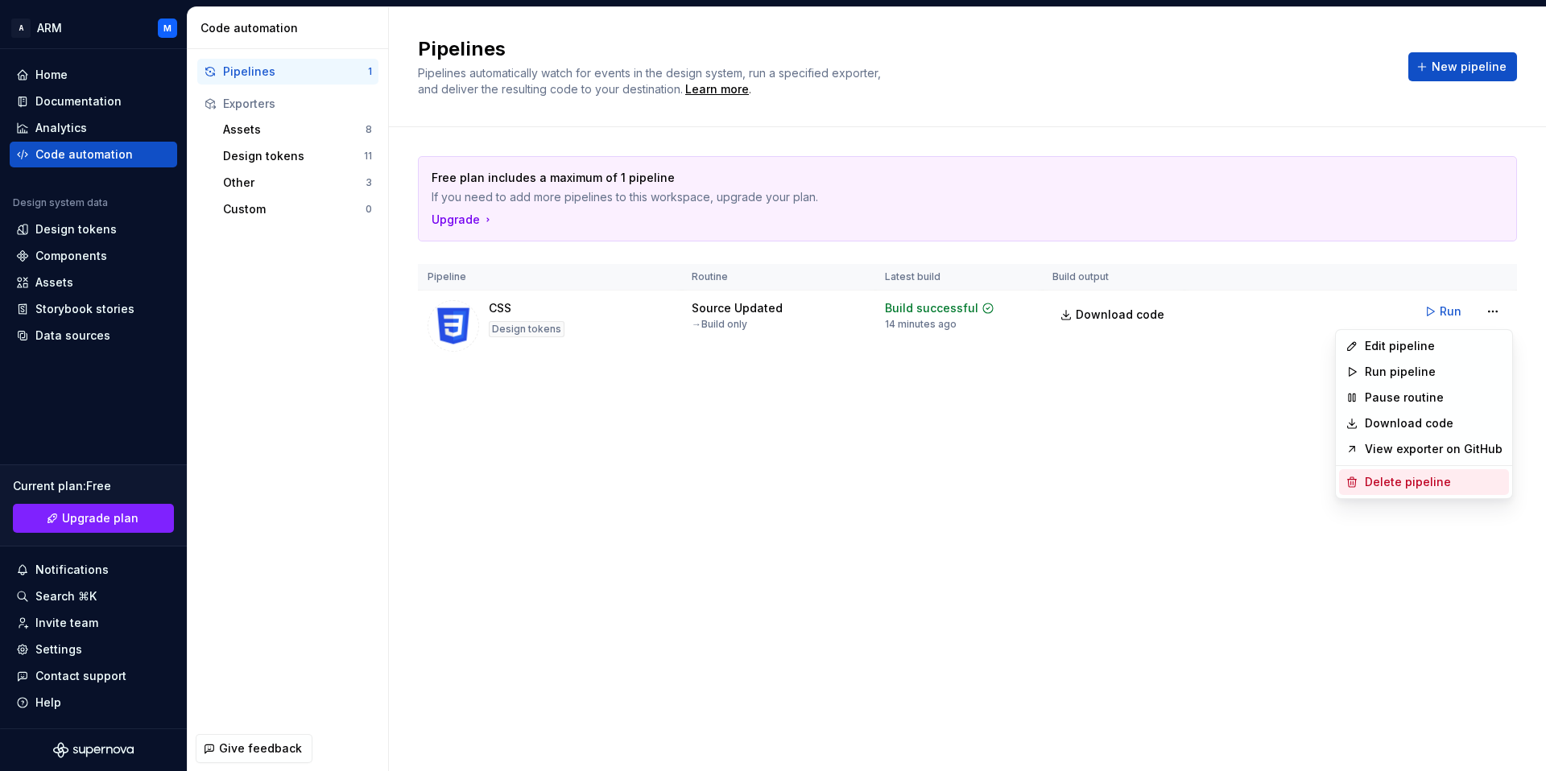
click at [1390, 487] on div "Delete pipeline" at bounding box center [1434, 482] width 138 height 16
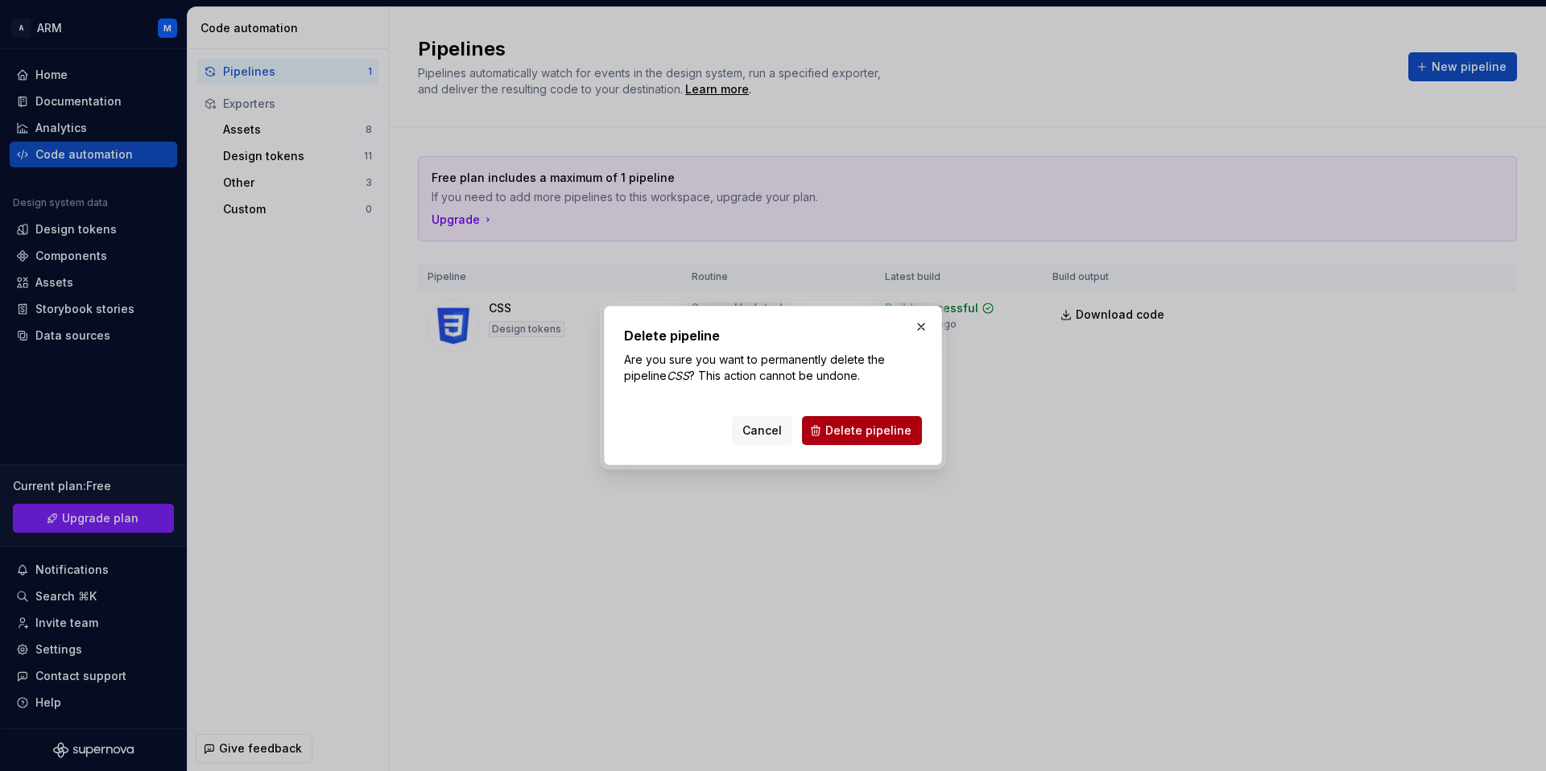
click at [874, 426] on span "Delete pipeline" at bounding box center [868, 431] width 86 height 16
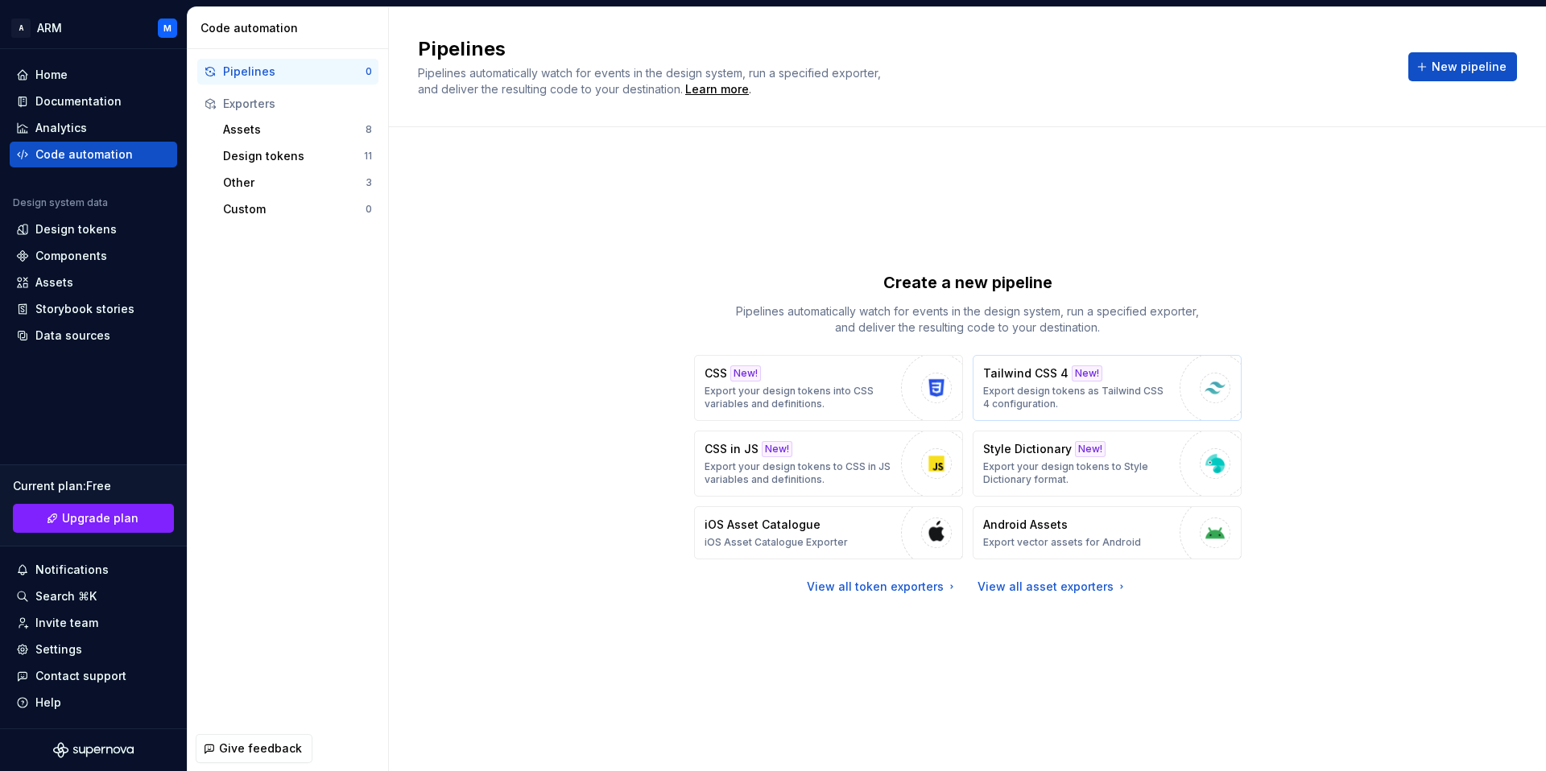
click at [1047, 387] on p "Export design tokens as Tailwind CSS 4 configuration." at bounding box center [1077, 398] width 188 height 26
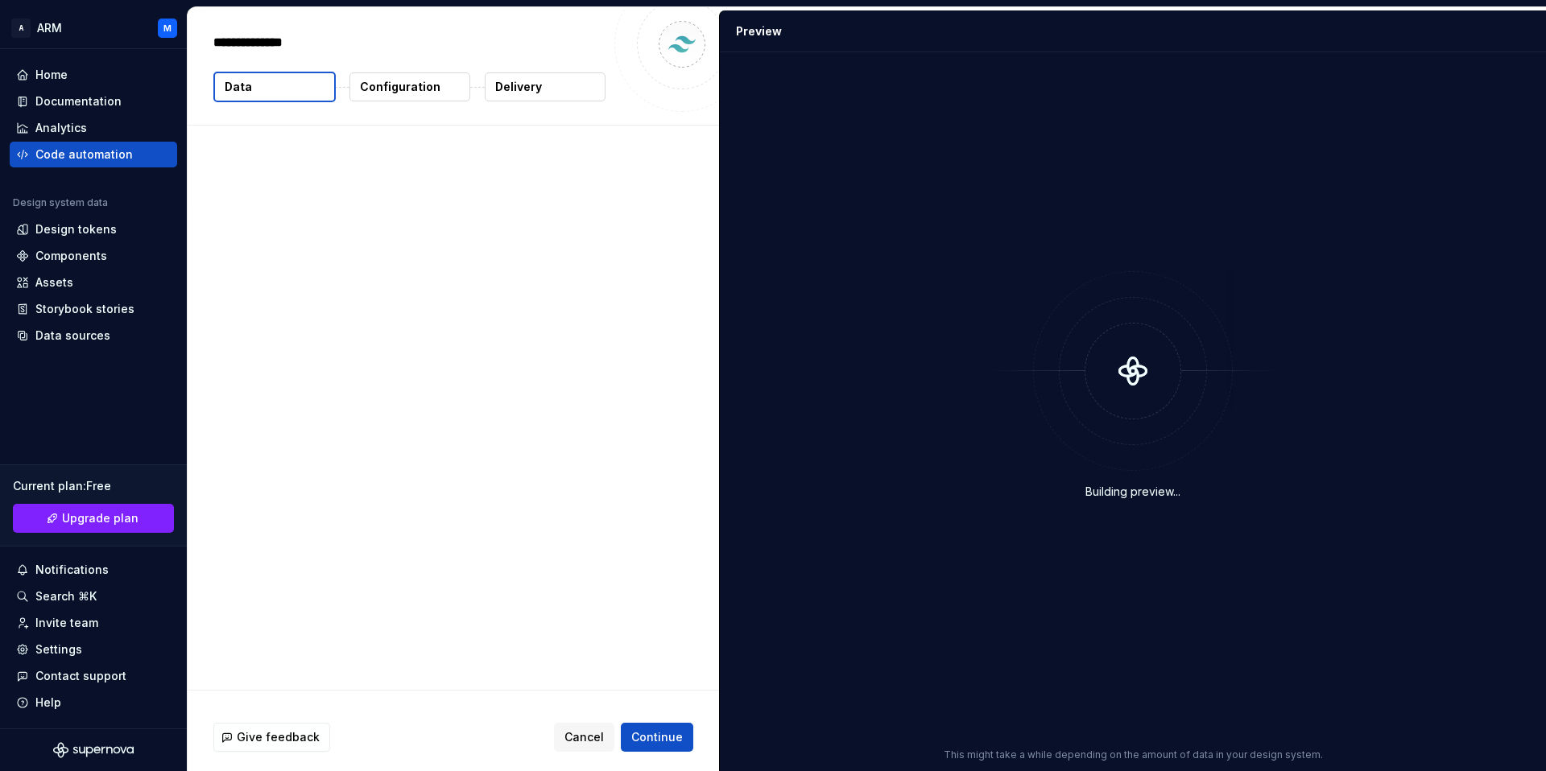
type textarea "*"
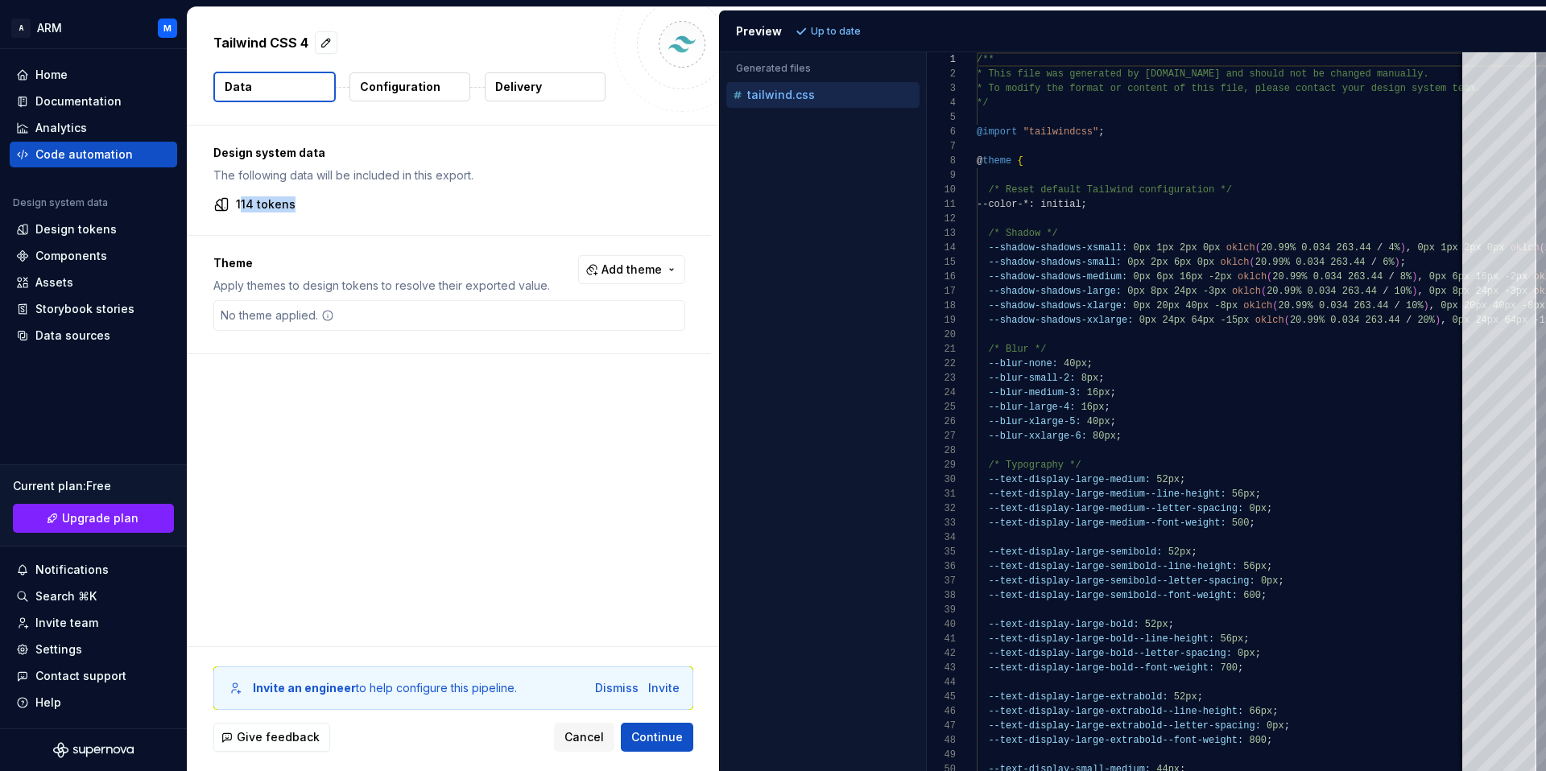
drag, startPoint x: 241, startPoint y: 209, endPoint x: 308, endPoint y: 204, distance: 67.0
click at [308, 204] on div "114 tokens" at bounding box center [449, 204] width 472 height 16
click at [259, 209] on p "114 tokens" at bounding box center [266, 204] width 60 height 16
click at [634, 262] on span "Add theme" at bounding box center [631, 270] width 60 height 16
click at [505, 332] on div "Suggestions" at bounding box center [508, 334] width 13 height 13
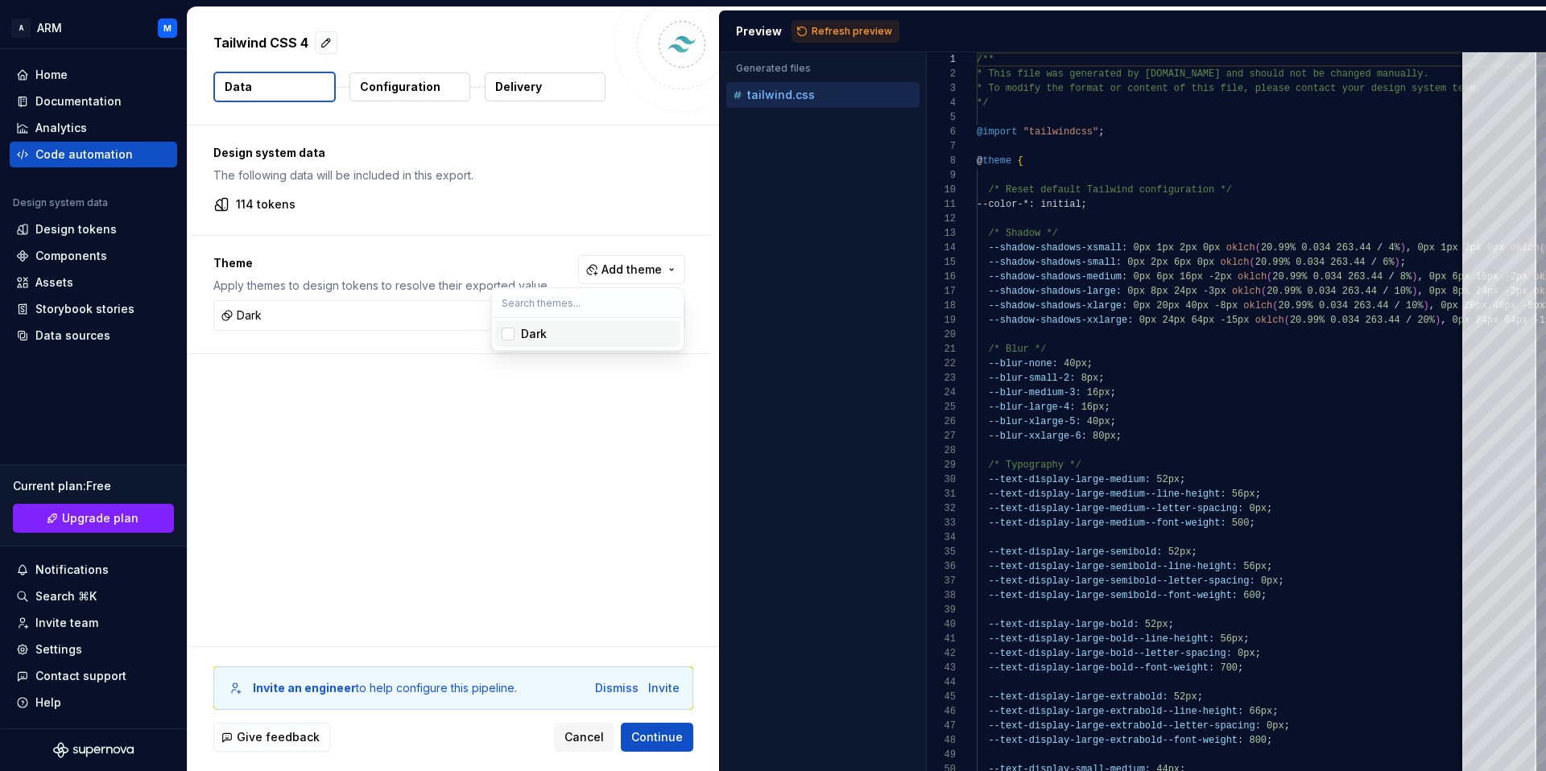
click at [480, 470] on html "A ARM M Home Documentation Analytics Code automation Design system data Design …" at bounding box center [773, 385] width 1546 height 771
click at [650, 742] on span "Continue" at bounding box center [657, 737] width 52 height 16
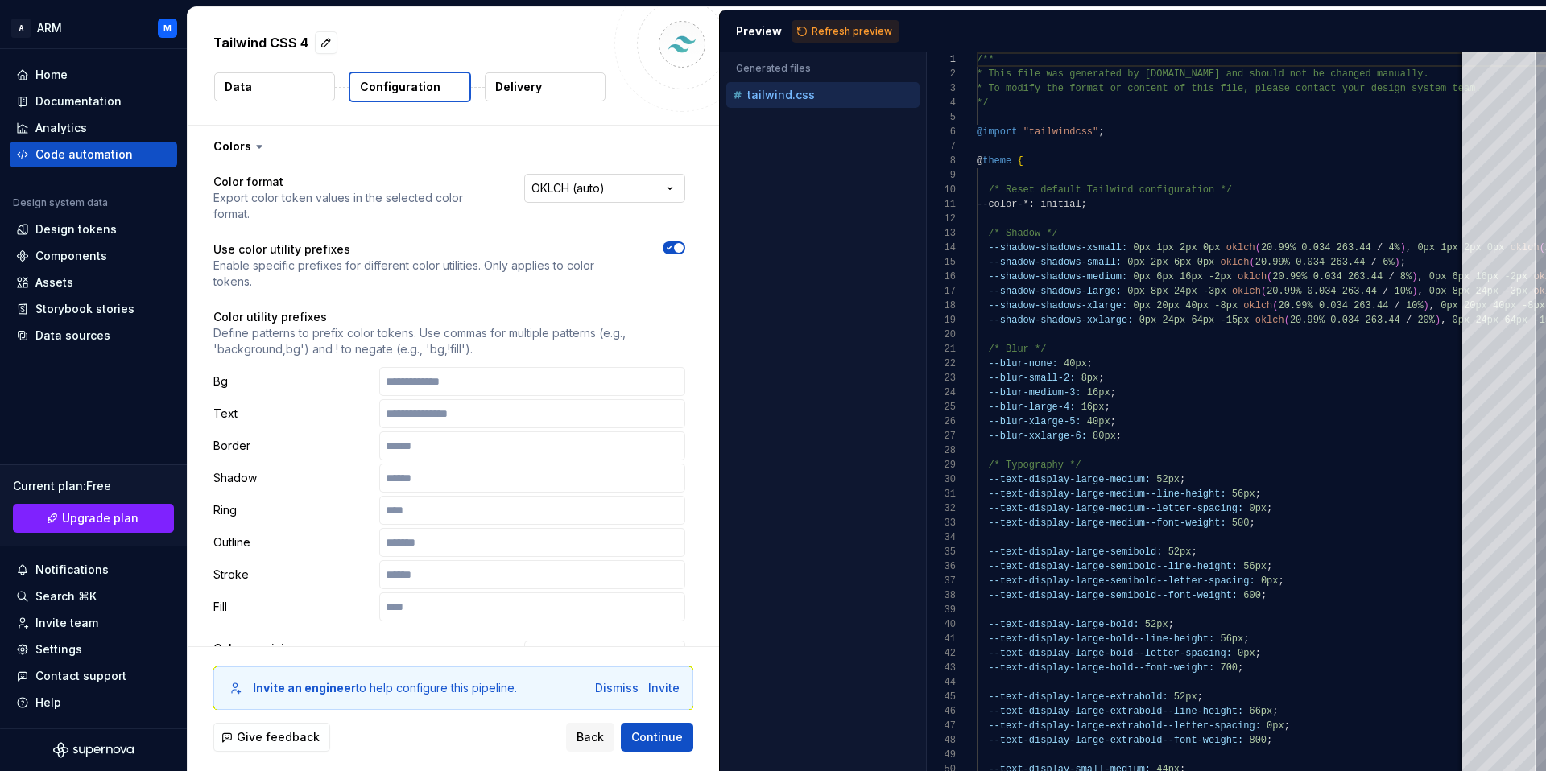
click at [555, 183] on html "**********" at bounding box center [773, 385] width 1546 height 771
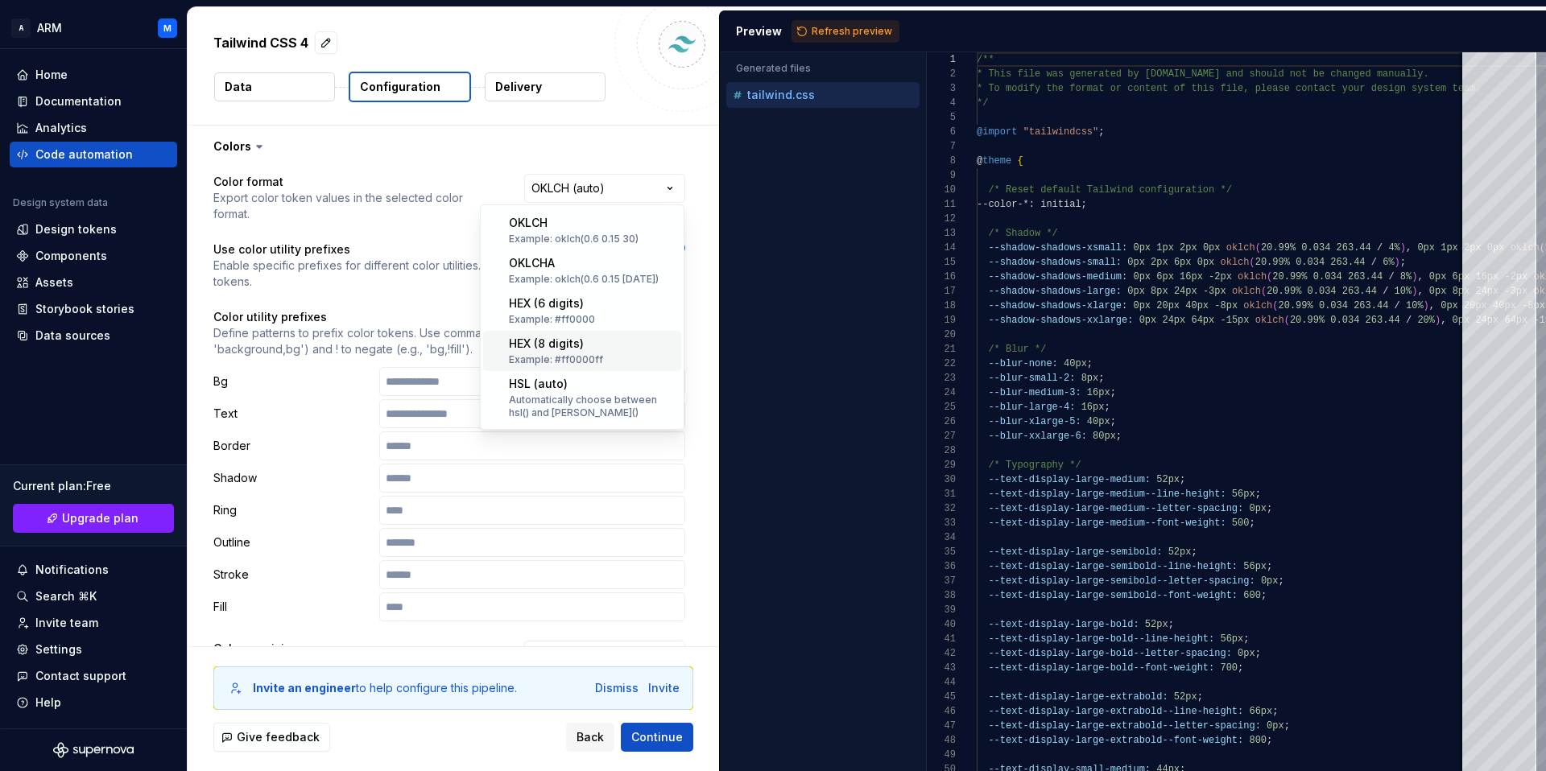
scroll to position [169, 0]
select select "********"
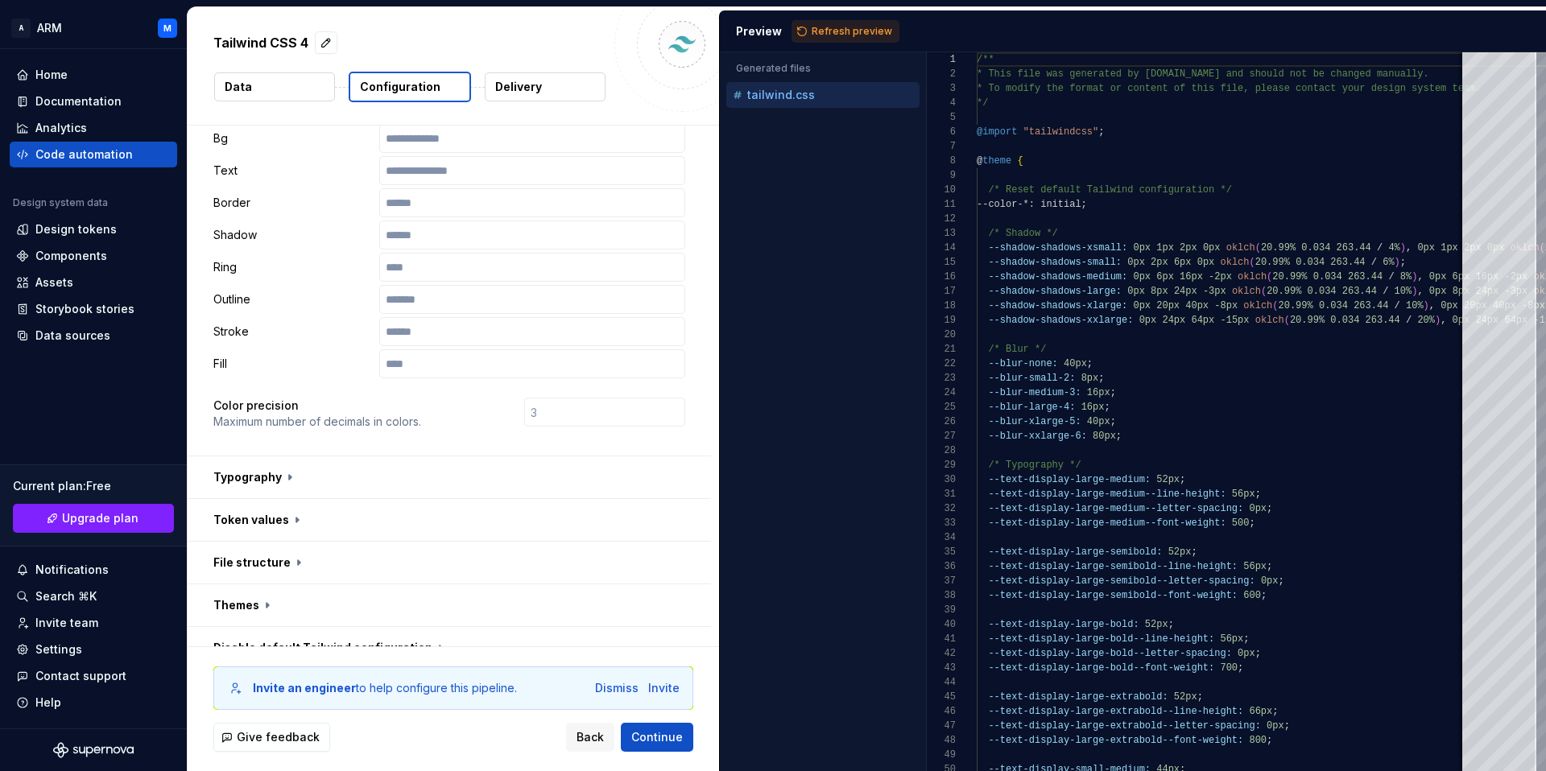
scroll to position [254, 0]
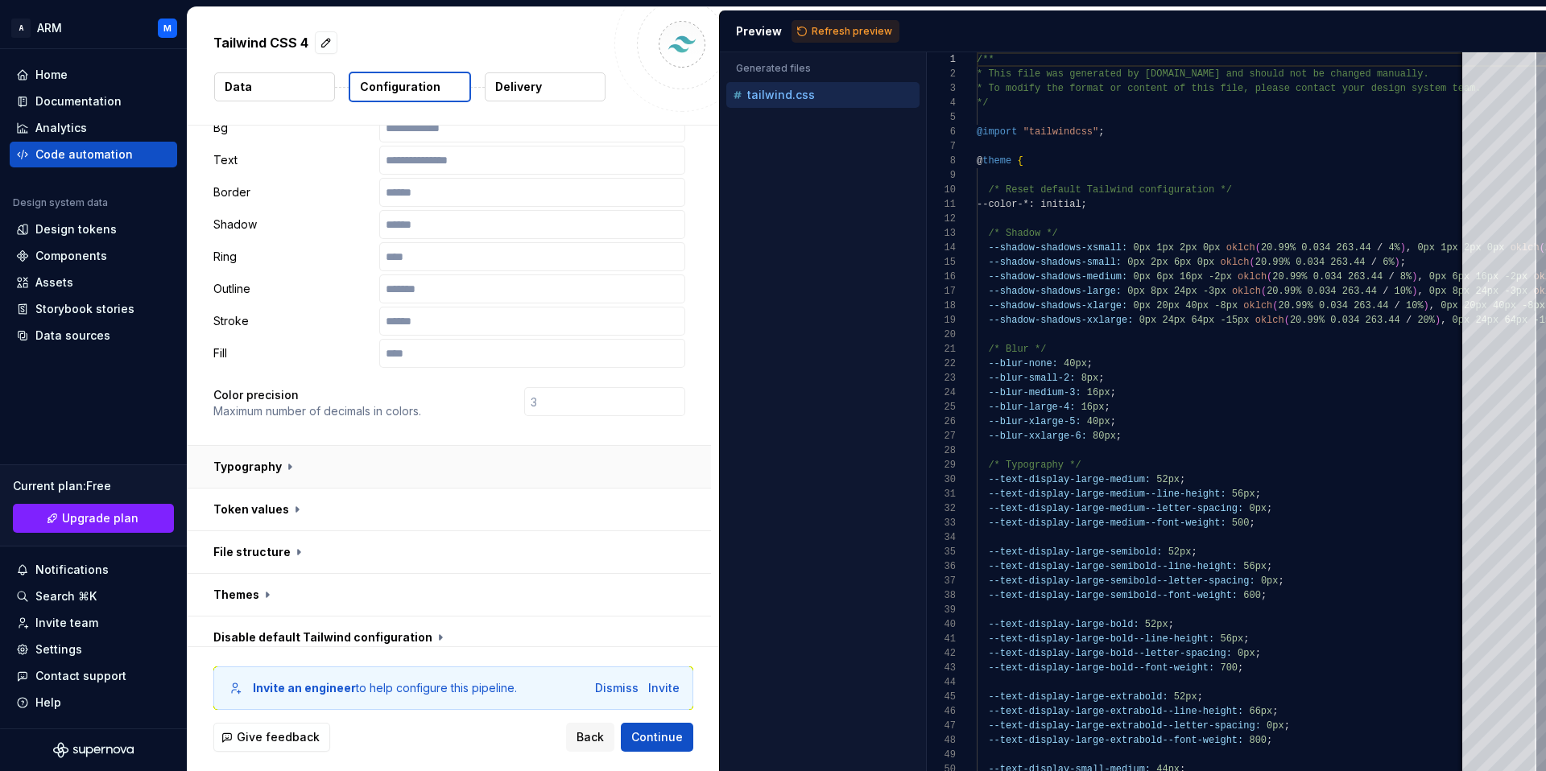
click at [263, 476] on button "button" at bounding box center [449, 467] width 523 height 42
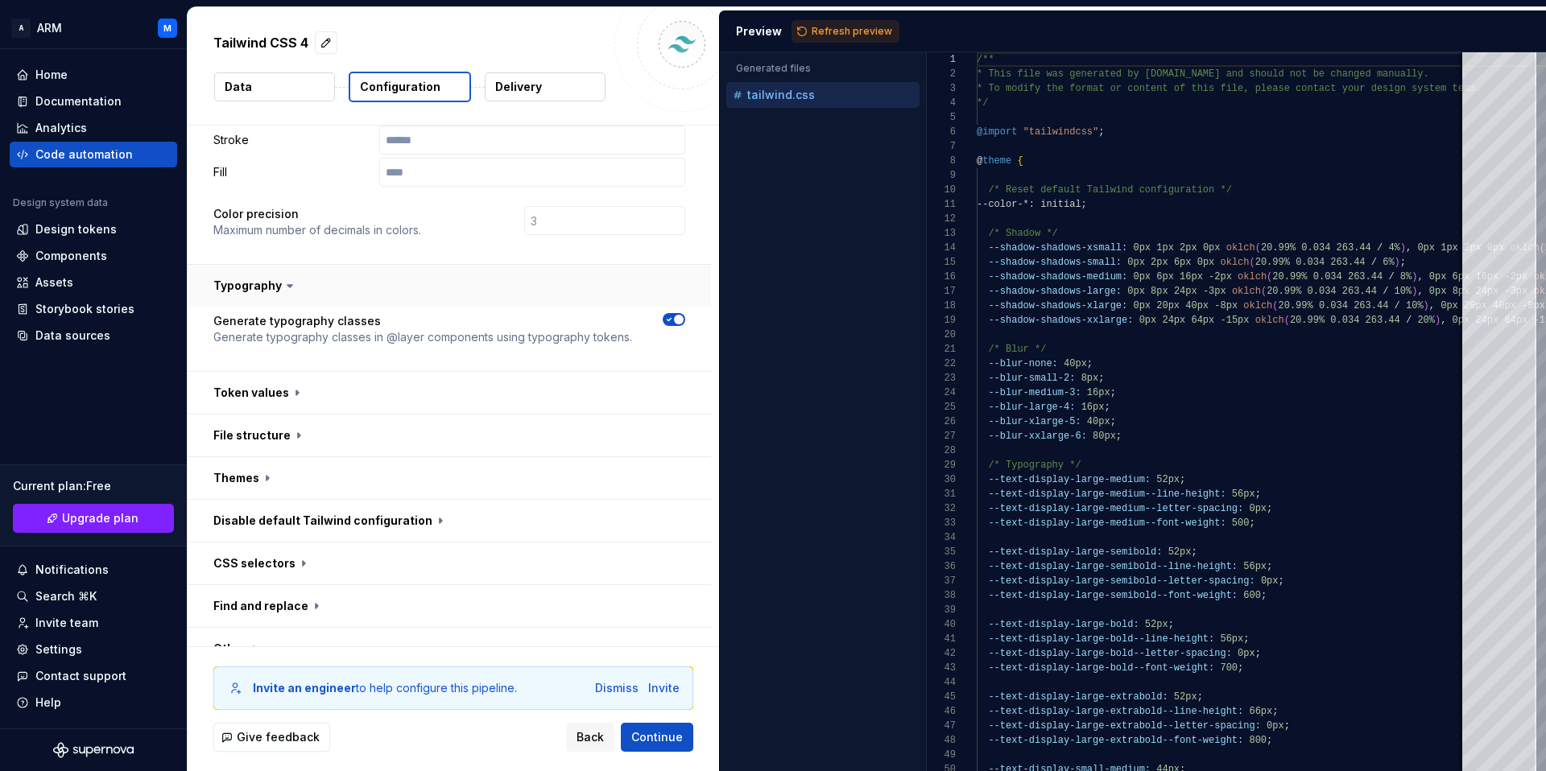
scroll to position [445, 0]
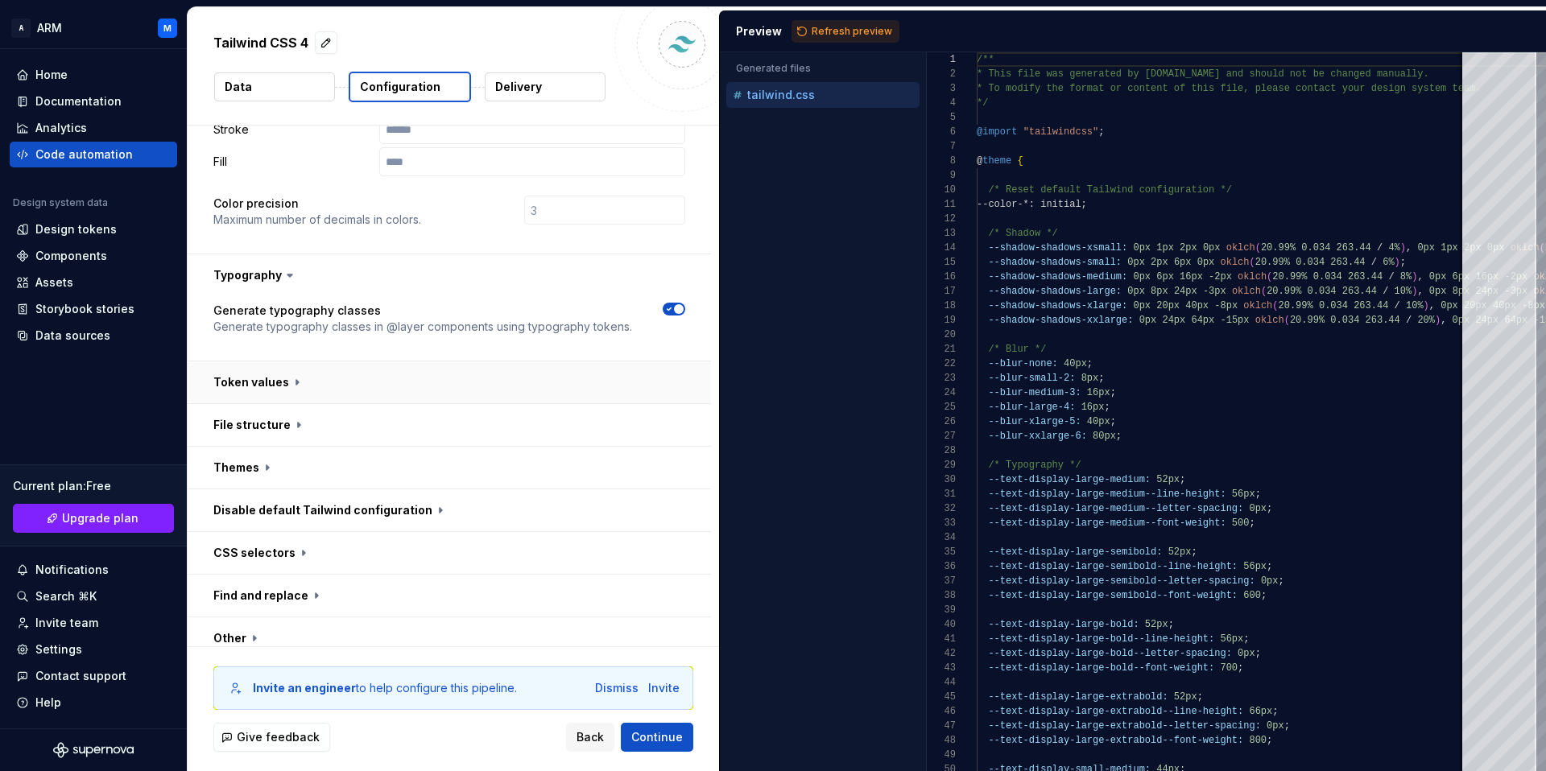
click at [300, 387] on button "button" at bounding box center [449, 382] width 523 height 42
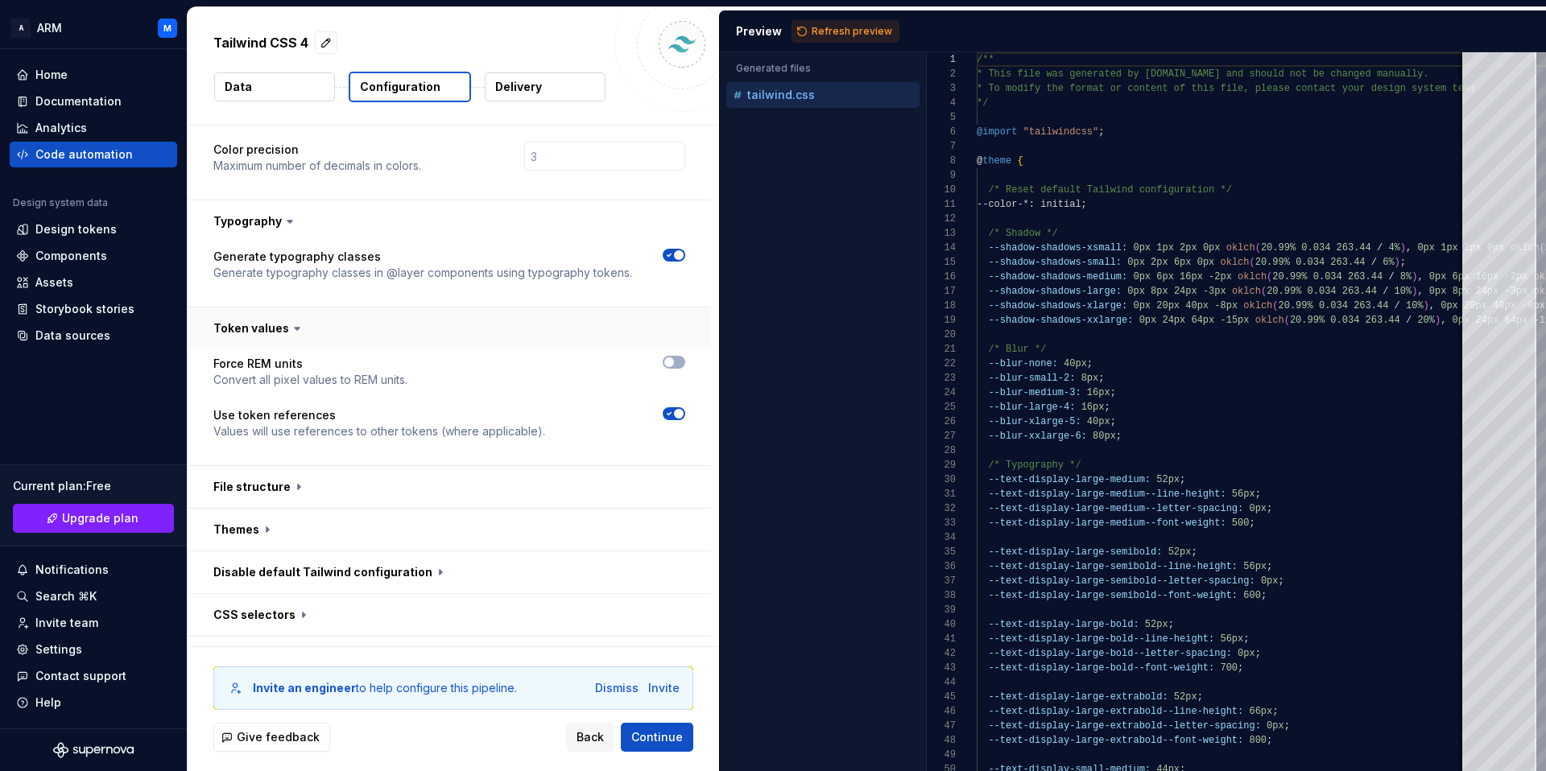
scroll to position [510, 0]
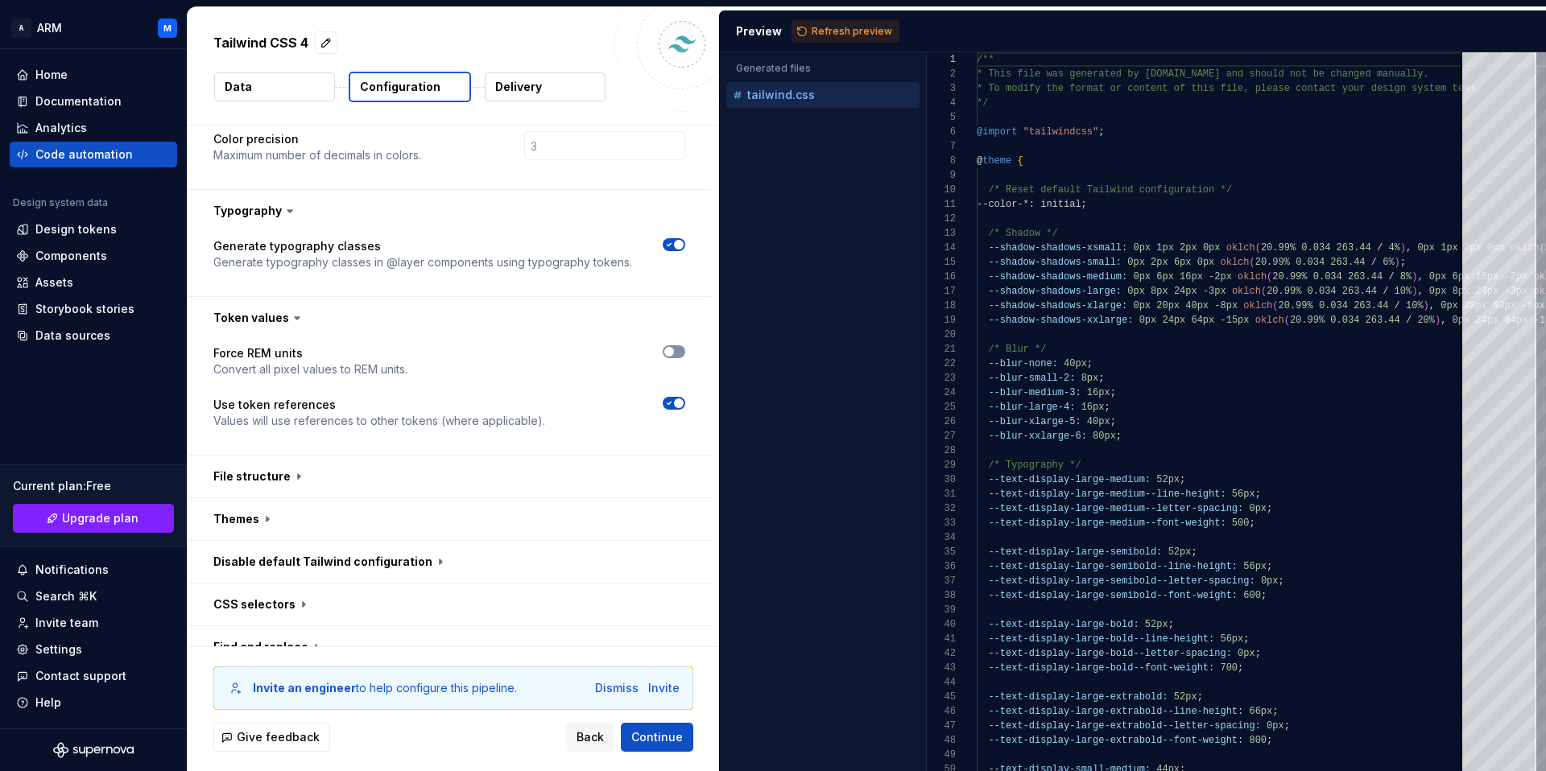
click at [673, 346] on button "button" at bounding box center [674, 351] width 23 height 13
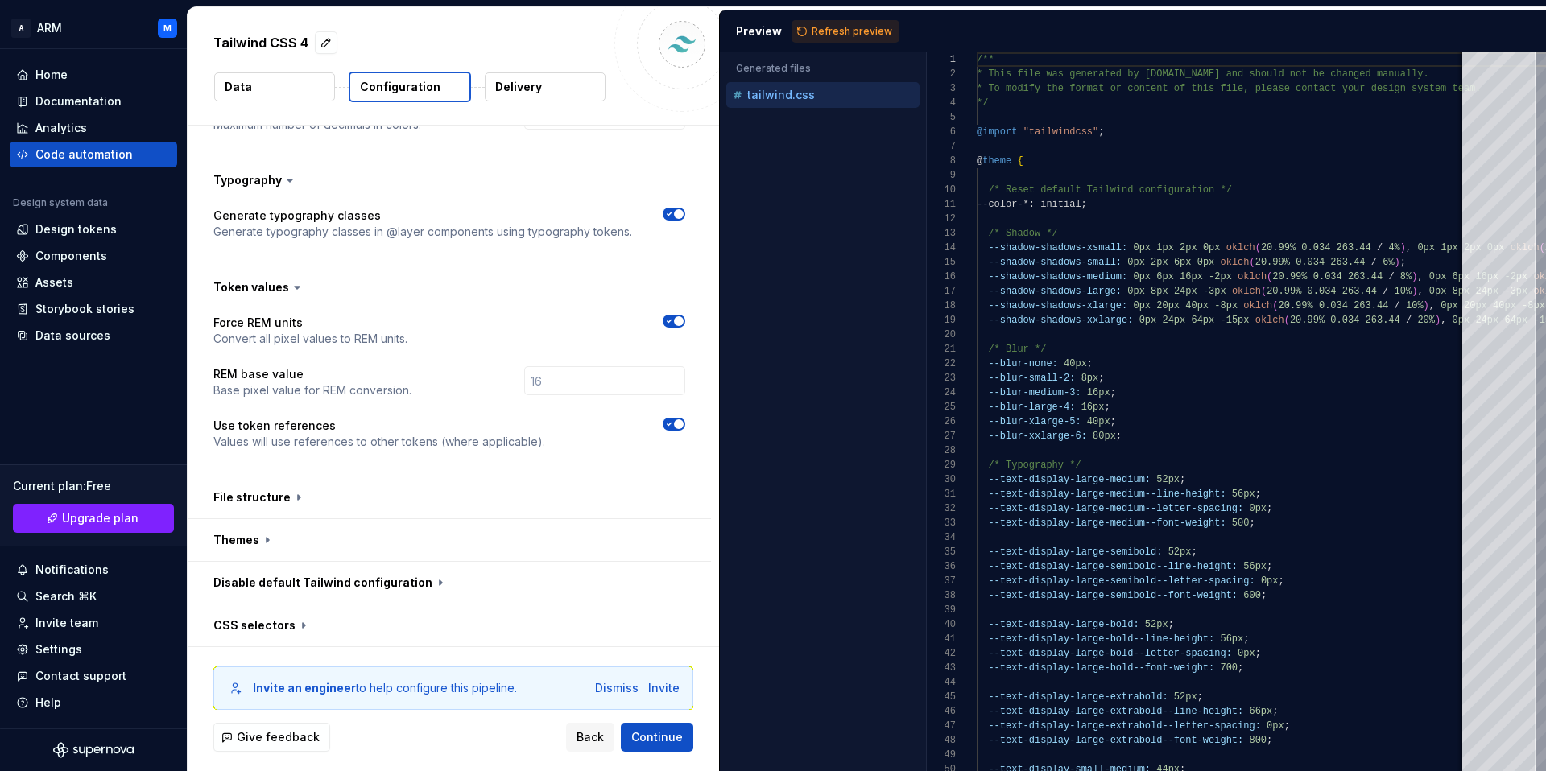
scroll to position [669, 0]
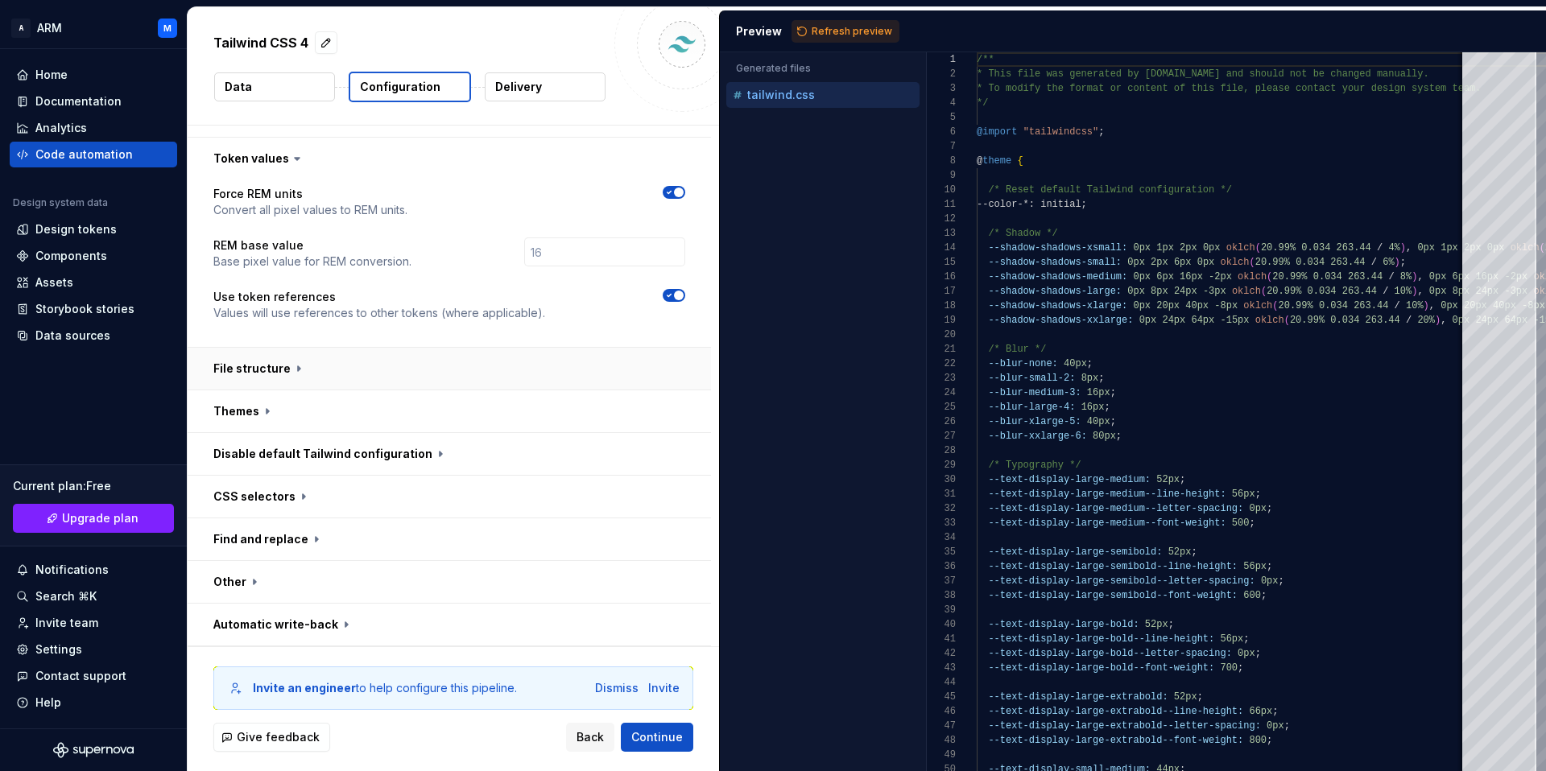
click at [267, 359] on button "button" at bounding box center [449, 369] width 523 height 42
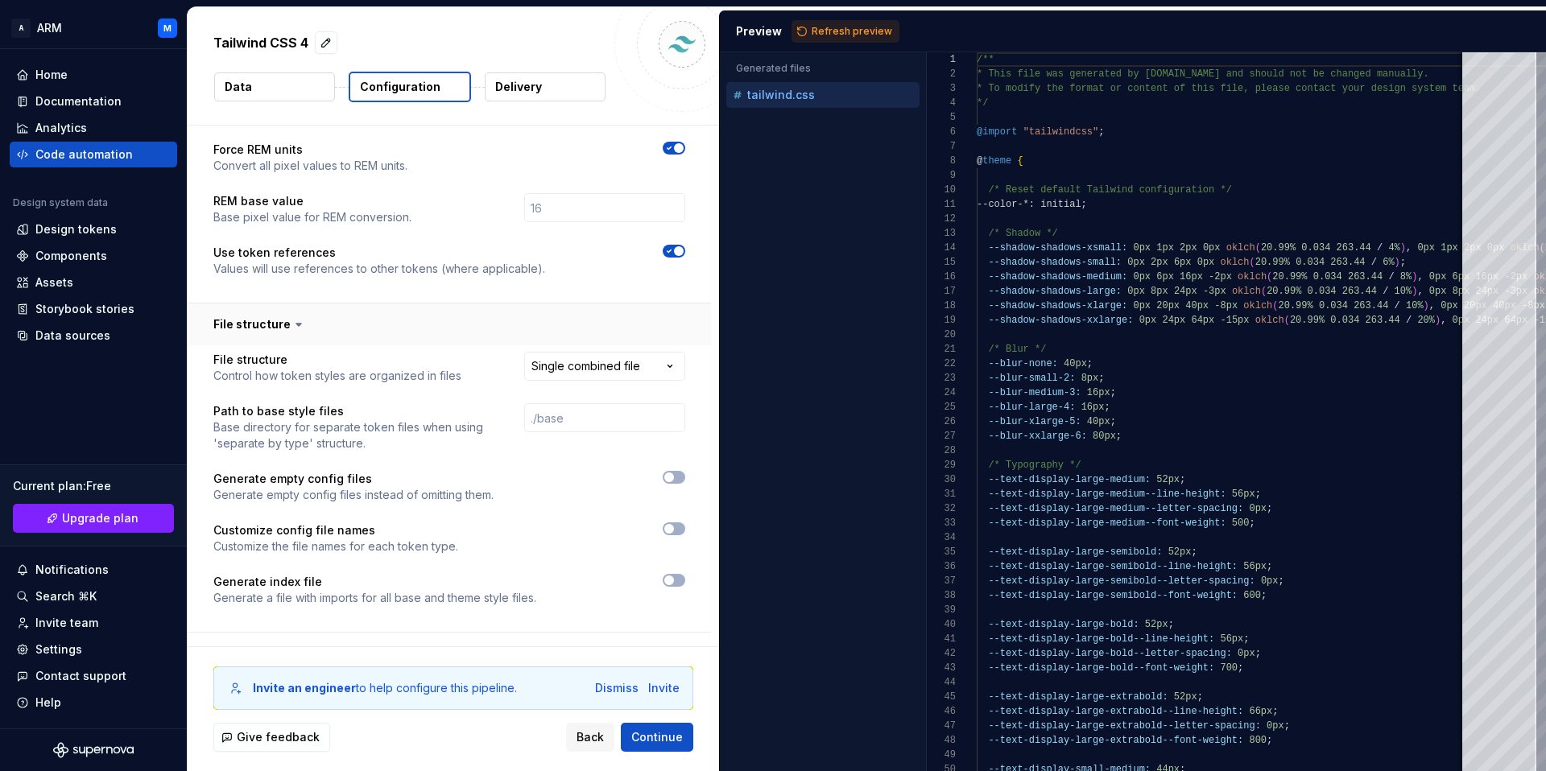
scroll to position [724, 0]
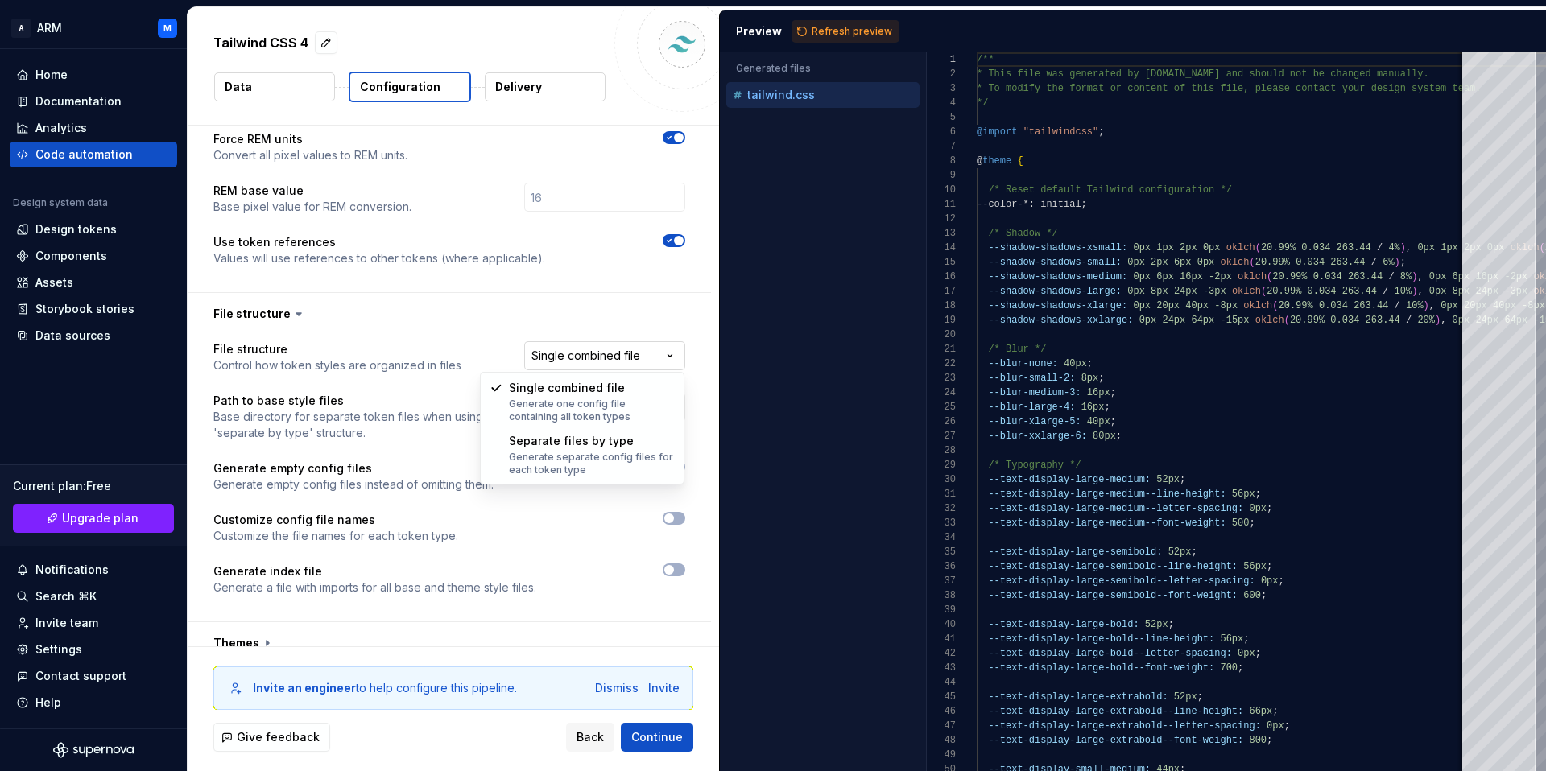
click at [613, 357] on html "**********" at bounding box center [773, 385] width 1546 height 771
click at [477, 312] on html "**********" at bounding box center [773, 385] width 1546 height 771
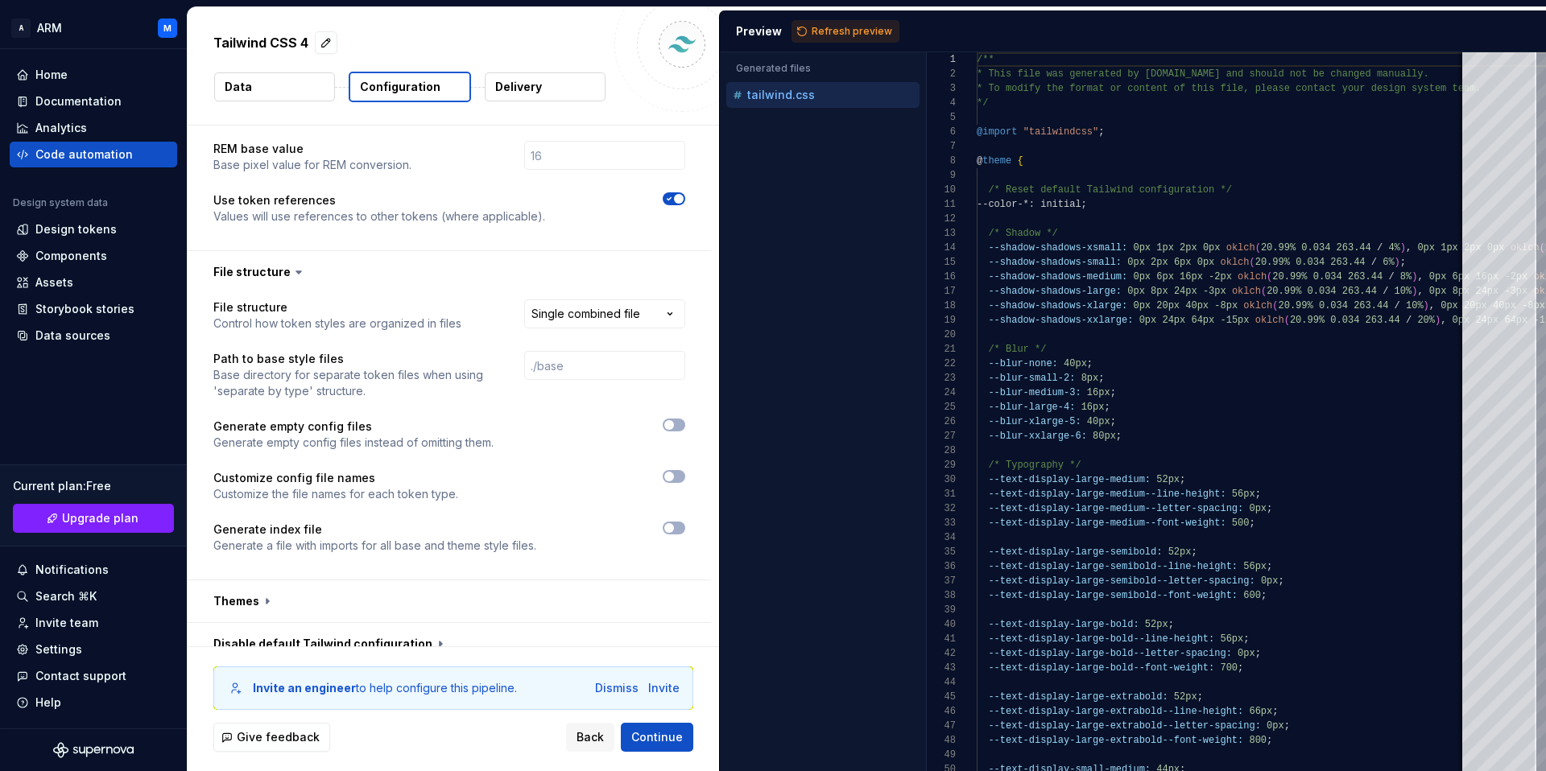
scroll to position [797, 0]
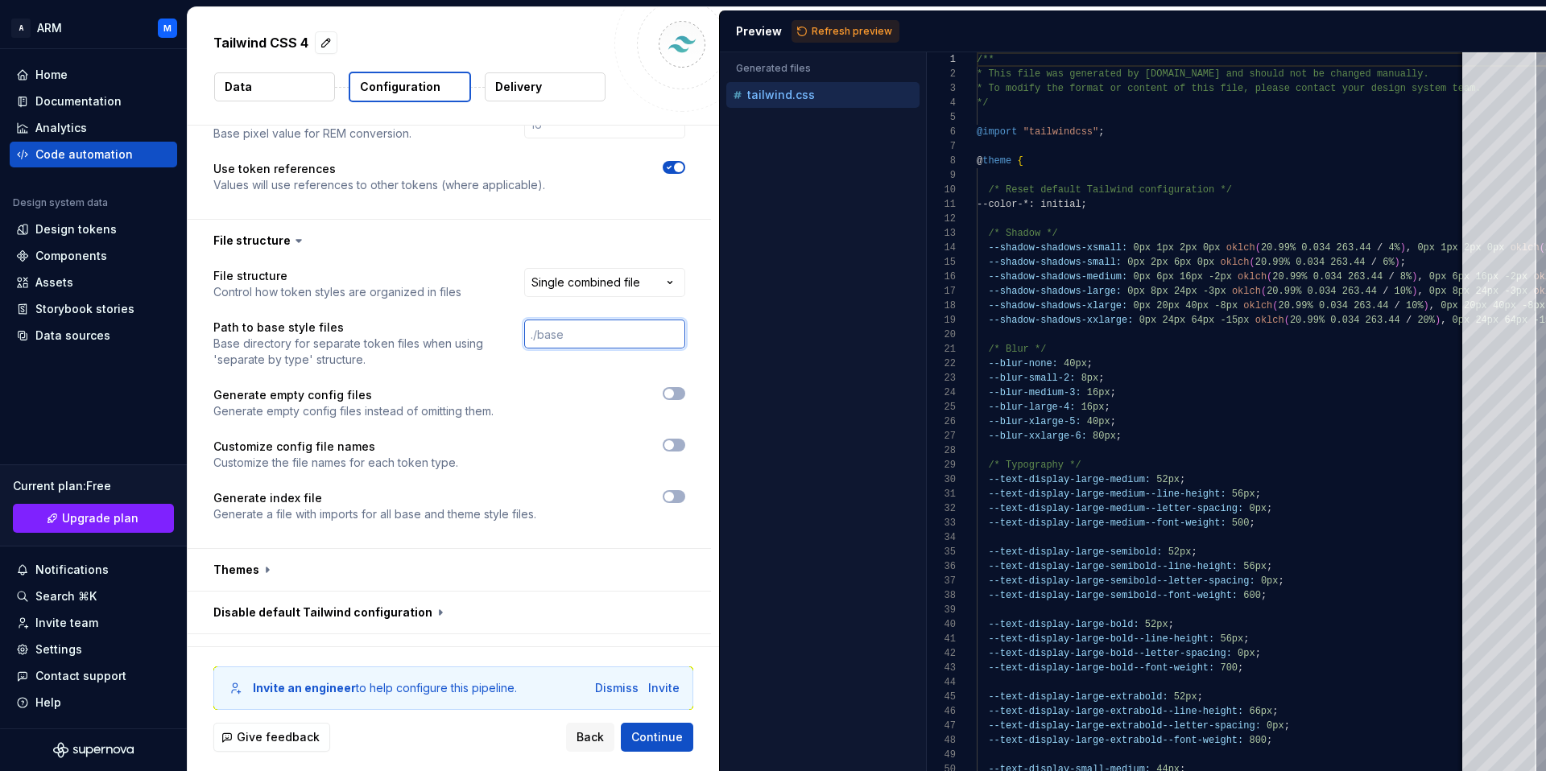
click at [593, 337] on input "text" at bounding box center [604, 334] width 161 height 29
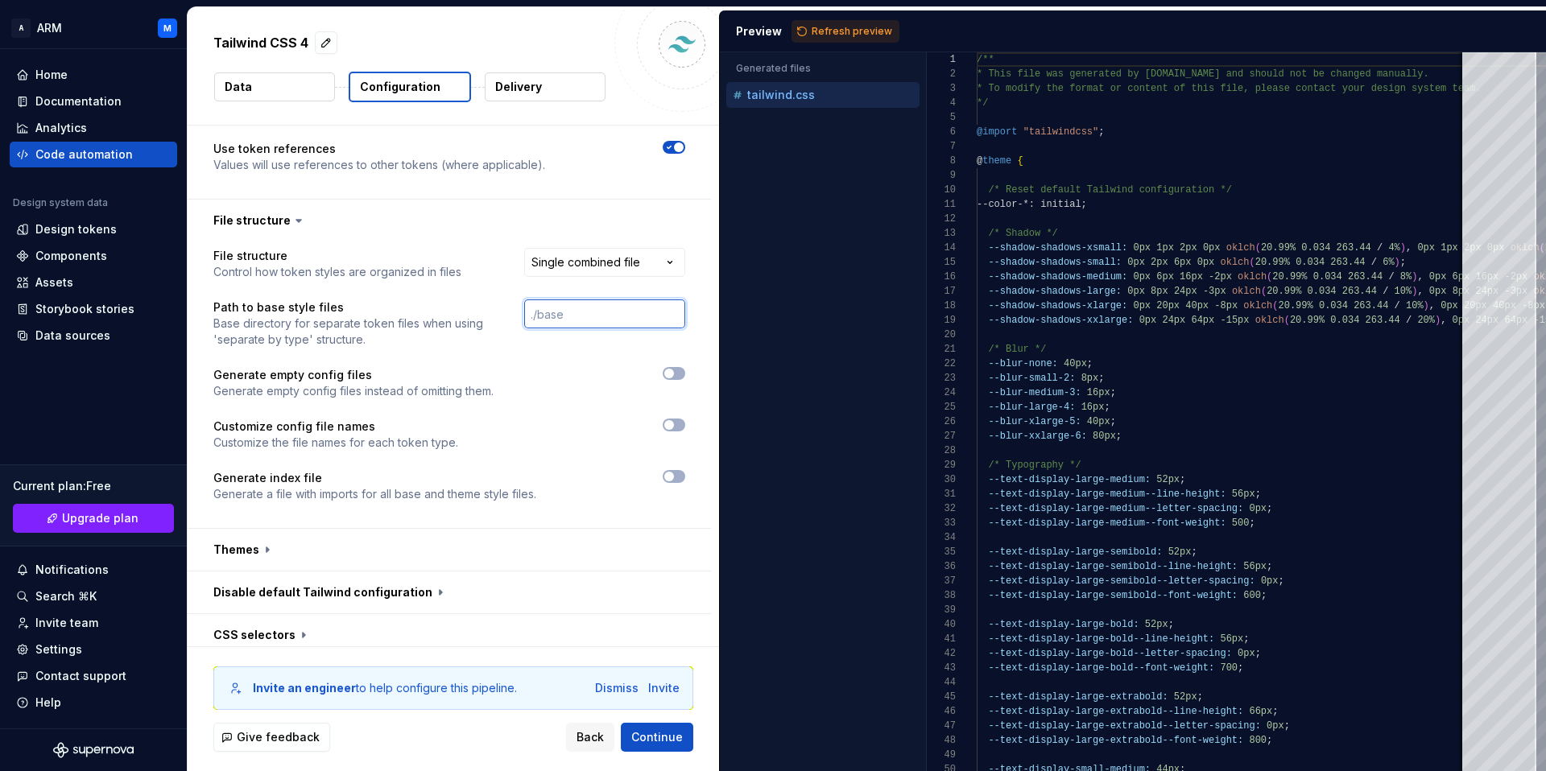
scroll to position [828, 0]
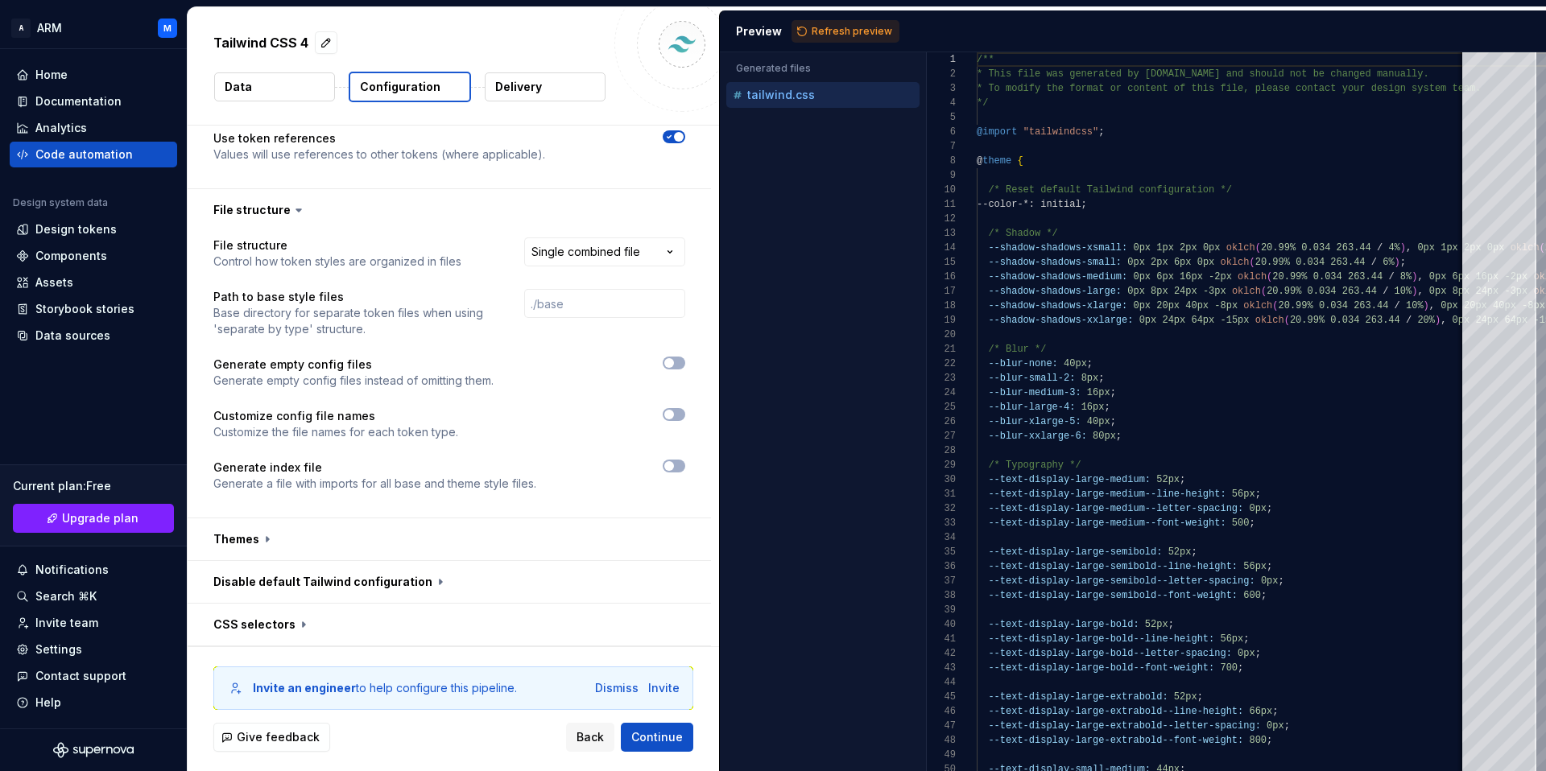
click at [679, 375] on div at bounding box center [603, 373] width 163 height 32
click at [677, 364] on button "button" at bounding box center [674, 363] width 23 height 13
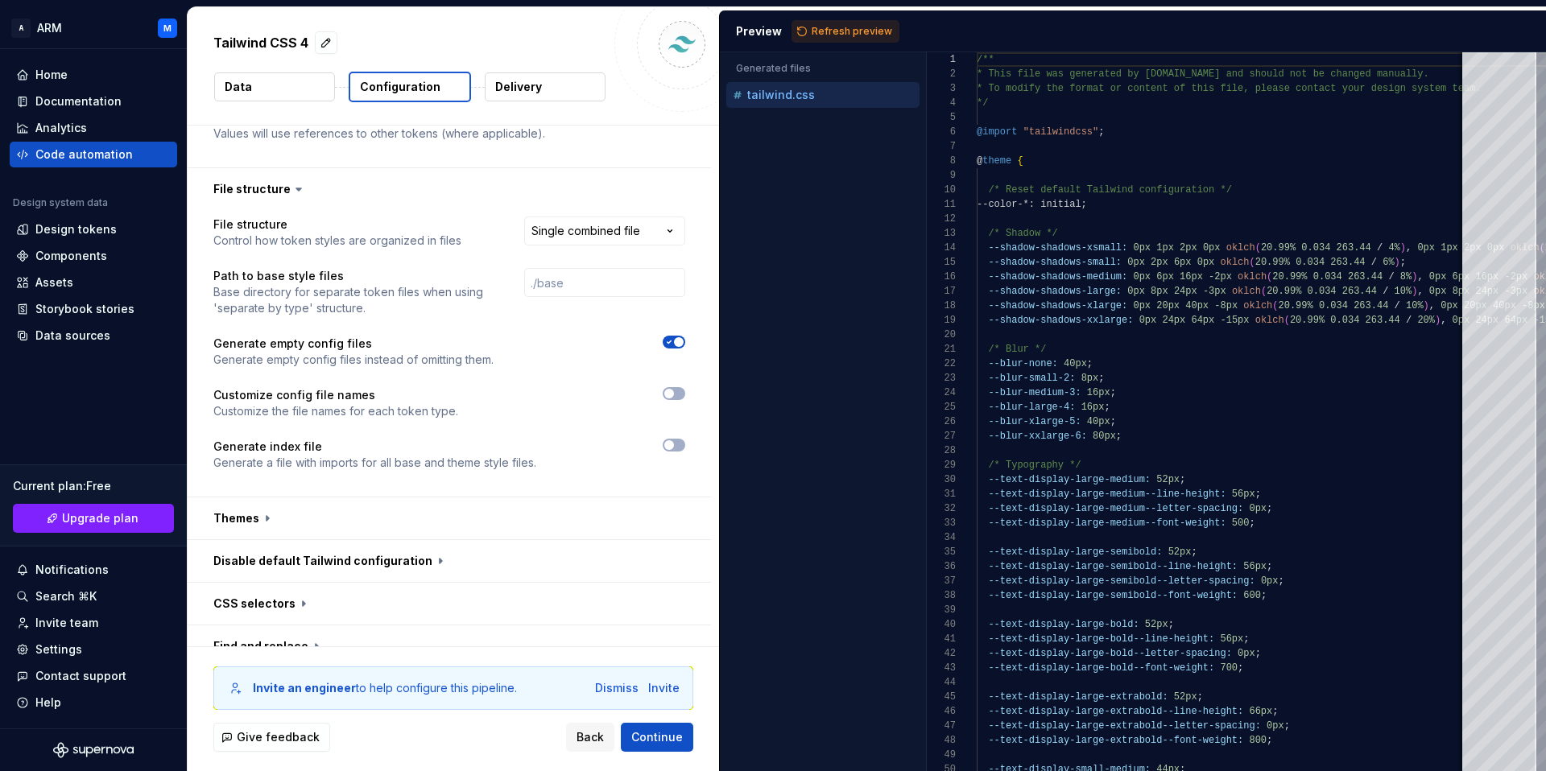
scroll to position [859, 0]
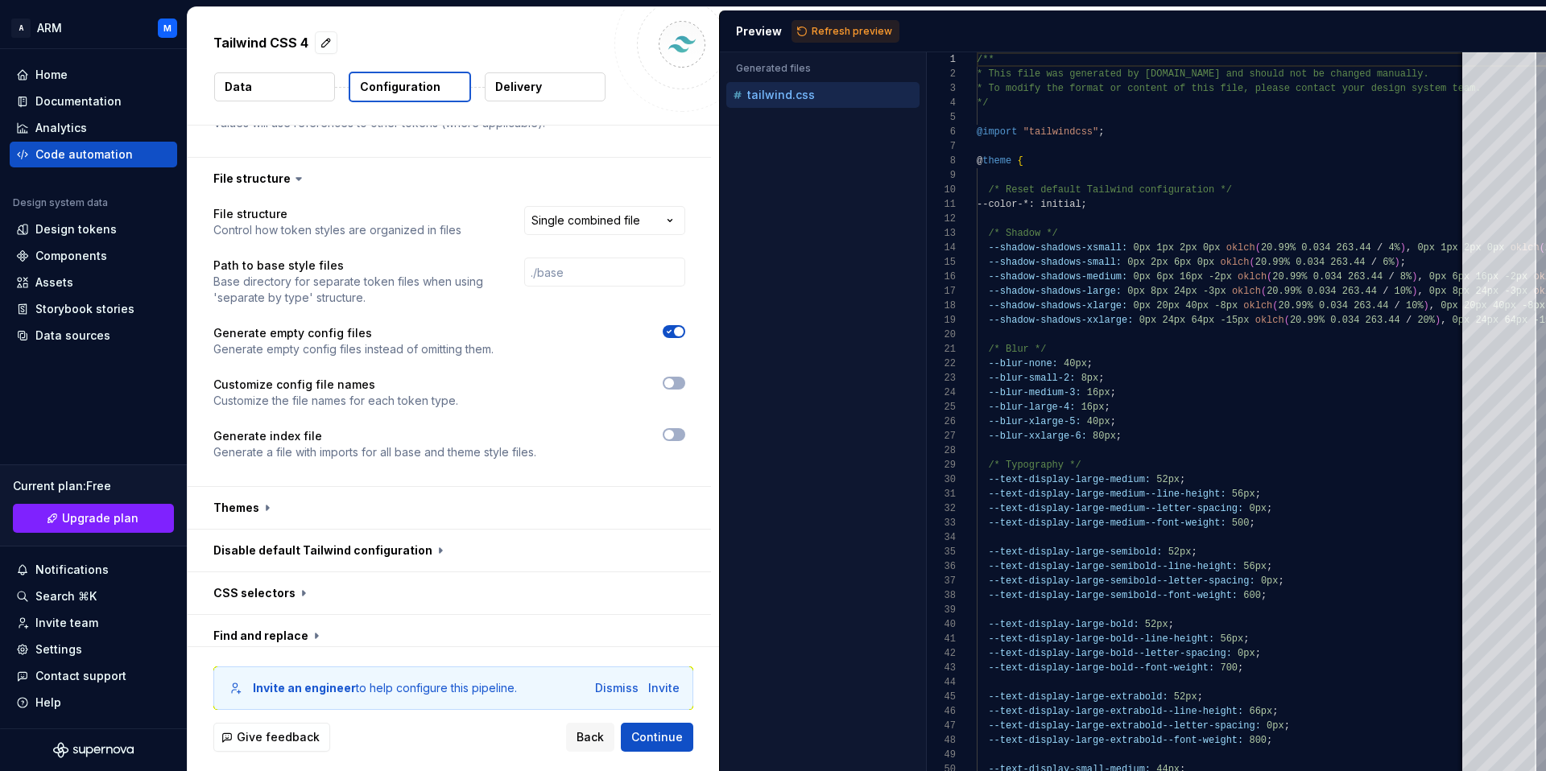
click at [667, 331] on icon "button" at bounding box center [669, 332] width 13 height 10
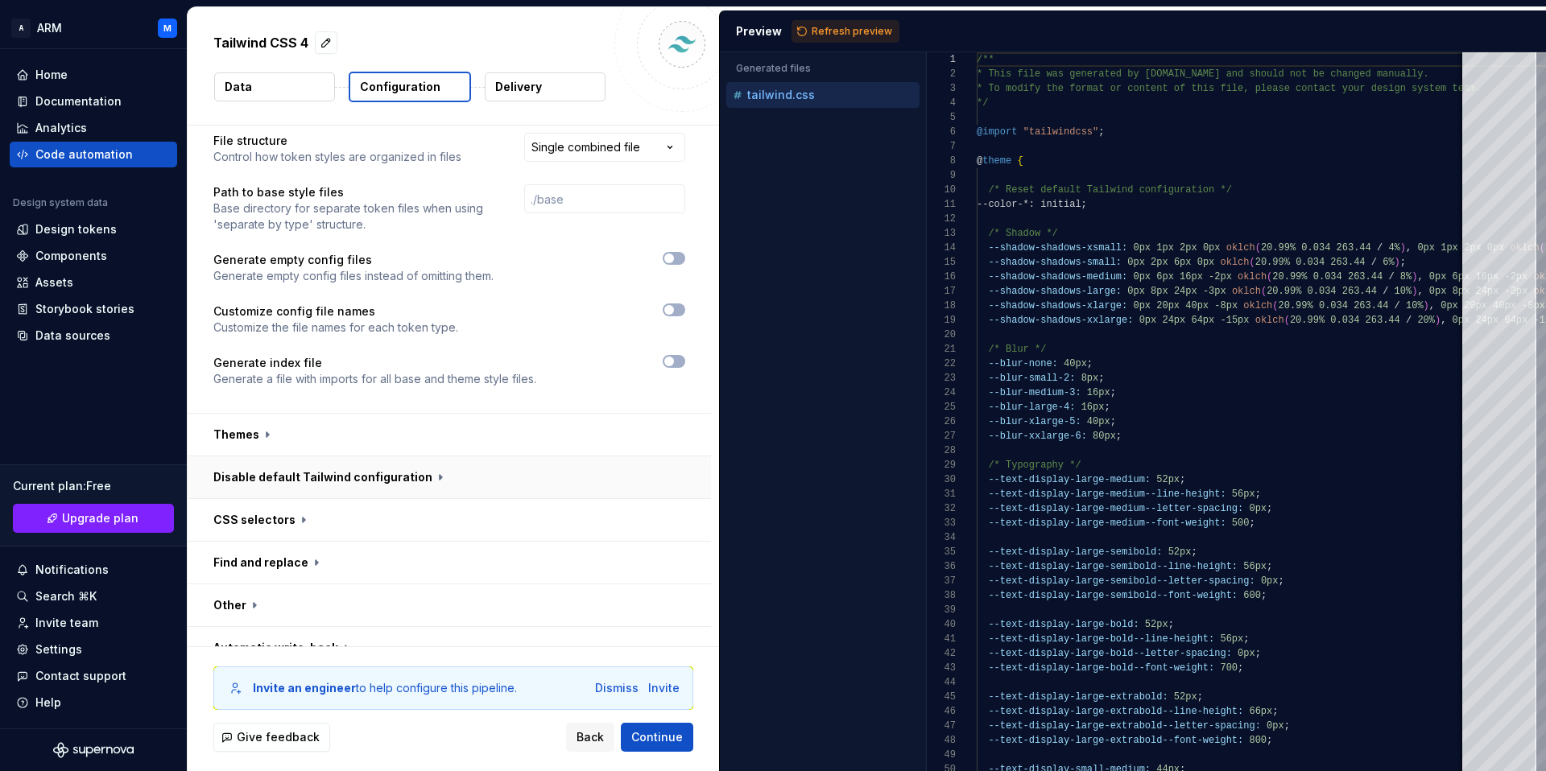
scroll to position [956, 0]
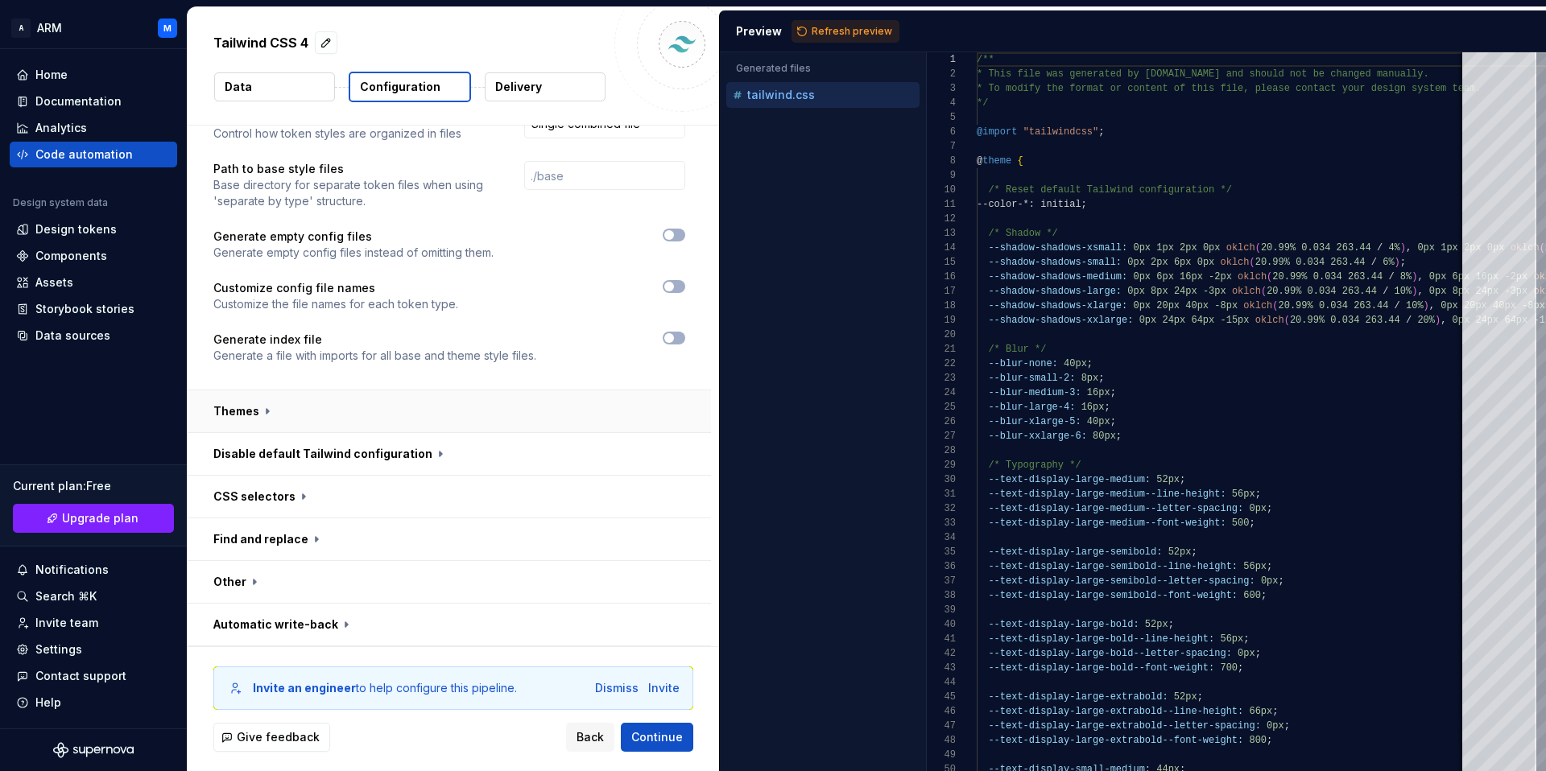
click at [217, 416] on button "button" at bounding box center [449, 411] width 523 height 42
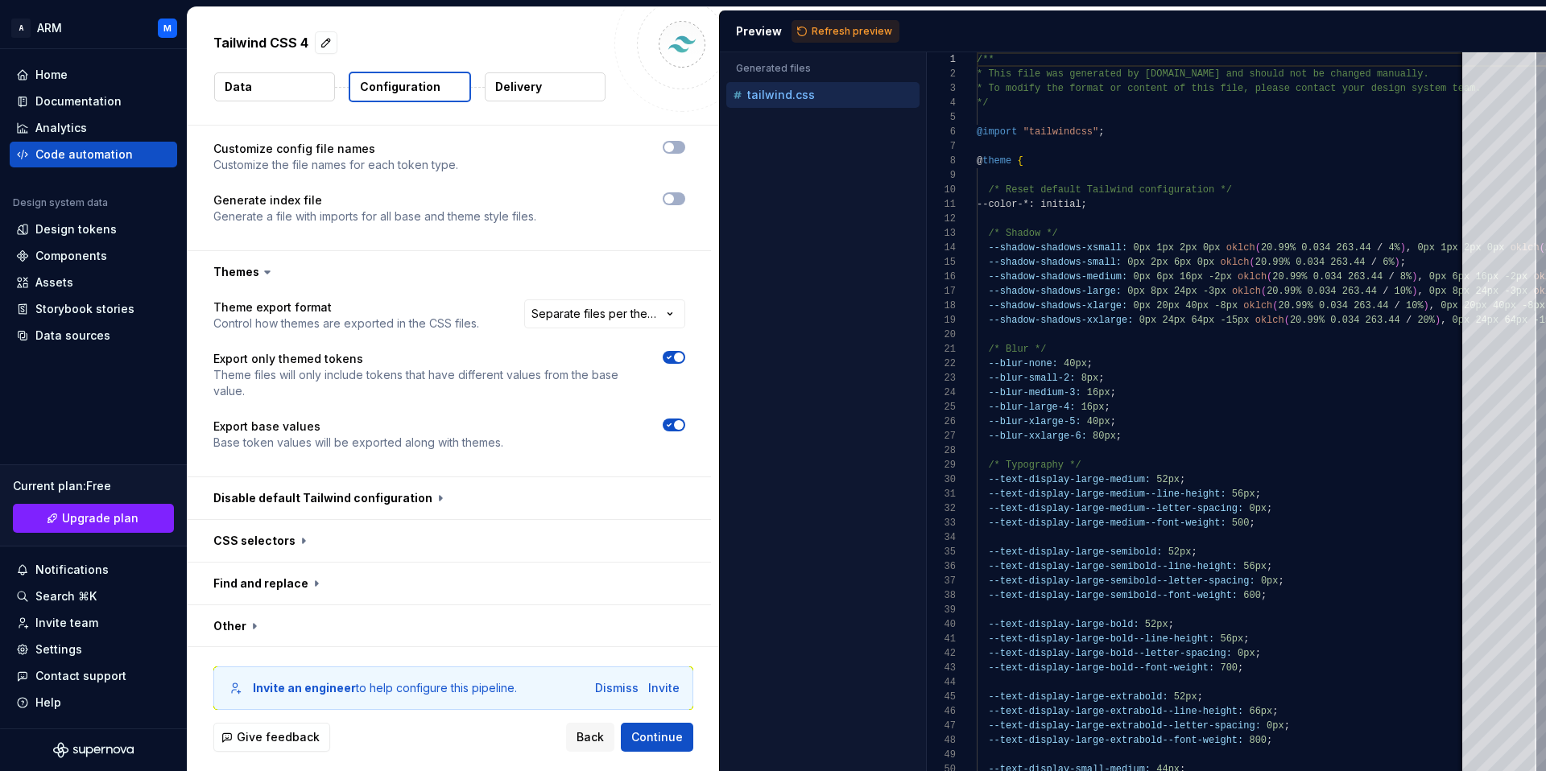
scroll to position [1139, 0]
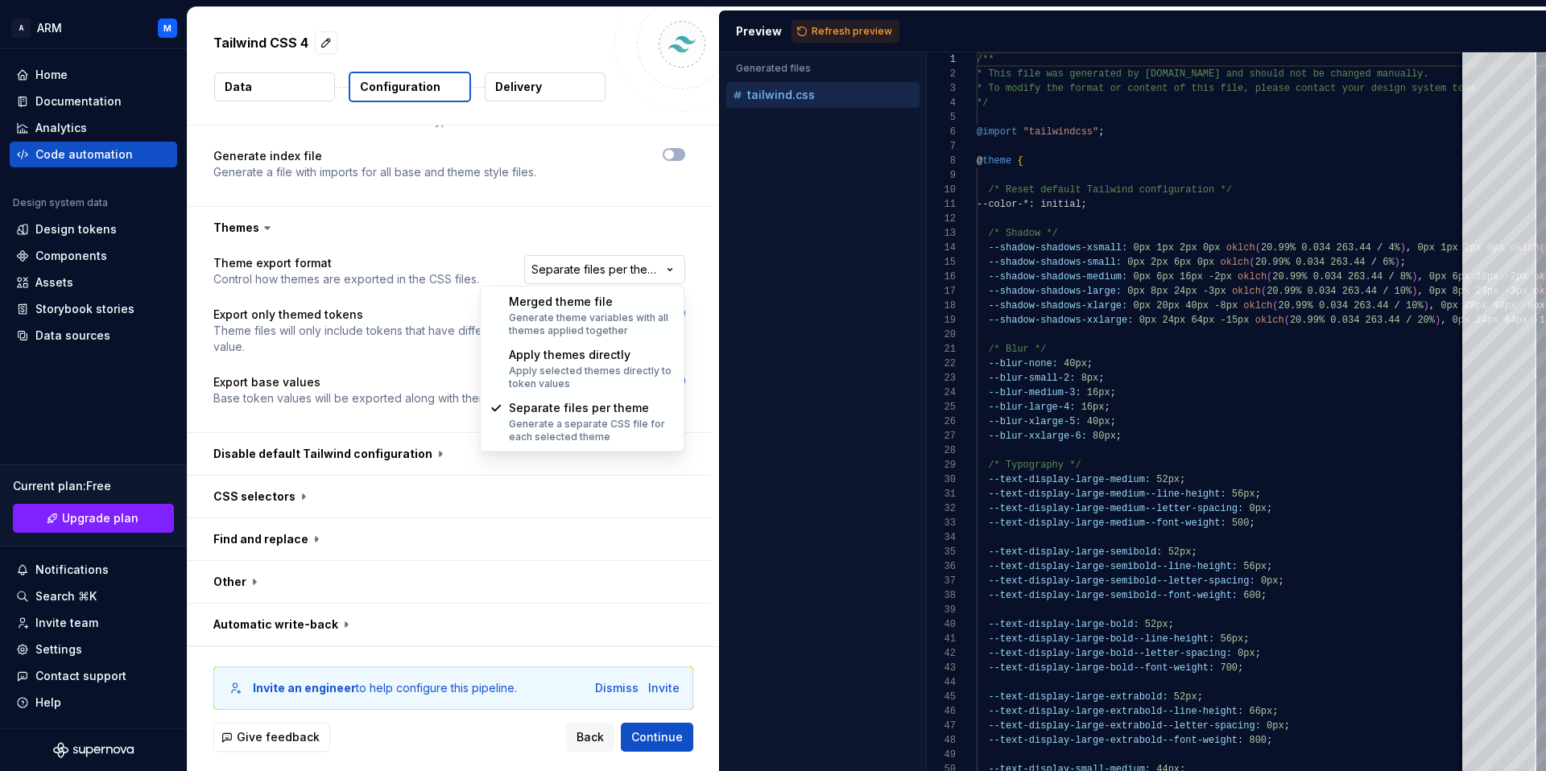
click at [618, 270] on html "**********" at bounding box center [773, 385] width 1546 height 771
click at [480, 221] on html "**********" at bounding box center [773, 385] width 1546 height 771
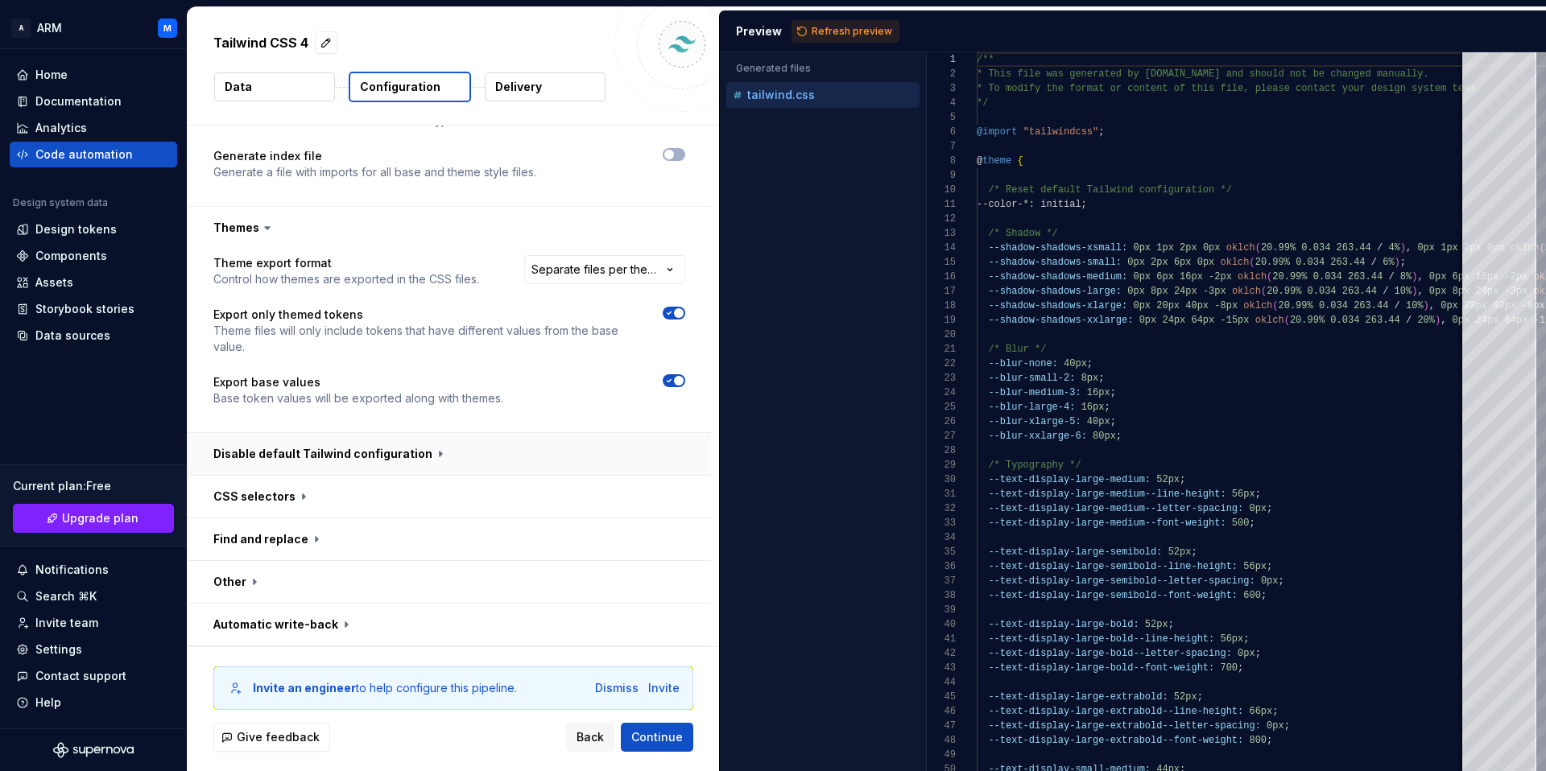
click at [346, 457] on button "button" at bounding box center [449, 454] width 523 height 42
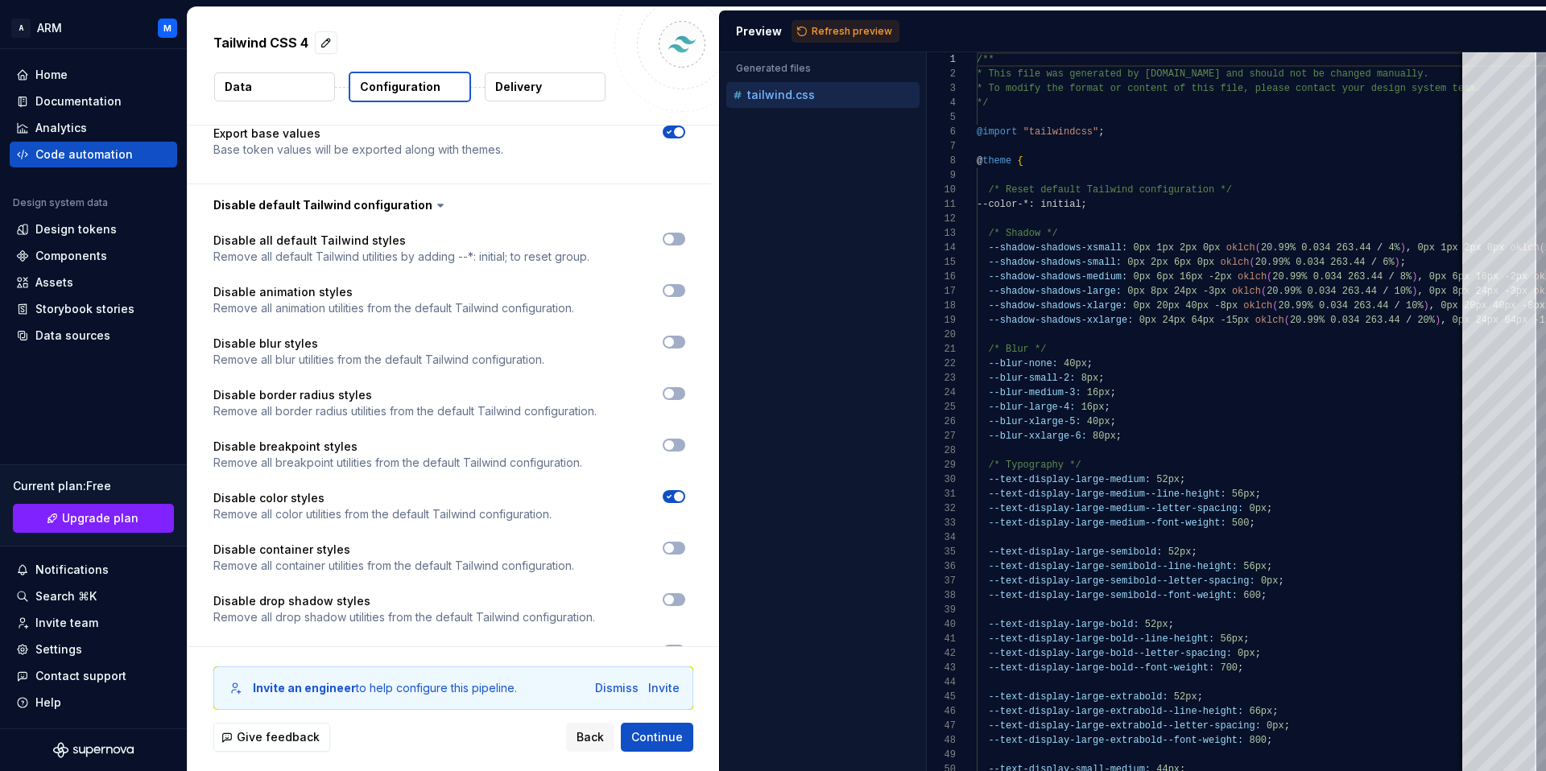
scroll to position [1376, 0]
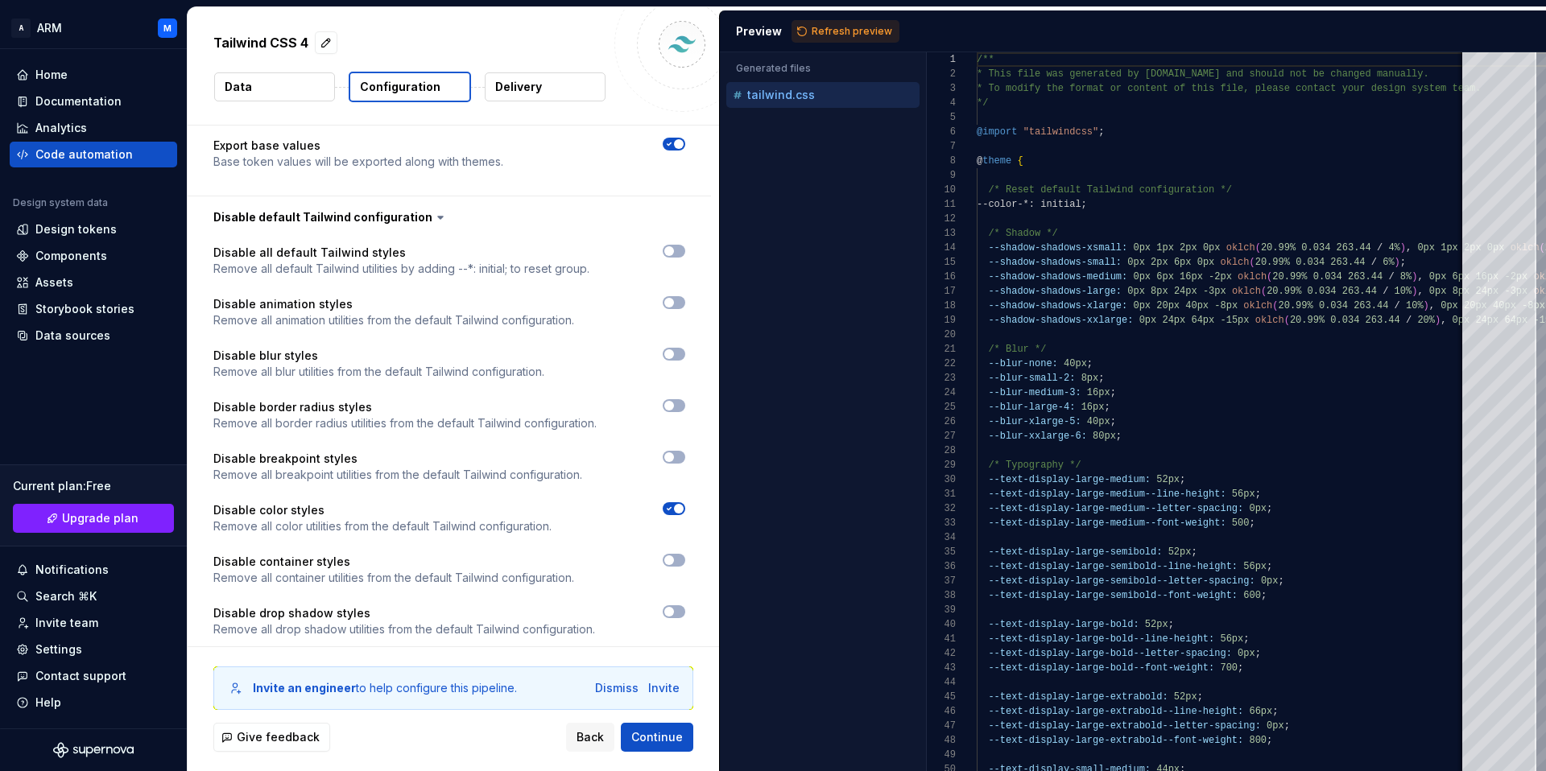
click at [672, 509] on icon "button" at bounding box center [669, 509] width 13 height 10
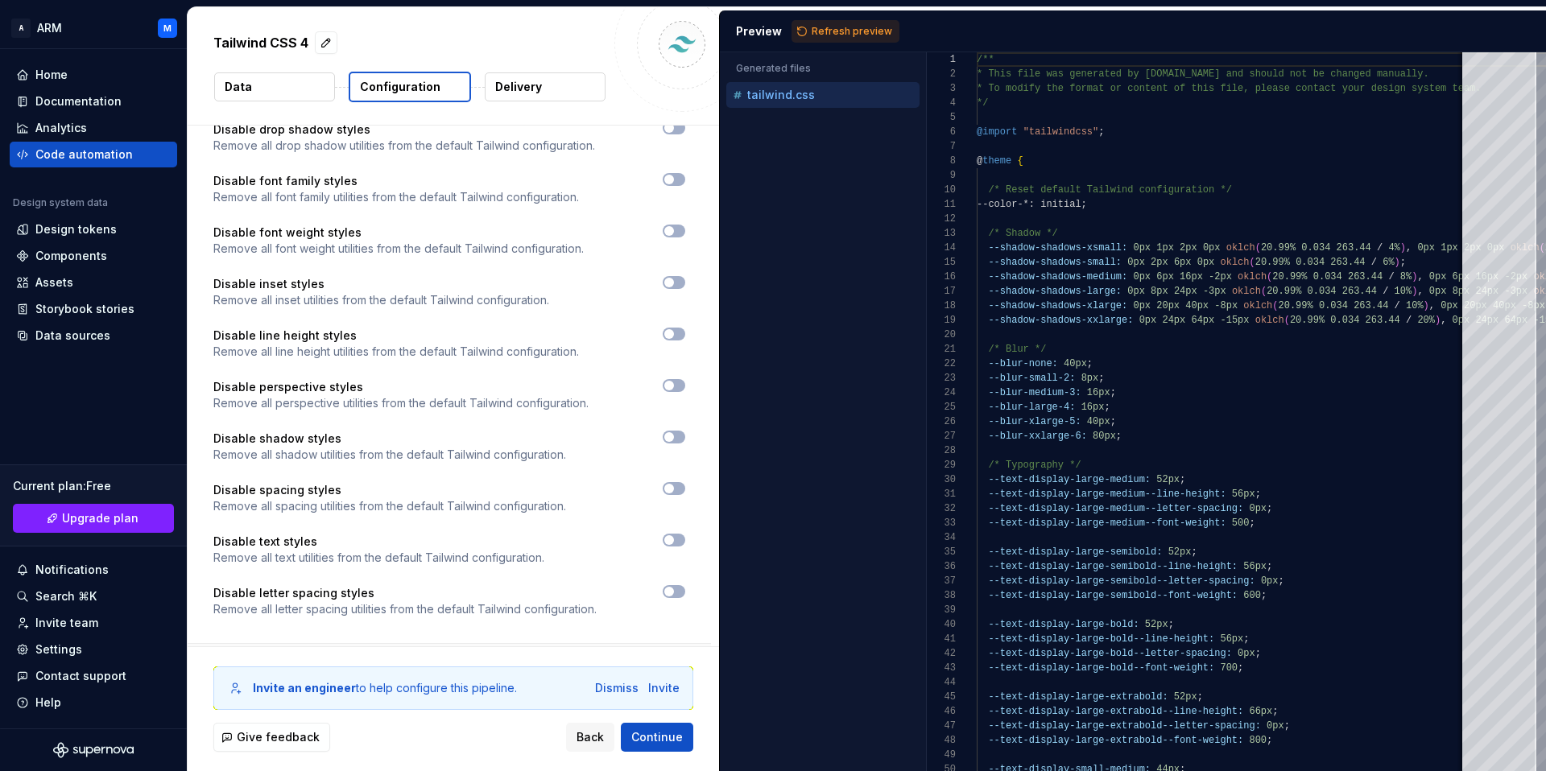
scroll to position [2028, 0]
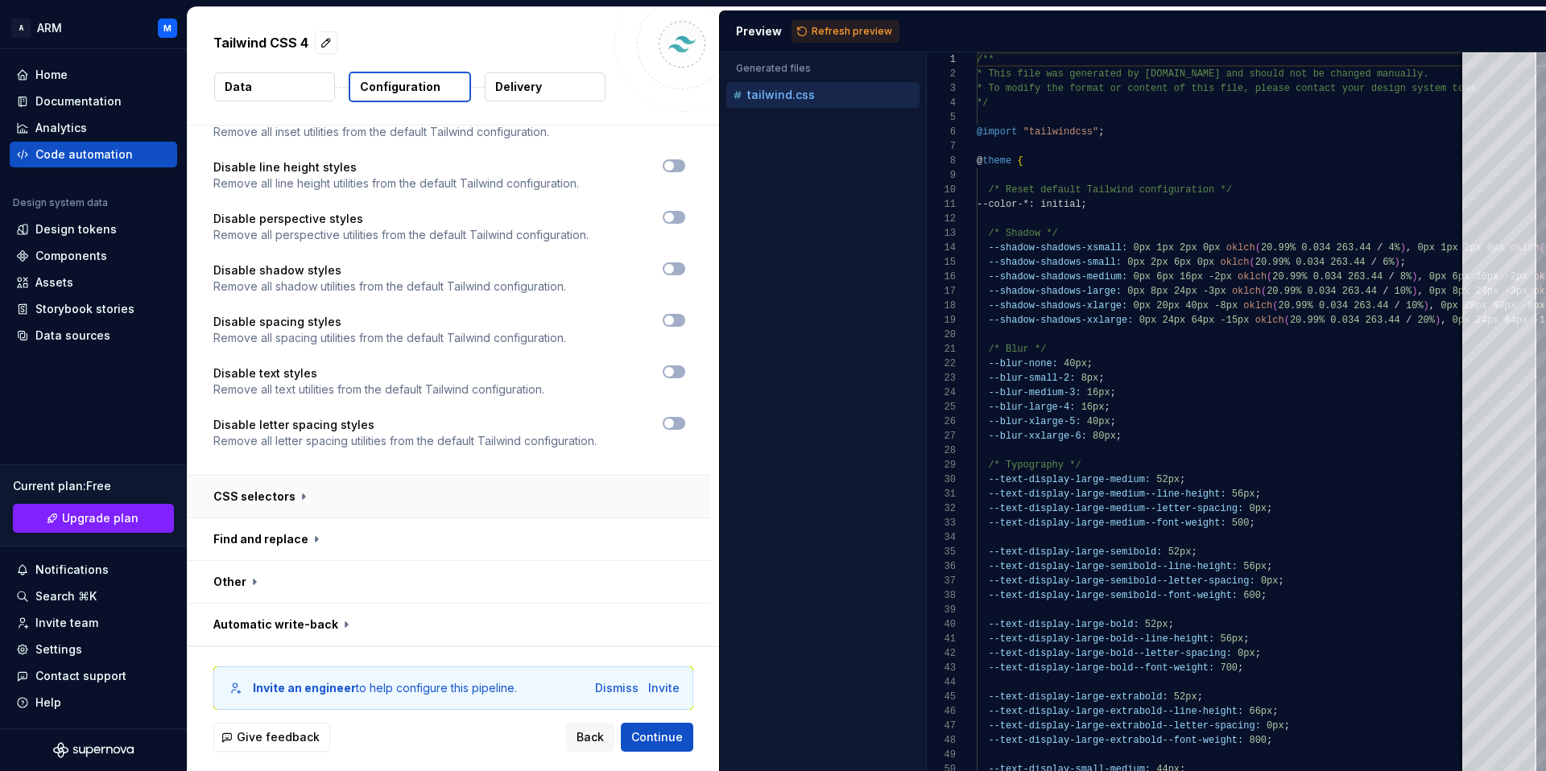
click at [270, 498] on button "button" at bounding box center [449, 497] width 523 height 42
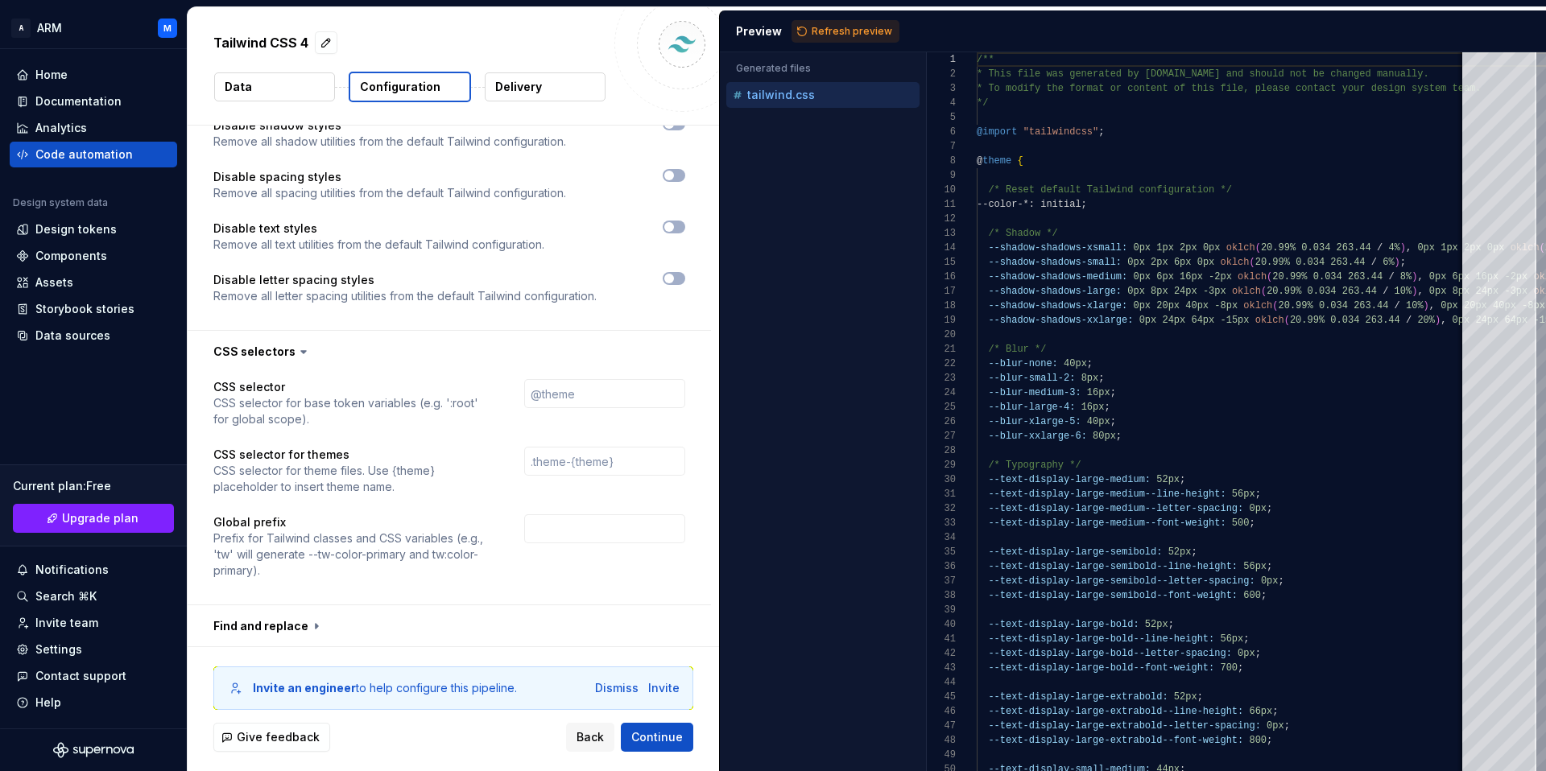
scroll to position [2260, 0]
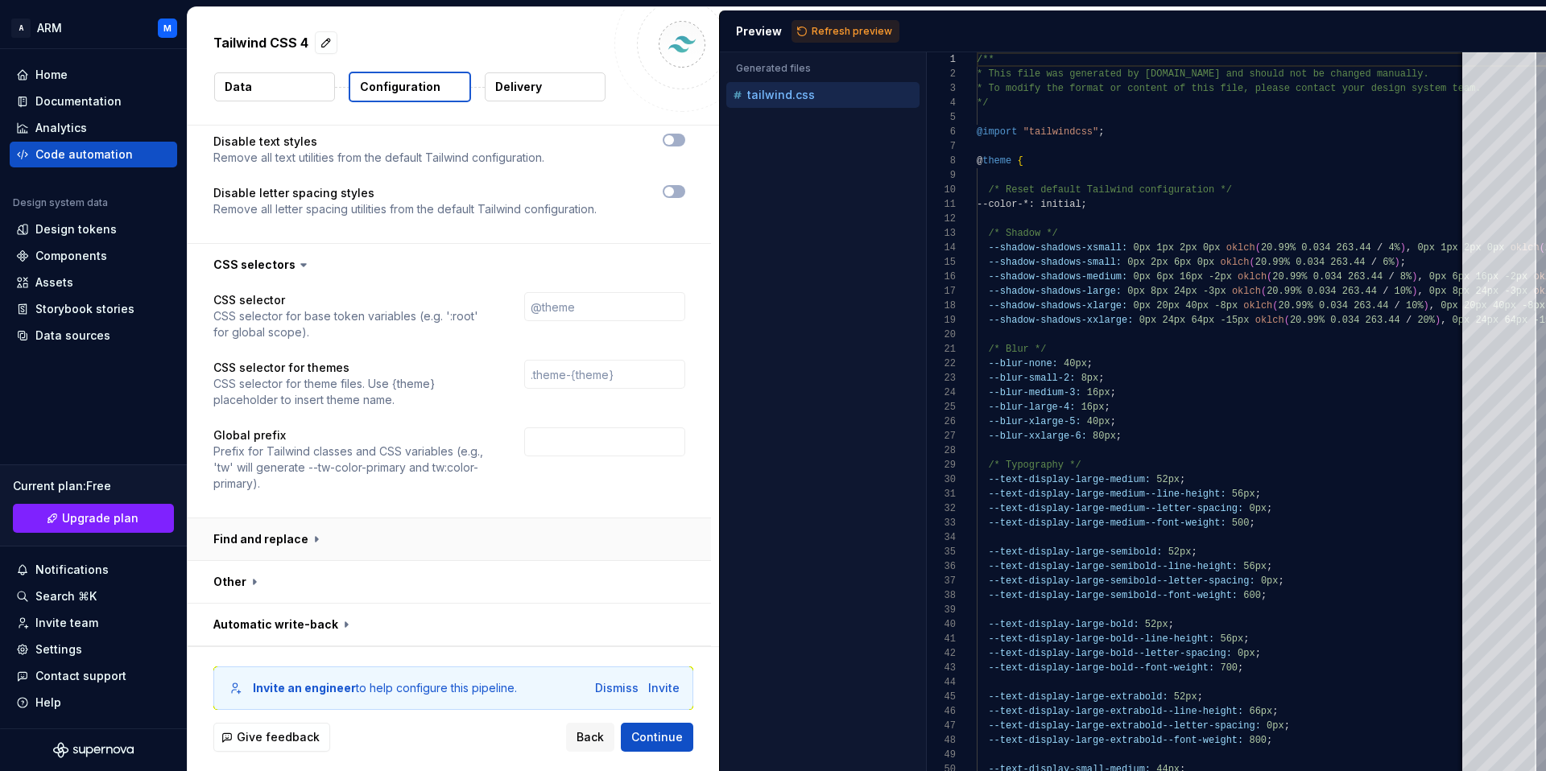
click at [270, 535] on button "button" at bounding box center [449, 539] width 523 height 42
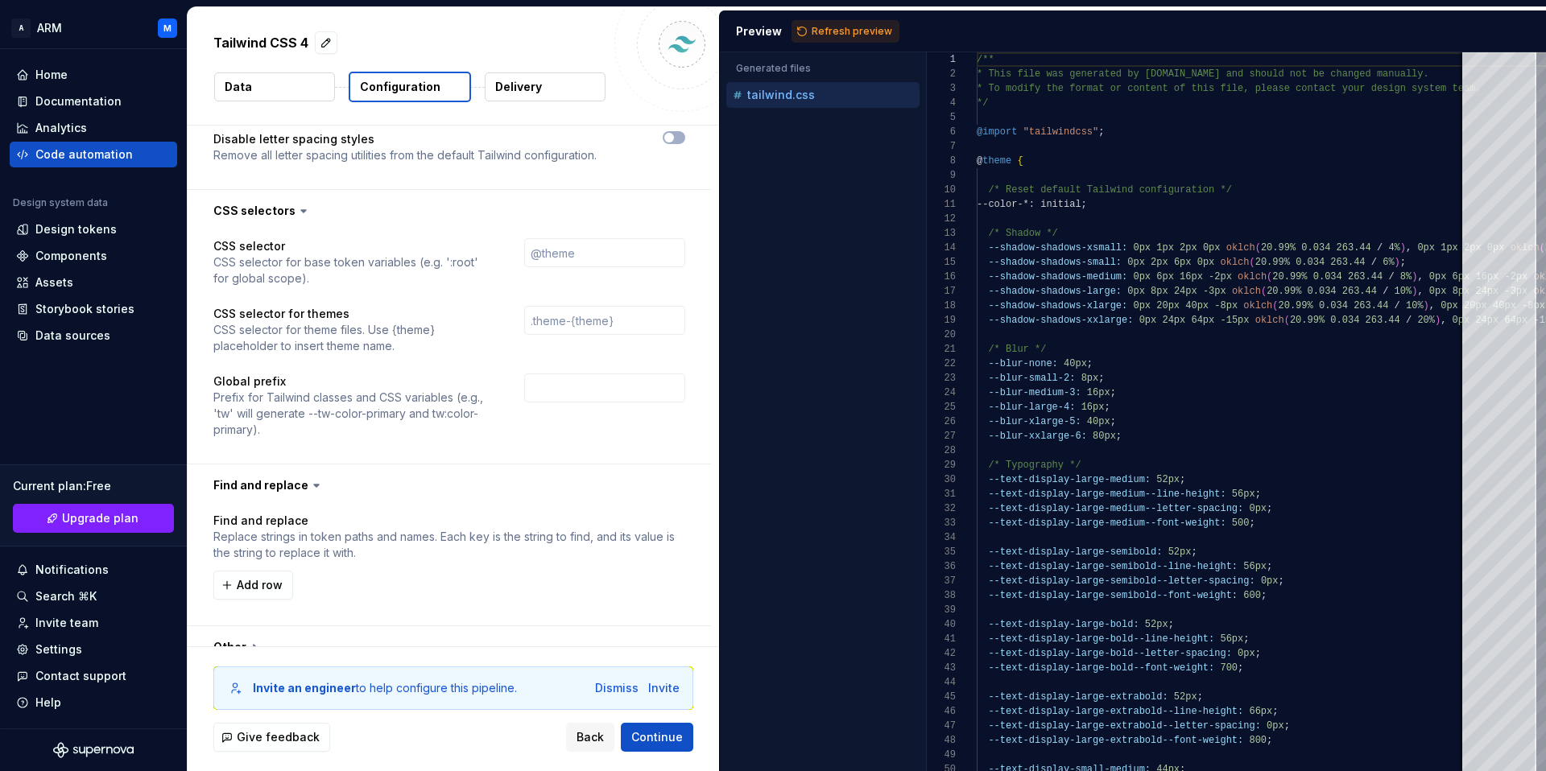
scroll to position [2379, 0]
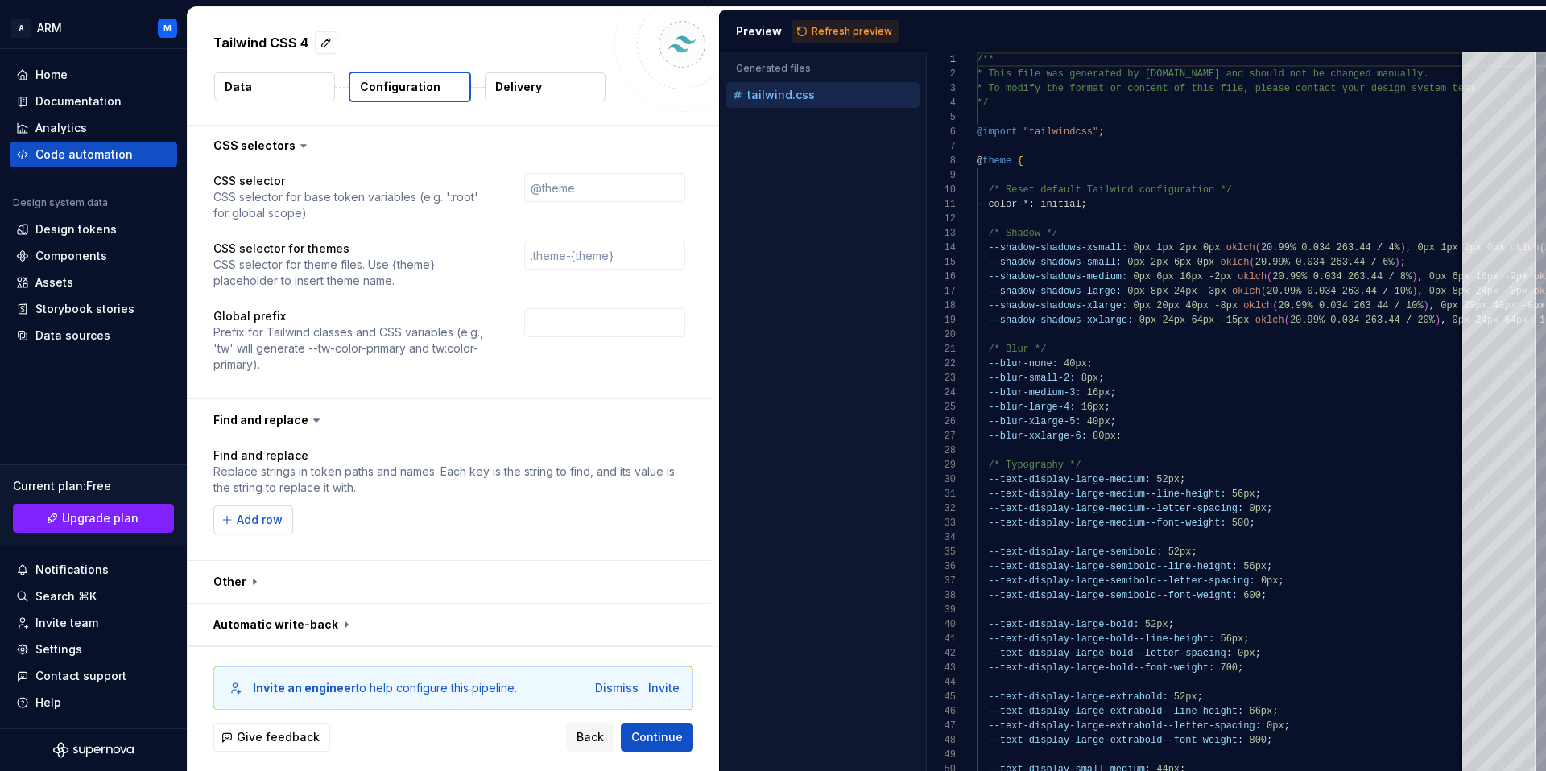
click at [241, 521] on span "Add row" at bounding box center [260, 520] width 46 height 16
click at [679, 521] on button "button" at bounding box center [674, 520] width 23 height 23
click at [294, 571] on button "button" at bounding box center [449, 582] width 523 height 42
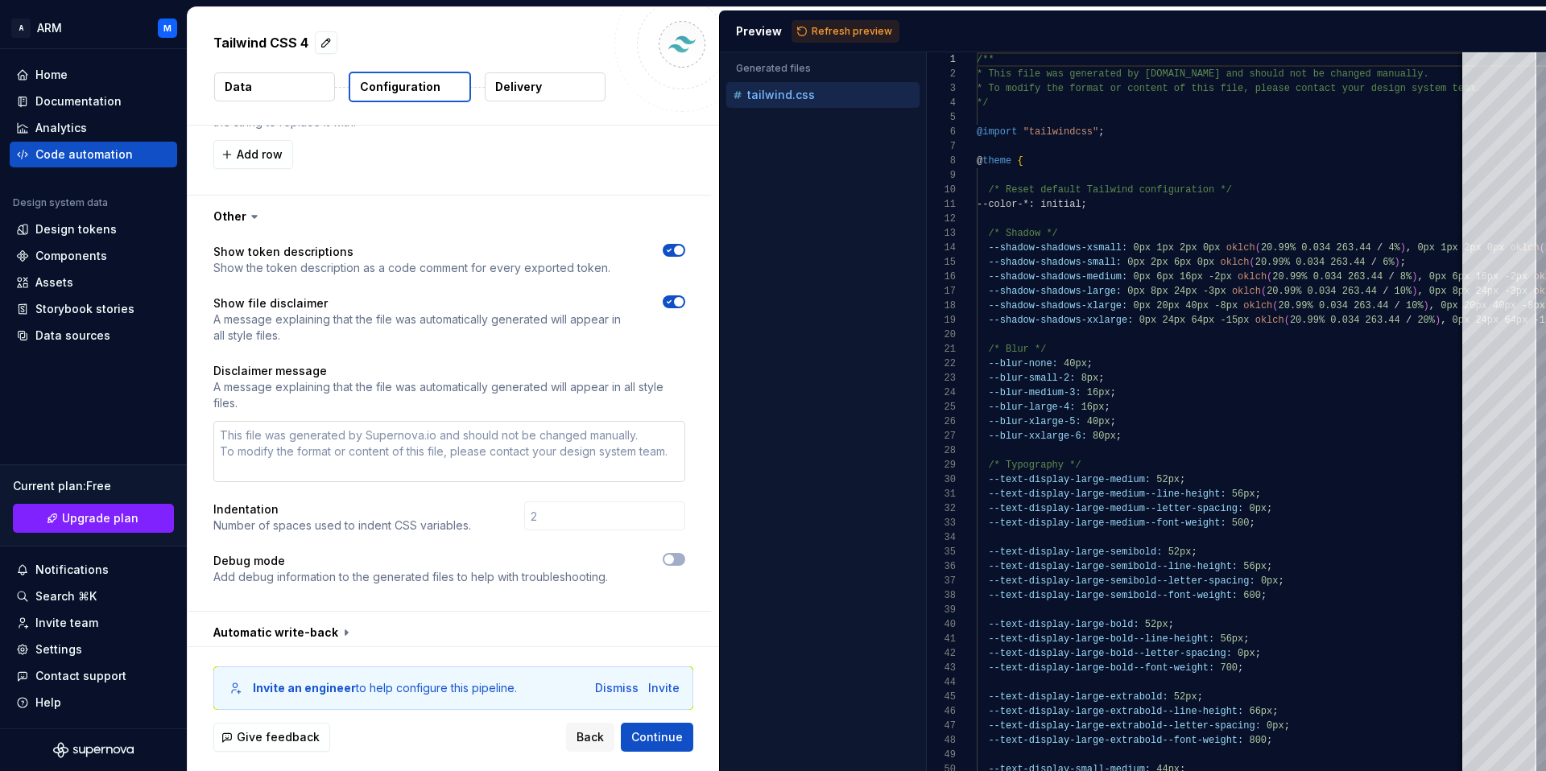
scroll to position [2752, 0]
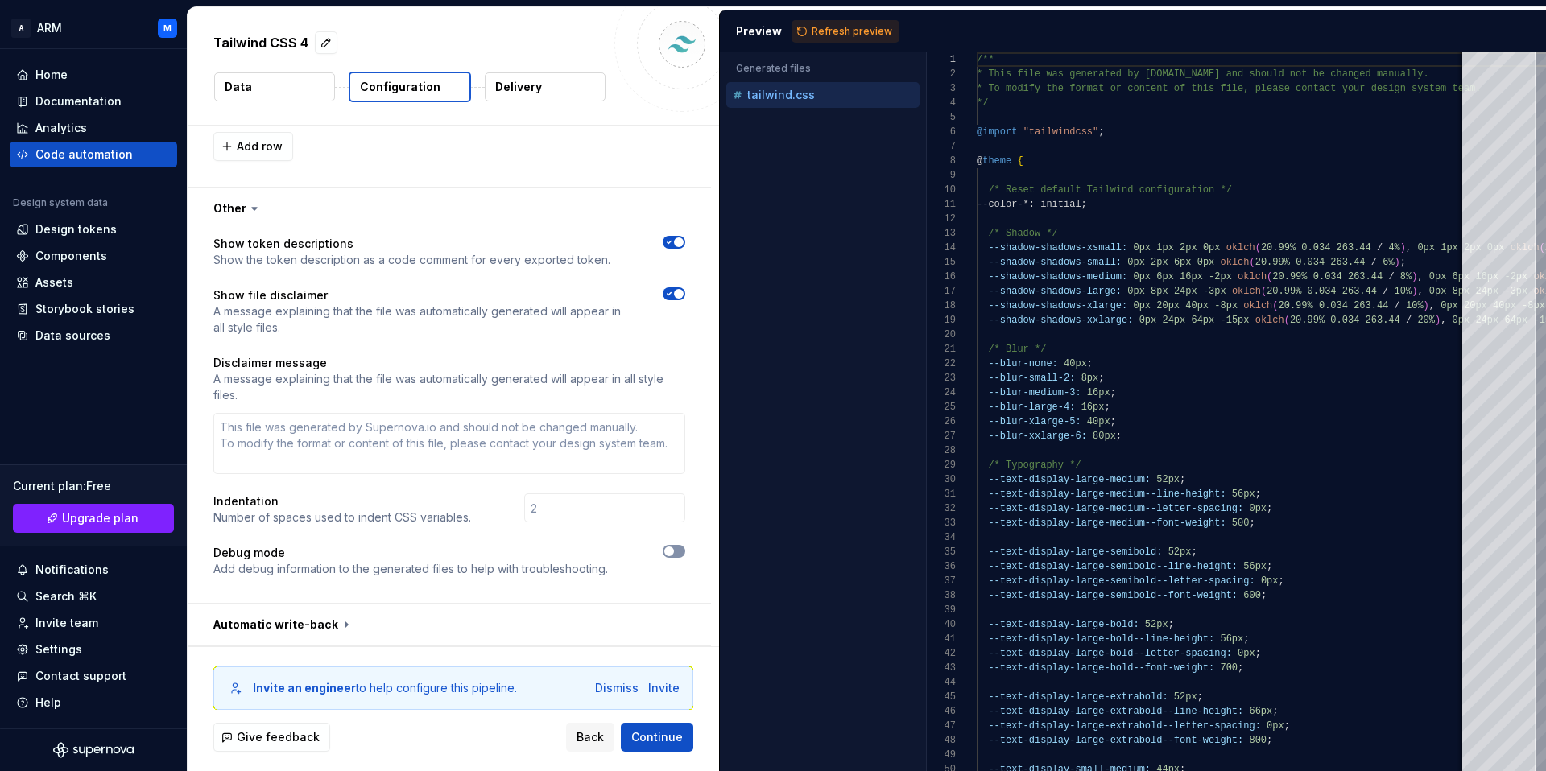
click at [667, 551] on span "button" at bounding box center [669, 552] width 10 height 10
click at [320, 624] on button "button" at bounding box center [449, 625] width 523 height 42
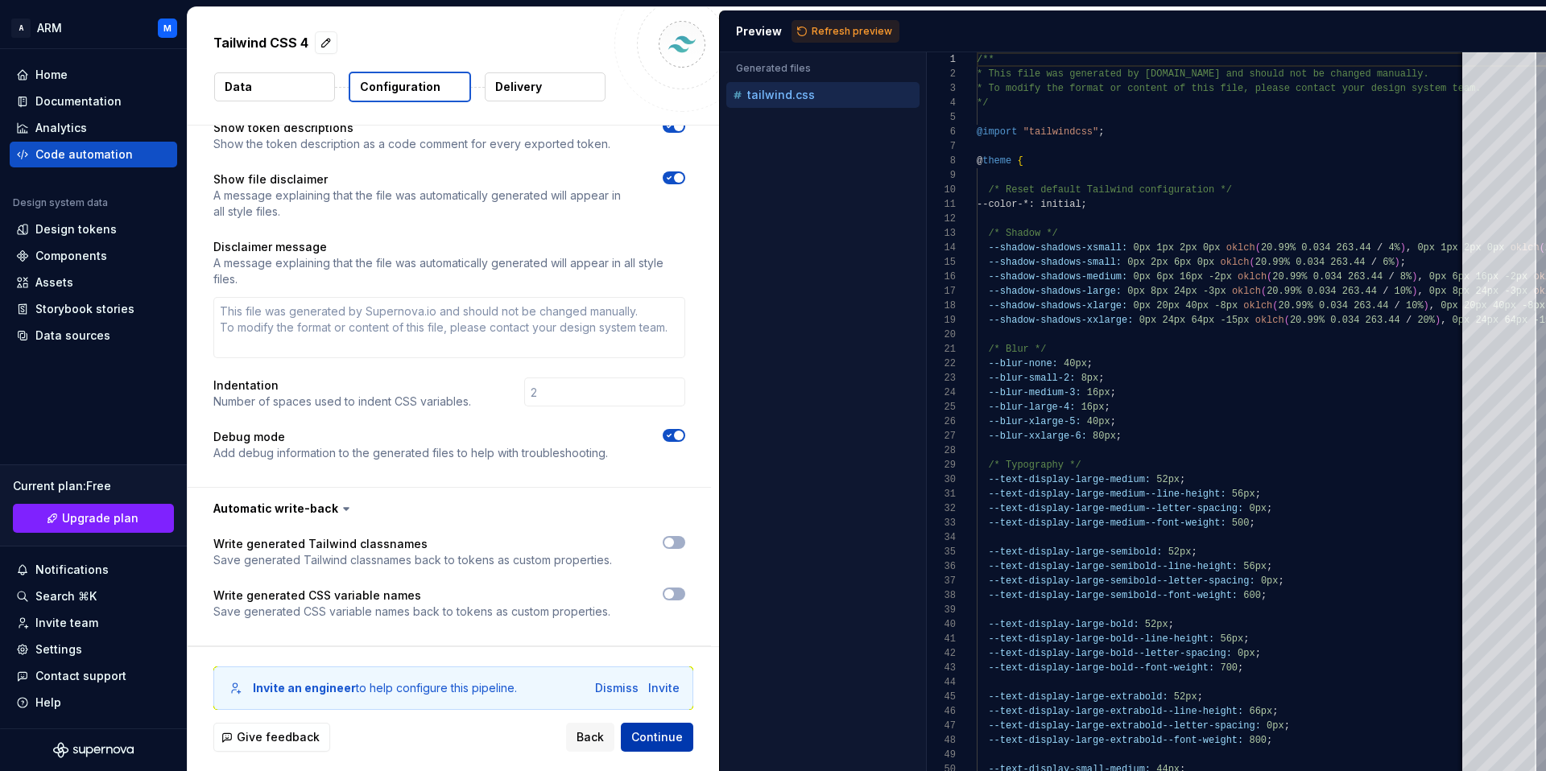
click at [670, 734] on span "Continue" at bounding box center [657, 737] width 52 height 16
type textarea "*"
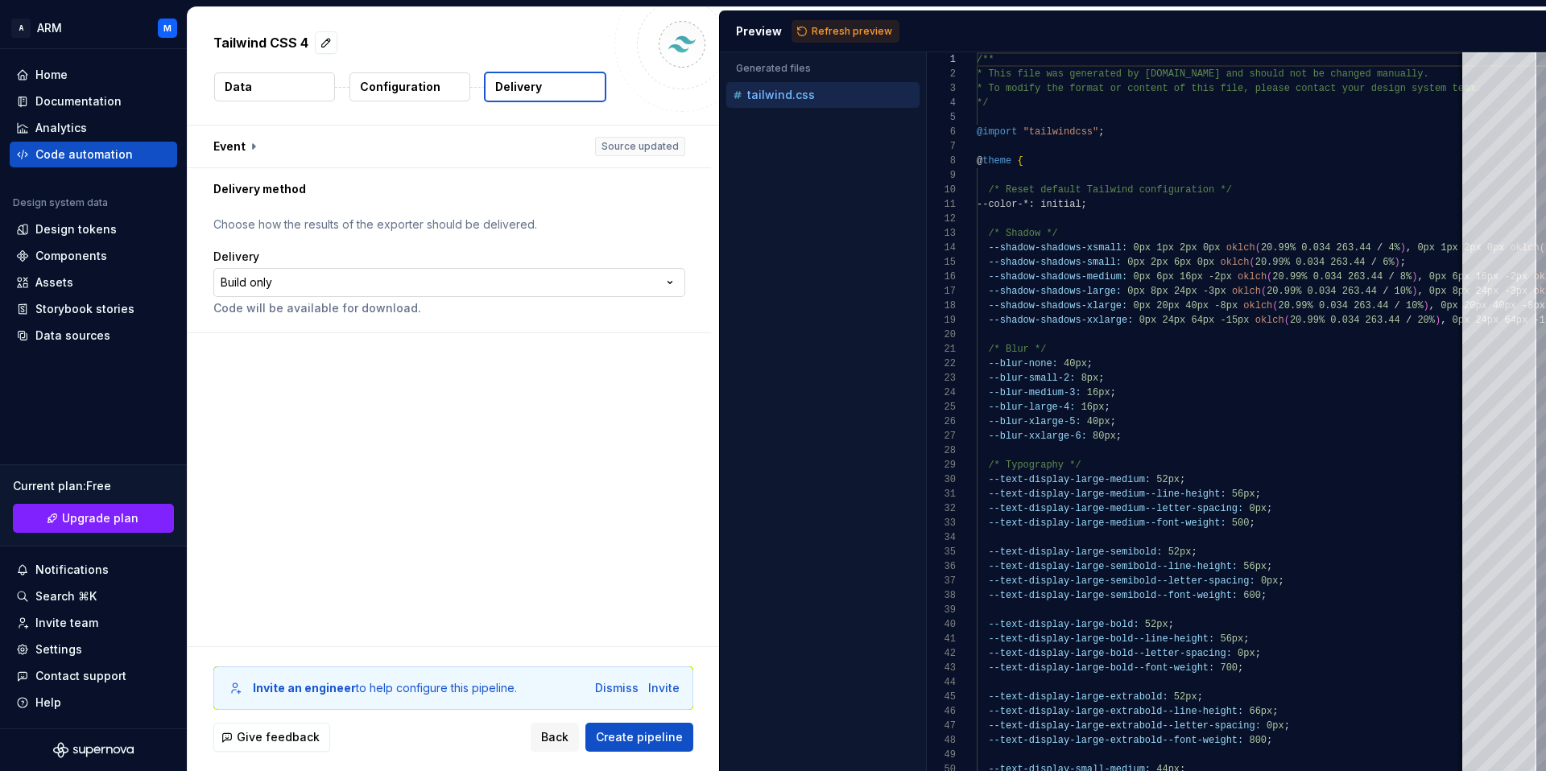
click at [580, 278] on html "**********" at bounding box center [773, 385] width 1546 height 771
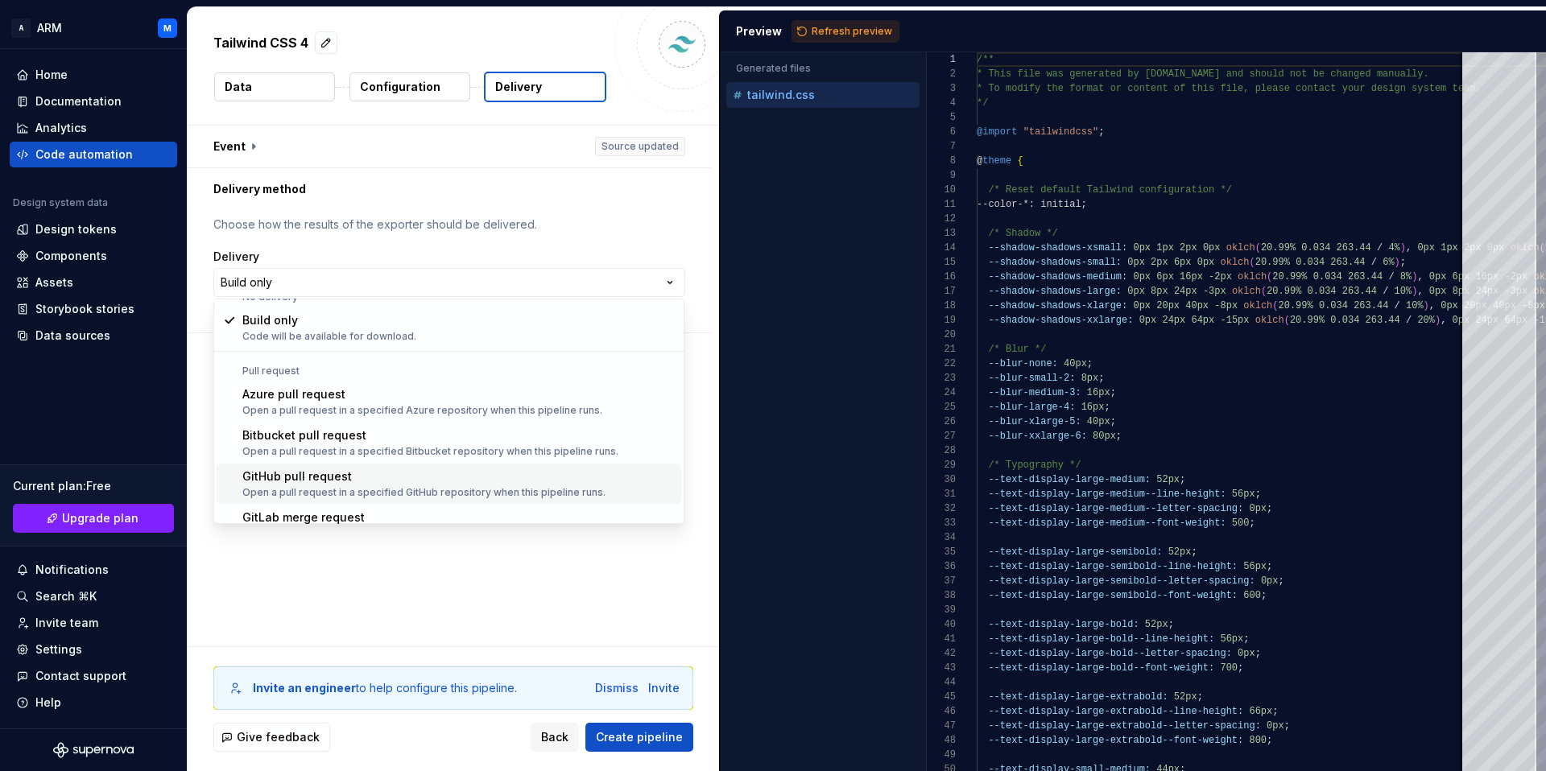
scroll to position [45, 0]
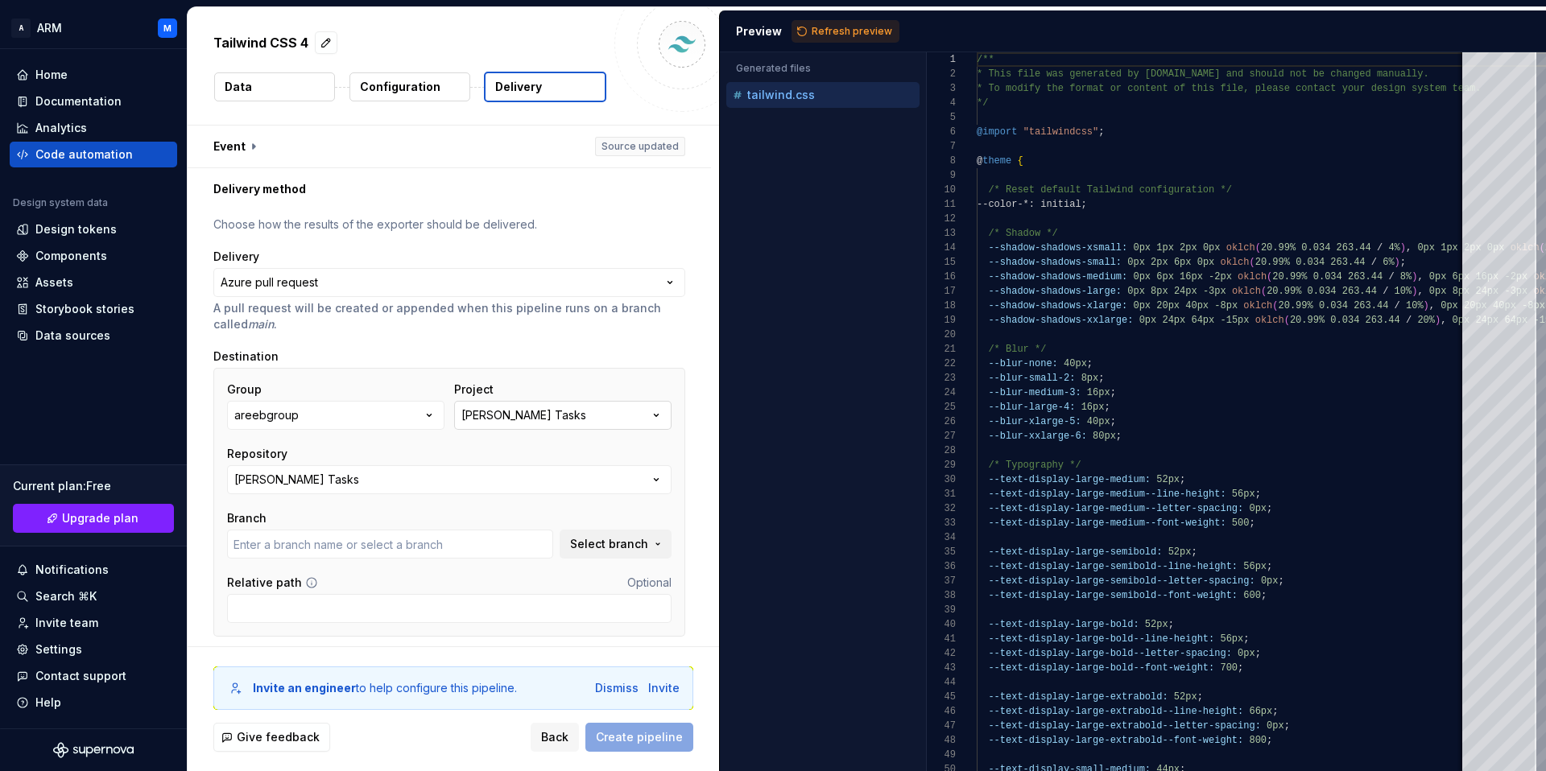
type input "develop"
click at [563, 419] on button "[PERSON_NAME] Tasks" at bounding box center [562, 415] width 217 height 29
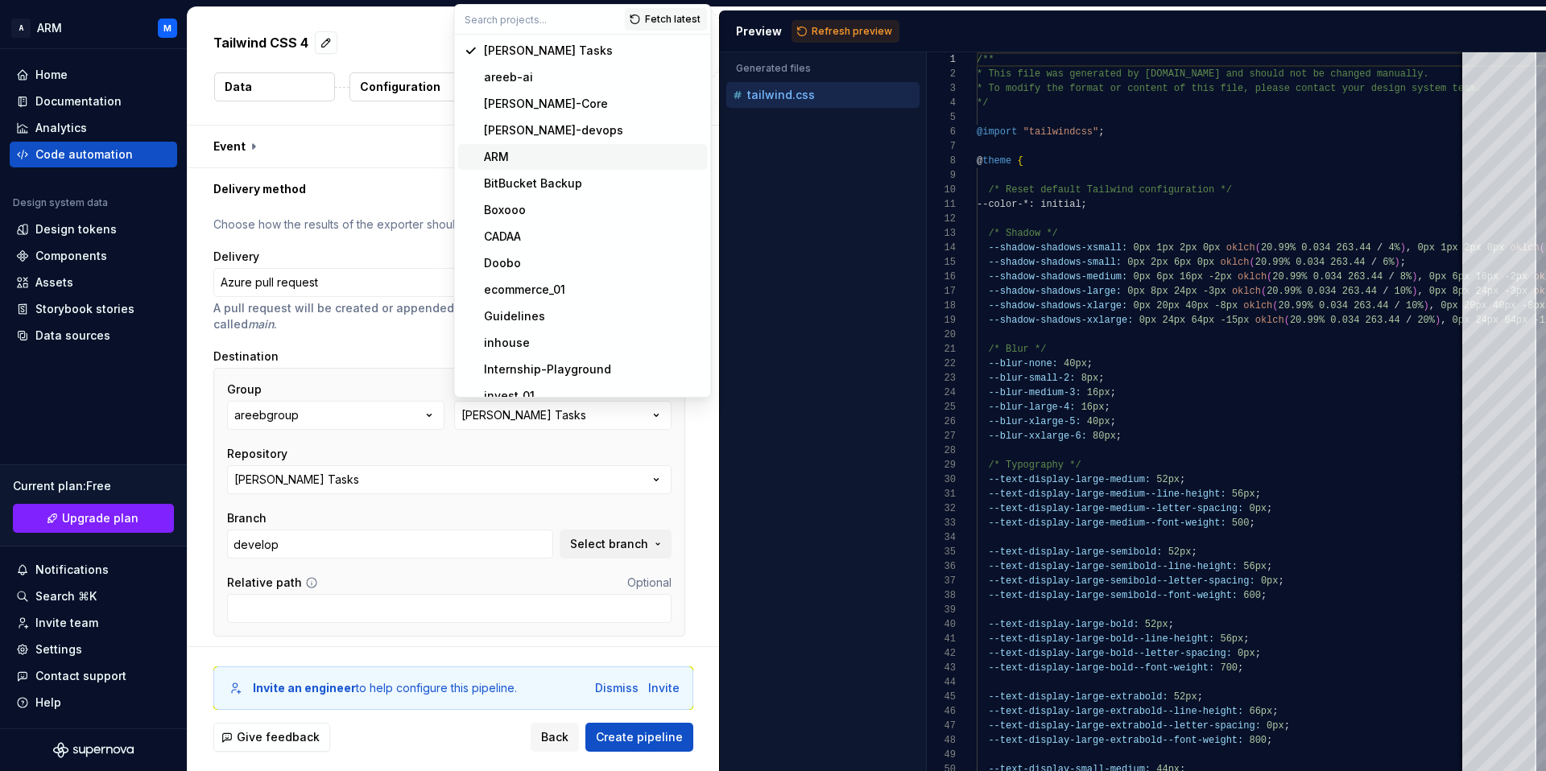
click at [535, 156] on div "ARM" at bounding box center [592, 157] width 217 height 16
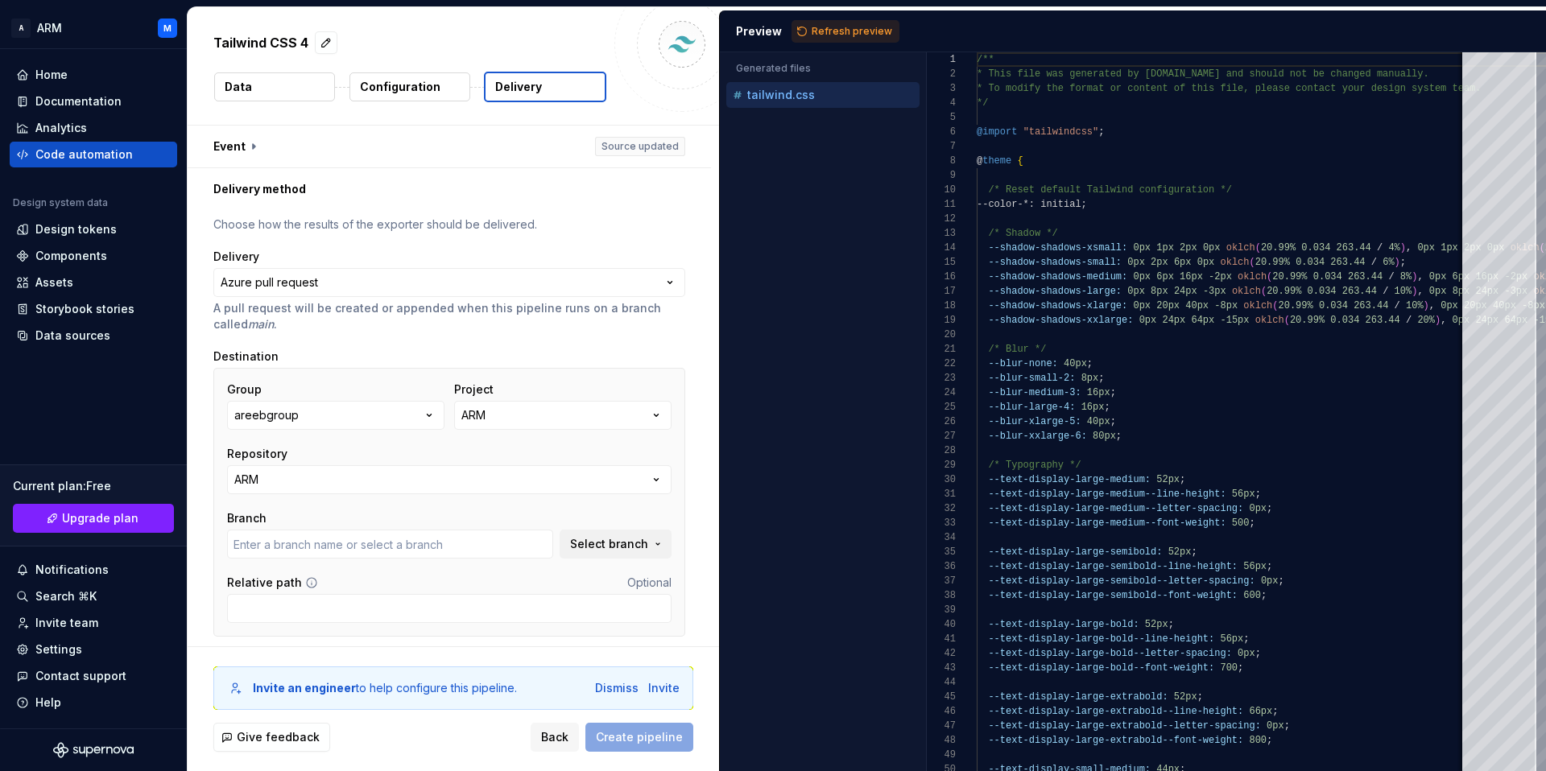
type input "change/nav-links-style"
click at [341, 478] on button "ARM" at bounding box center [449, 479] width 444 height 29
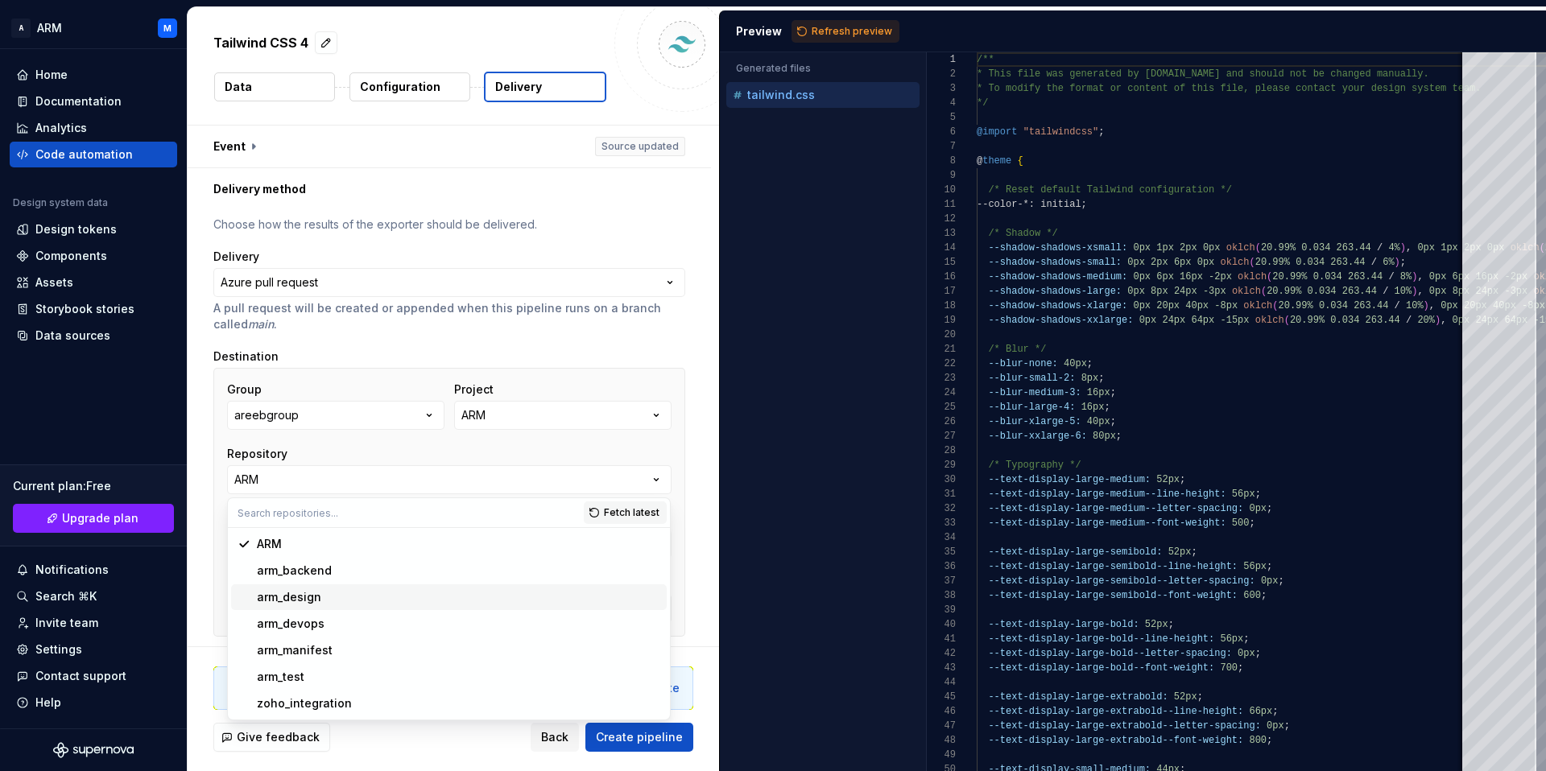
click at [328, 604] on div "arm_design" at bounding box center [458, 597] width 403 height 16
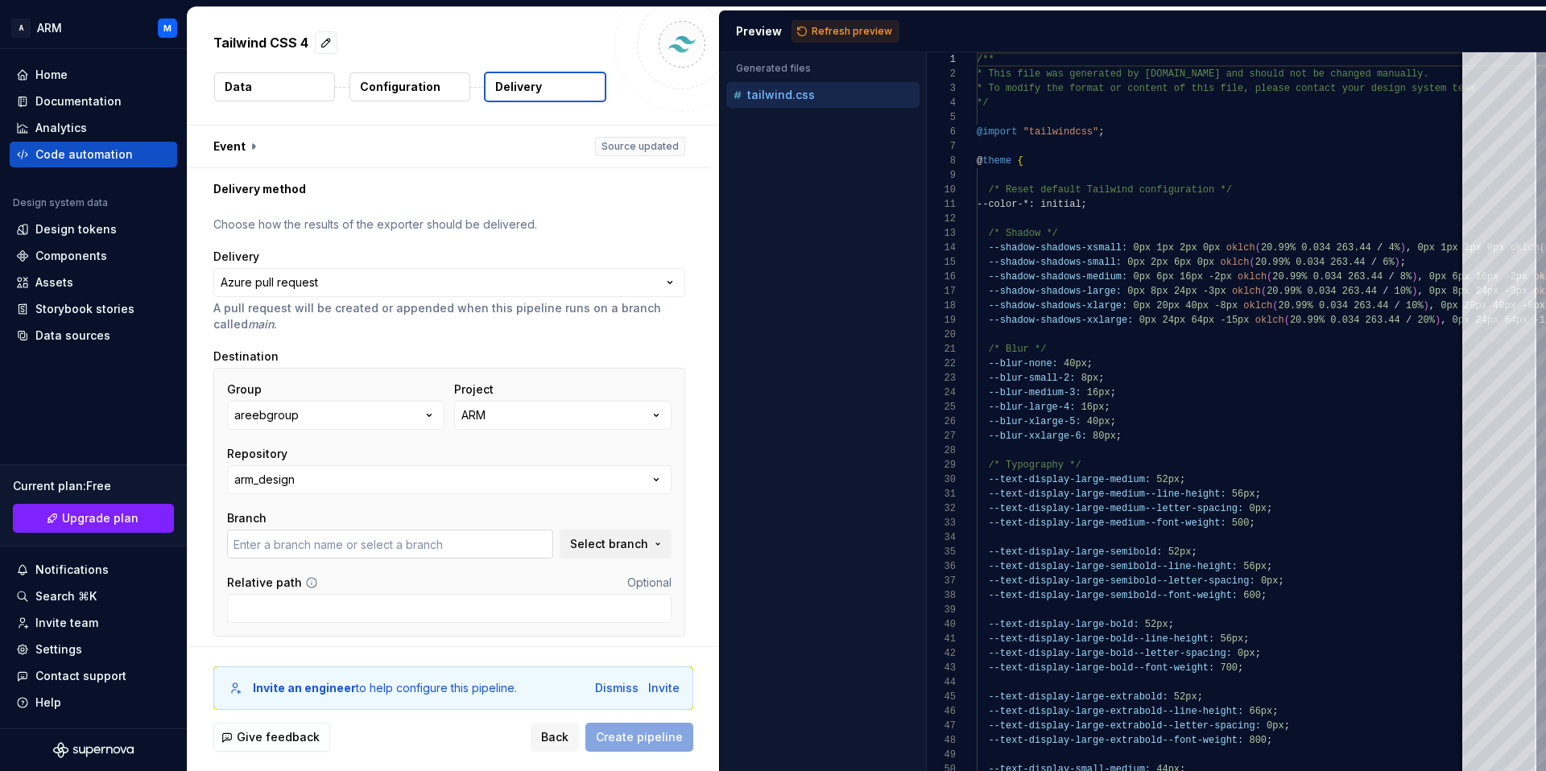
type input "design"
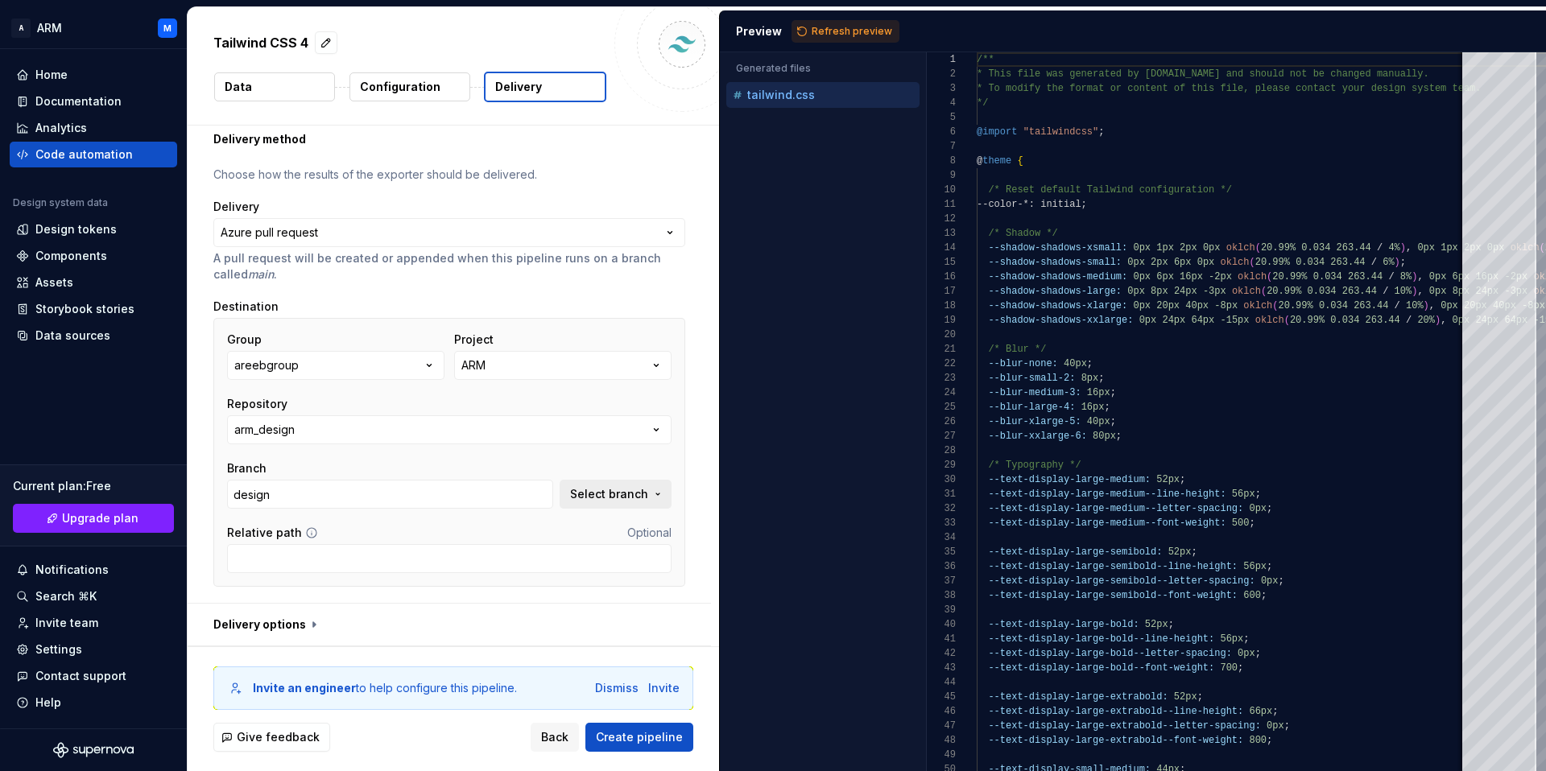
click at [611, 493] on span "Select branch" at bounding box center [609, 494] width 78 height 16
click at [545, 446] on div "Group areebgroup Project ARM Repository arm_design Branch design Select branch" at bounding box center [449, 420] width 444 height 177
click at [246, 624] on button "button" at bounding box center [449, 625] width 523 height 42
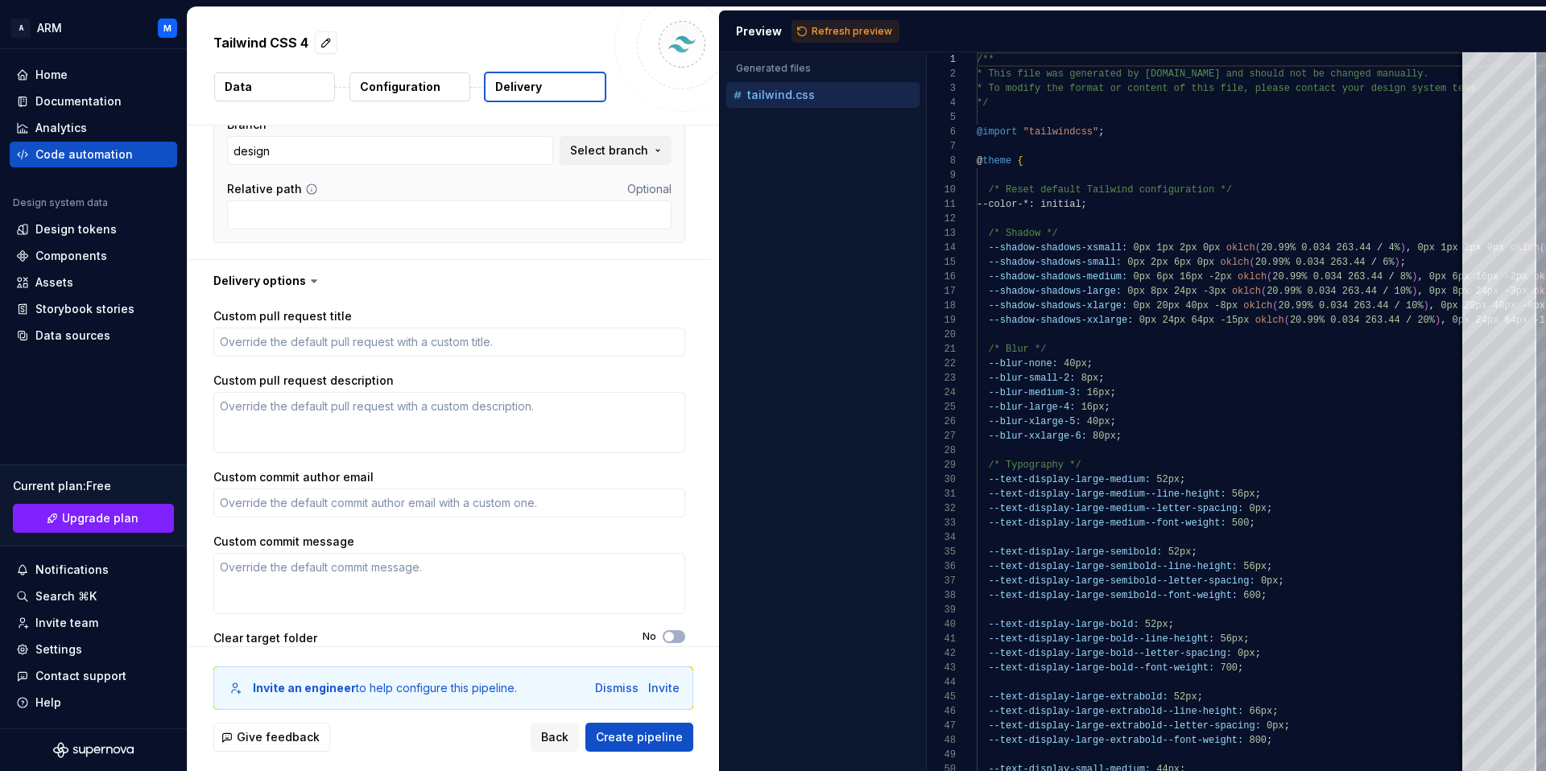
scroll to position [430, 0]
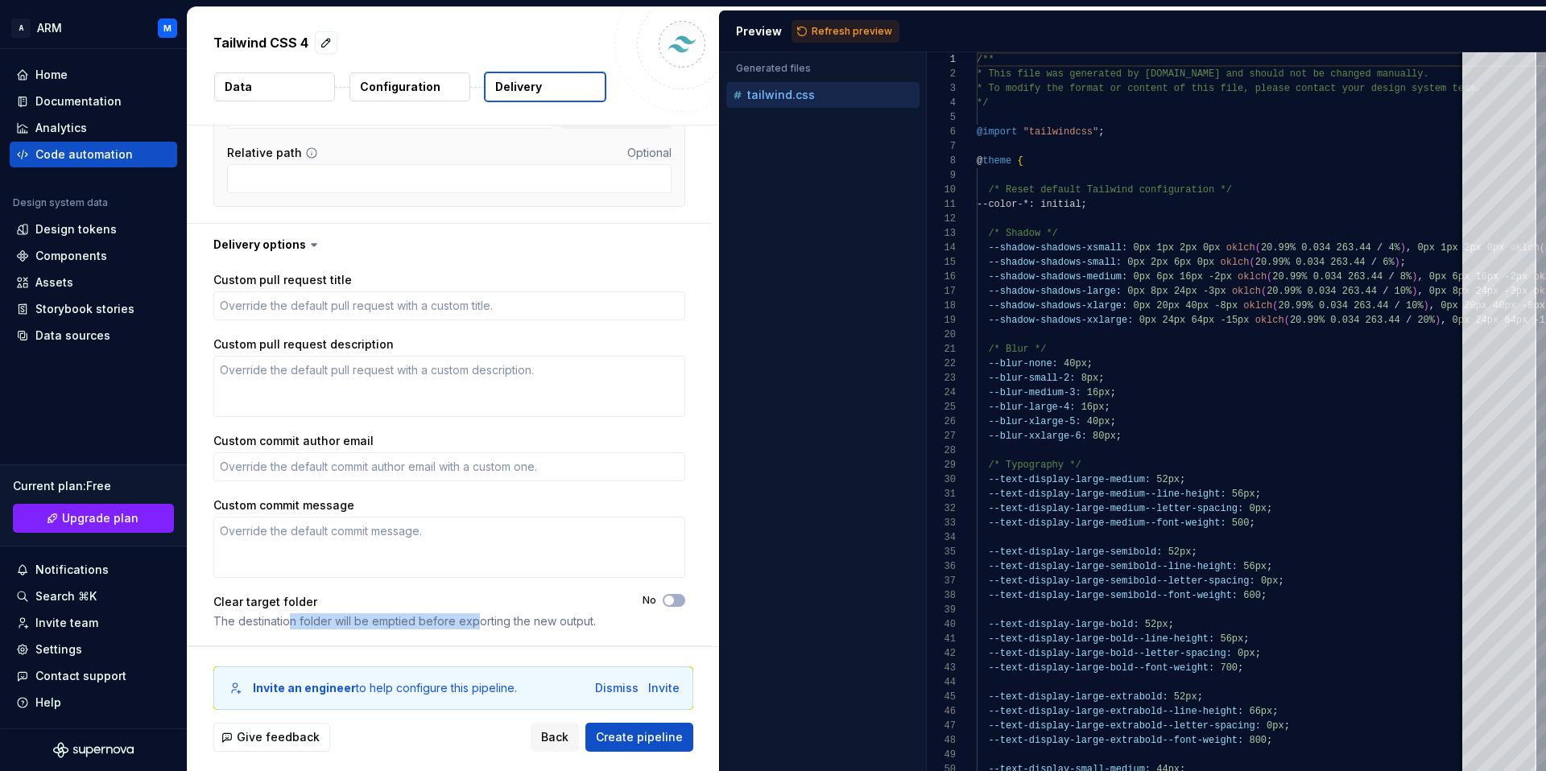
drag, startPoint x: 291, startPoint y: 626, endPoint x: 476, endPoint y: 624, distance: 184.4
click at [476, 624] on div "The destination folder will be emptied before exporting the new output." at bounding box center [413, 621] width 400 height 16
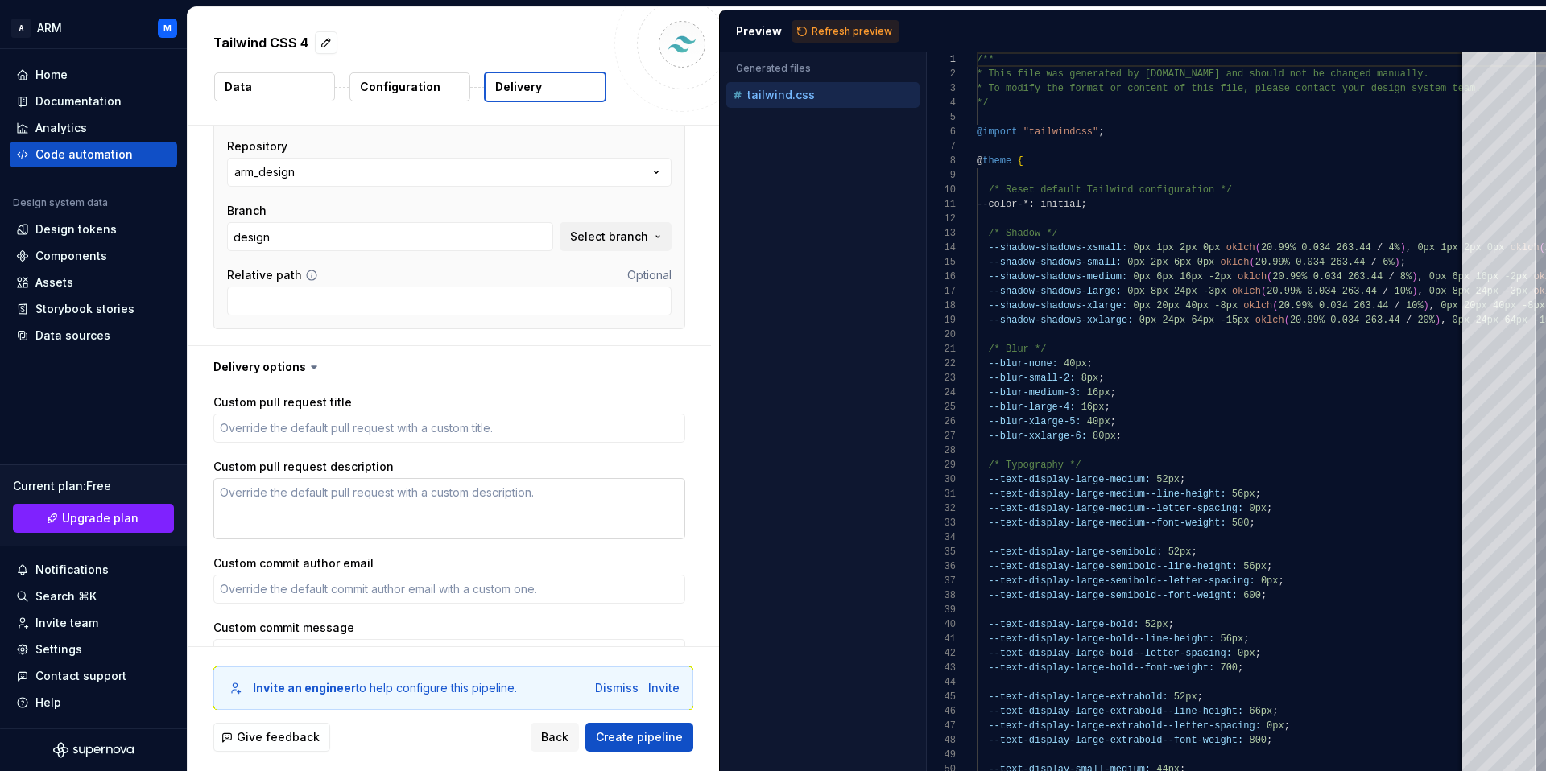
scroll to position [125, 0]
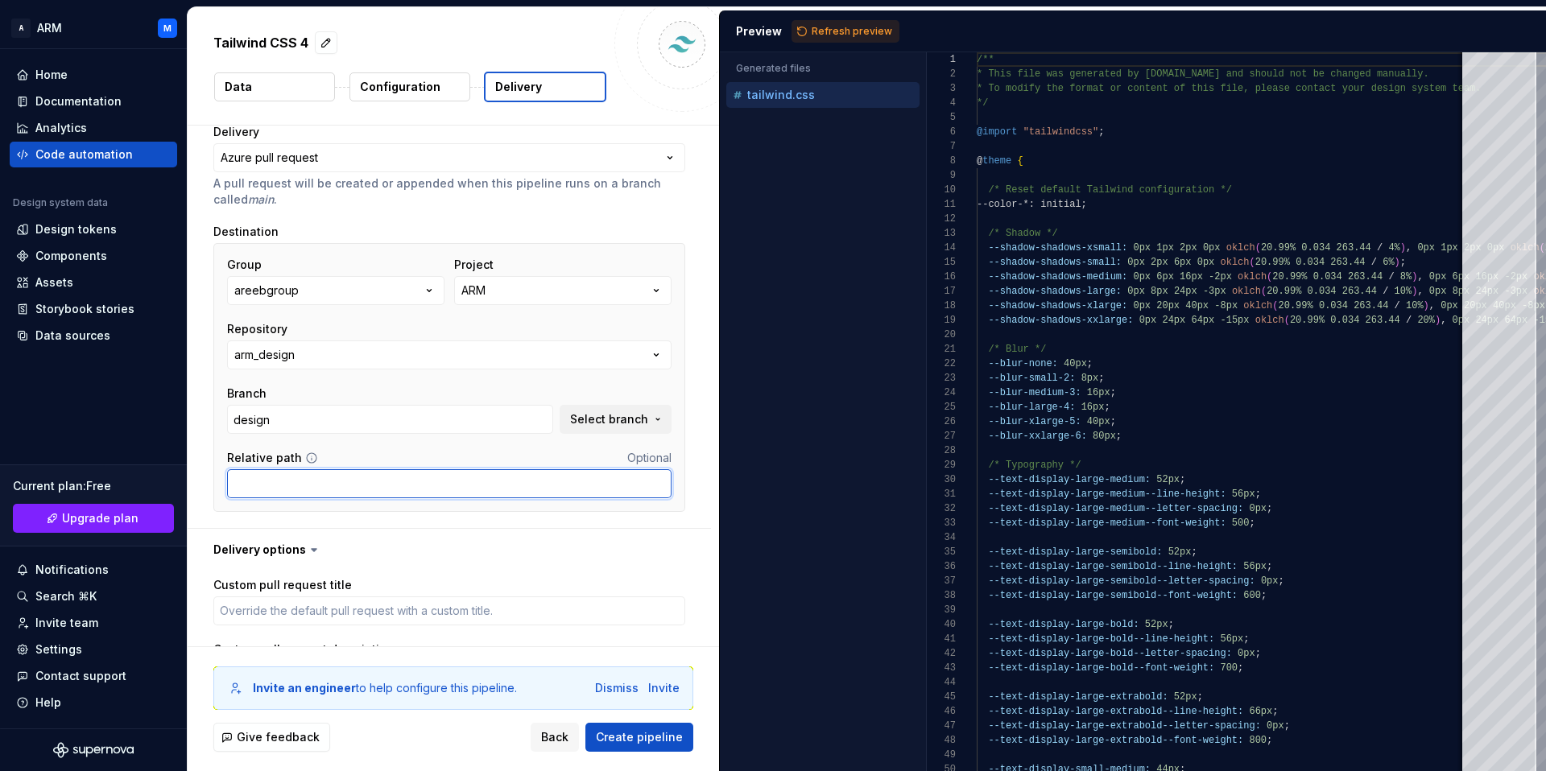
click at [330, 492] on input "Relative path" at bounding box center [449, 483] width 444 height 29
type textarea "*"
type input "e"
type input "d"
type textarea "*"
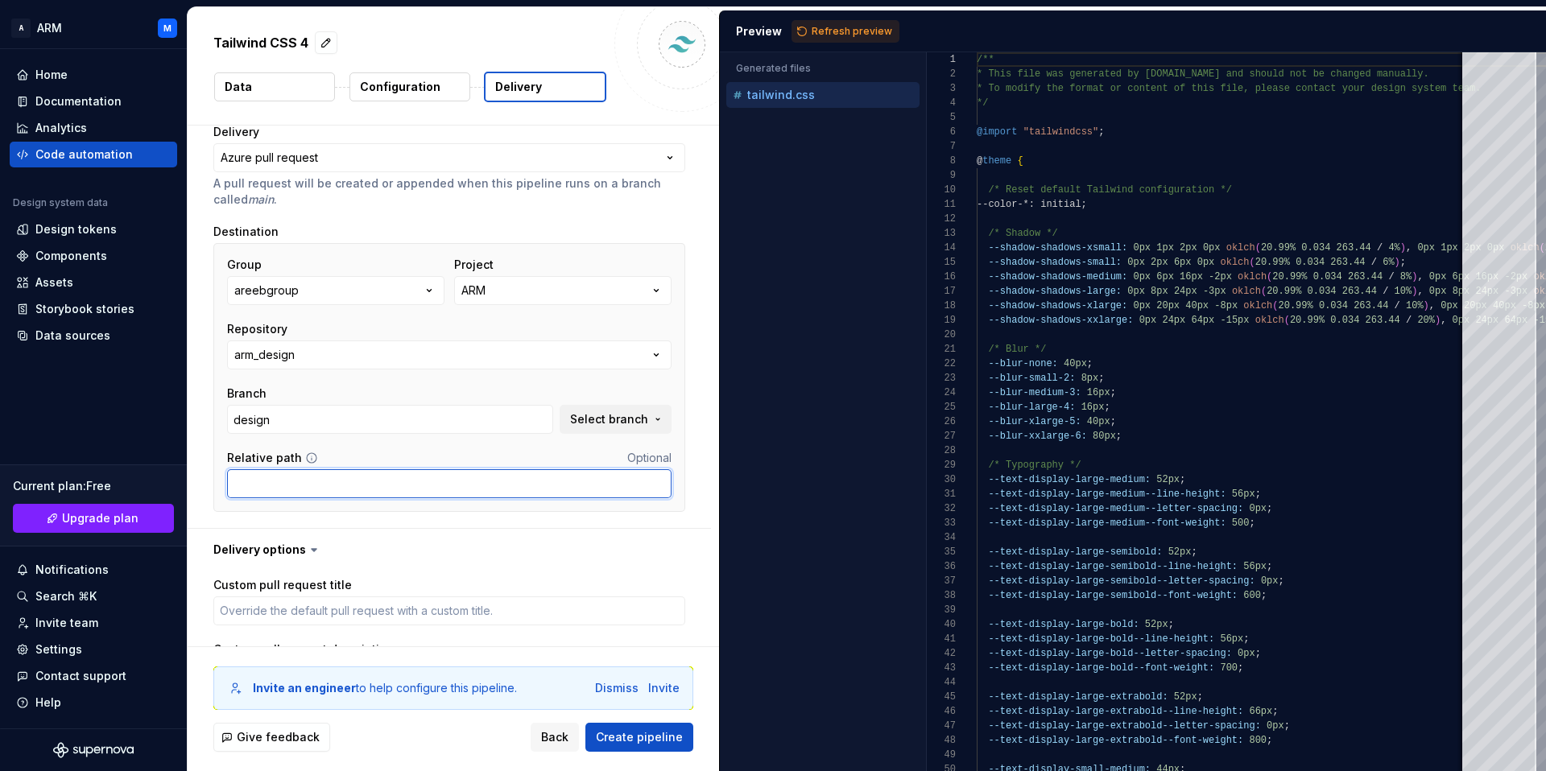
paste input "ui-components/src/styles"
click at [235, 485] on input "ui-components/src/styles" at bounding box center [449, 483] width 444 height 29
click at [423, 491] on input "./ui-components/src/styles" at bounding box center [449, 483] width 444 height 29
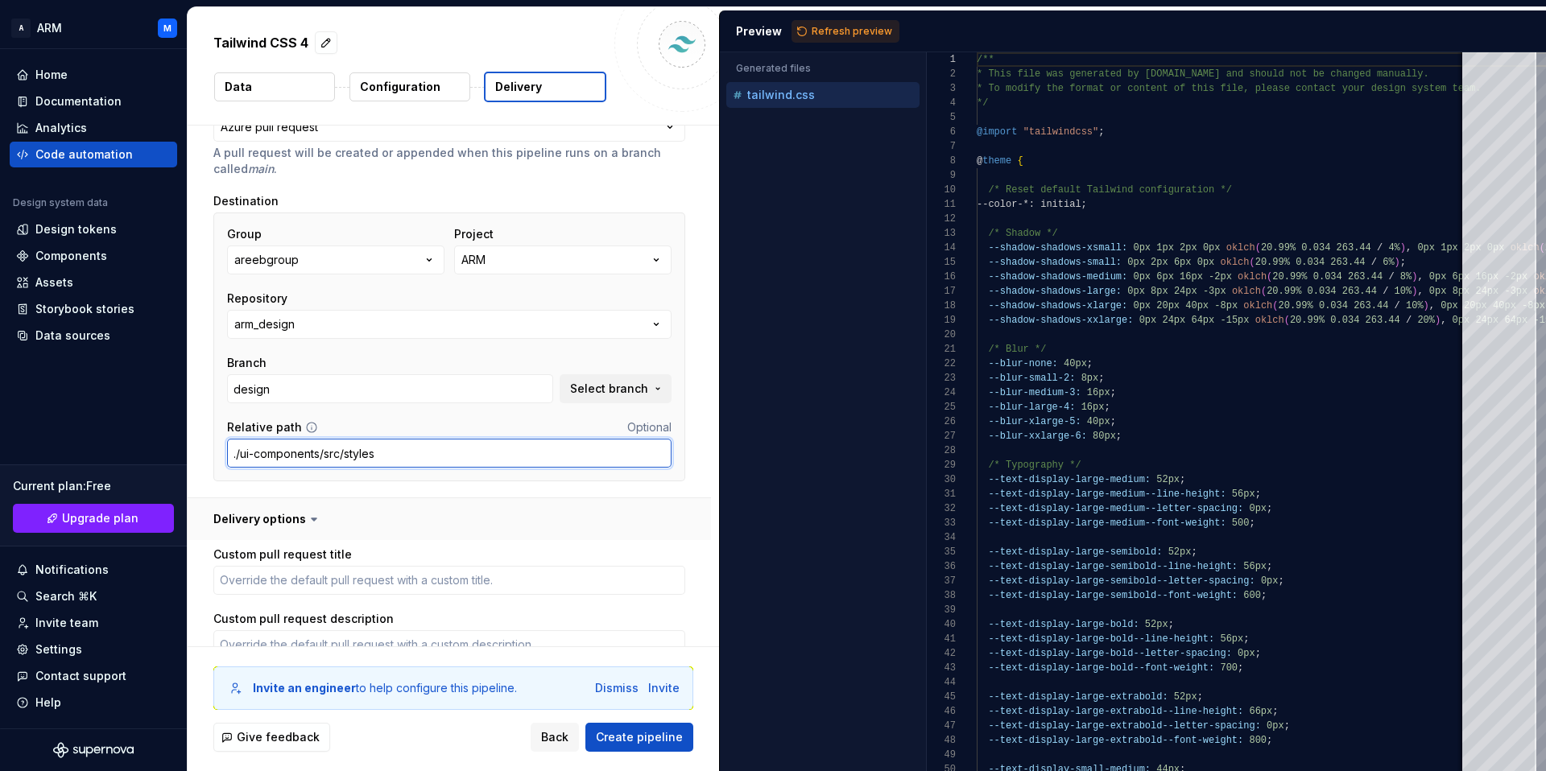
scroll to position [166, 0]
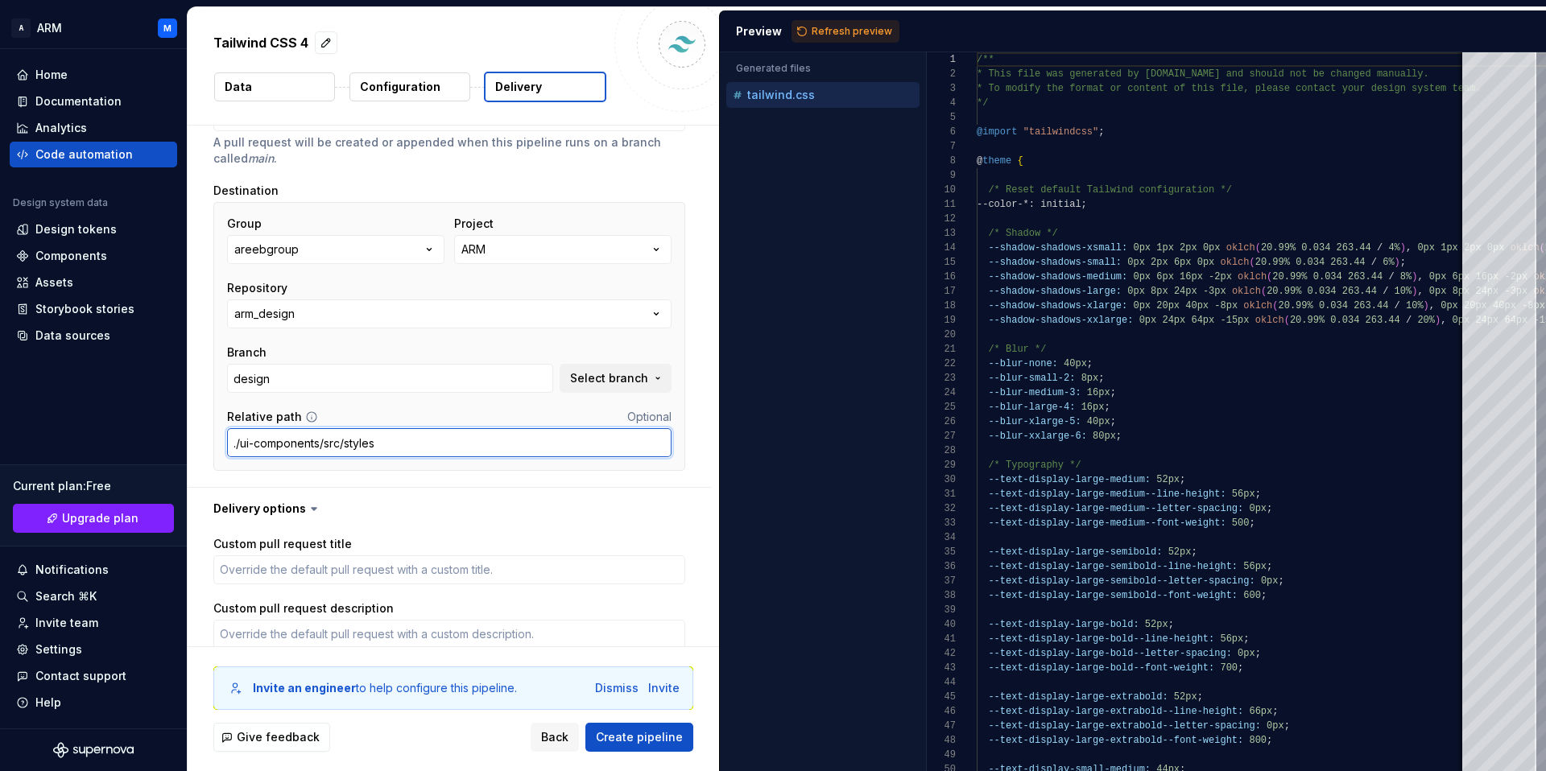
type input "./ui-components/src/styles"
click at [328, 438] on input "./ui-components/src/styles" at bounding box center [449, 442] width 444 height 29
click at [419, 448] on input "./ui-components/src/styles" at bounding box center [449, 442] width 444 height 29
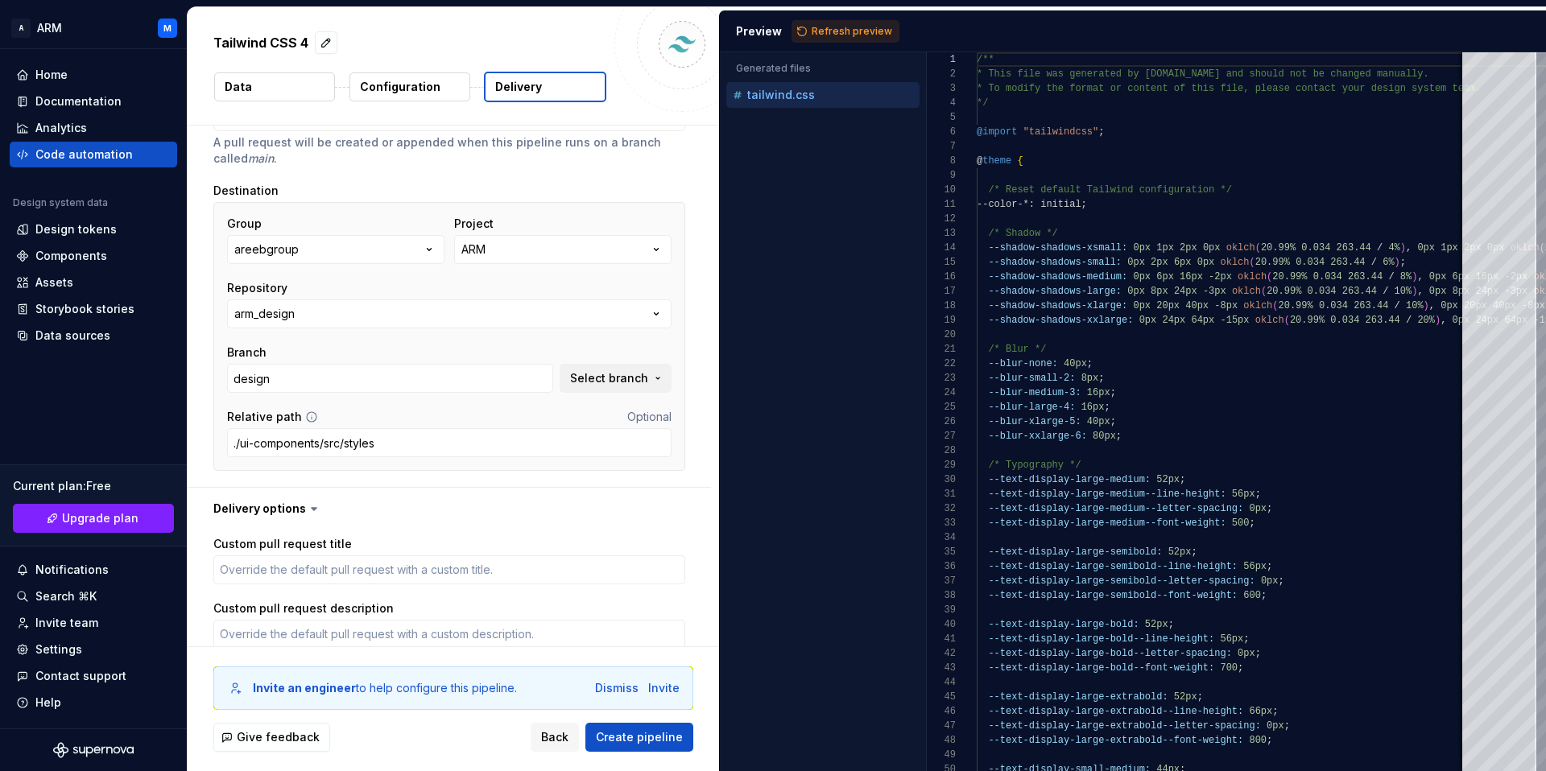
click at [305, 413] on icon at bounding box center [311, 417] width 13 height 13
click at [306, 414] on icon at bounding box center [311, 417] width 13 height 13
click at [309, 419] on icon at bounding box center [311, 417] width 13 height 13
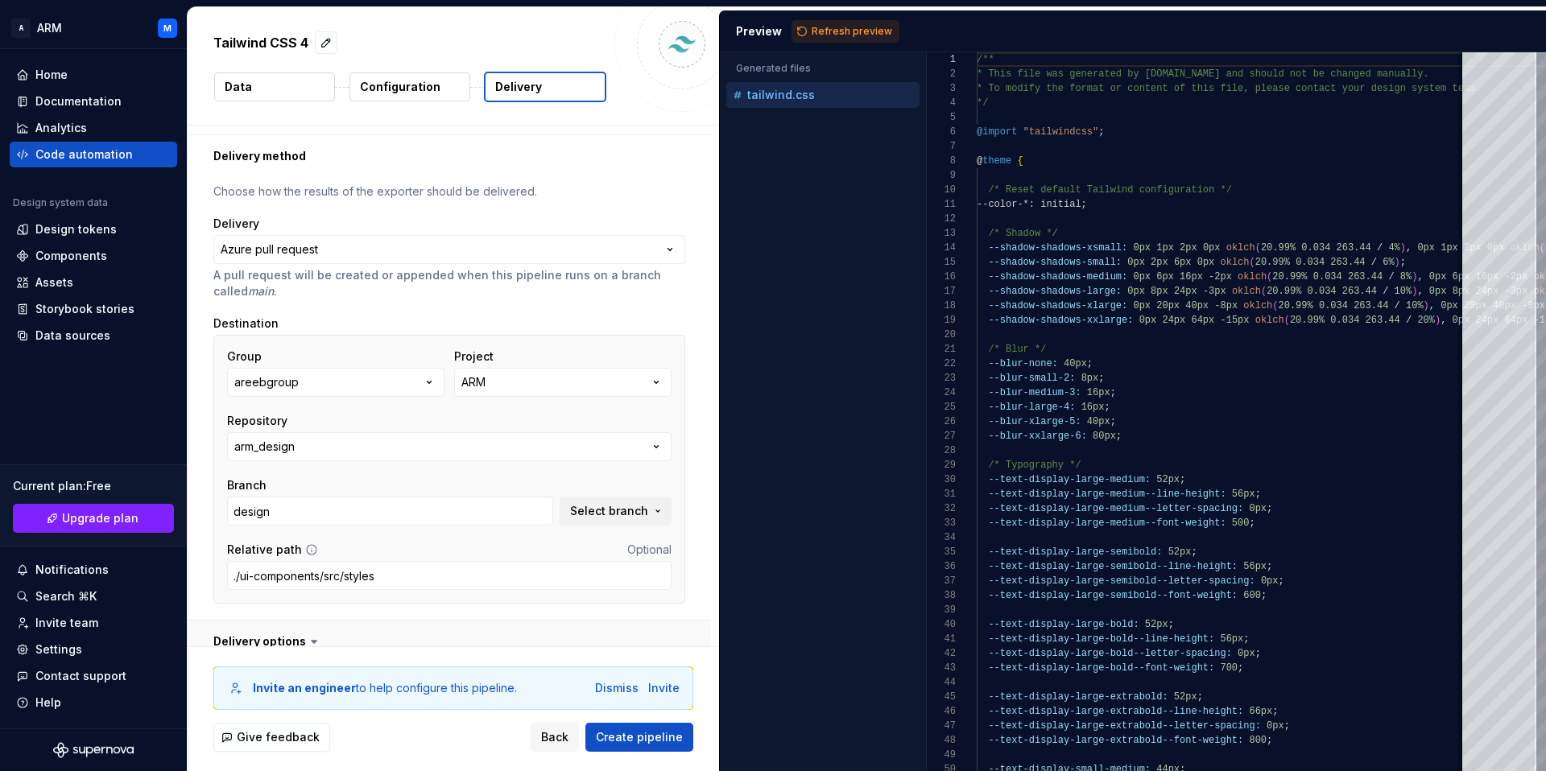
scroll to position [189, 0]
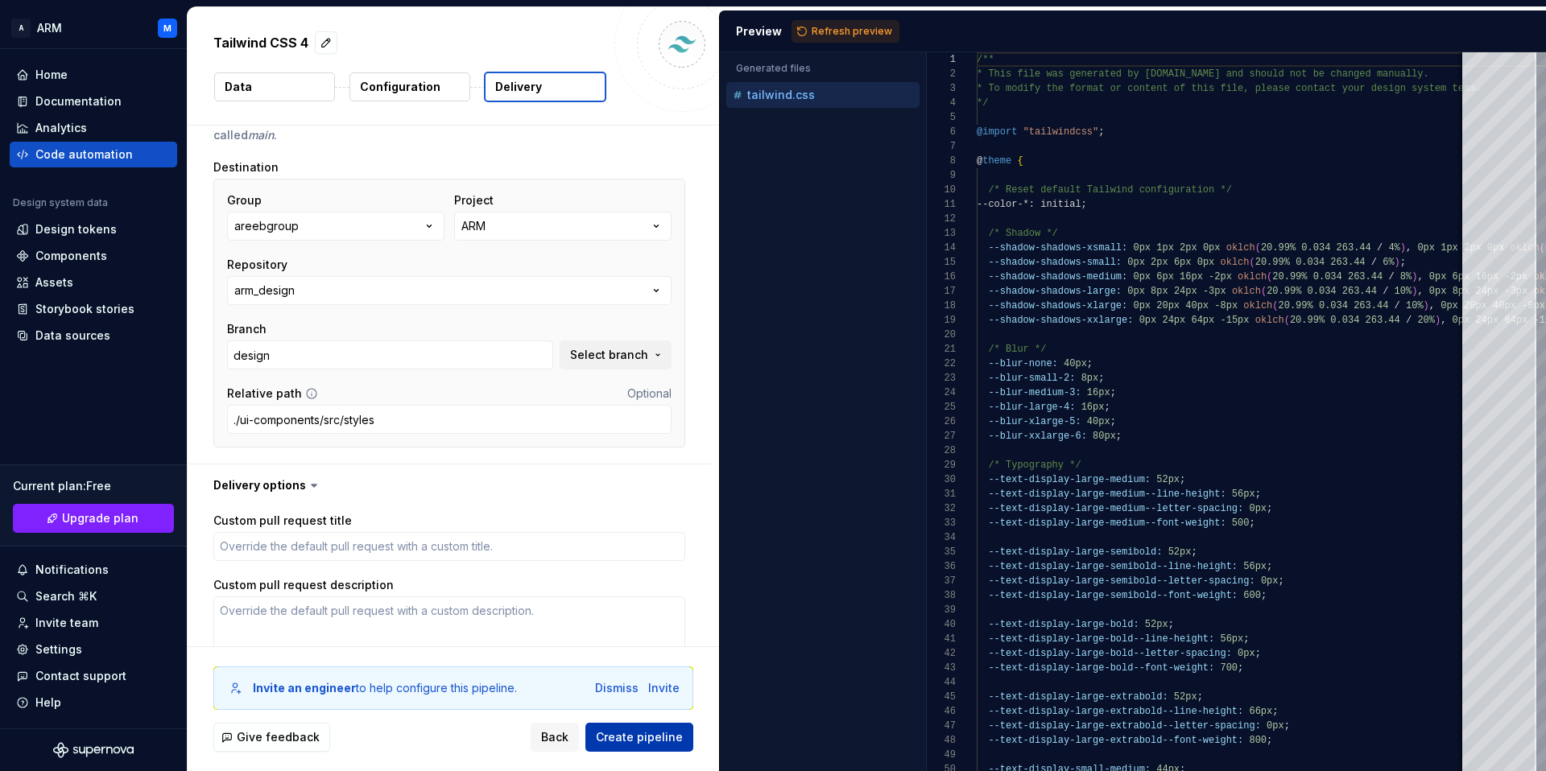
click at [647, 741] on span "Create pipeline" at bounding box center [639, 737] width 87 height 16
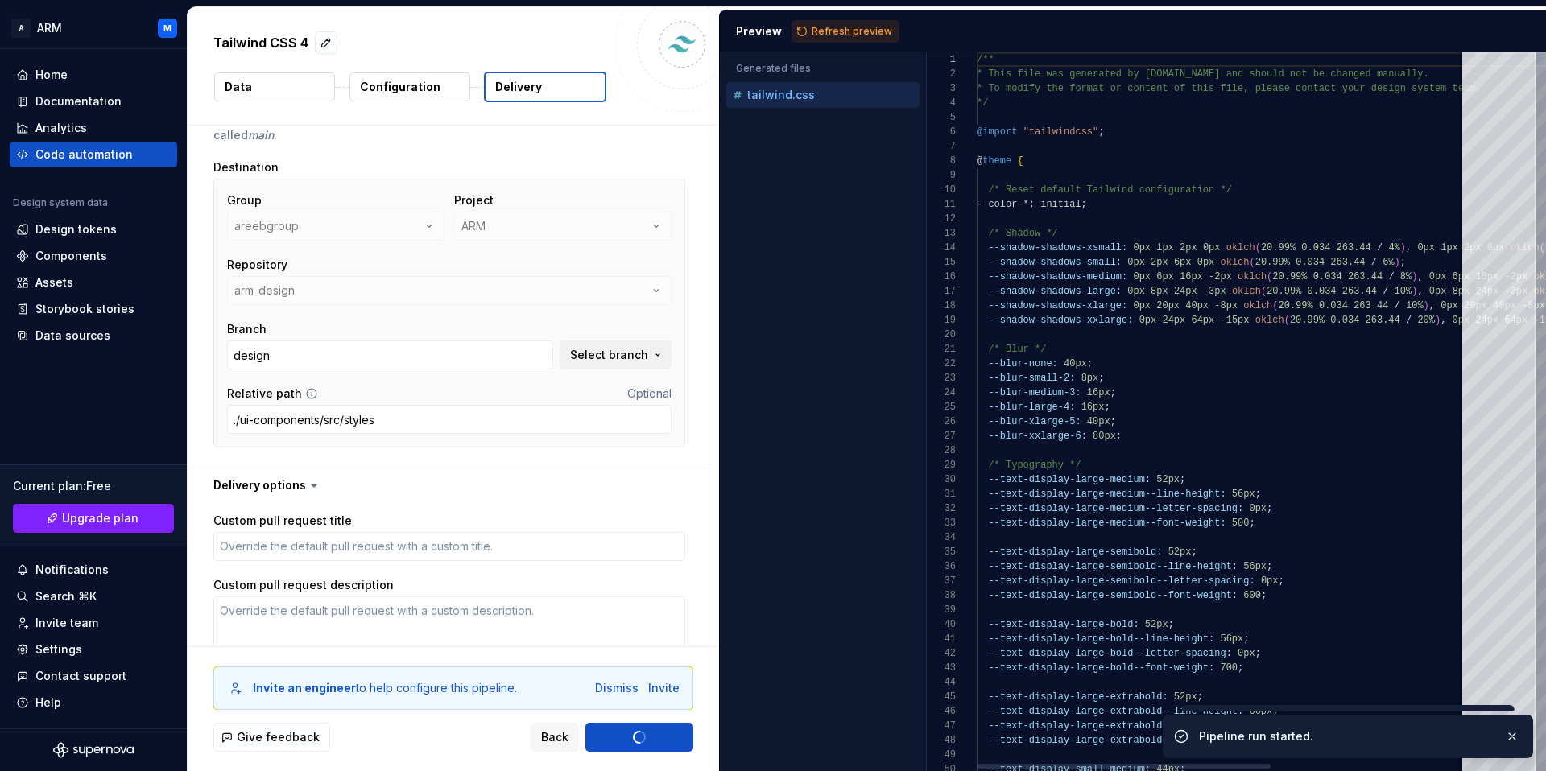
type textarea "*"
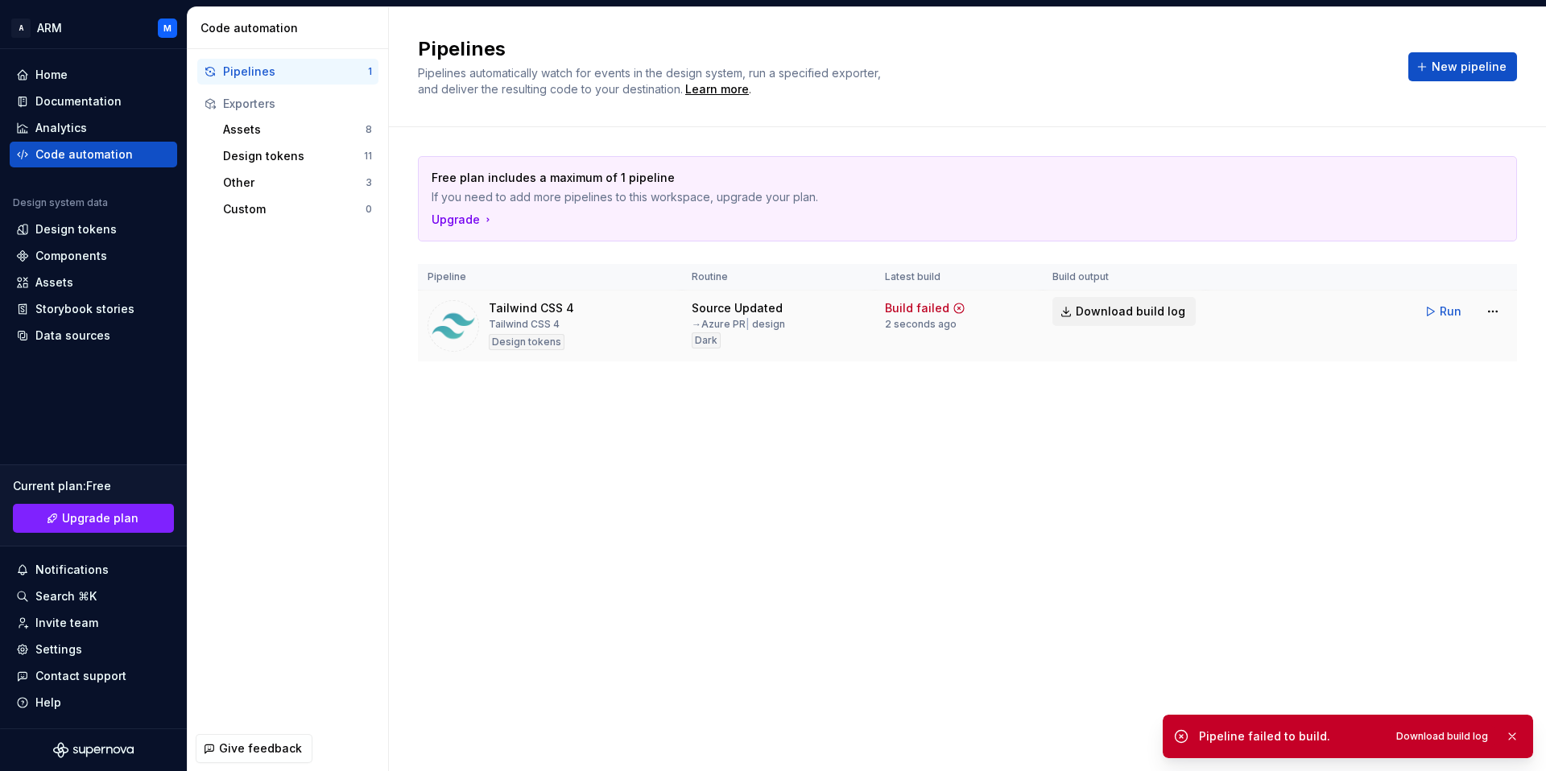
click at [1113, 313] on span "Download build log" at bounding box center [1130, 312] width 109 height 16
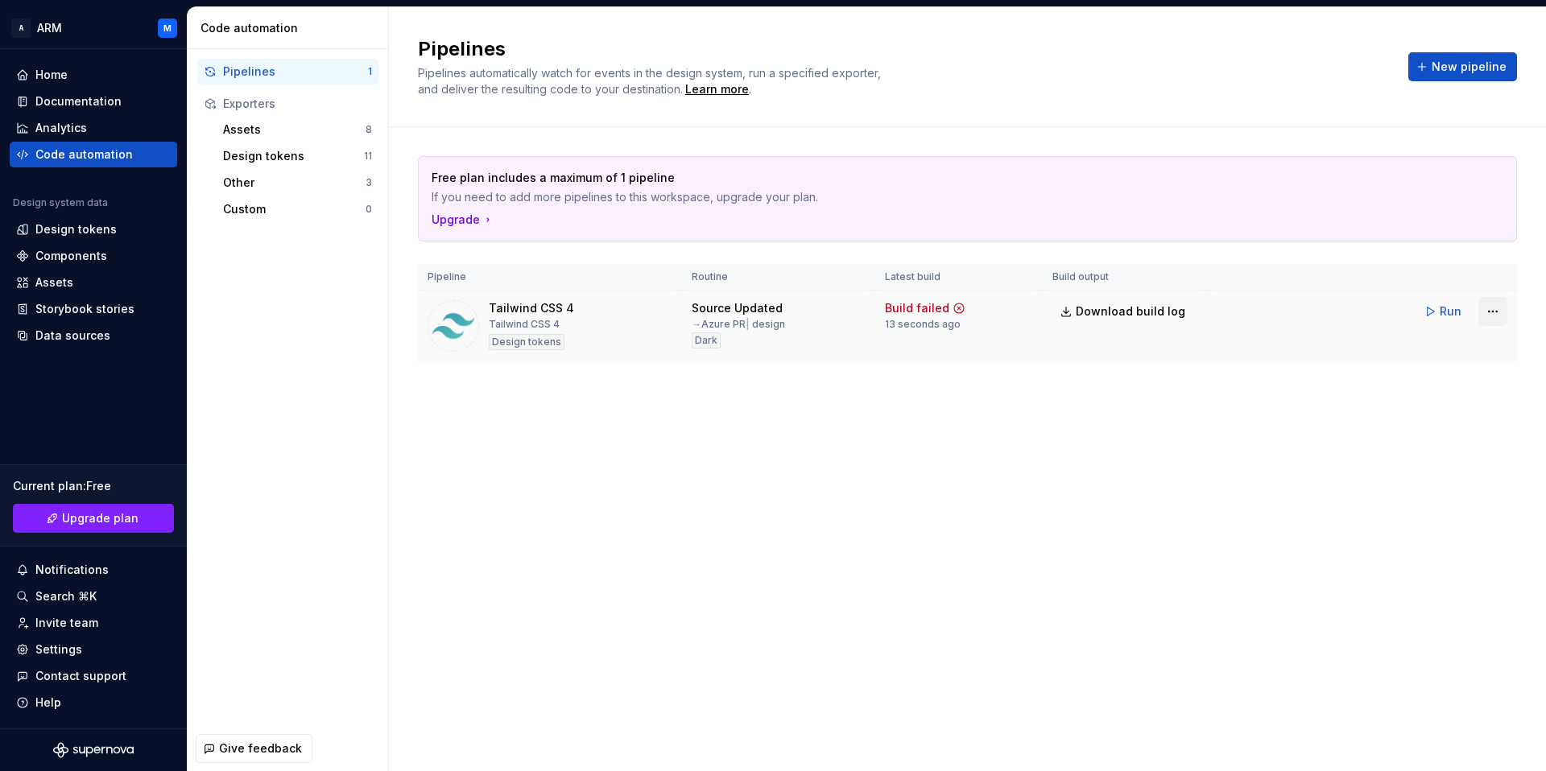
click at [1390, 312] on html "A ARM M Home Documentation Analytics Code automation Design system data Design …" at bounding box center [773, 385] width 1546 height 771
click at [1390, 348] on div "Edit pipeline" at bounding box center [1434, 346] width 138 height 16
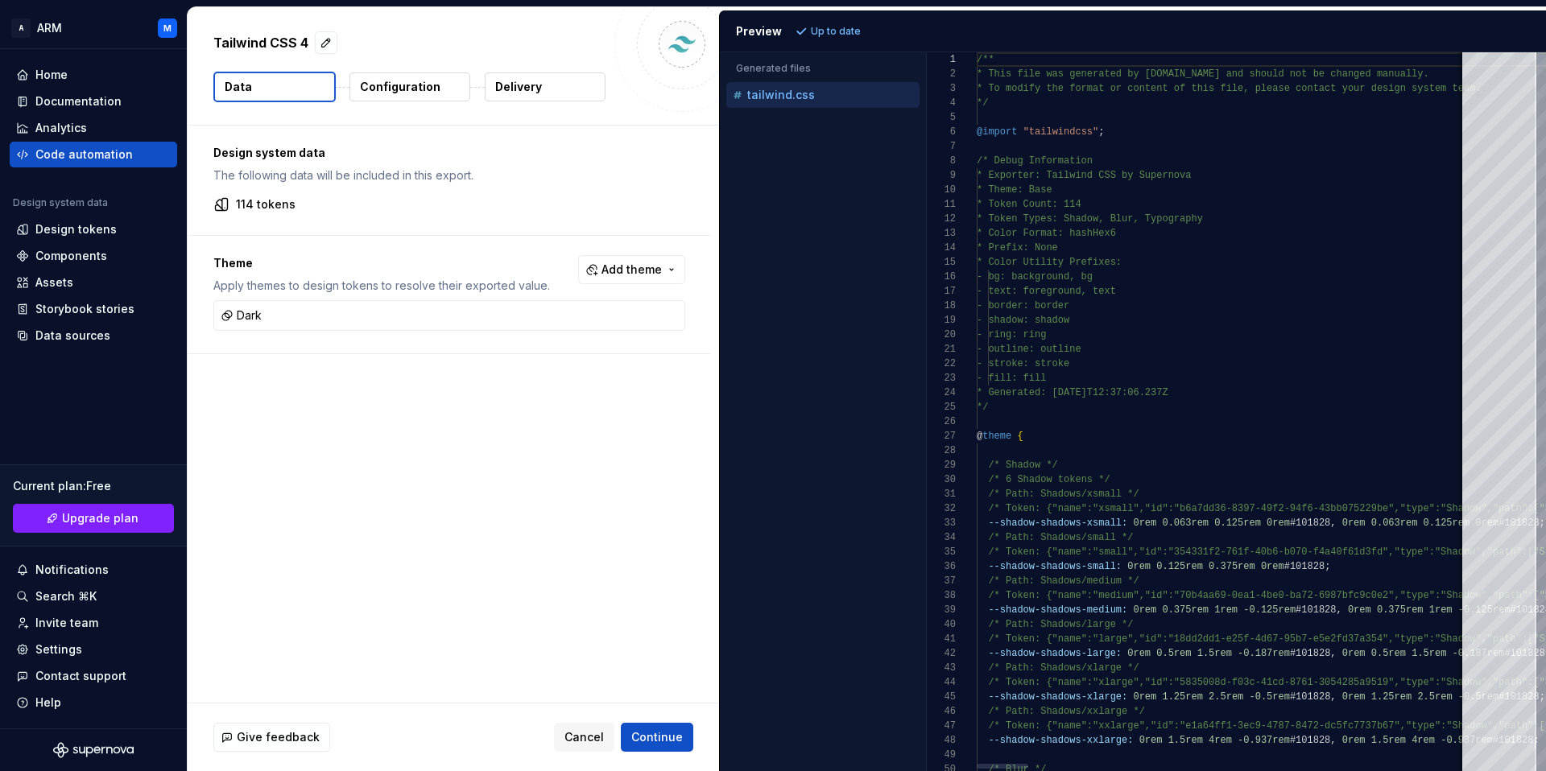
click at [523, 91] on p "Delivery" at bounding box center [518, 87] width 47 height 16
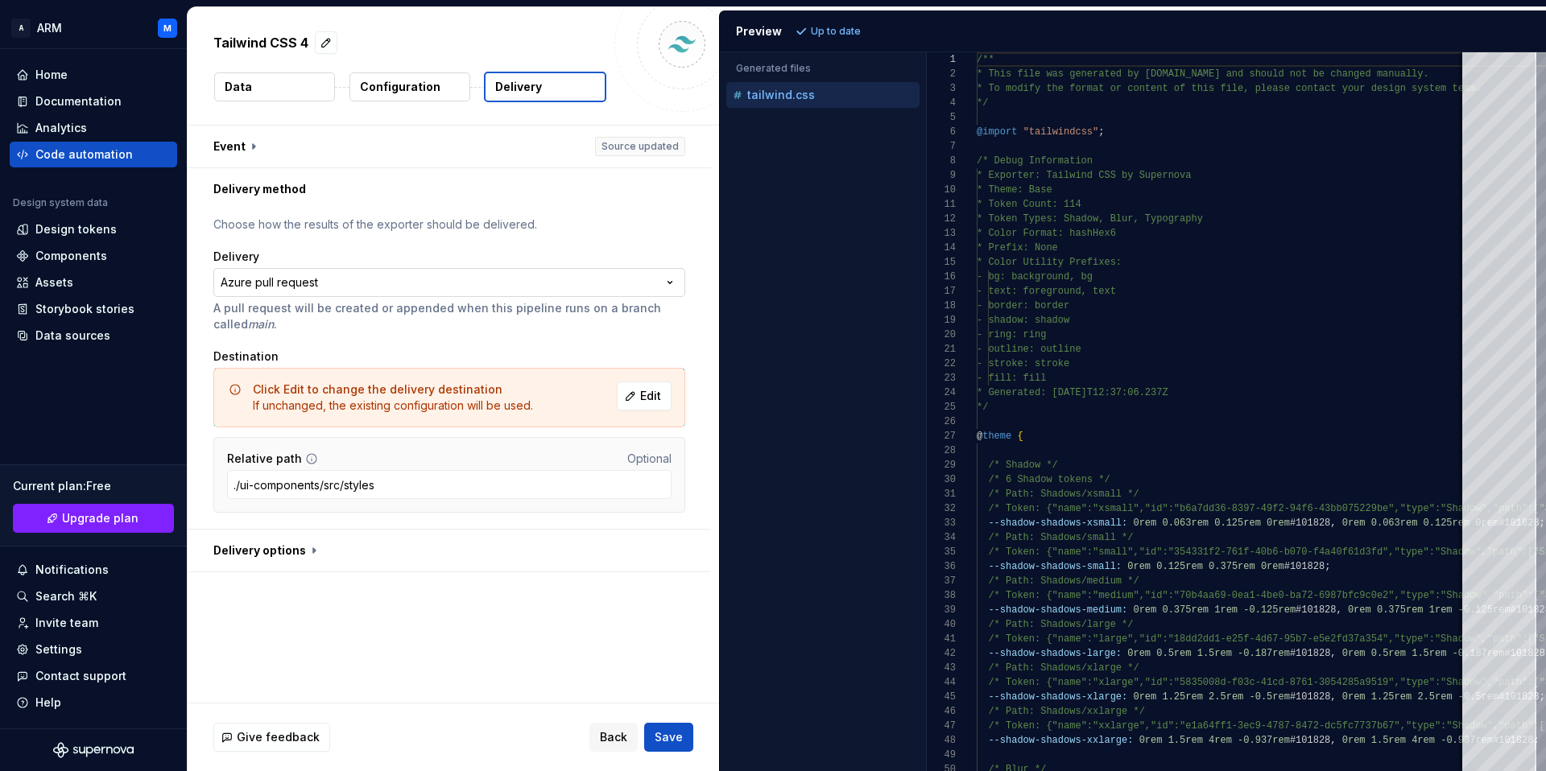
click at [428, 279] on html "**********" at bounding box center [773, 385] width 1546 height 771
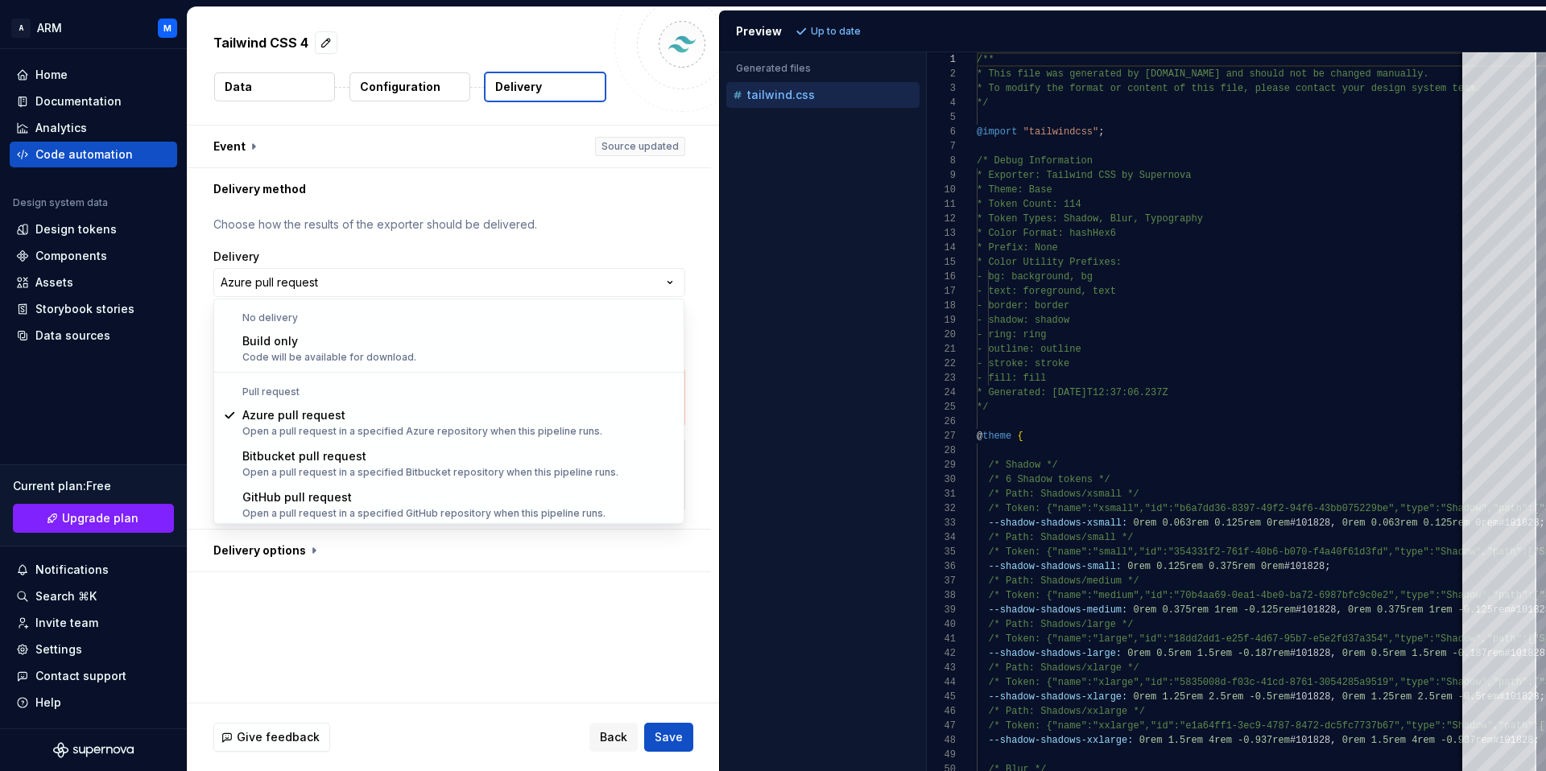
select select "*********"
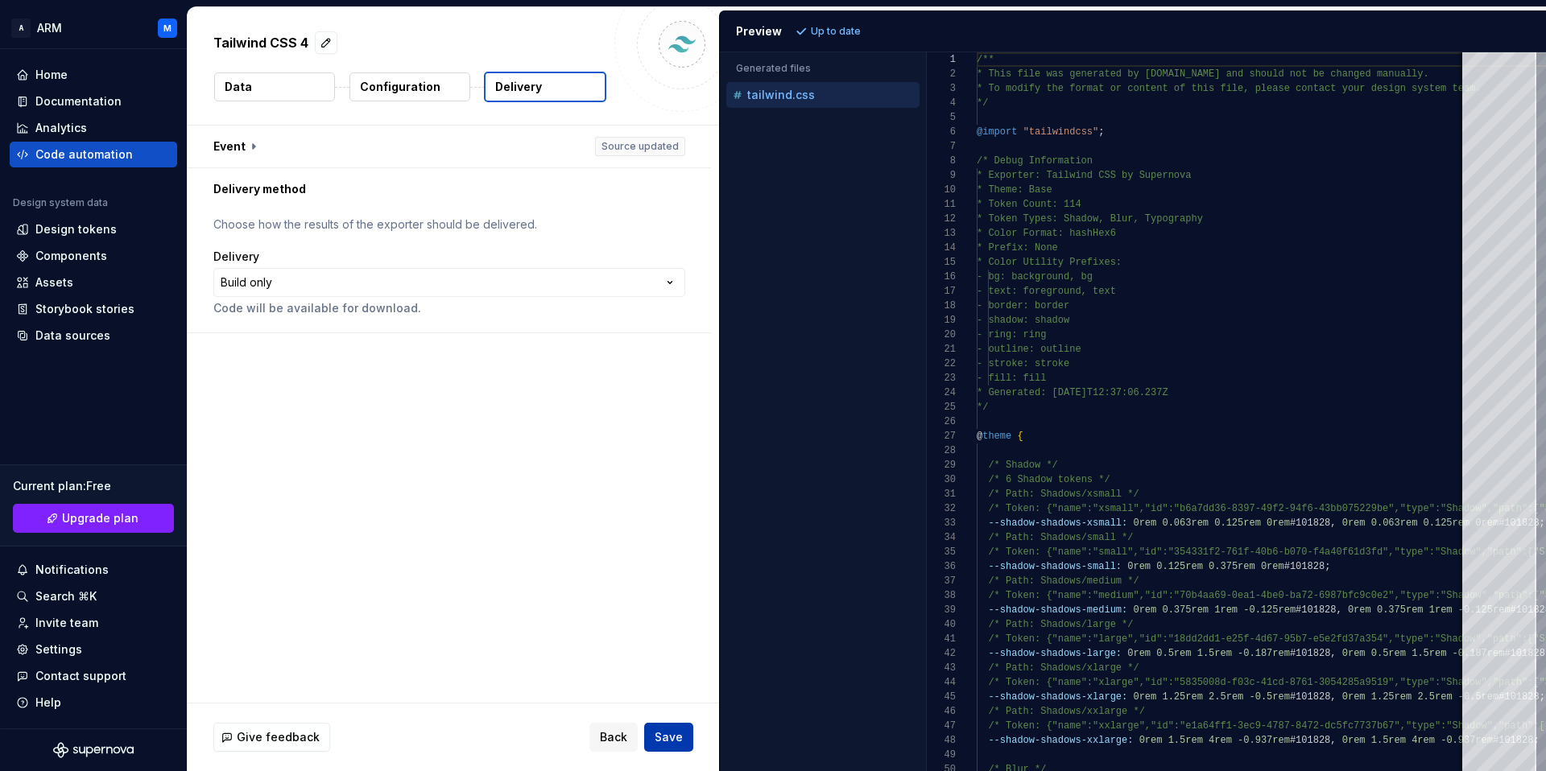
click at [679, 739] on span "Save" at bounding box center [669, 737] width 28 height 16
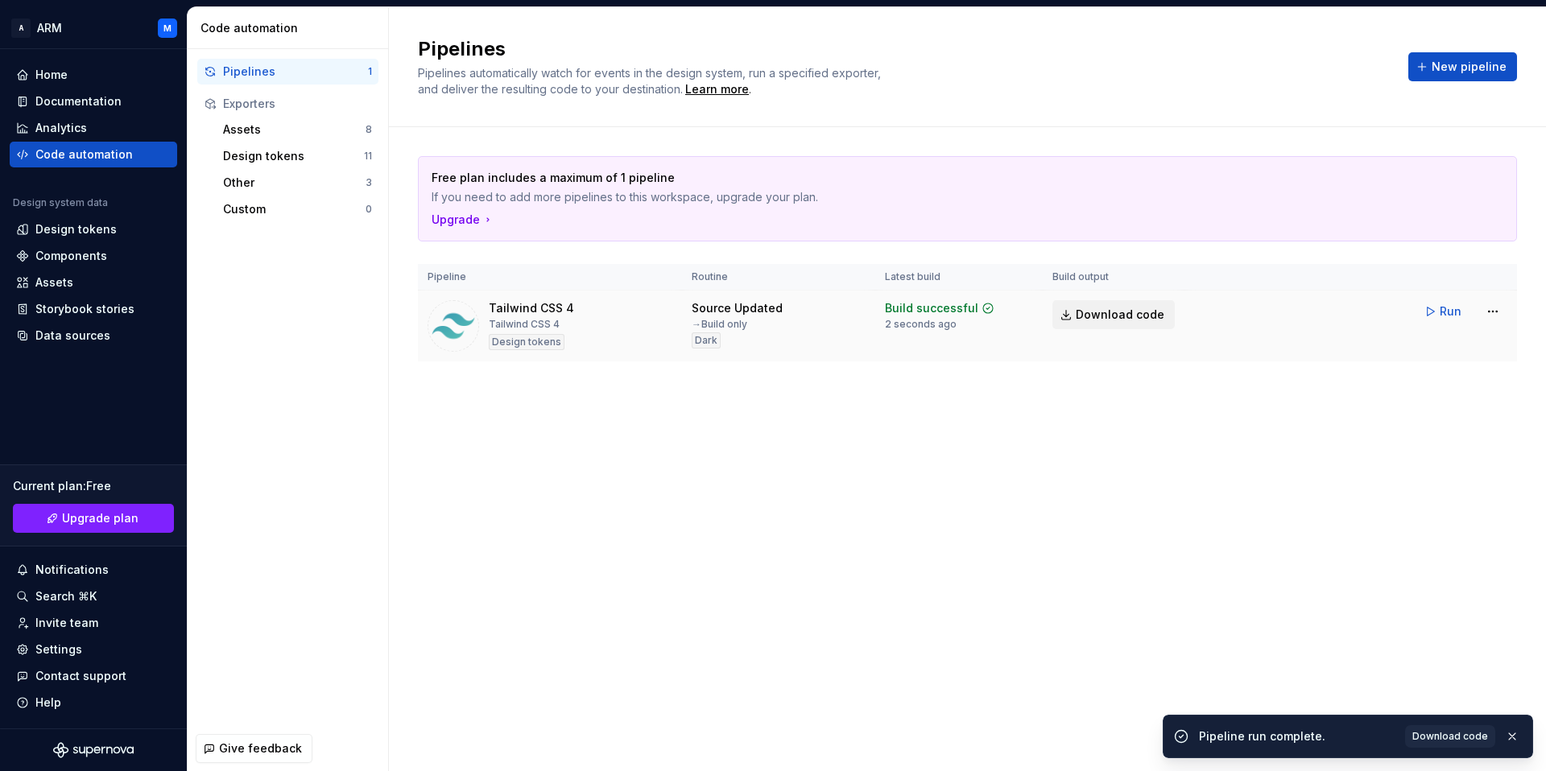
click at [1133, 313] on span "Download code" at bounding box center [1120, 315] width 89 height 16
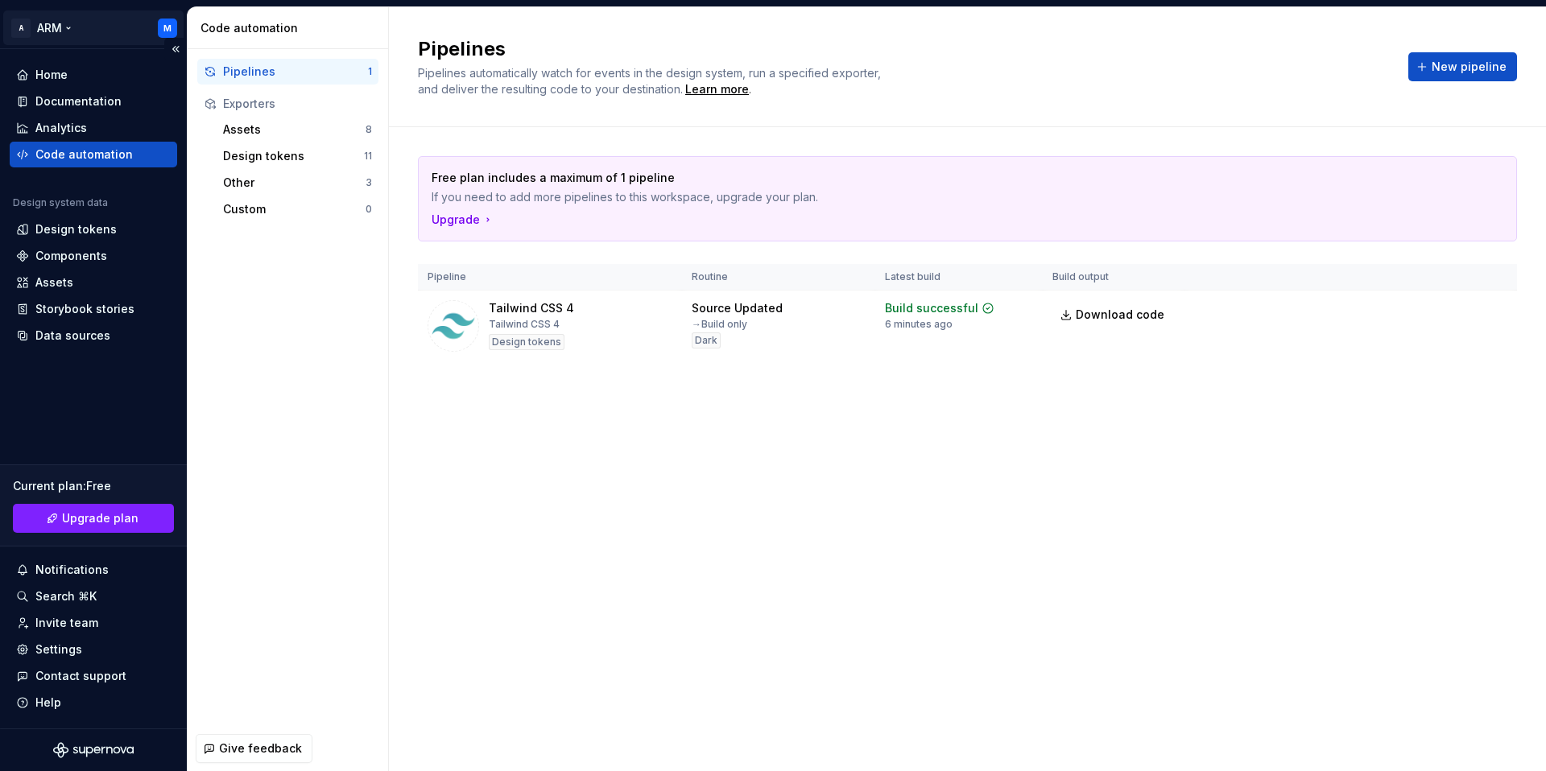
click at [172, 31] on html "A ARM M Home Documentation Analytics Code automation Design system data Design …" at bounding box center [773, 385] width 1546 height 771
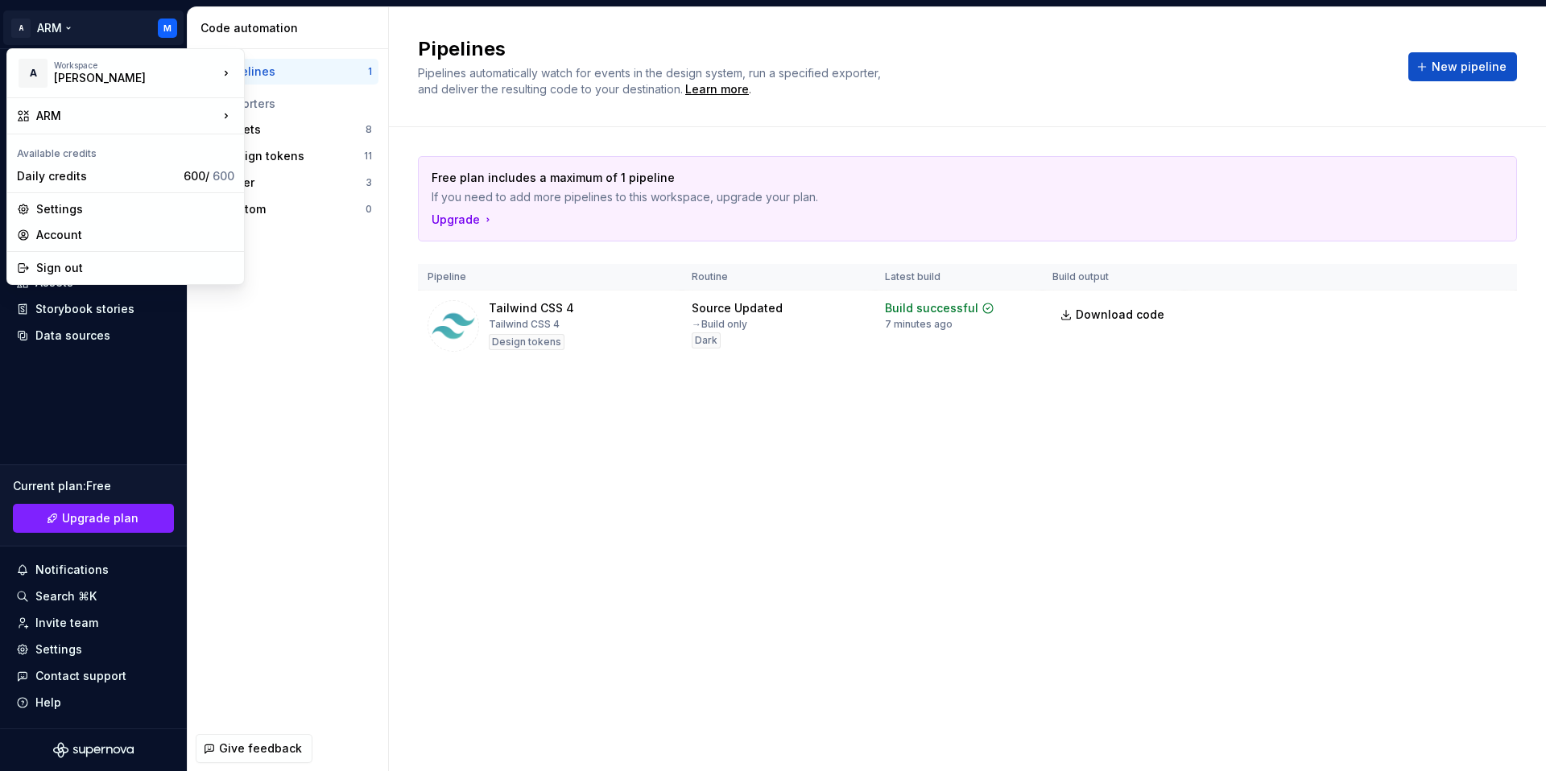
click at [50, 655] on html "A ARM M Home Documentation Analytics Code automation Design system data Design …" at bounding box center [773, 385] width 1546 height 771
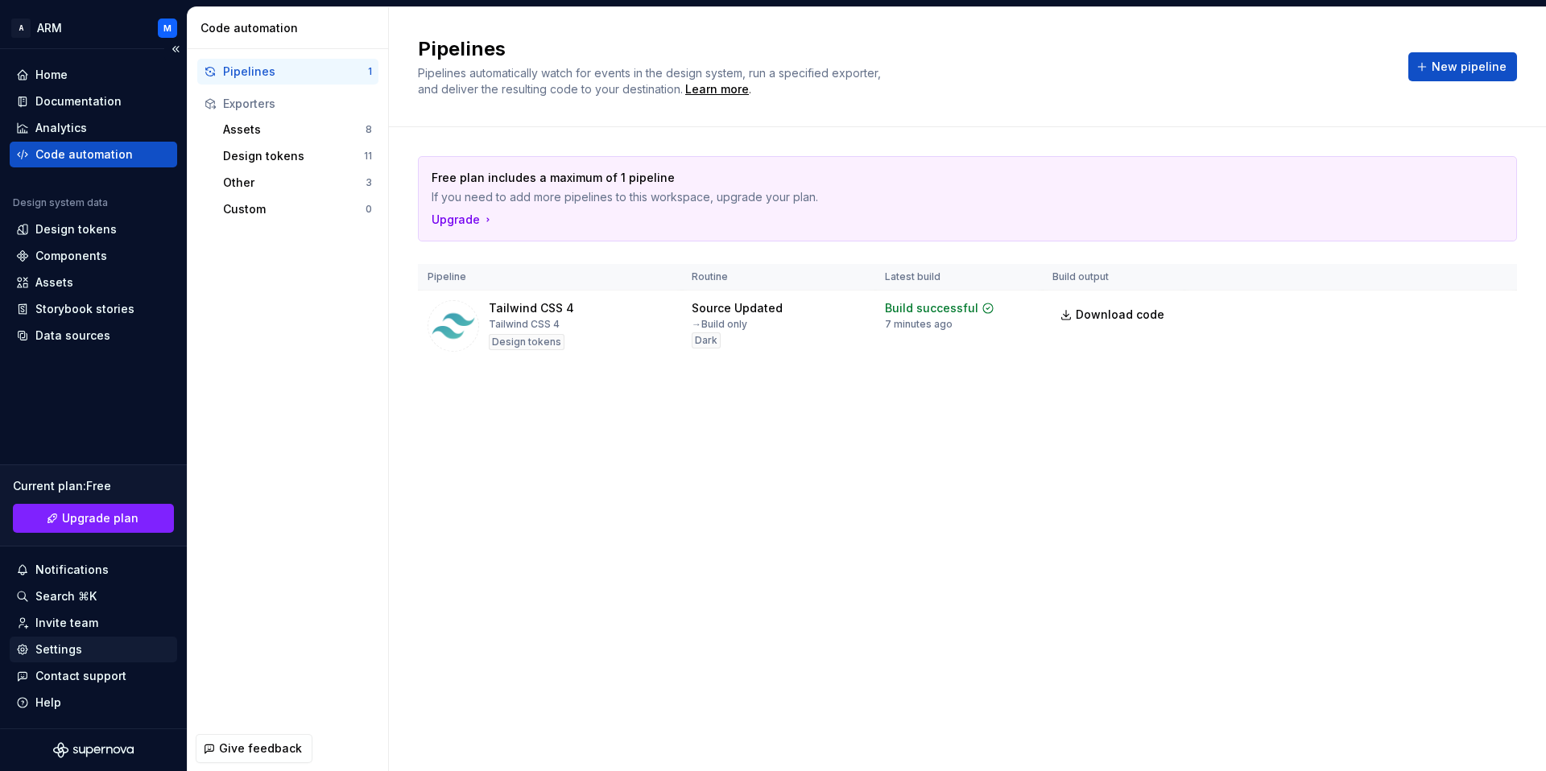
click at [56, 652] on div "Settings" at bounding box center [58, 650] width 47 height 16
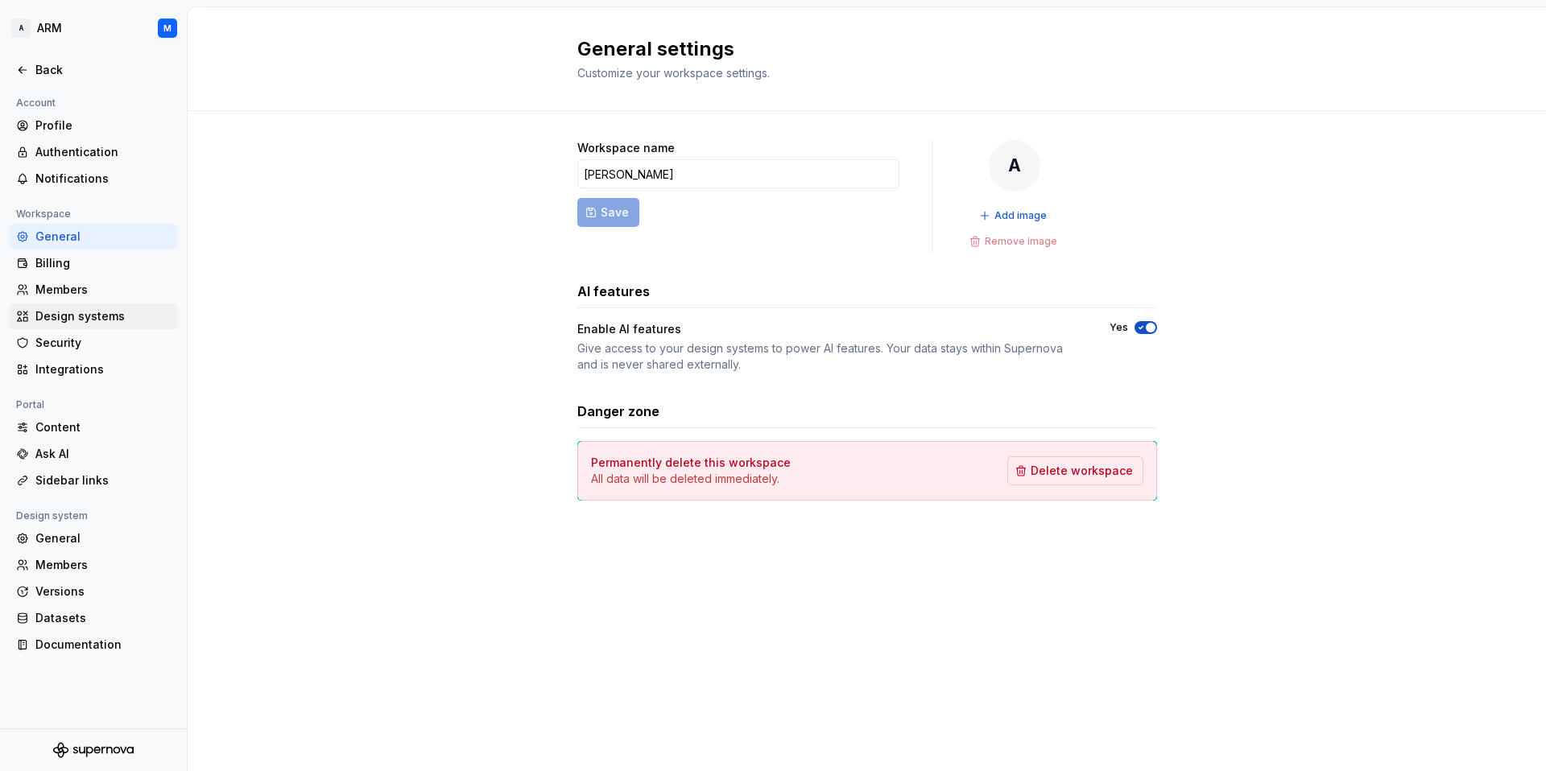
click at [74, 313] on div "Design systems" at bounding box center [102, 316] width 135 height 16
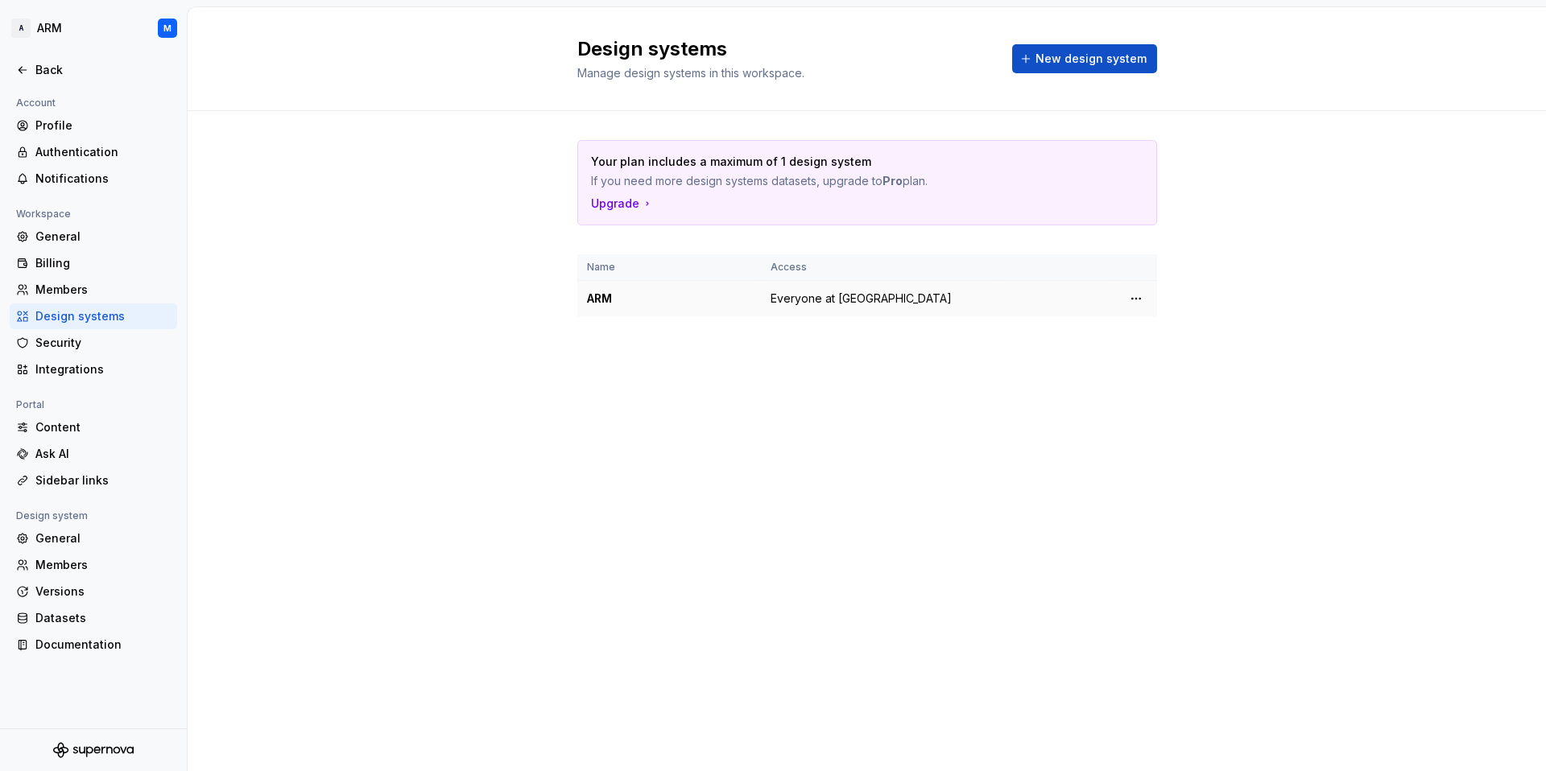
click at [597, 291] on div "ARM" at bounding box center [669, 299] width 164 height 16
